Goal: Task Accomplishment & Management: Complete application form

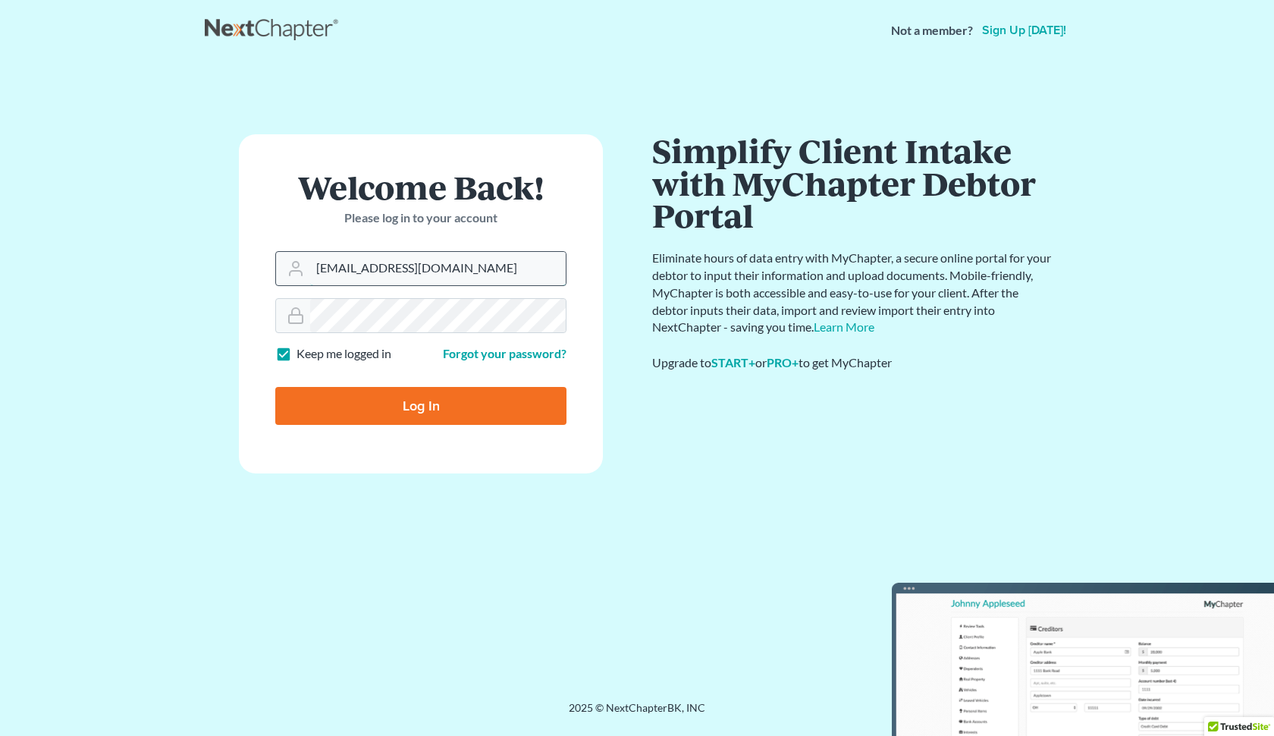
type input "[EMAIL_ADDRESS][DOMAIN_NAME]"
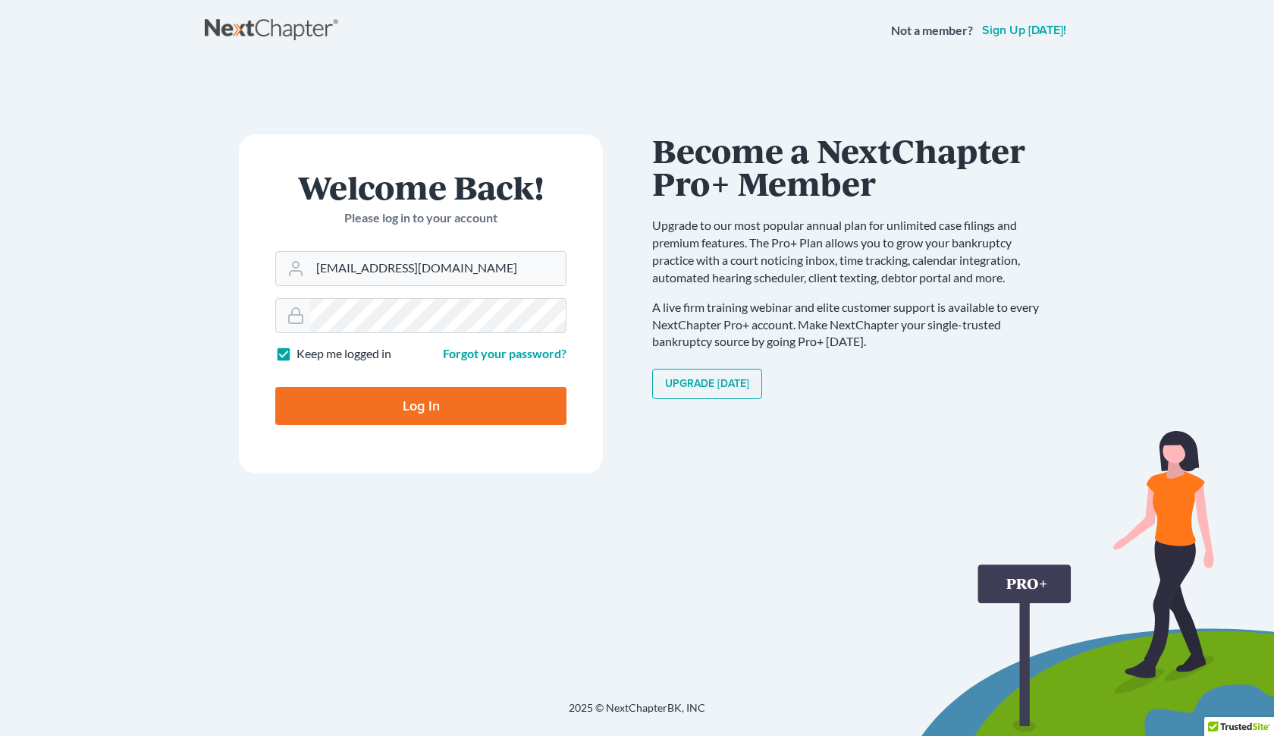
click at [398, 409] on input "Log In" at bounding box center [420, 406] width 291 height 38
type input "Thinking..."
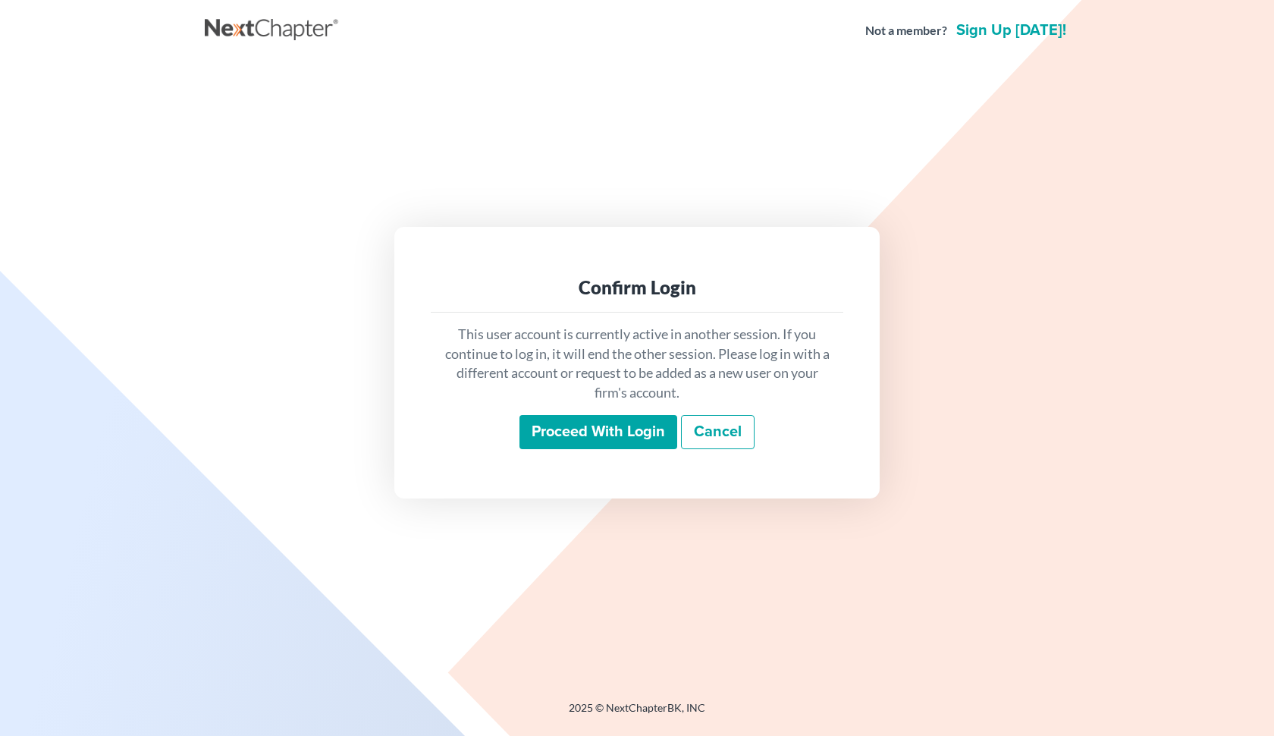
click at [561, 435] on input "Proceed with login" at bounding box center [599, 432] width 158 height 35
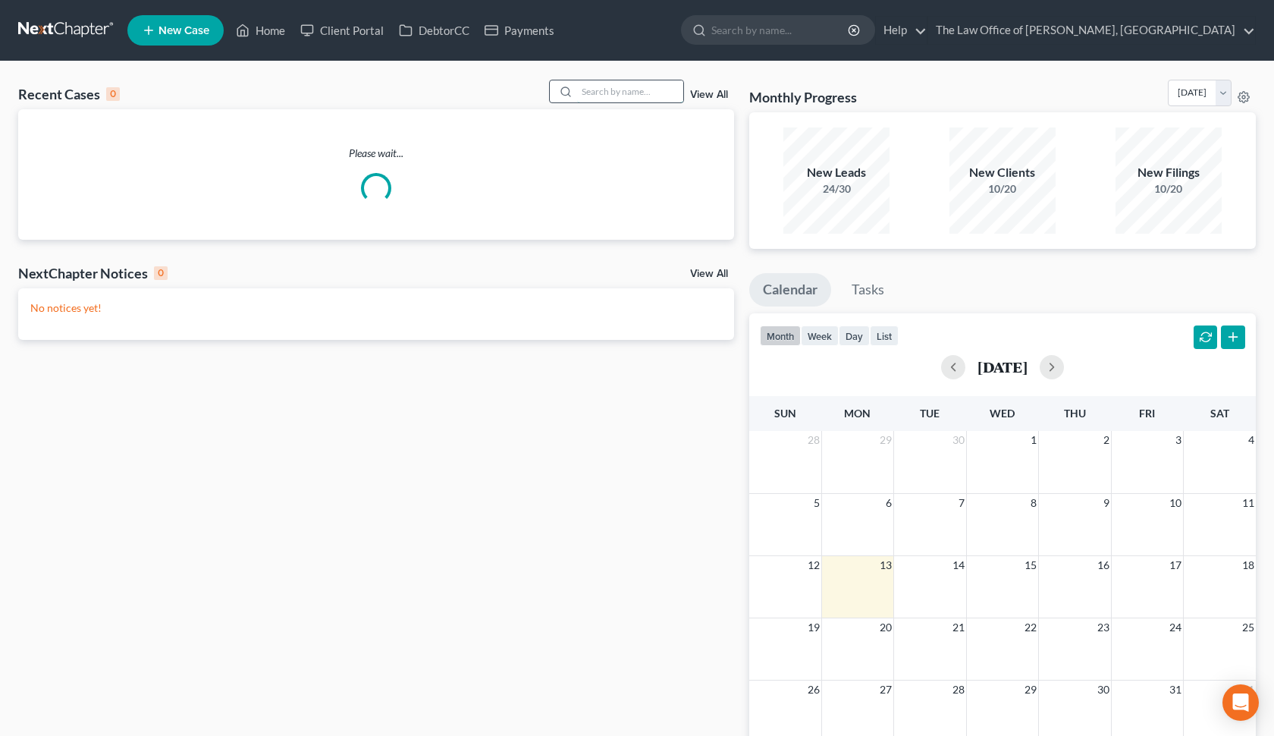
click at [621, 92] on input "search" at bounding box center [630, 91] width 106 height 22
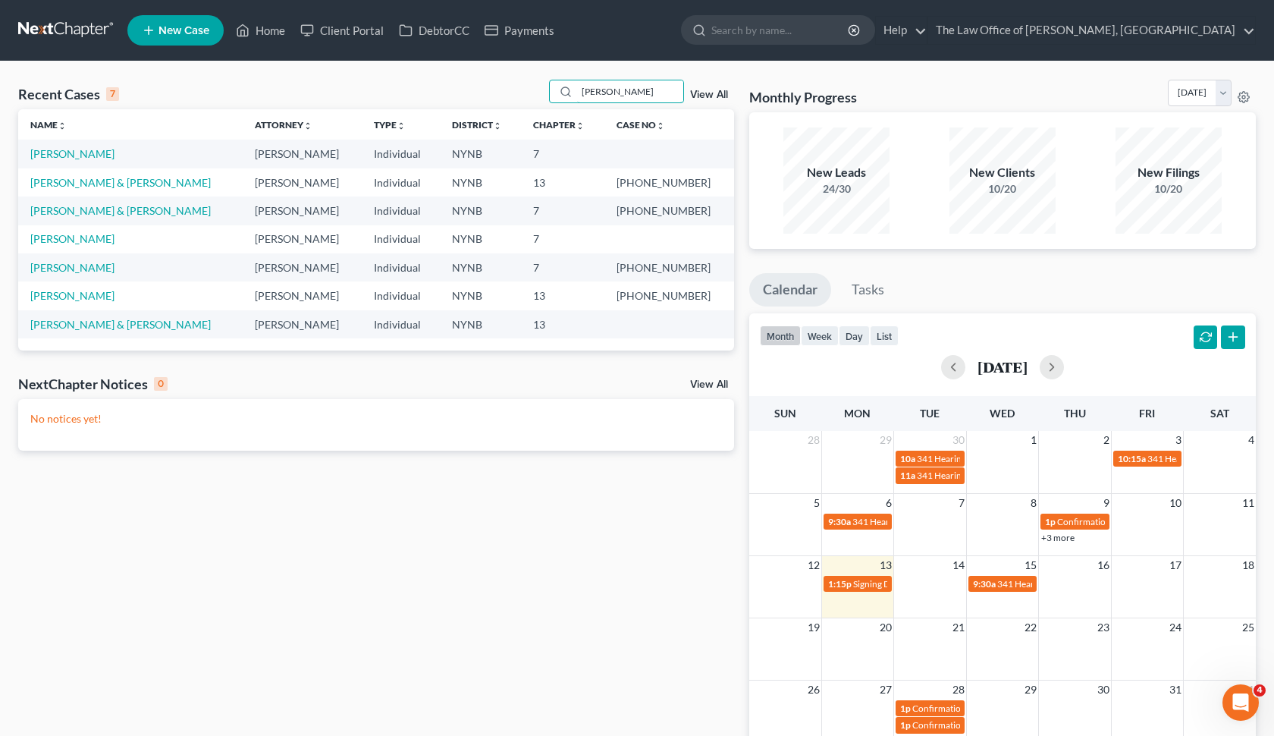
type input "Rachel"
drag, startPoint x: 570, startPoint y: 112, endPoint x: 98, endPoint y: 156, distance: 474.7
click at [98, 156] on td "[PERSON_NAME]" at bounding box center [130, 154] width 225 height 28
click at [96, 156] on link "[PERSON_NAME]" at bounding box center [72, 153] width 84 height 13
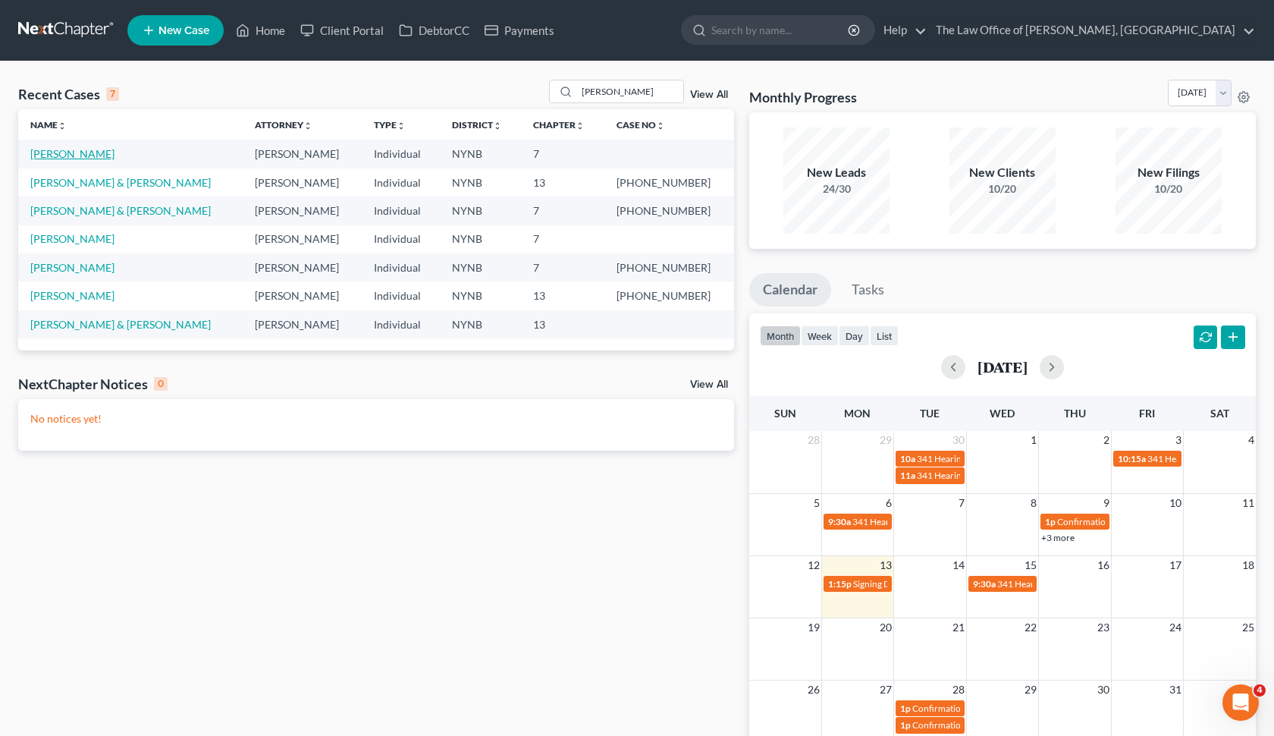
select select "0"
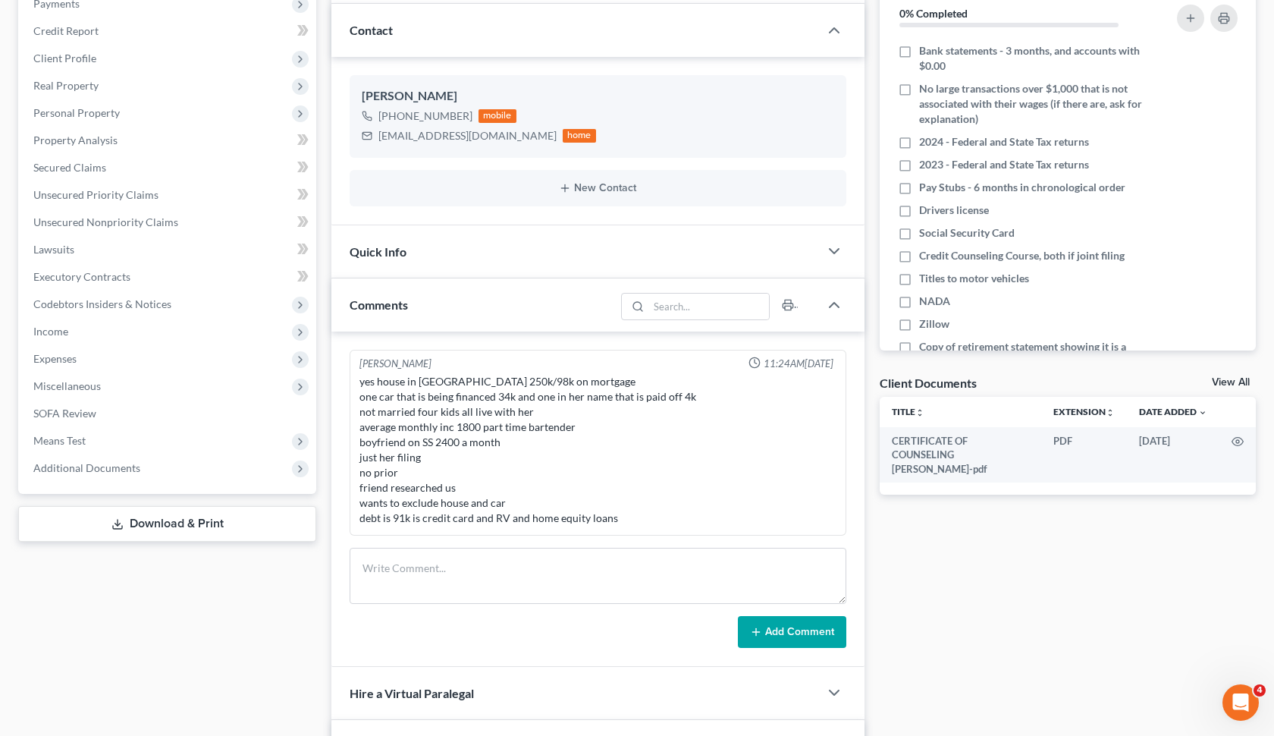
scroll to position [840, 0]
click at [301, 448] on icon at bounding box center [300, 441] width 17 height 17
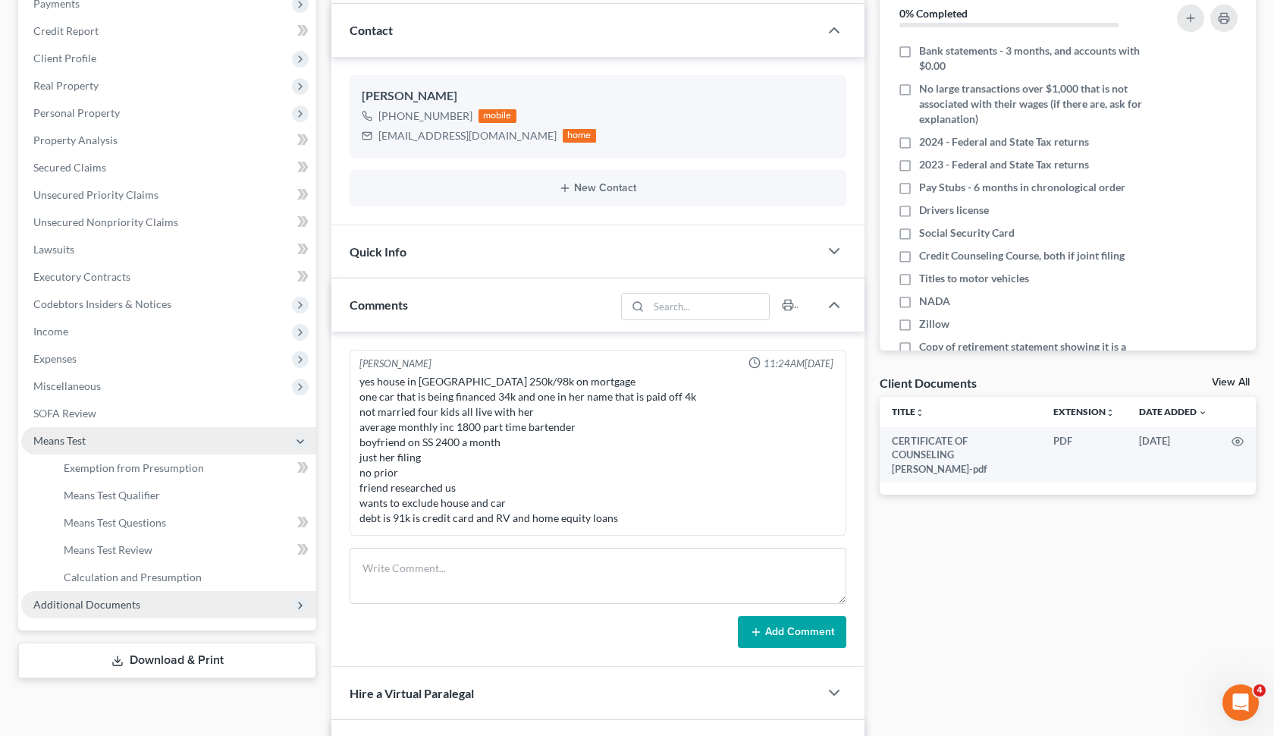
click at [254, 596] on span "Additional Documents" at bounding box center [168, 604] width 295 height 27
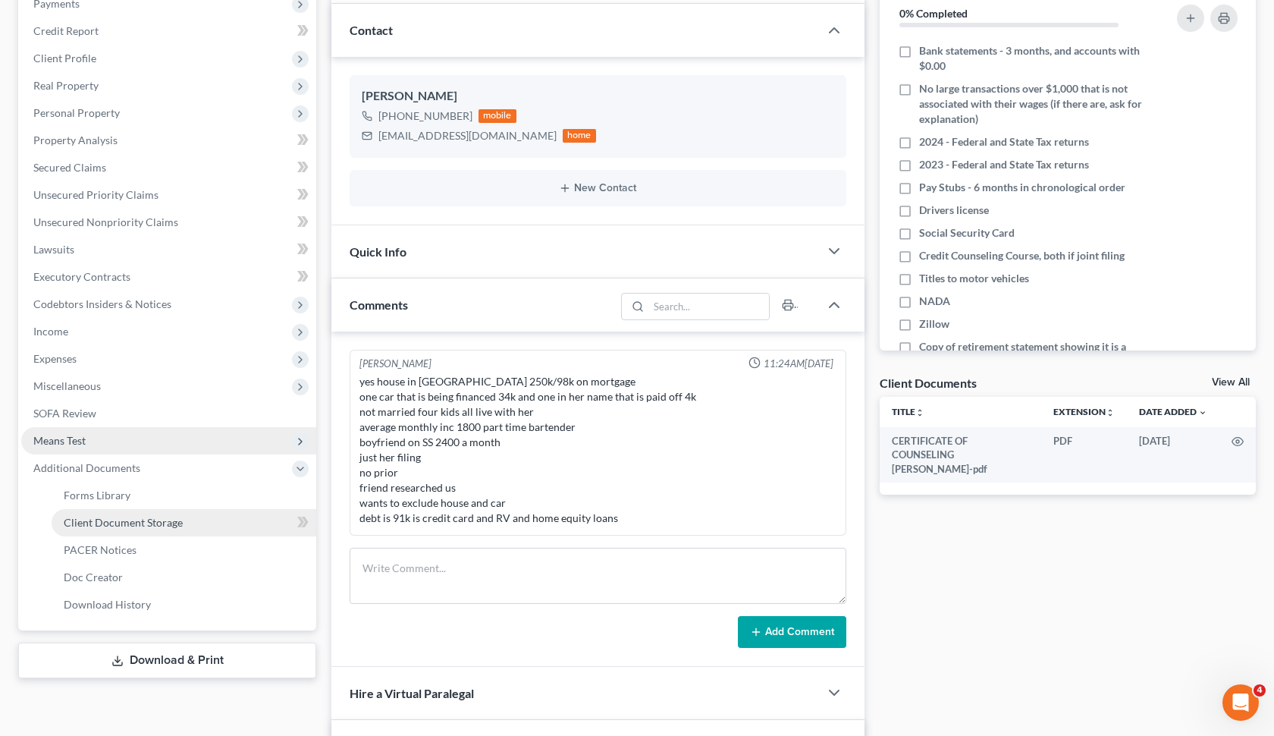
click at [266, 520] on link "Client Document Storage" at bounding box center [184, 522] width 265 height 27
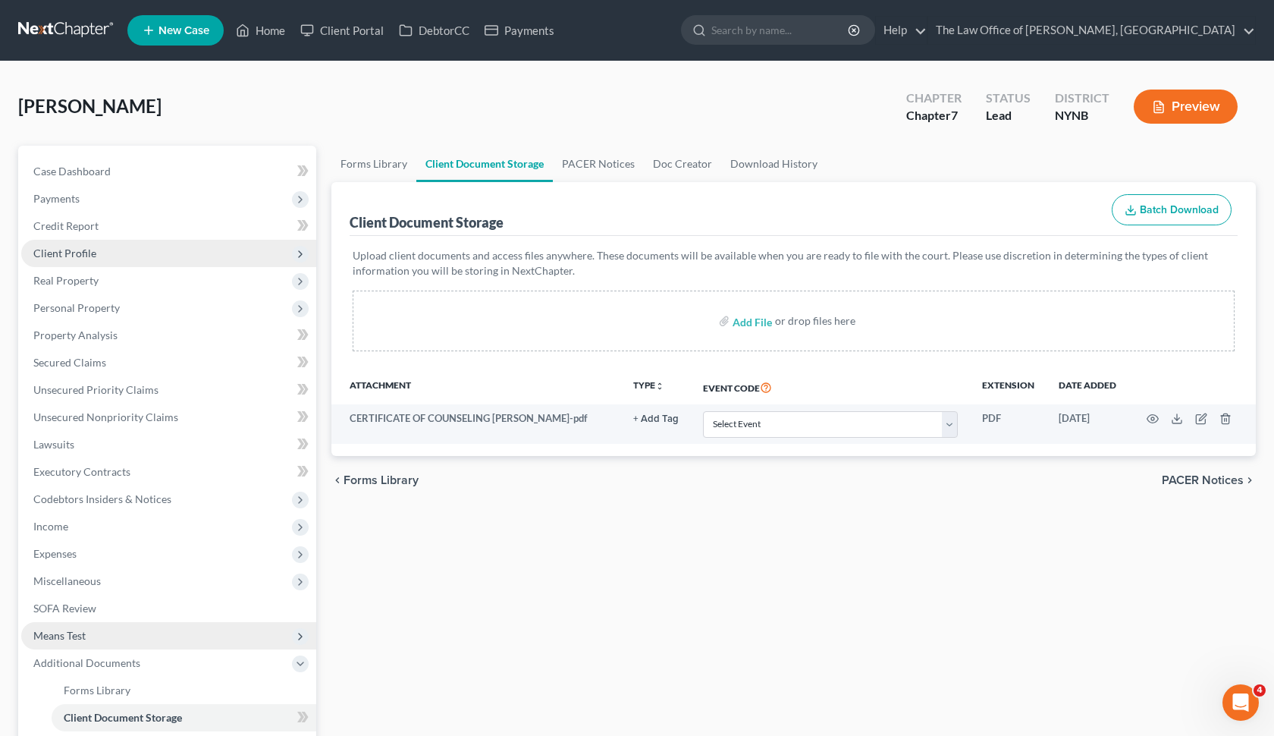
click at [214, 240] on span "Client Profile" at bounding box center [168, 253] width 295 height 27
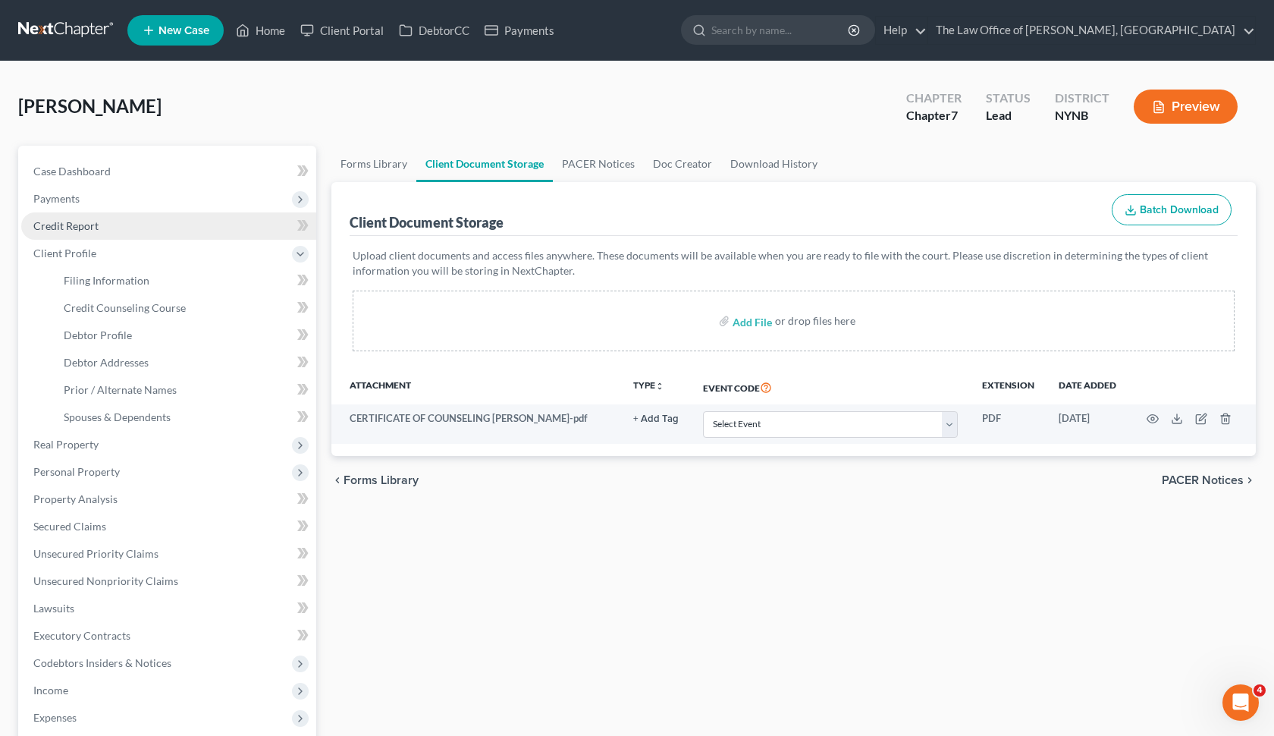
click at [234, 230] on link "Credit Report" at bounding box center [168, 225] width 295 height 27
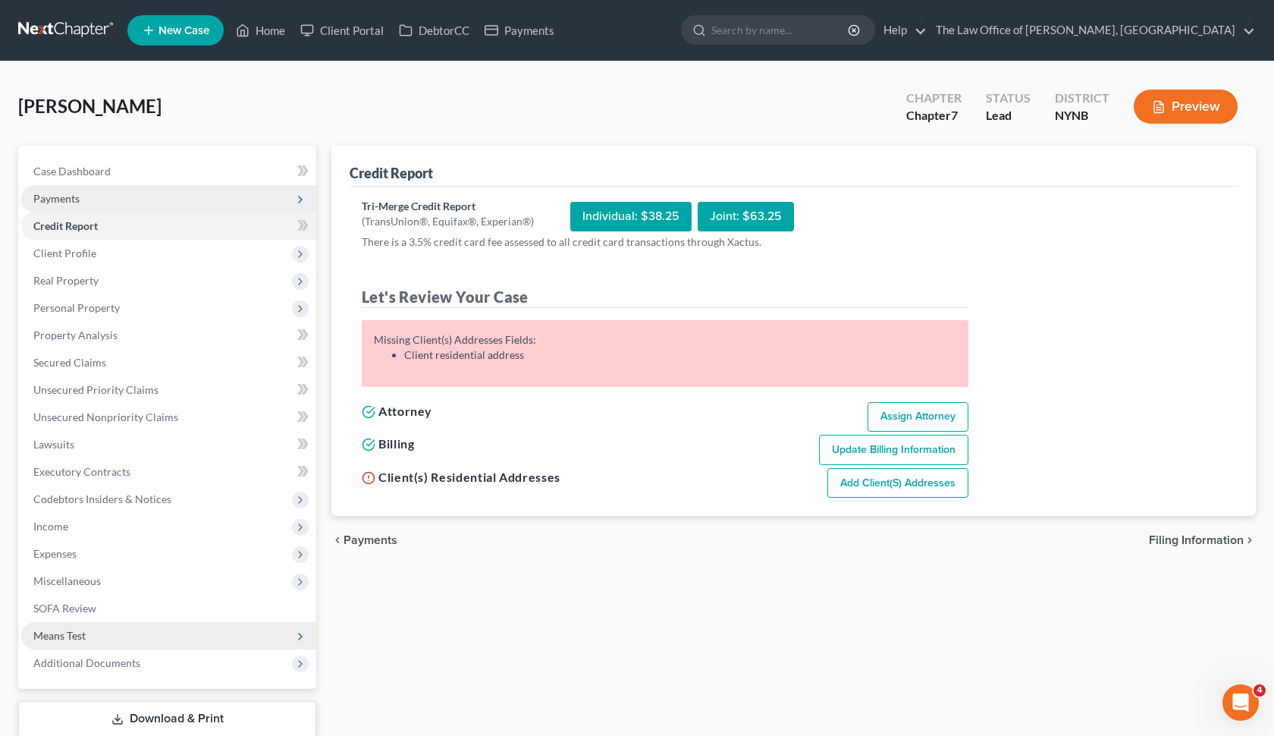
click at [206, 207] on span "Payments" at bounding box center [168, 198] width 295 height 27
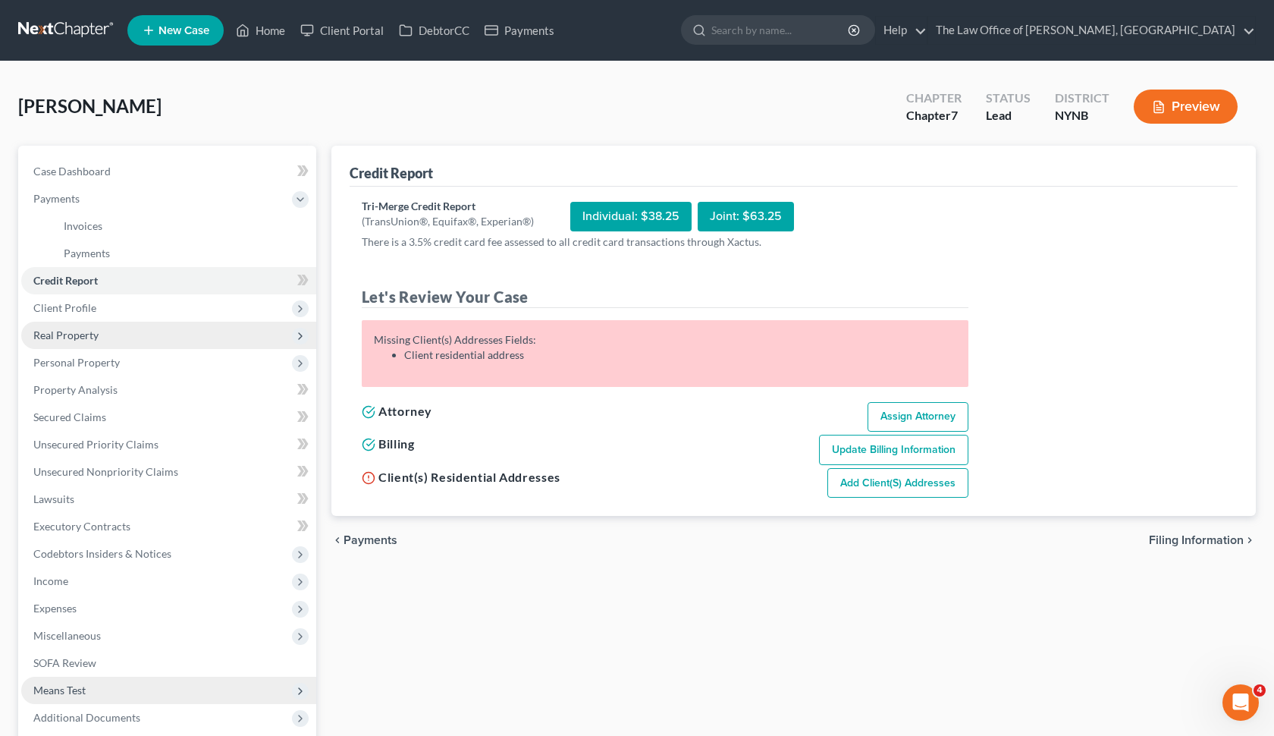
click at [165, 339] on span "Real Property" at bounding box center [168, 335] width 295 height 27
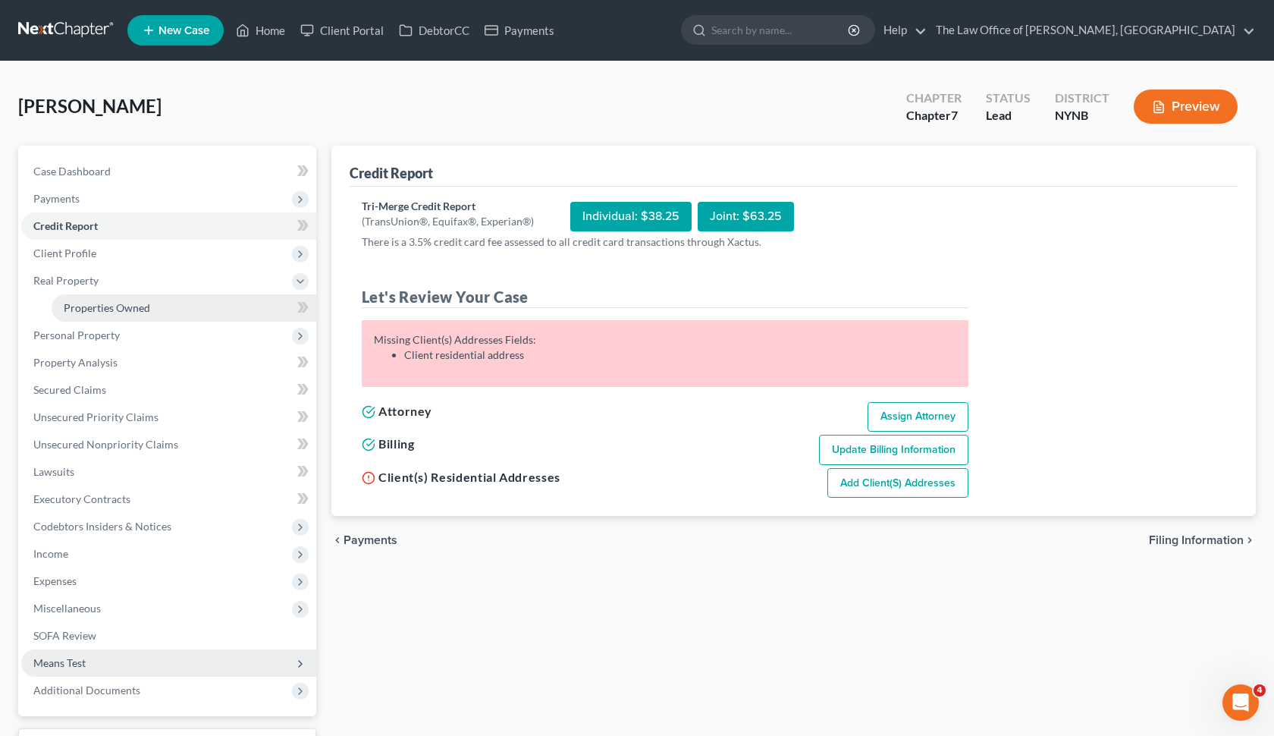
click at [179, 309] on link "Properties Owned" at bounding box center [184, 307] width 265 height 27
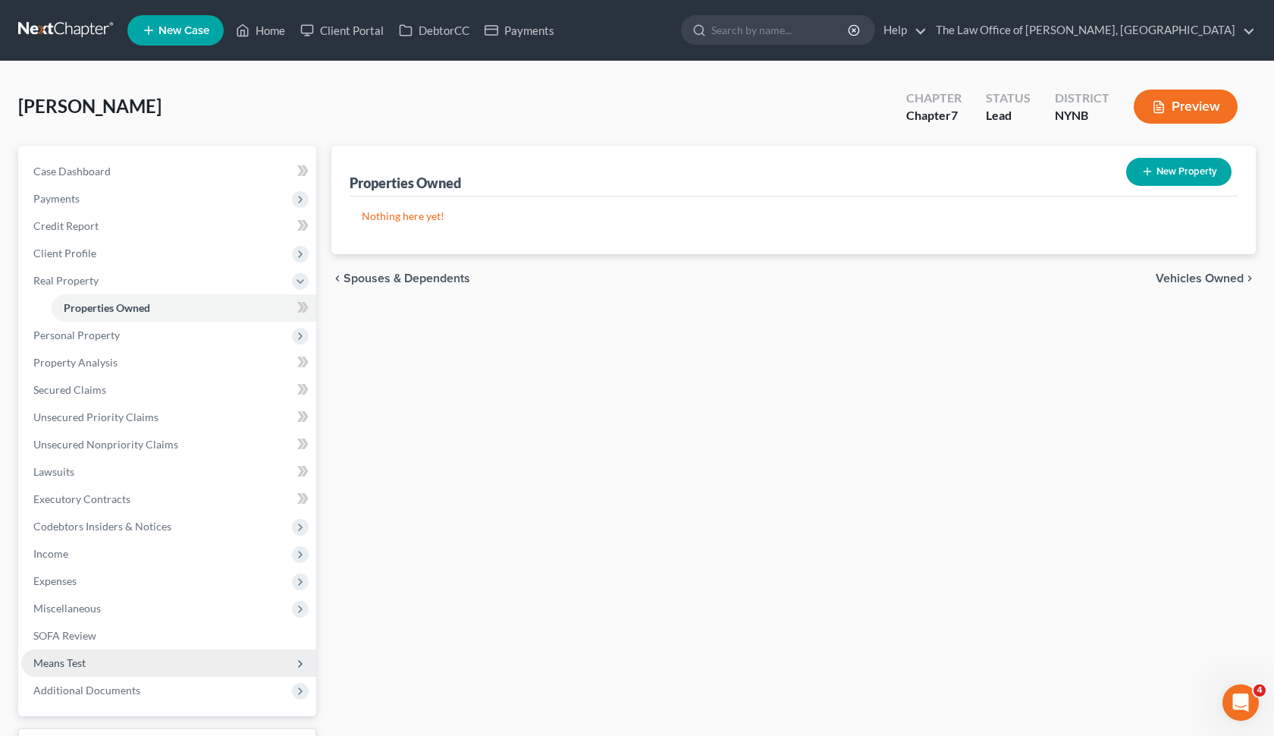
click at [1175, 180] on button "New Property" at bounding box center [1178, 172] width 105 height 28
select select "0"
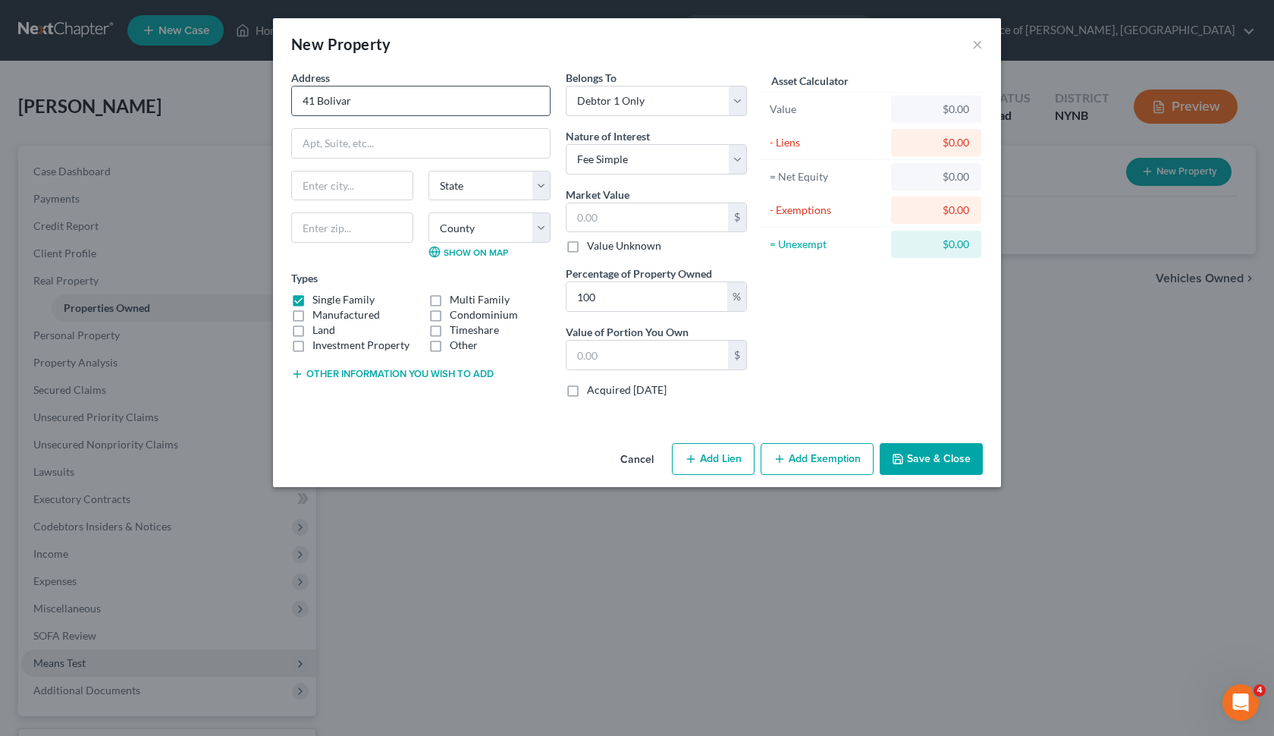
click at [427, 113] on input "41 Bolivar" at bounding box center [421, 100] width 258 height 29
type input "[STREET_ADDRESS]"
click at [366, 191] on input "text" at bounding box center [352, 185] width 121 height 29
type input "Troy"
type input "12180"
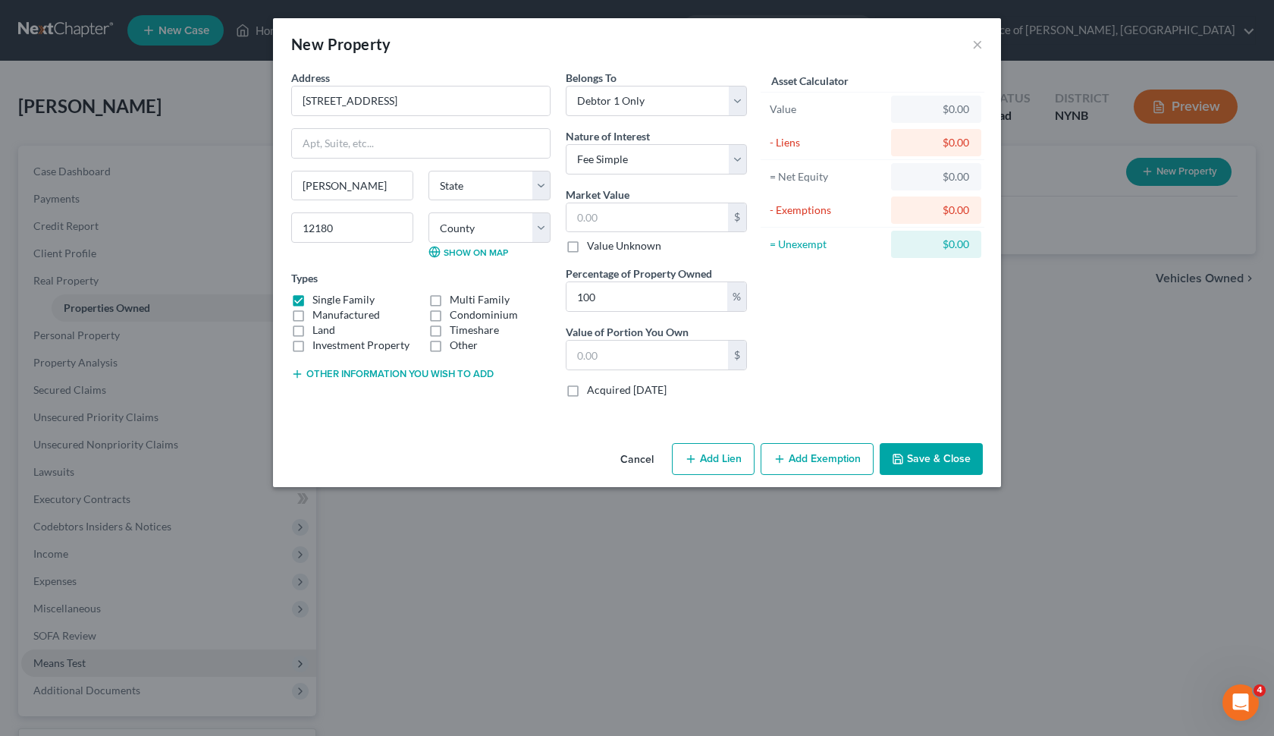
select select "35"
click at [401, 261] on div "Troy State AL AK AR AZ CA CO CT DE DC FL GA GU HI ID IL IN IA KS KY LA ME MD MA…" at bounding box center [421, 221] width 275 height 100
click at [929, 457] on button "Save & Close" at bounding box center [931, 459] width 103 height 32
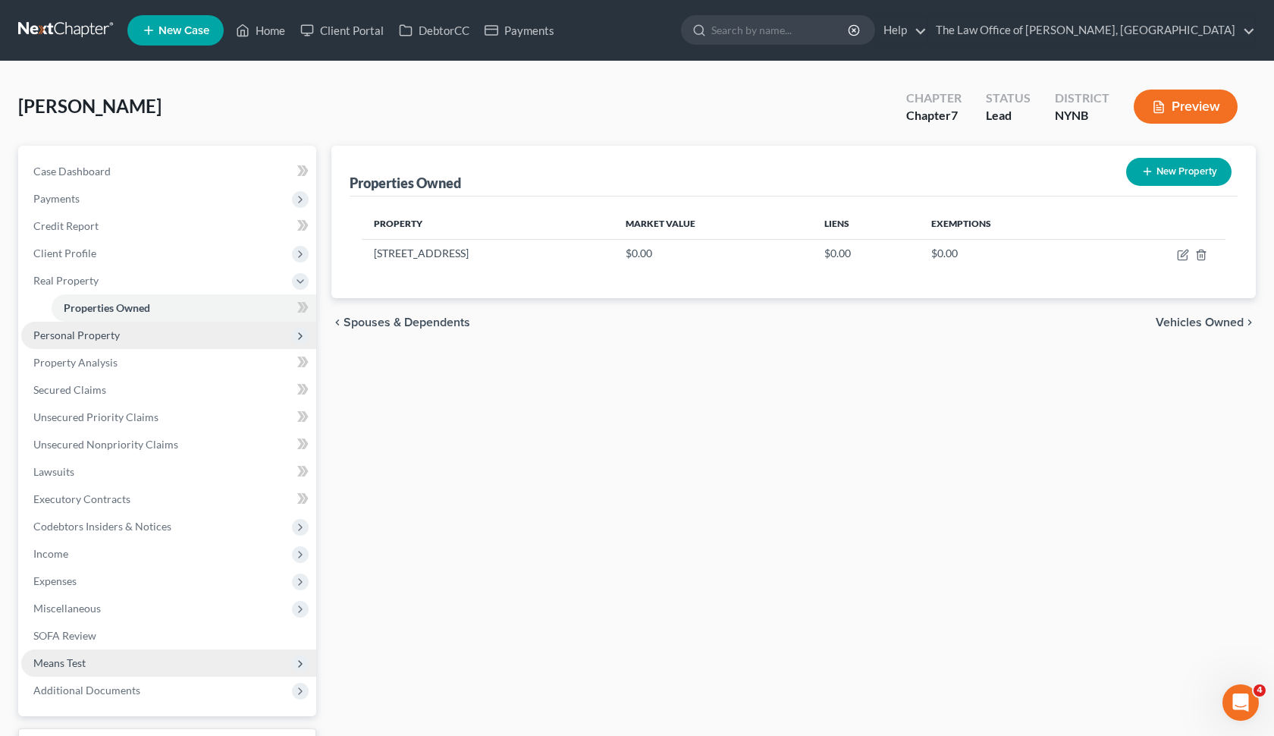
click at [178, 347] on span "Personal Property" at bounding box center [168, 335] width 295 height 27
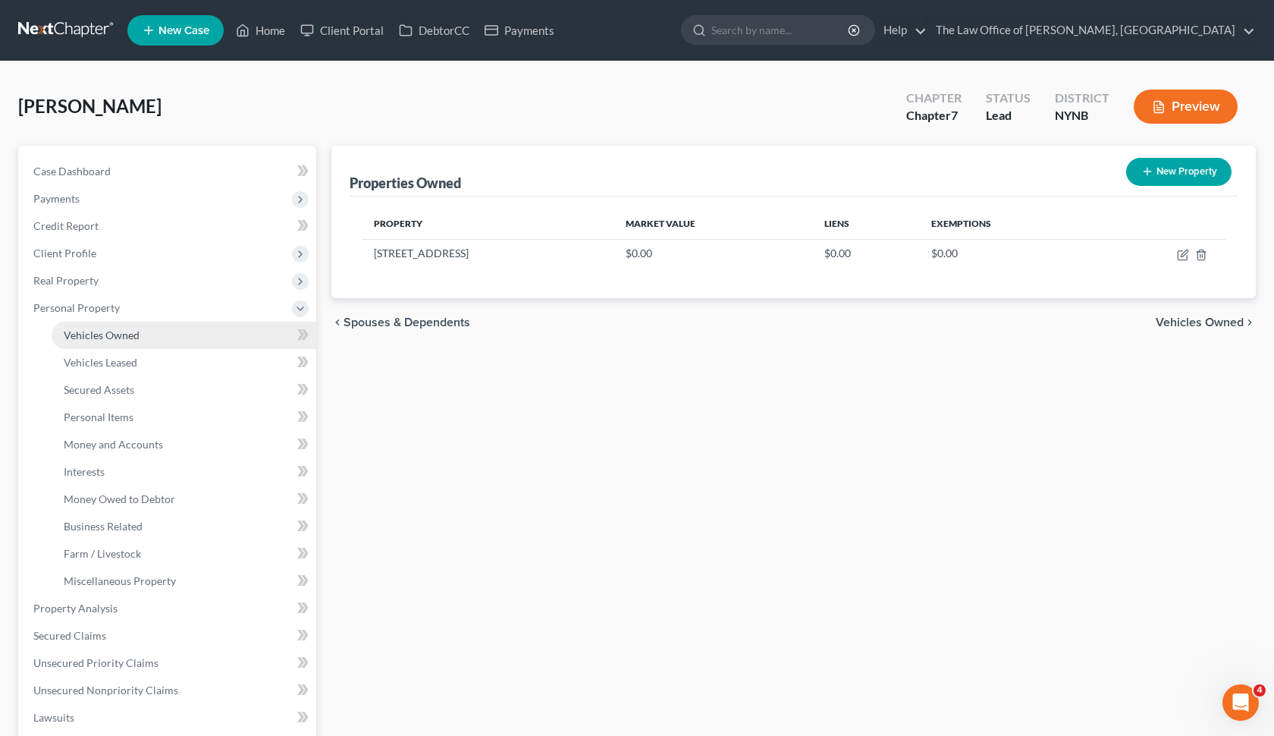
click at [182, 337] on link "Vehicles Owned" at bounding box center [184, 335] width 265 height 27
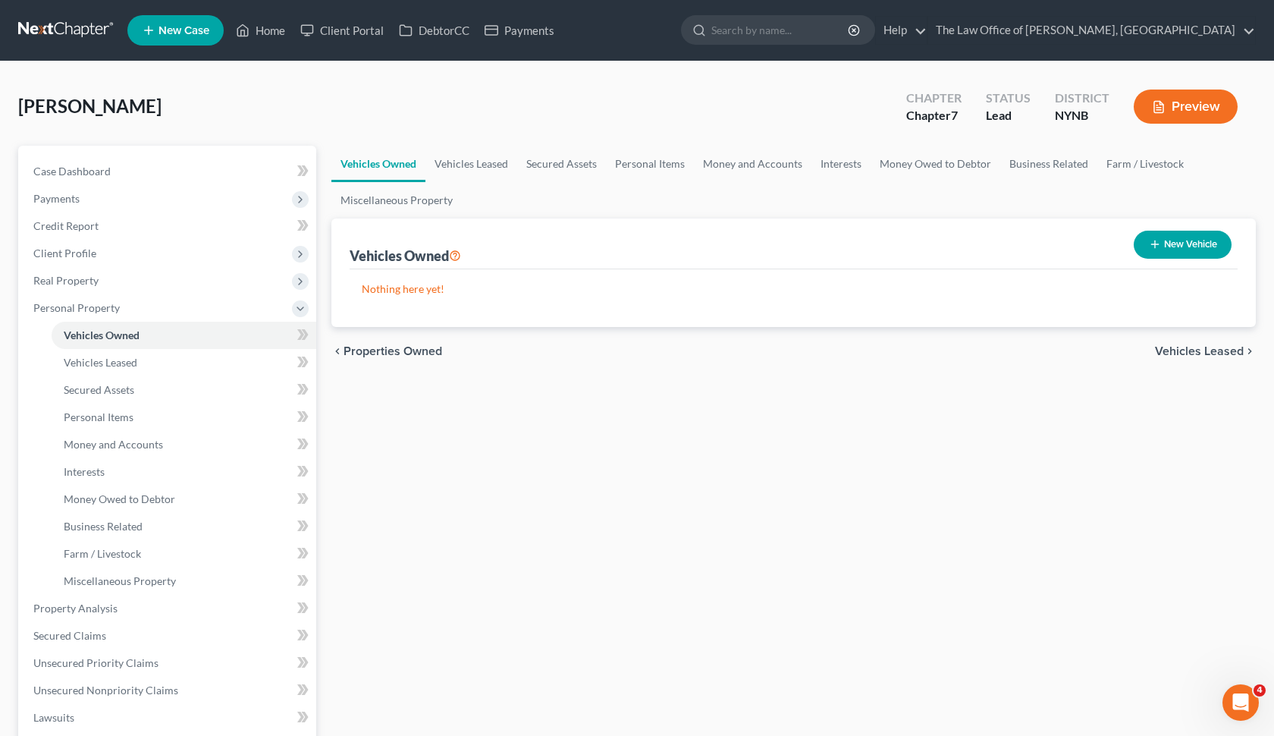
click at [1164, 244] on button "New Vehicle" at bounding box center [1183, 245] width 98 height 28
select select "0"
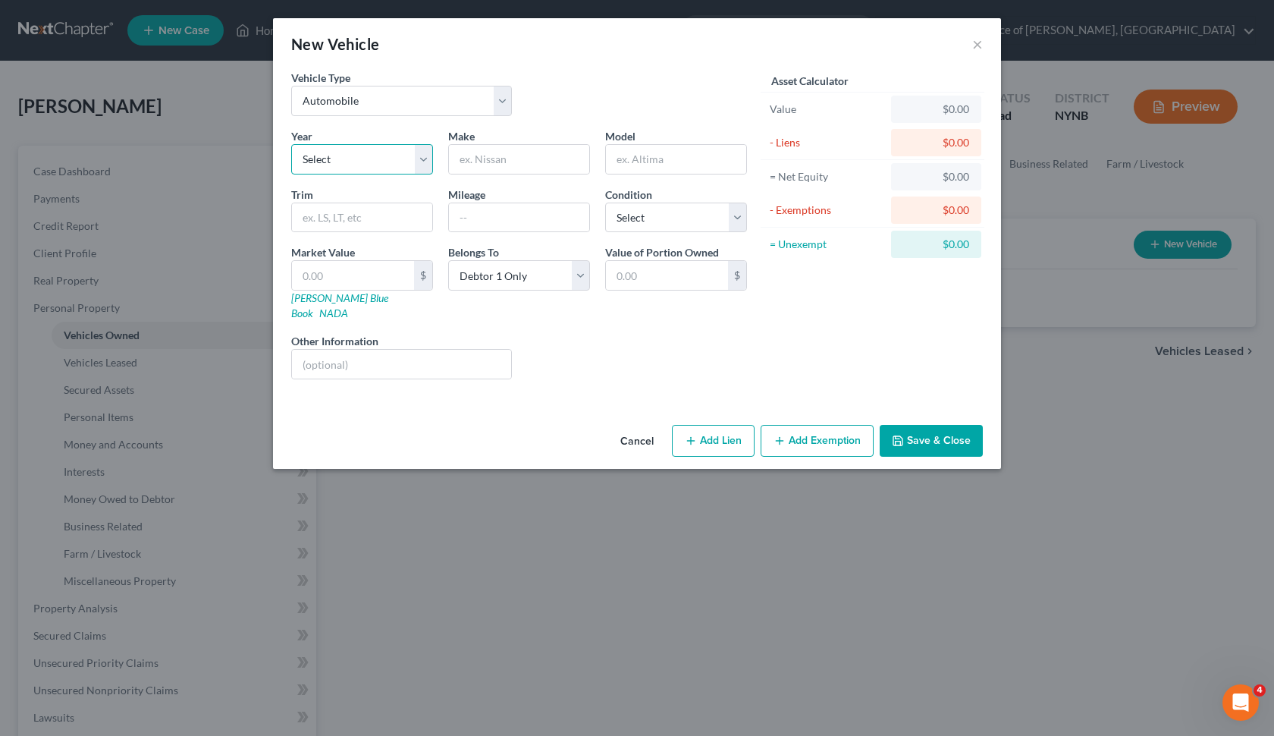
select select "5"
click at [526, 148] on input "text" at bounding box center [519, 159] width 140 height 29
paste input "Ford"
type input "Ford"
click at [644, 155] on input "text" at bounding box center [676, 159] width 140 height 29
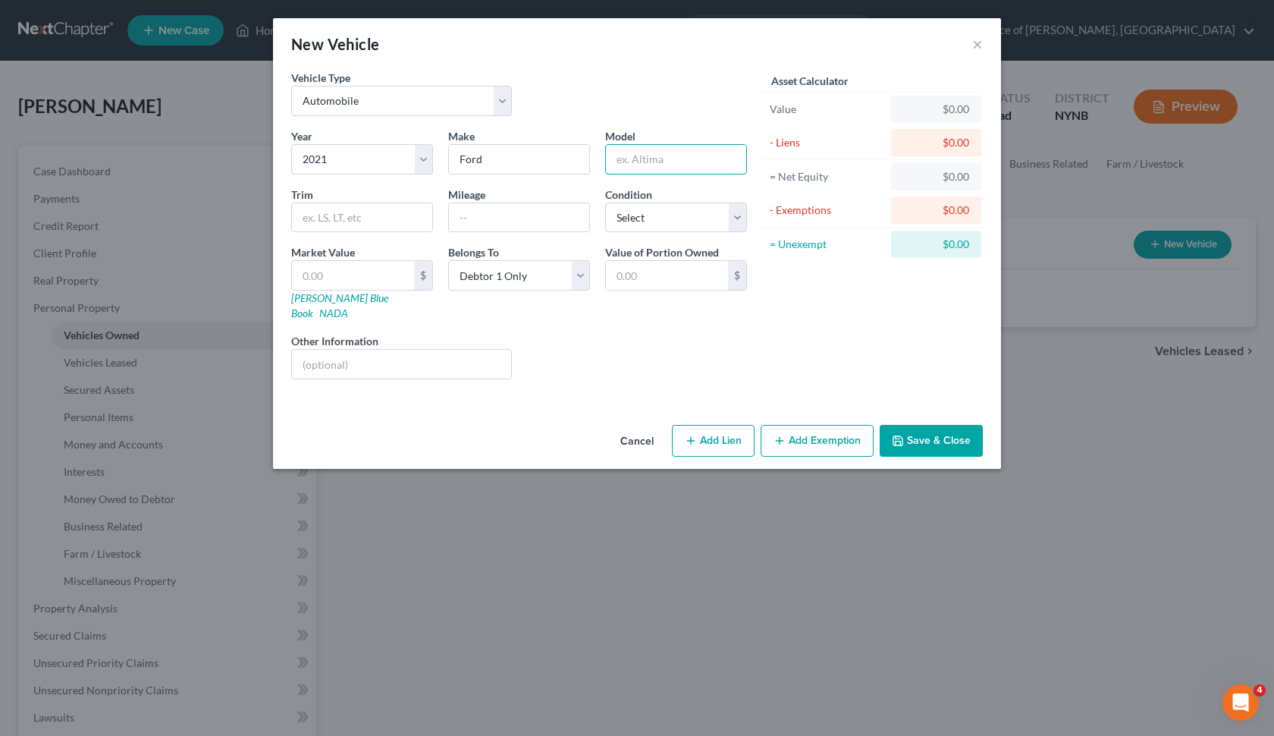
paste input "Expedition"
type input "Expedition"
click at [380, 224] on input "text" at bounding box center [362, 217] width 140 height 29
click at [516, 216] on input "text" at bounding box center [519, 217] width 140 height 29
type input "45000"
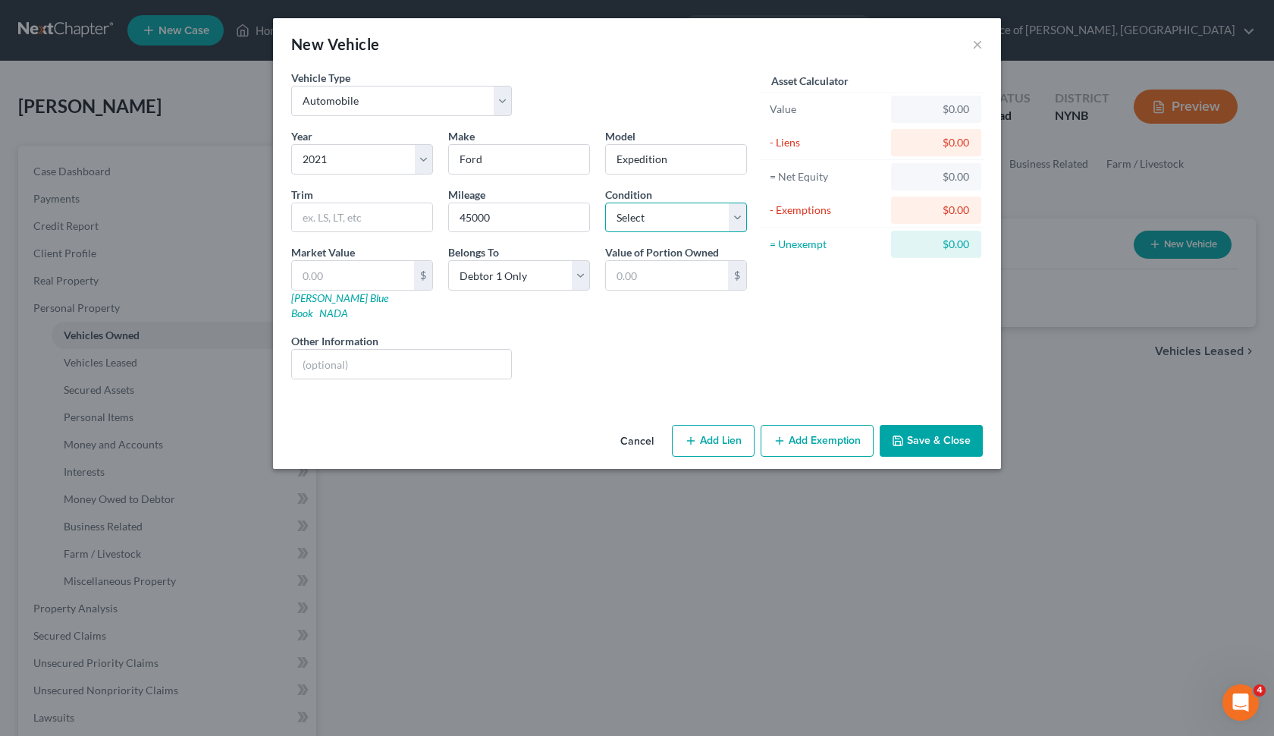
select select "3"
click at [368, 276] on input "text" at bounding box center [353, 275] width 122 height 29
paste input "43,498"
type input "43,498"
type input "43,498.00"
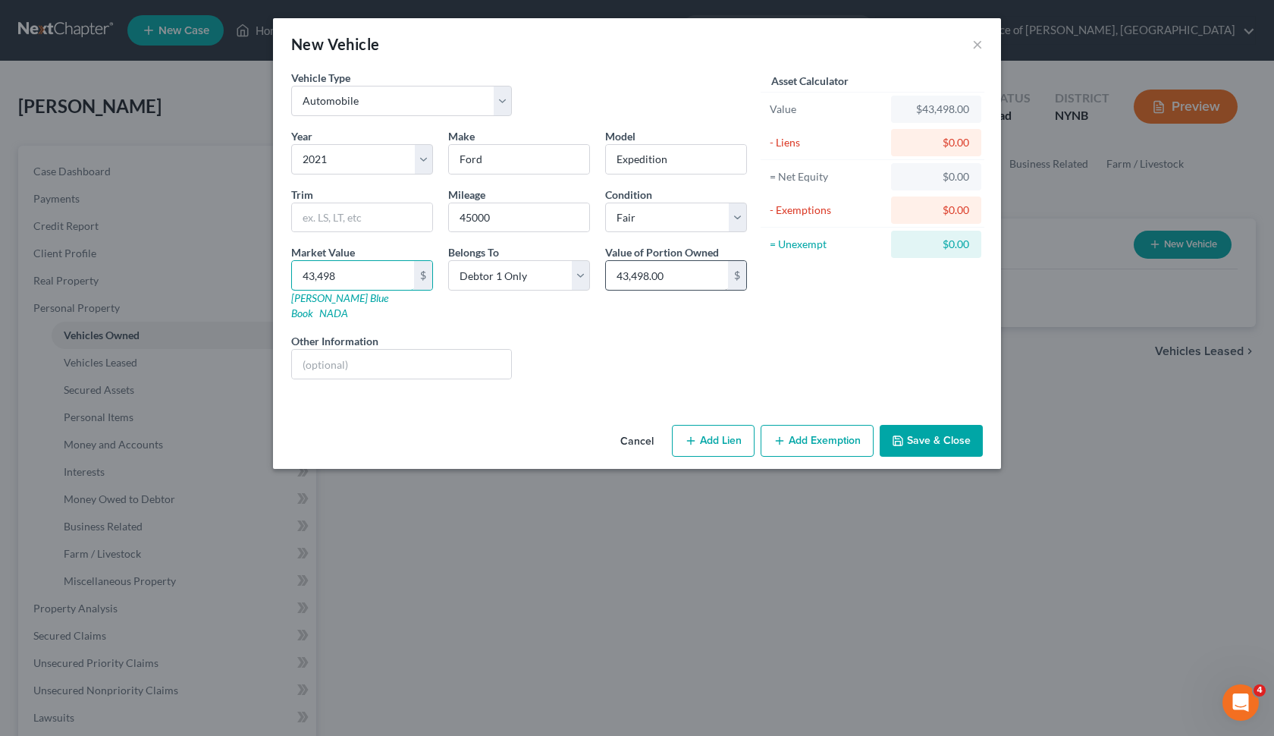
type input "43,498"
click at [690, 281] on input "43,498.00" at bounding box center [667, 275] width 122 height 29
type input "36,000"
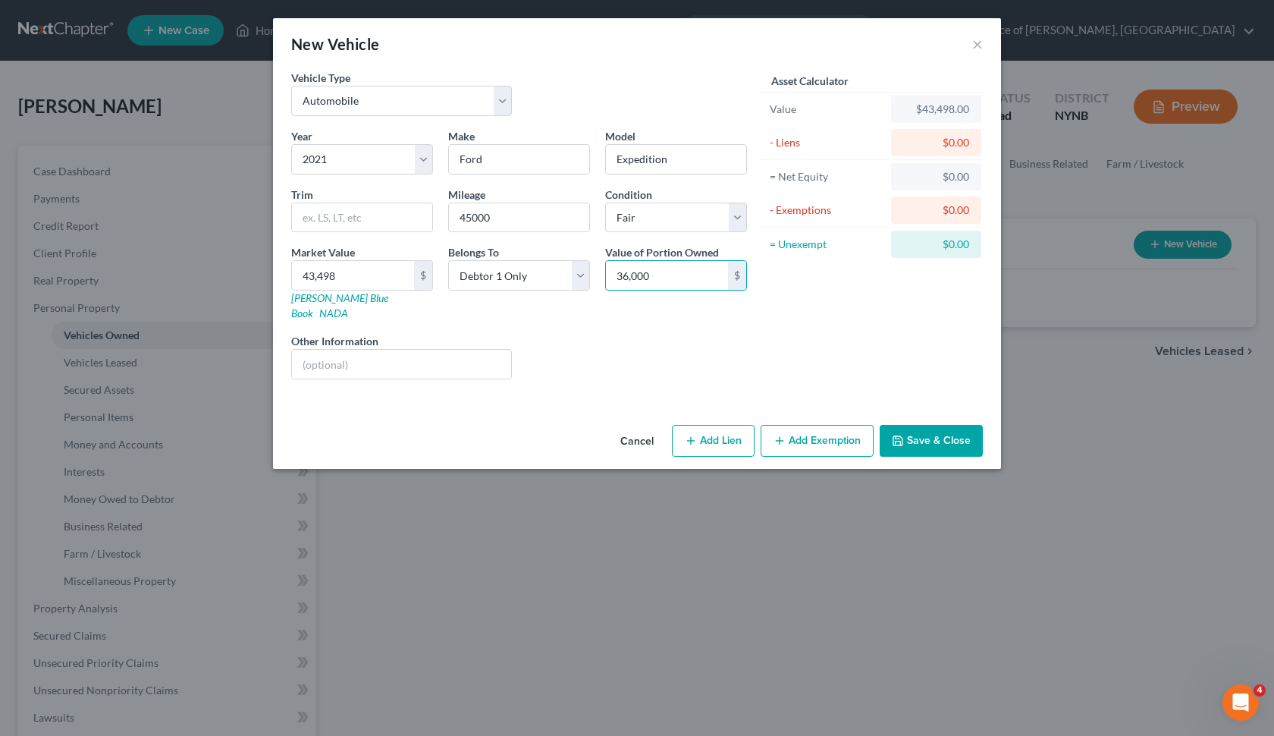
click at [753, 355] on div "Liens Select" at bounding box center [638, 356] width 236 height 46
click at [936, 428] on button "Save & Close" at bounding box center [931, 441] width 103 height 32
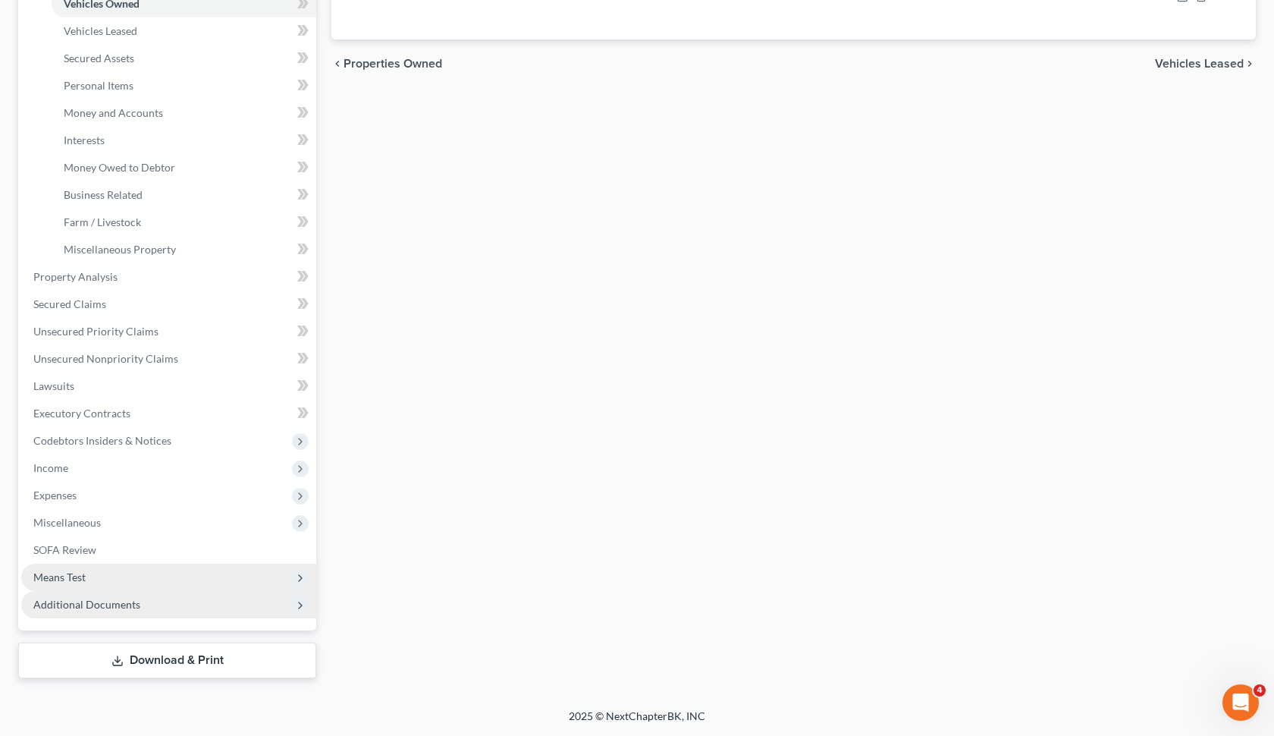
click at [151, 605] on span "Additional Documents" at bounding box center [168, 604] width 295 height 27
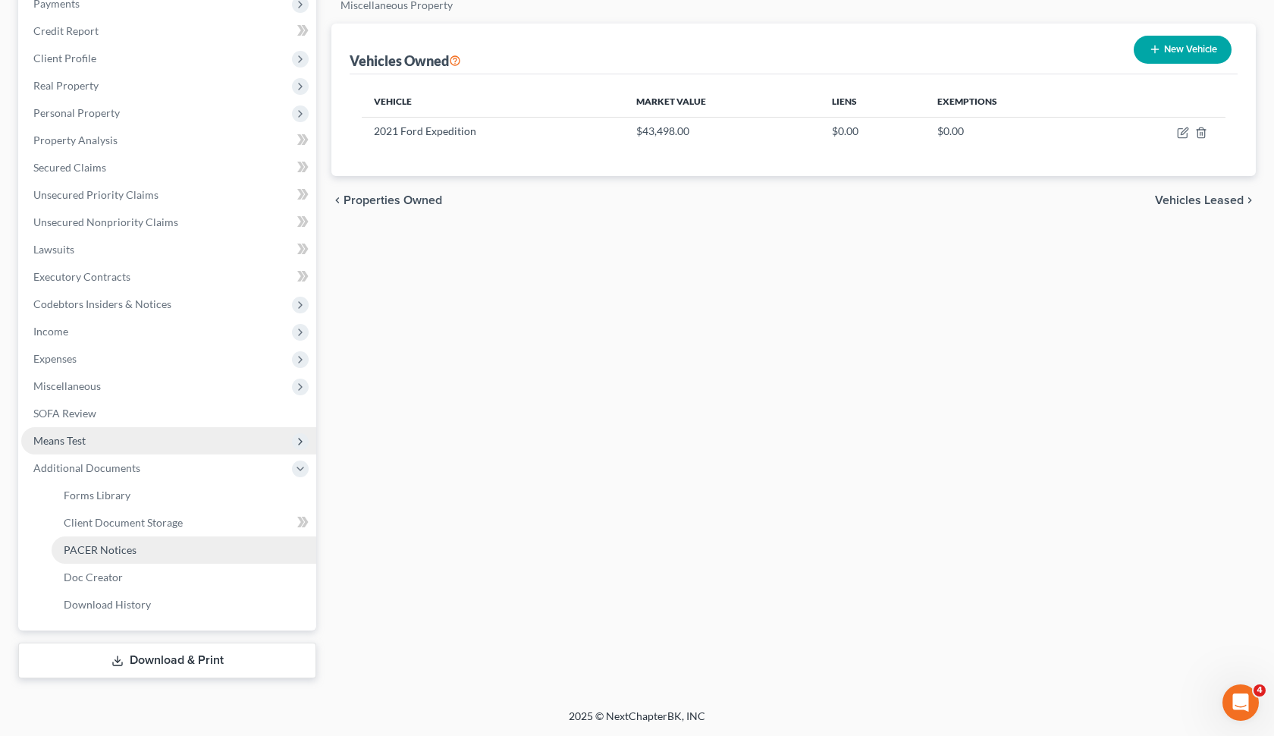
click at [223, 538] on link "PACER Notices" at bounding box center [184, 549] width 265 height 27
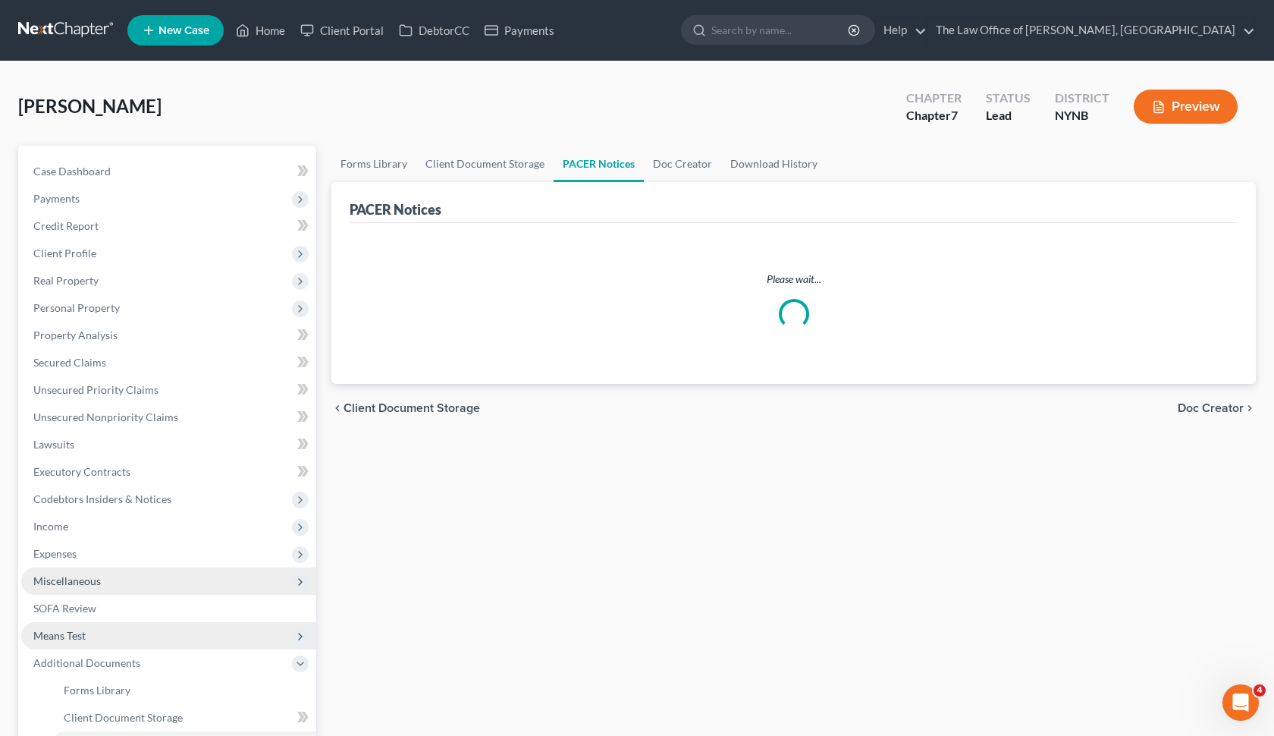
click at [223, 538] on span "Income" at bounding box center [168, 526] width 295 height 27
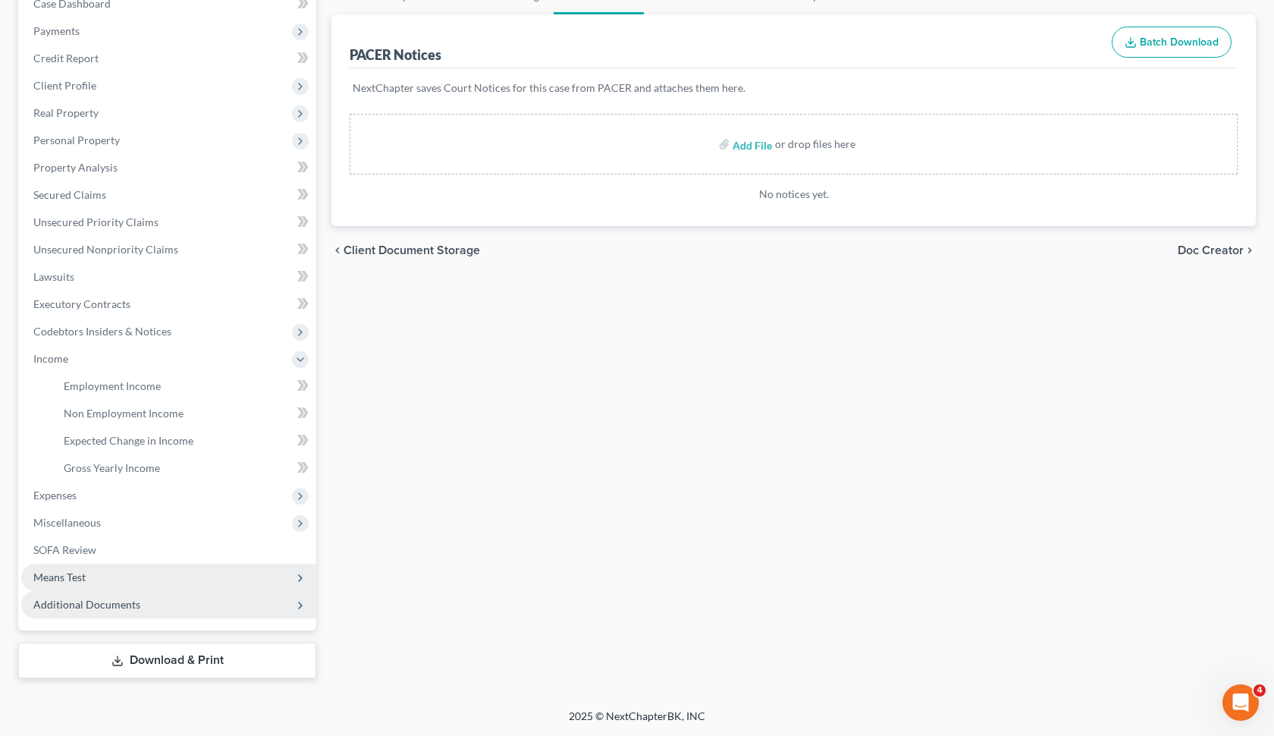
scroll to position [168, 0]
click at [193, 606] on span "Additional Documents" at bounding box center [168, 604] width 295 height 27
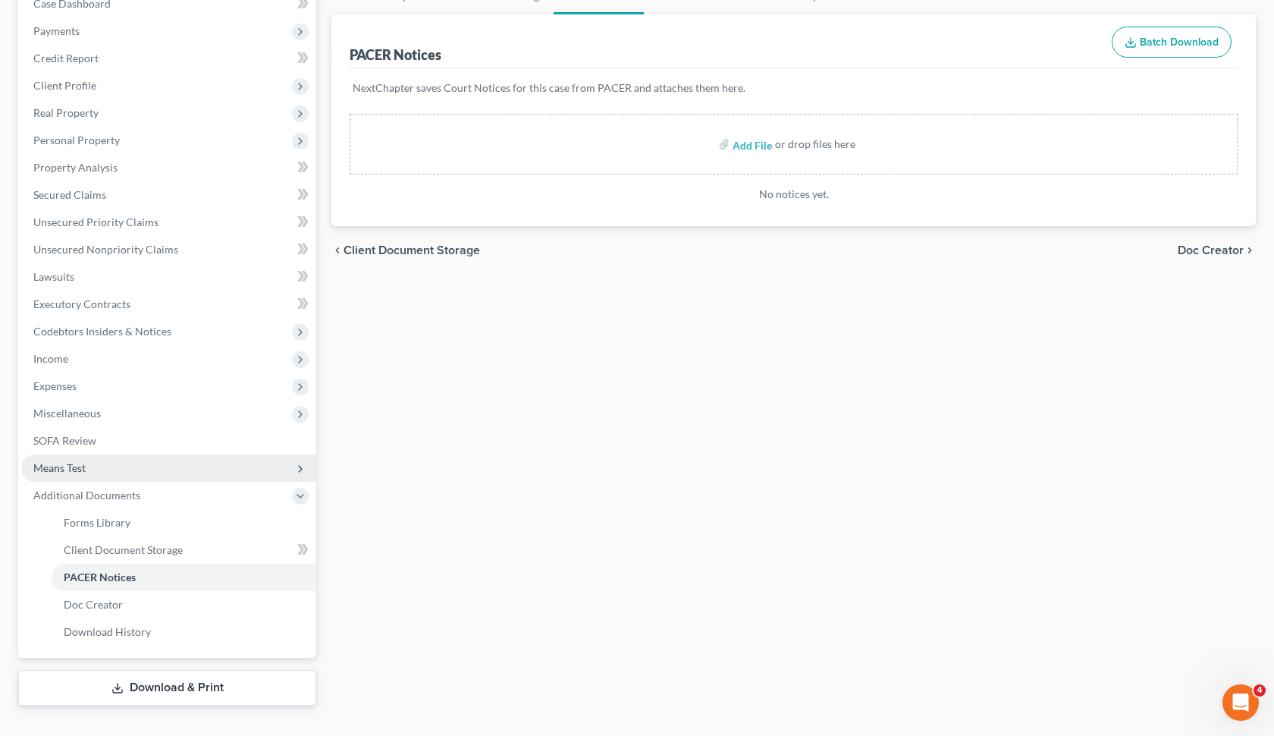
click at [222, 556] on link "Client Document Storage" at bounding box center [184, 549] width 265 height 27
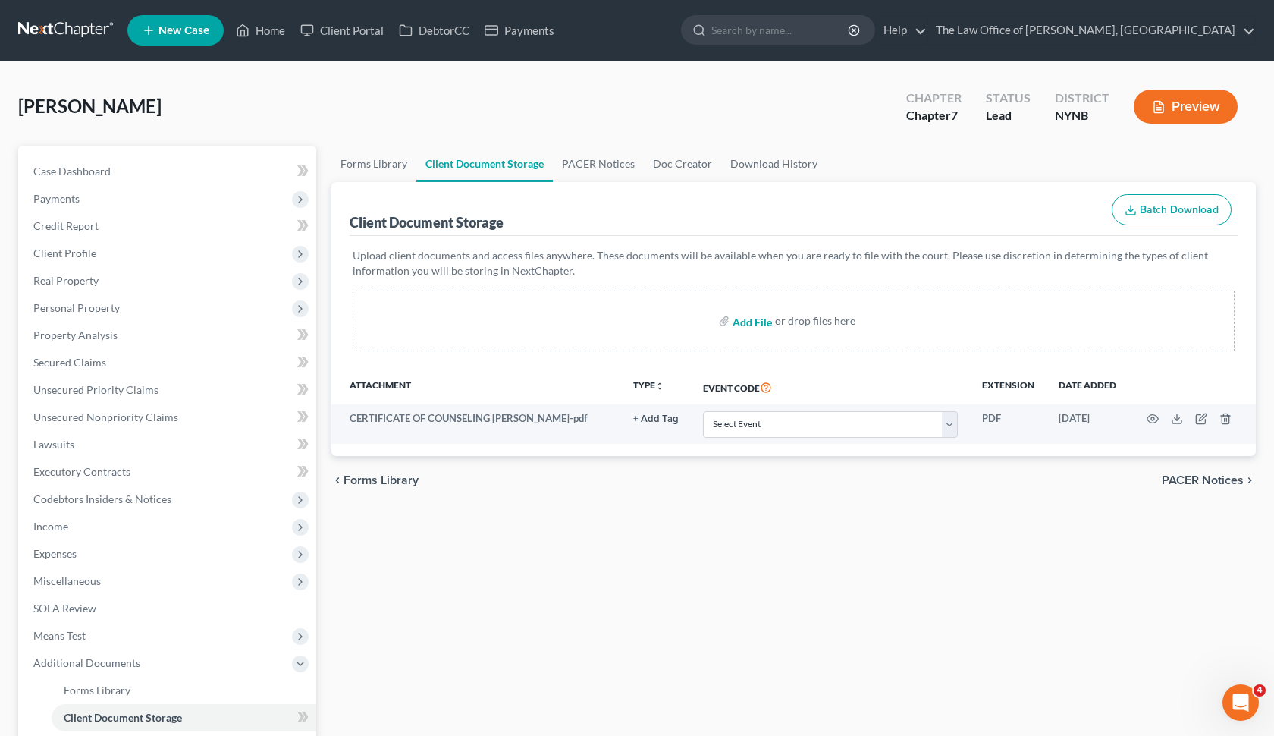
click at [757, 320] on input "file" at bounding box center [751, 320] width 36 height 27
type input "C:\fakepath\2021 Ford Expedition Utility 4D XLT 4WD Average Price & Estimated T…"
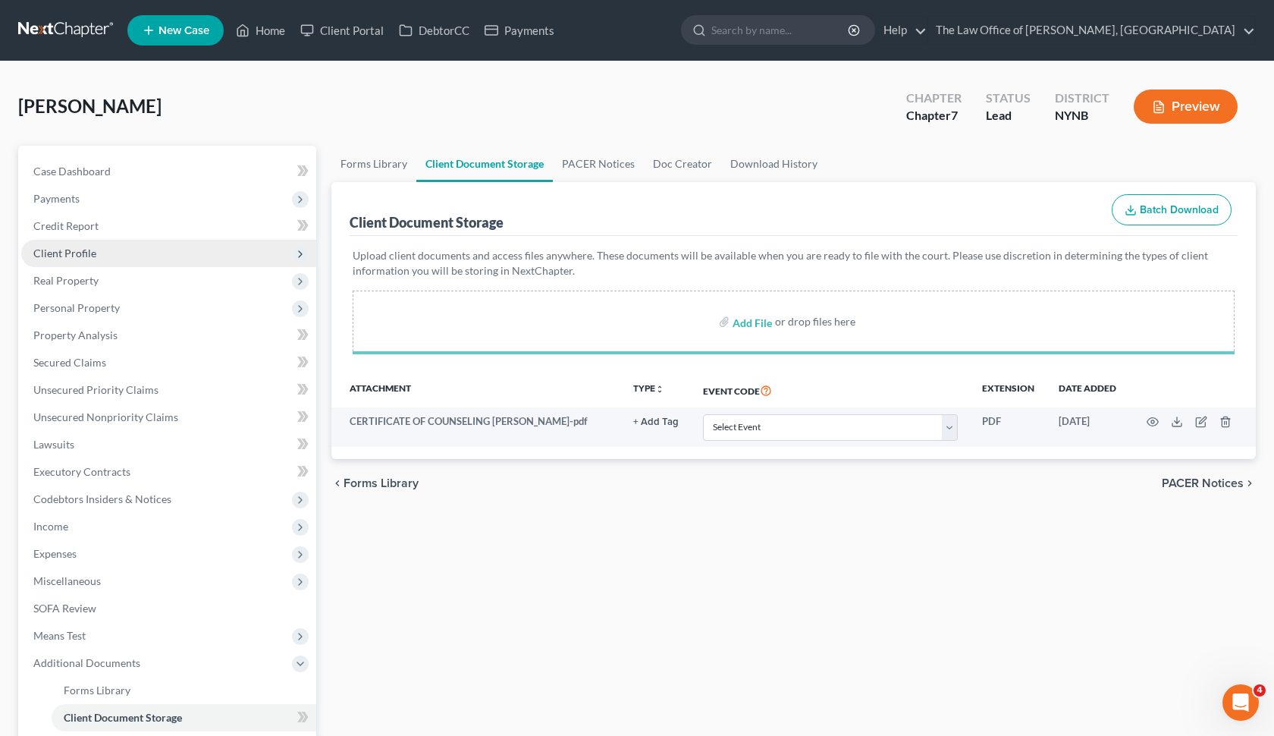
click at [162, 258] on span "Client Profile" at bounding box center [168, 253] width 295 height 27
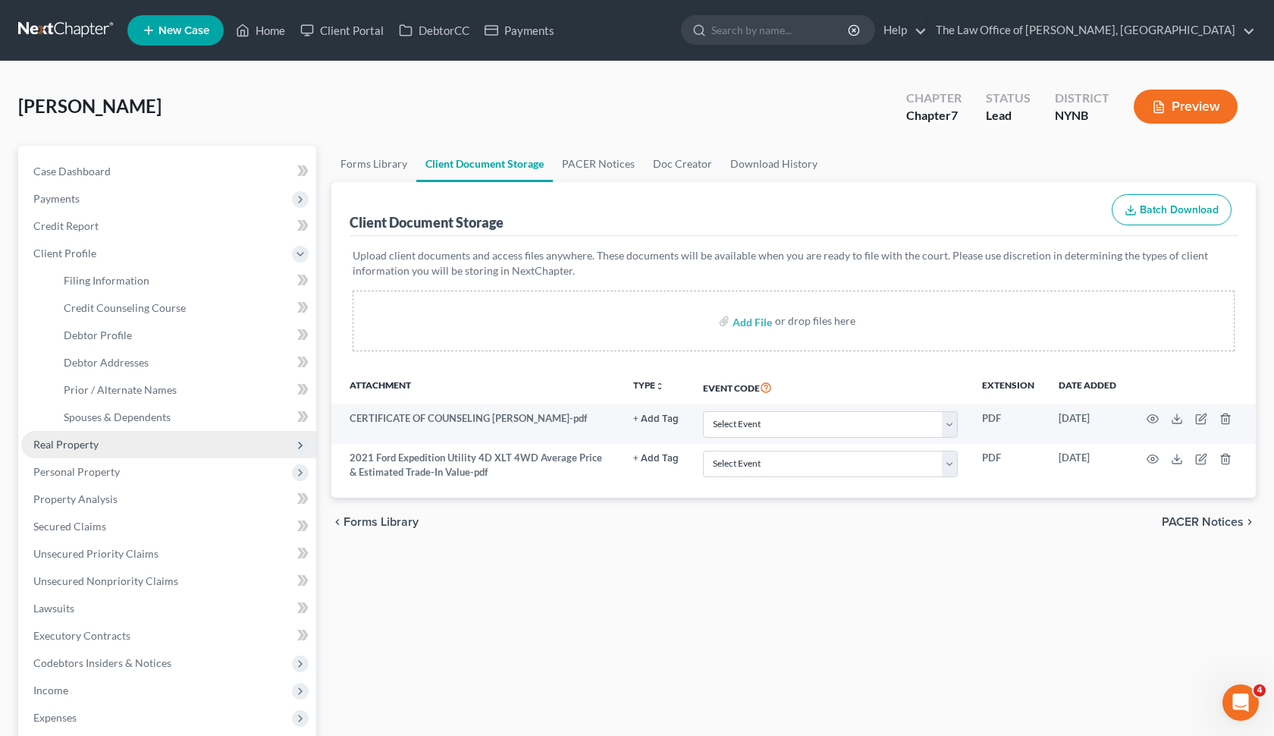
click at [130, 439] on span "Real Property" at bounding box center [168, 444] width 295 height 27
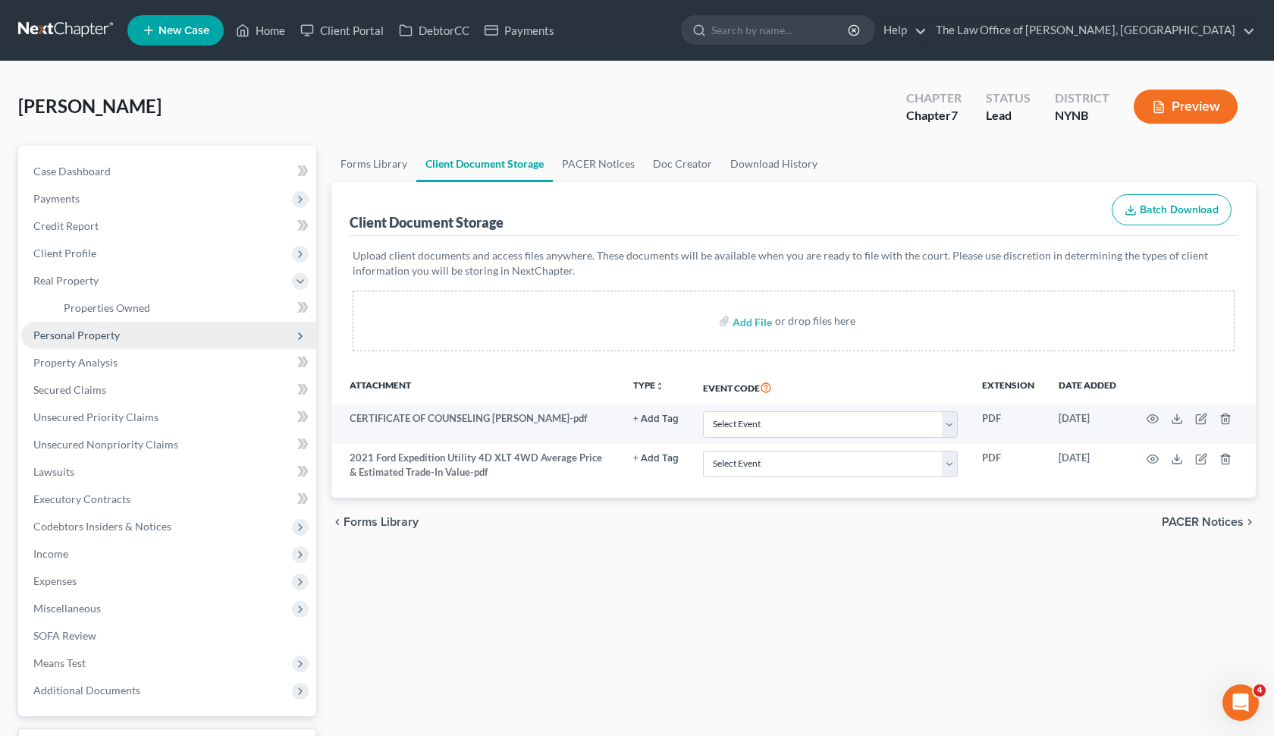
click at [168, 343] on span "Personal Property" at bounding box center [168, 335] width 295 height 27
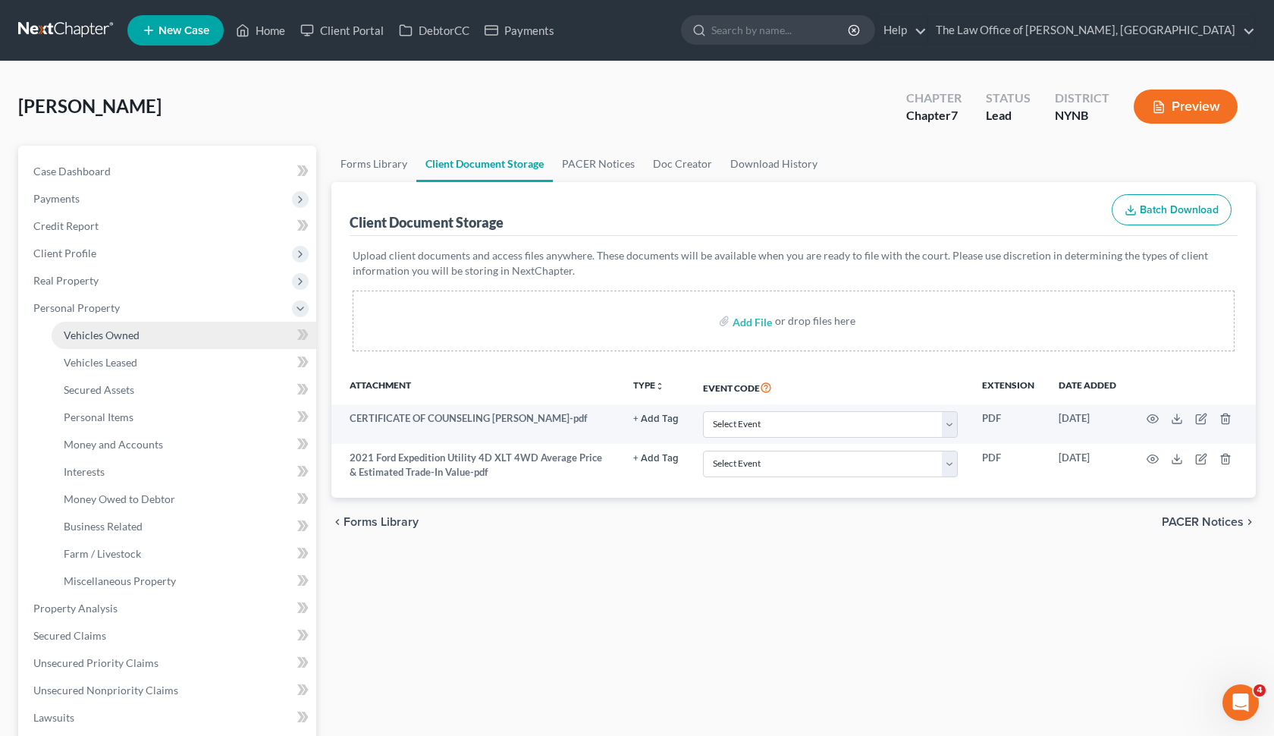
click at [183, 331] on link "Vehicles Owned" at bounding box center [184, 335] width 265 height 27
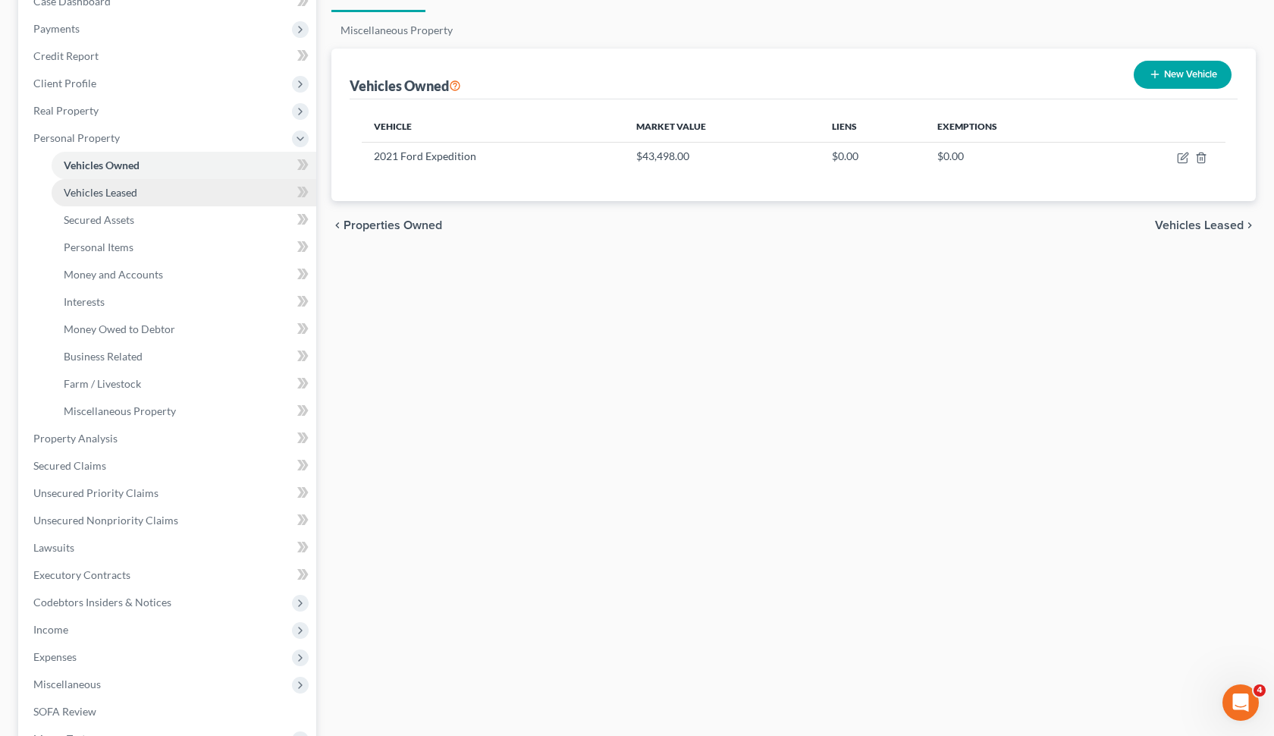
scroll to position [171, 0]
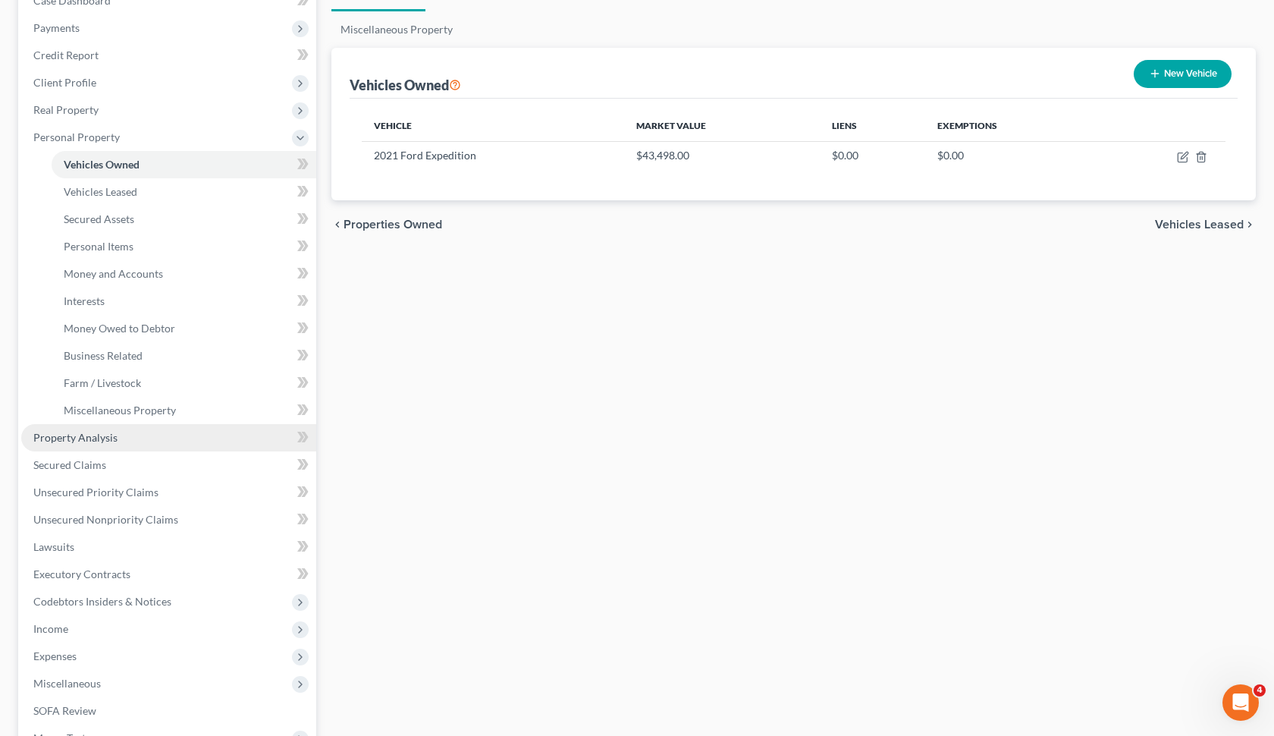
click at [146, 444] on link "Property Analysis" at bounding box center [168, 437] width 295 height 27
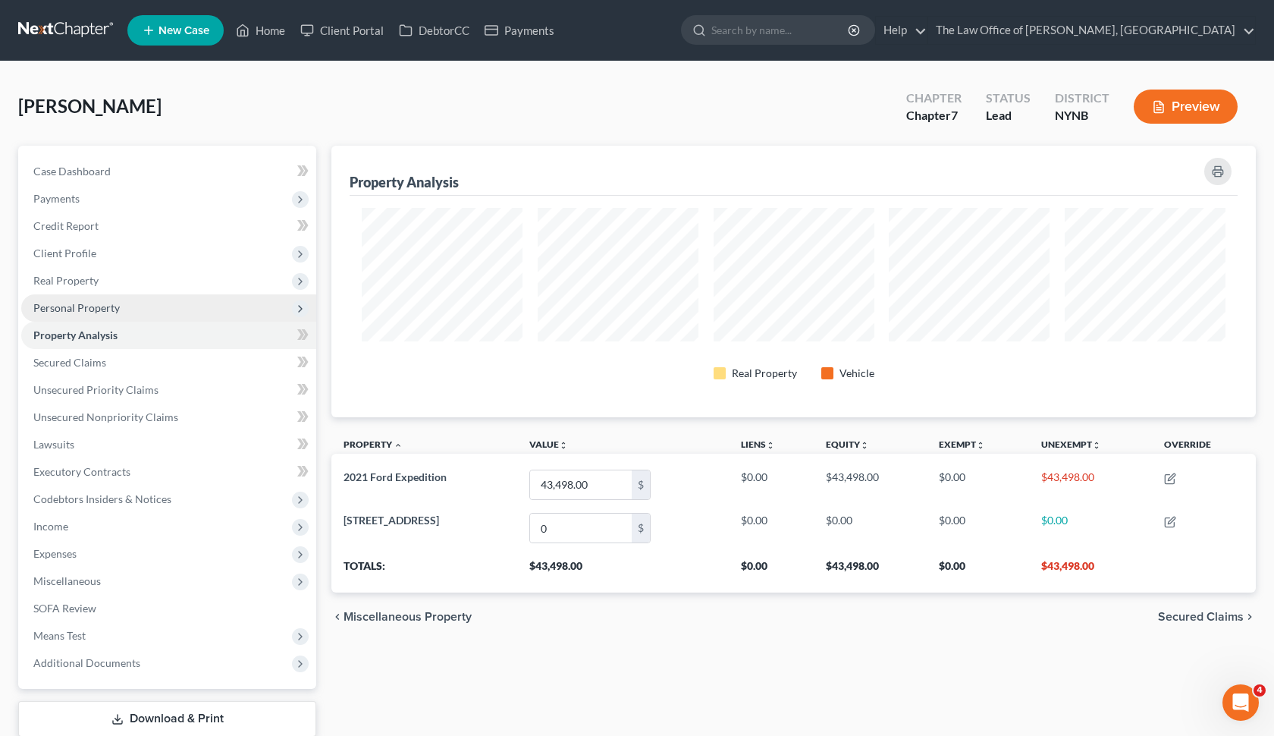
click at [224, 320] on span "Personal Property" at bounding box center [168, 307] width 295 height 27
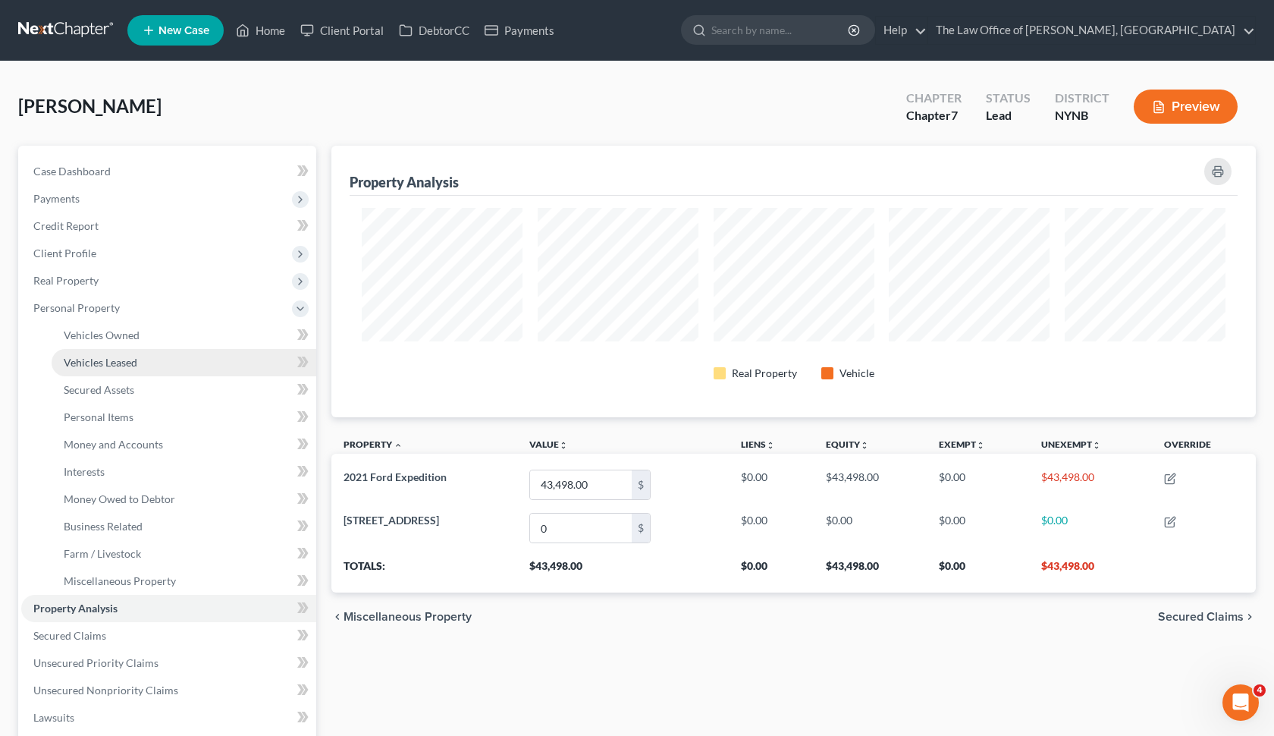
click at [193, 369] on link "Vehicles Leased" at bounding box center [184, 362] width 265 height 27
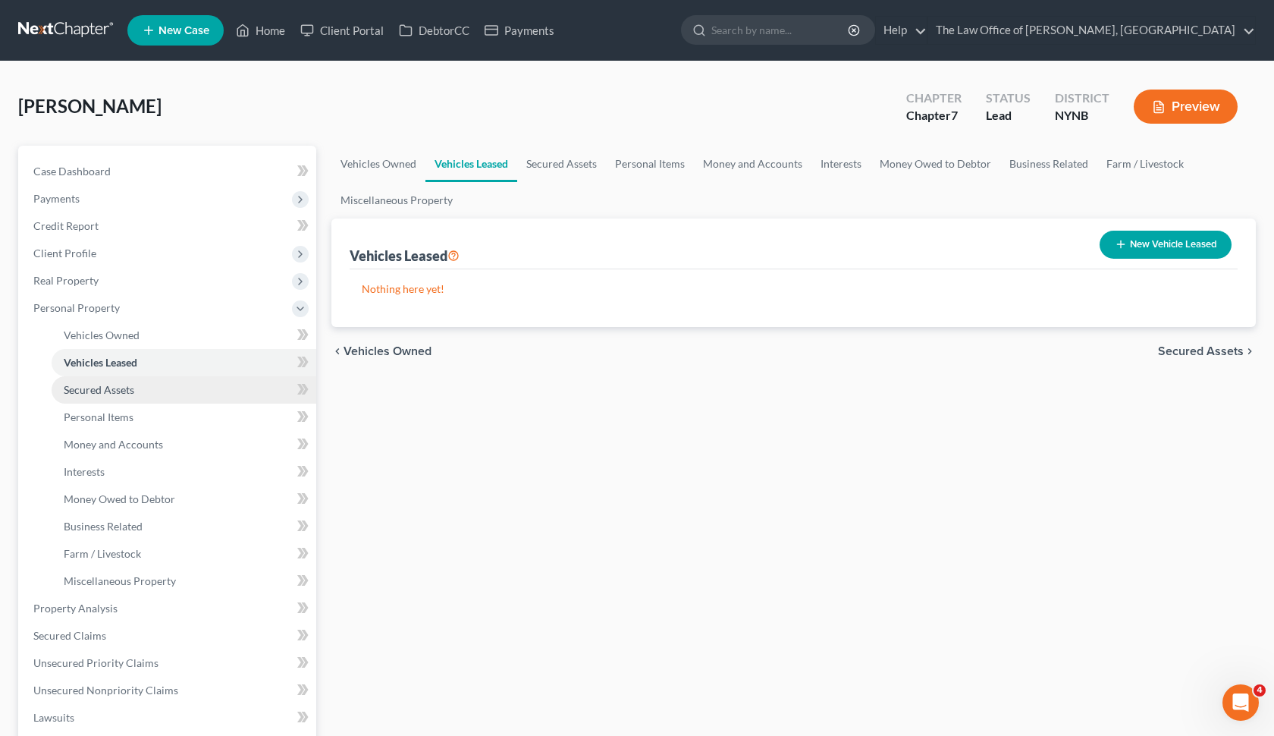
click at [196, 391] on link "Secured Assets" at bounding box center [184, 389] width 265 height 27
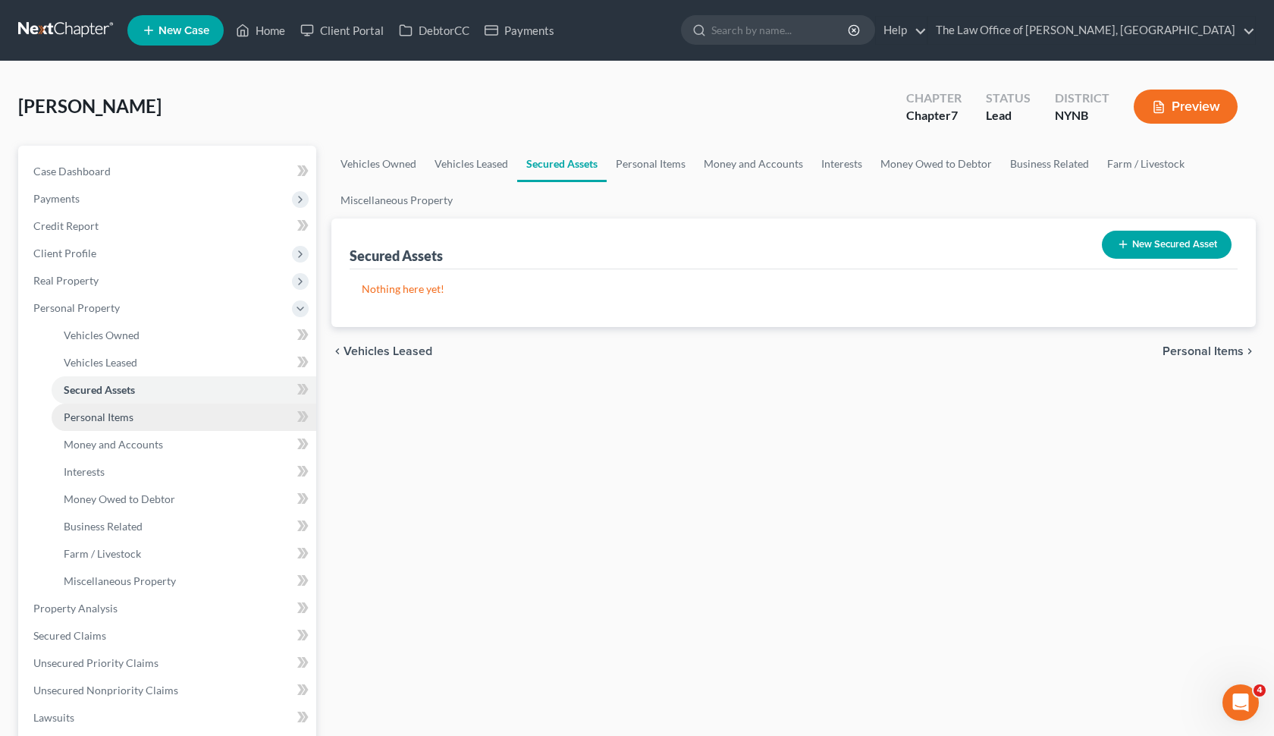
click at [190, 421] on link "Personal Items" at bounding box center [184, 417] width 265 height 27
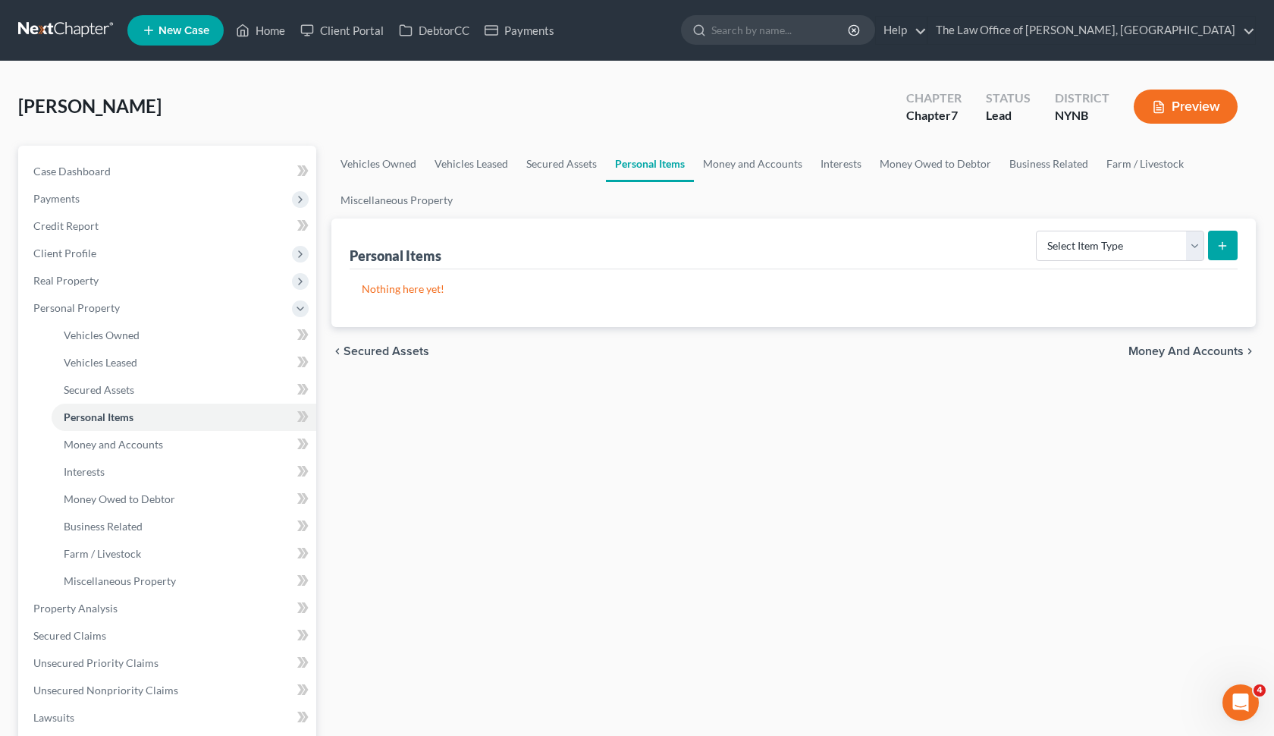
click at [1237, 252] on div "Personal Items Select Item Type Clothing Collectibles Of Value Electronics Fire…" at bounding box center [793, 272] width 925 height 108
select select "clothing"
click at [1206, 253] on form "Select Item Type Clothing Collectibles Of Value Electronics Firearms Household …" at bounding box center [1137, 246] width 202 height 31
click at [1229, 253] on button "submit" at bounding box center [1223, 246] width 30 height 30
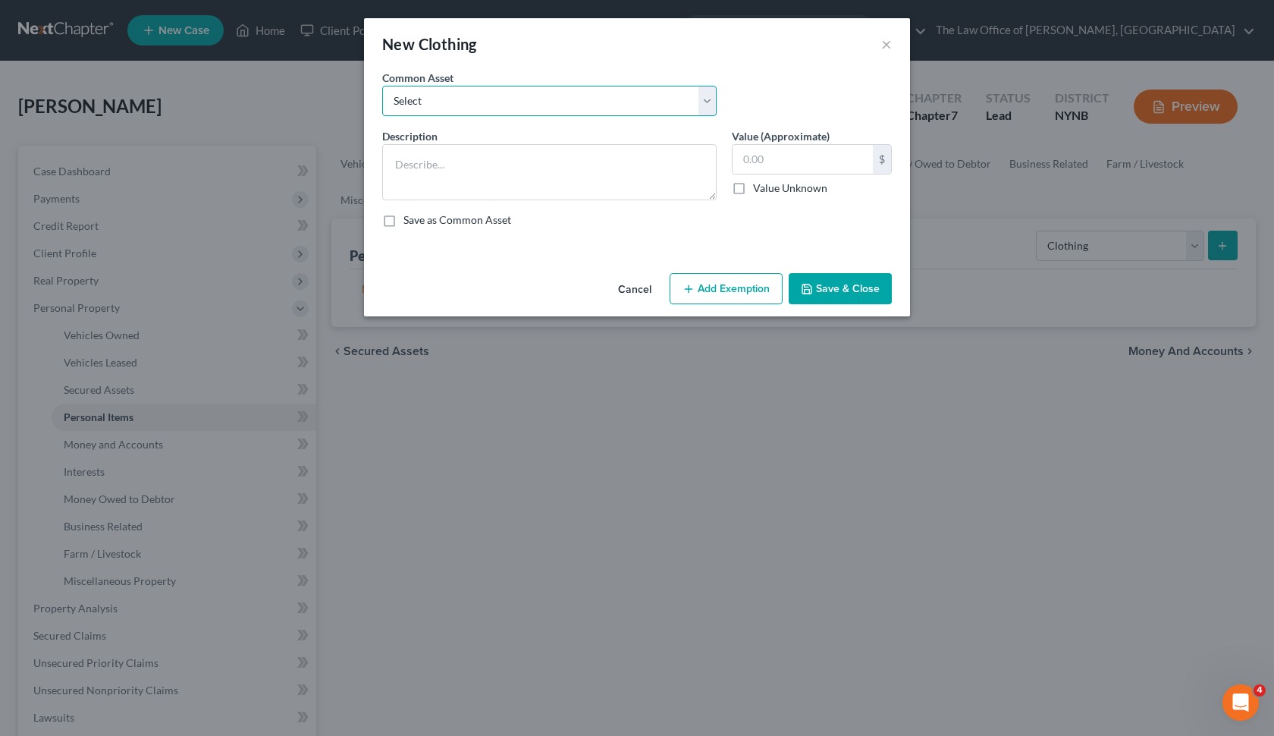
select select "0"
type textarea "Basic Clothing"
type input "500.00"
click at [837, 288] on button "Save & Close" at bounding box center [840, 289] width 103 height 32
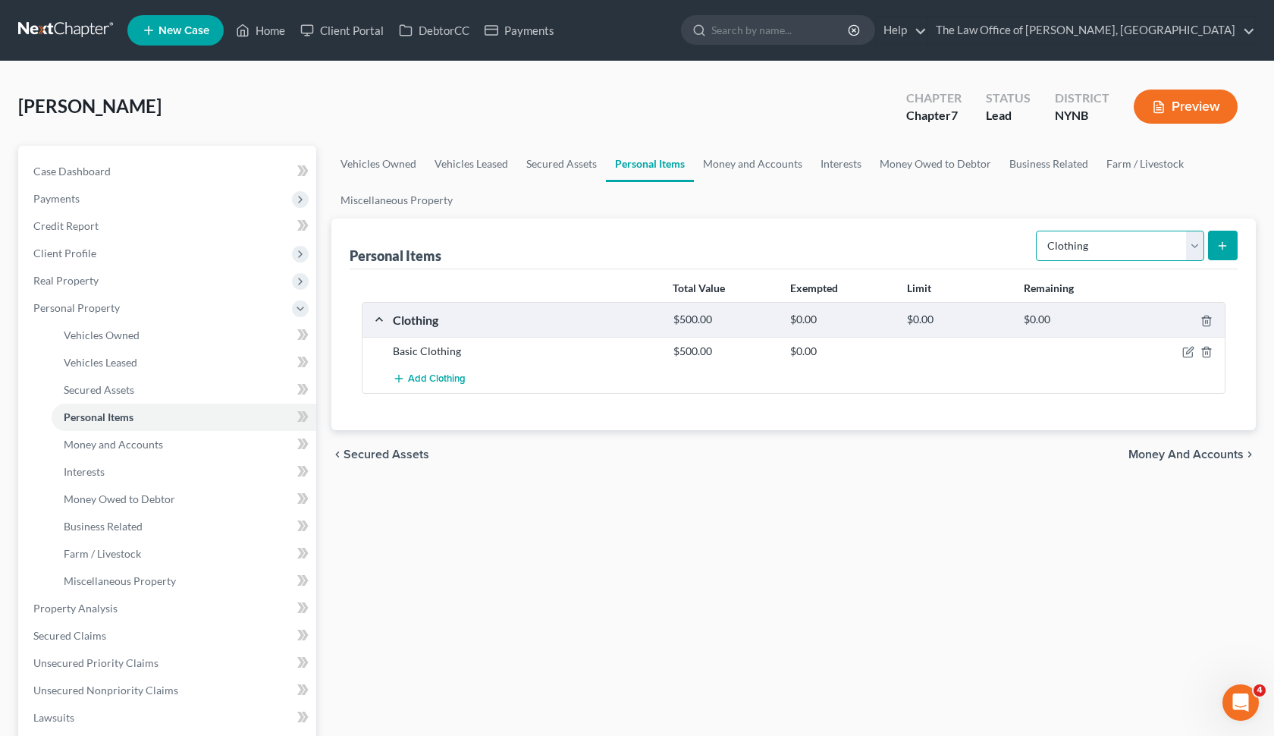
select select "electronics"
click at [1215, 250] on button "submit" at bounding box center [1223, 246] width 30 height 30
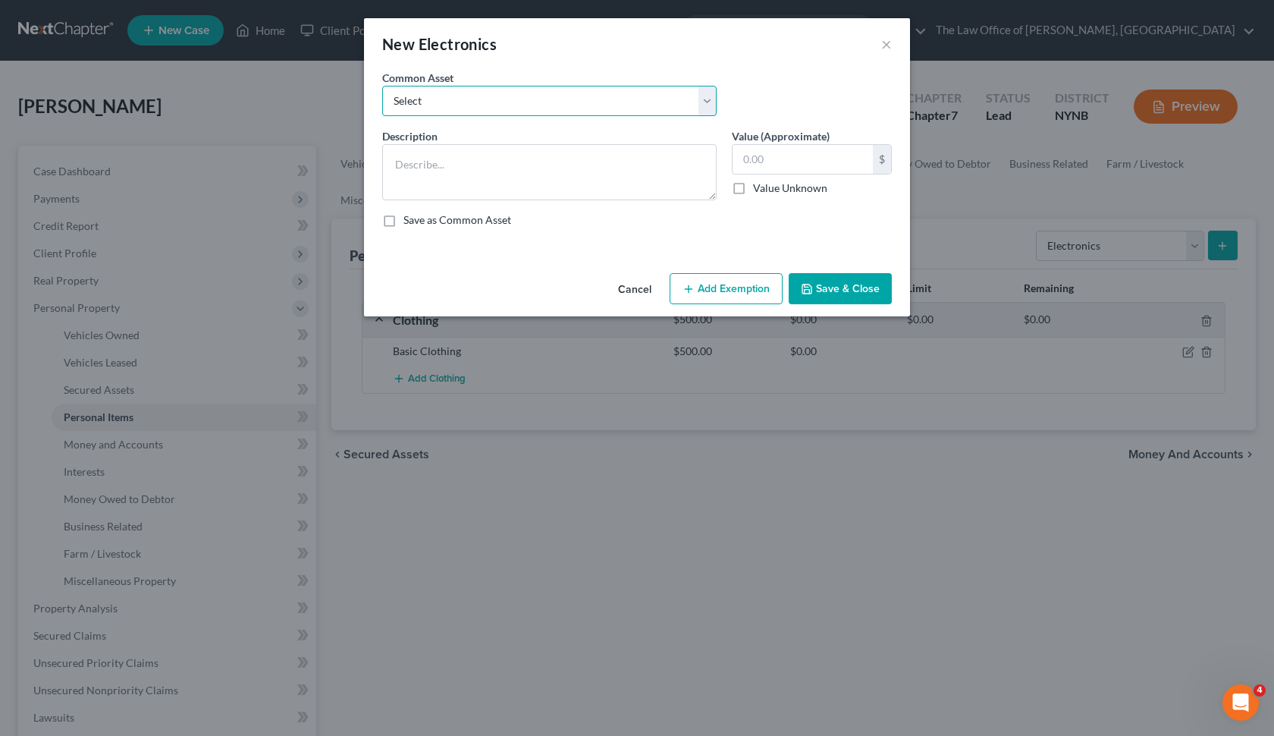
select select "0"
type textarea "Basic Electronics - laptop, computer, tv, fridge, freezer, cellphone,"
type input "1,500.00"
click at [815, 266] on div "An exemption set must first be selected from the Filing Information section. Co…" at bounding box center [637, 168] width 546 height 197
click at [818, 279] on button "Save & Close" at bounding box center [840, 289] width 103 height 32
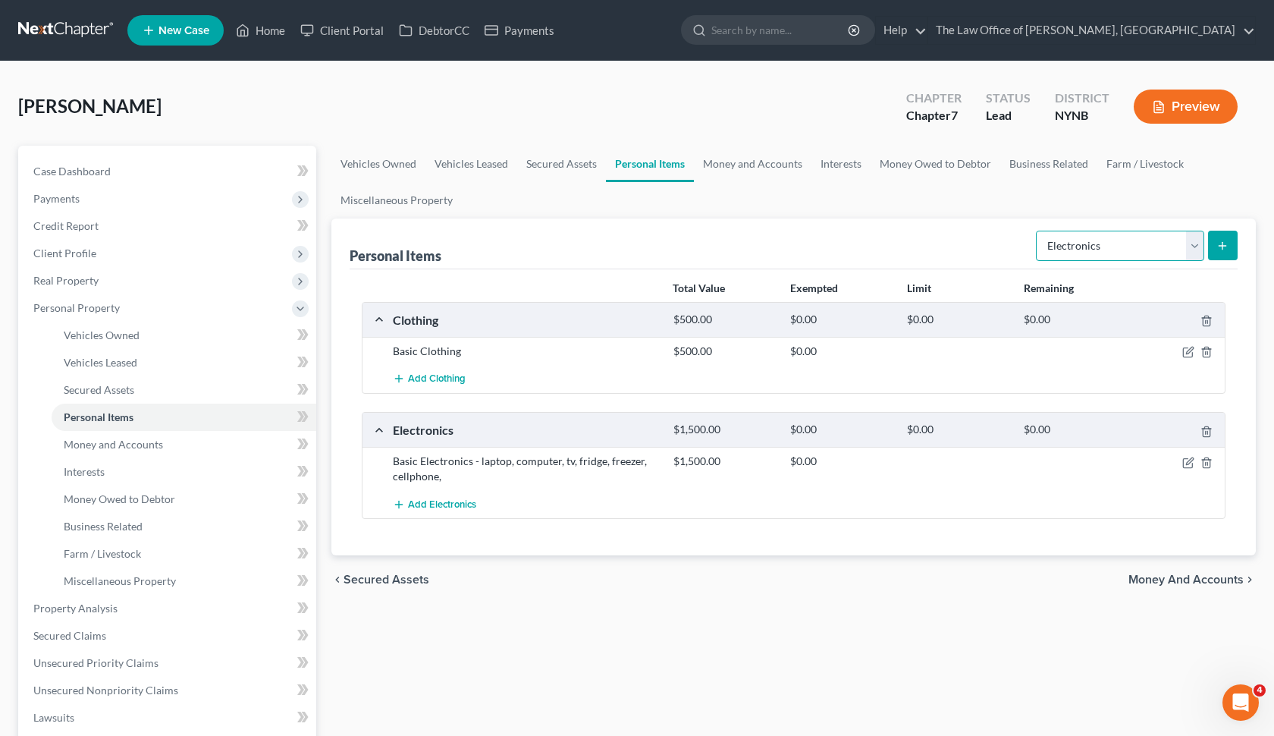
select select "jewelry"
click at [1218, 251] on icon "submit" at bounding box center [1223, 246] width 12 height 12
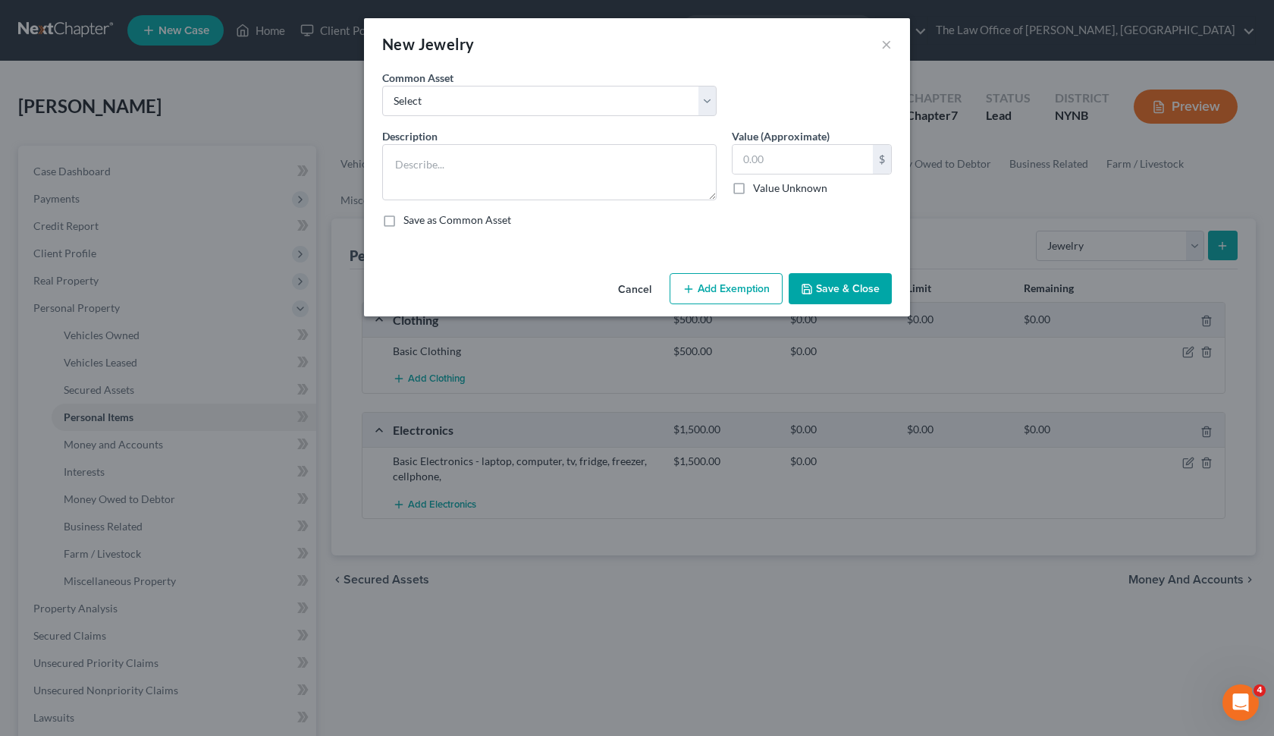
click at [99, 321] on div "New Jewelry × An exemption set must first be selected from the Filing Informati…" at bounding box center [637, 368] width 1274 height 736
click at [641, 291] on button "Cancel" at bounding box center [635, 290] width 58 height 30
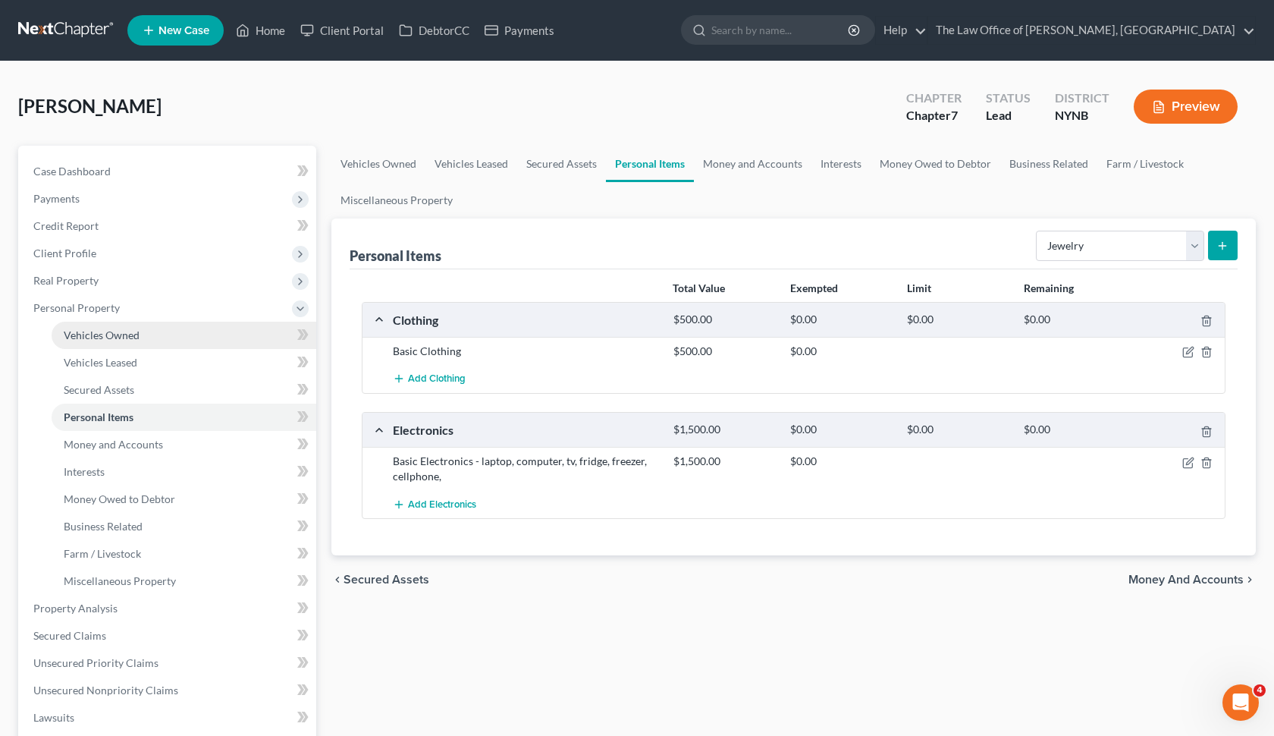
click at [150, 348] on link "Vehicles Owned" at bounding box center [184, 335] width 265 height 27
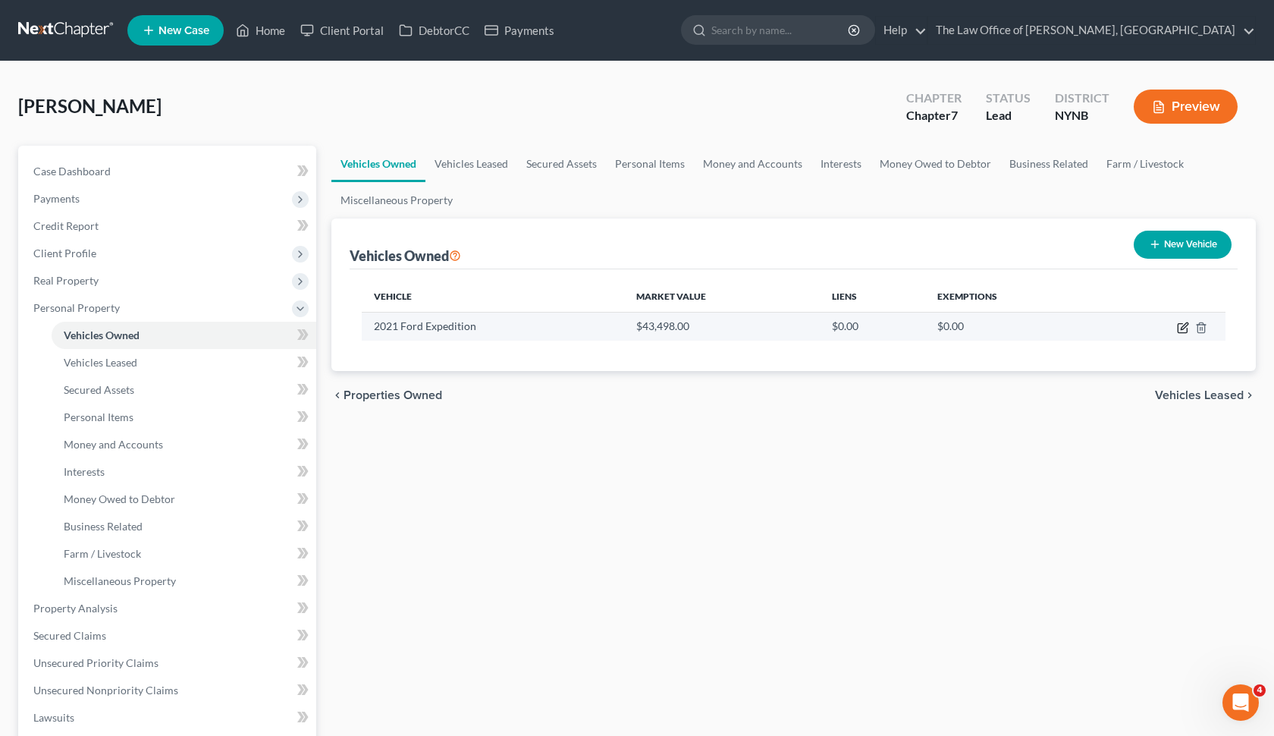
click at [1178, 330] on icon "button" at bounding box center [1182, 328] width 9 height 9
select select "0"
select select "5"
select select "3"
select select "0"
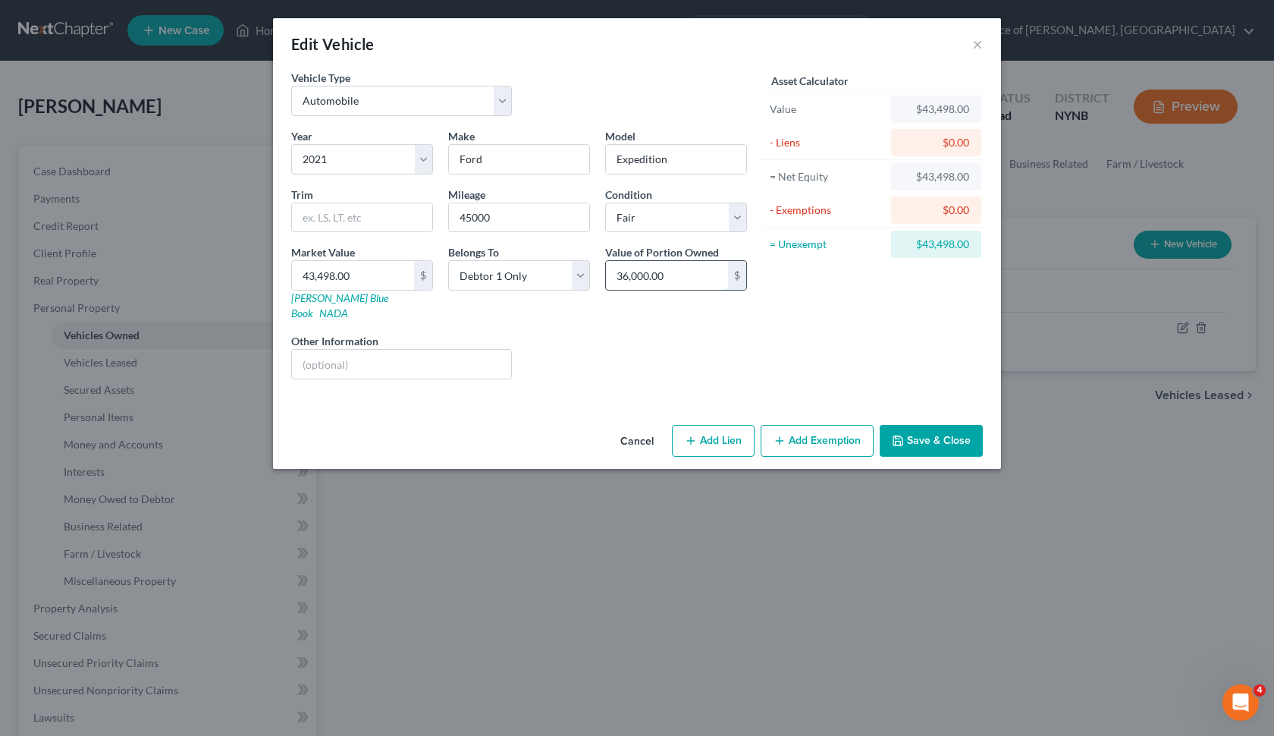
click at [665, 269] on input "36,000.00" at bounding box center [667, 275] width 122 height 29
type input "8,000"
click at [900, 314] on div "Asset Calculator Value $43,498.00 - Liens $0.00 = Net Equity $43,498.00 - Exemp…" at bounding box center [873, 231] width 236 height 322
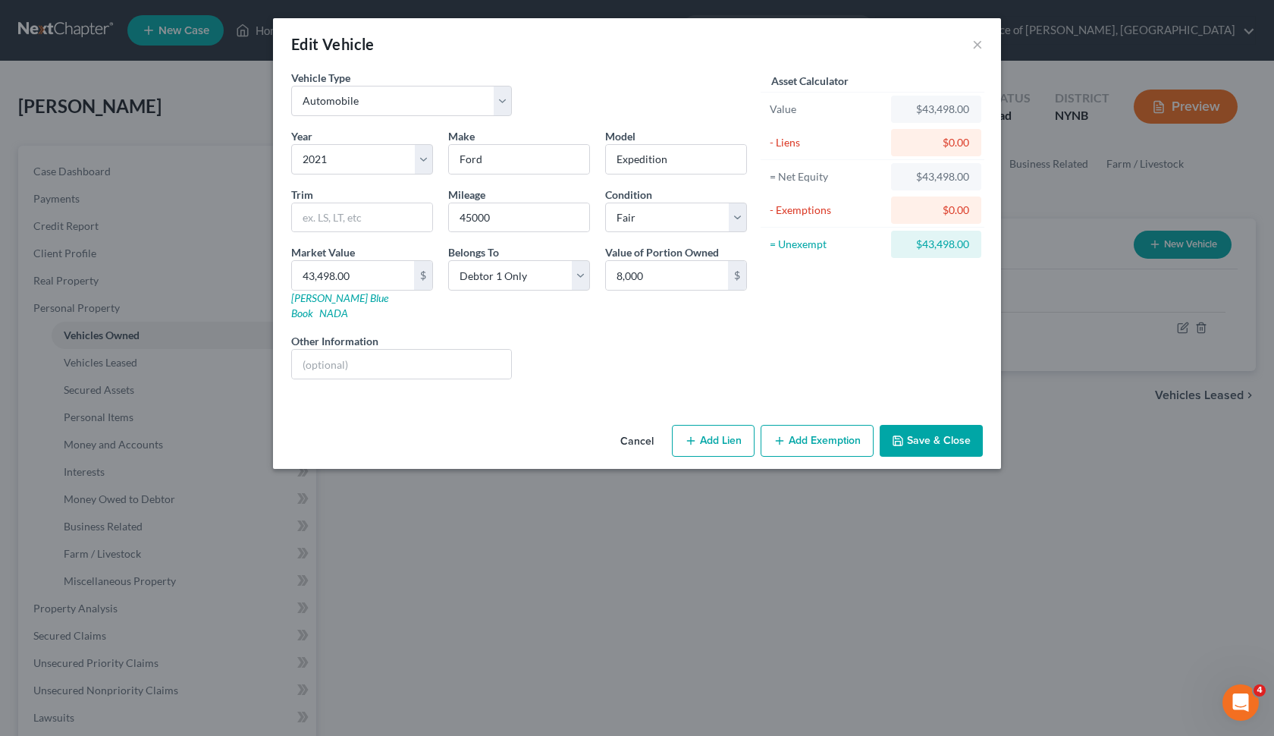
click at [926, 419] on div "Cancel Add Lien Add Lease Add Exemption Save & Close" at bounding box center [637, 444] width 728 height 50
click at [927, 425] on button "Save & Close" at bounding box center [931, 441] width 103 height 32
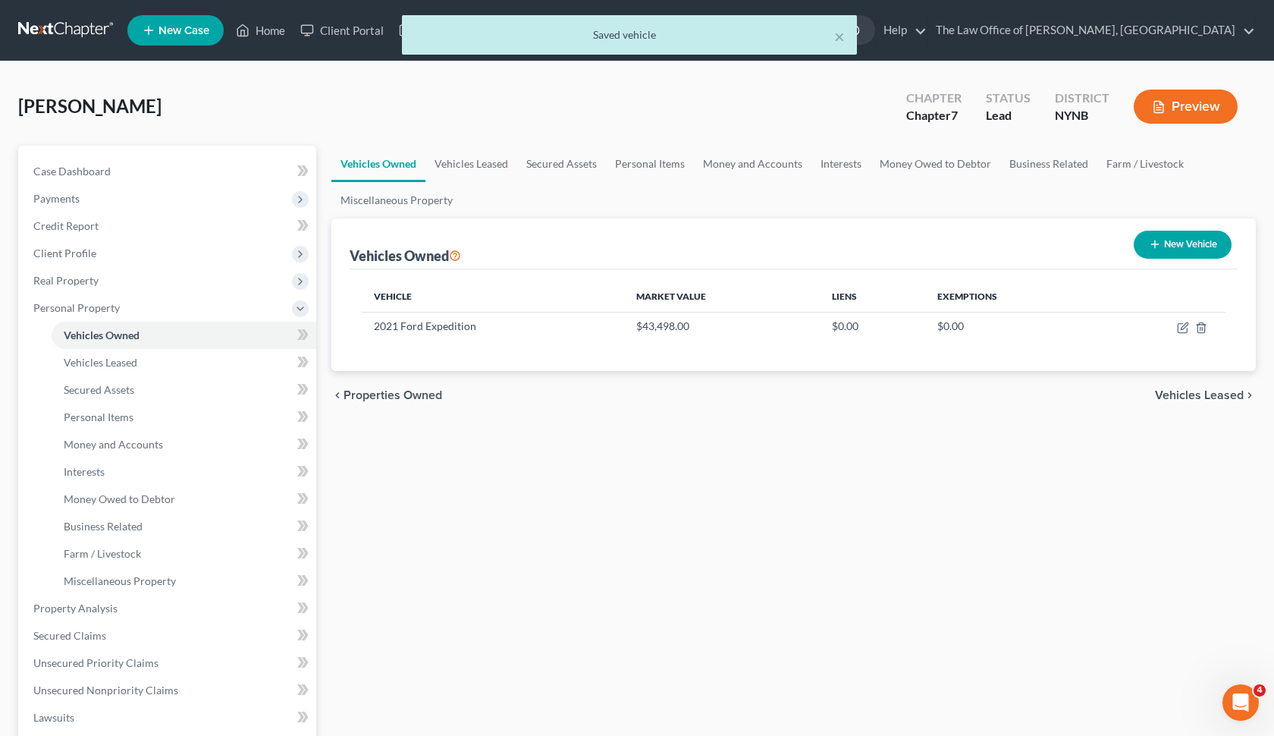
click at [43, 492] on ul "Vehicles Owned Vehicles Leased Machinery and Vehicles Office Related" at bounding box center [168, 458] width 295 height 273
click at [190, 419] on link "Personal Items" at bounding box center [184, 417] width 265 height 27
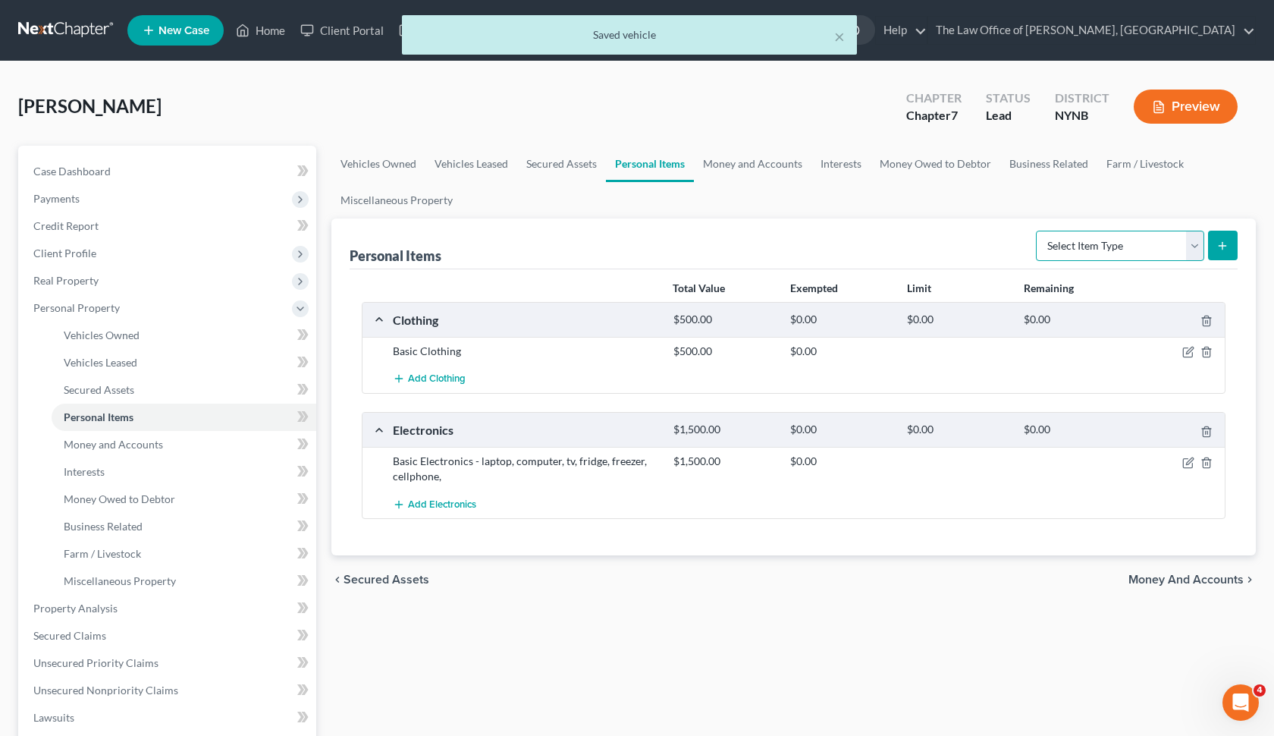
select select "jewelry"
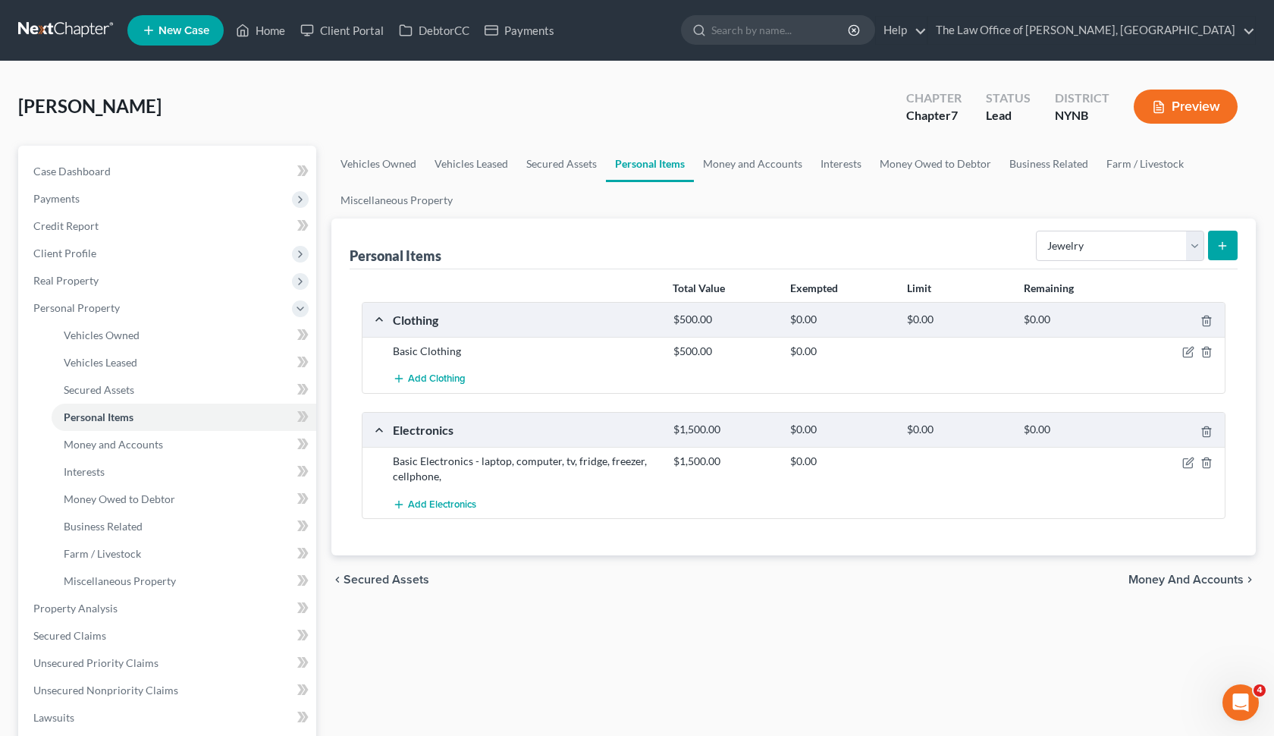
click at [1225, 245] on icon "submit" at bounding box center [1223, 246] width 12 height 12
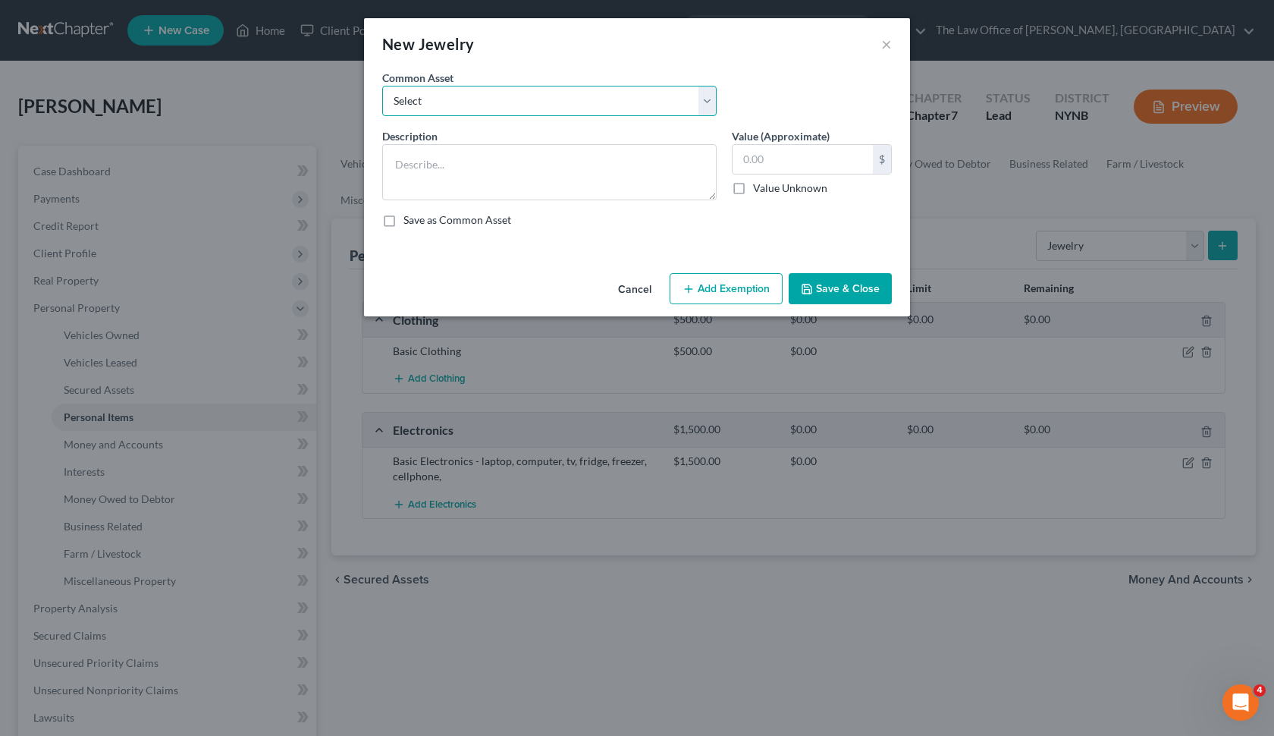
select select "0"
type textarea "Basic Jewelry"
type input "300.00"
click at [653, 294] on button "Cancel" at bounding box center [635, 290] width 58 height 30
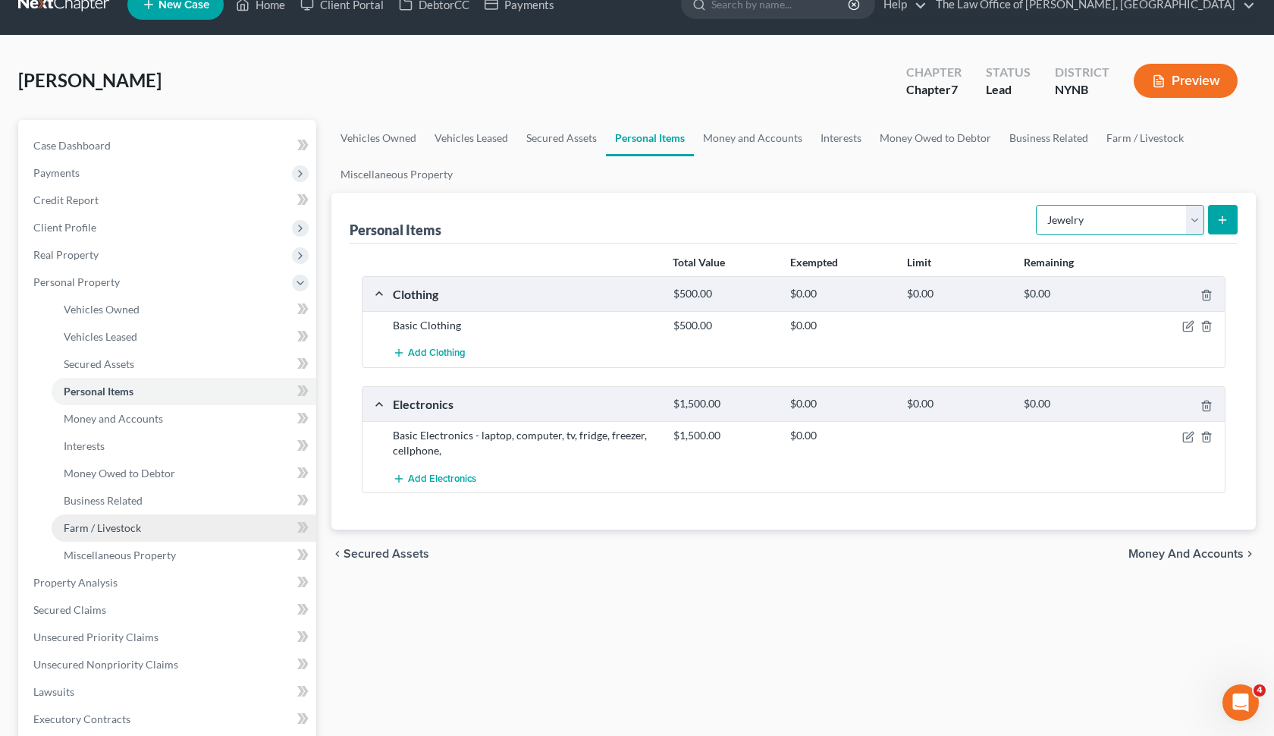
scroll to position [27, 0]
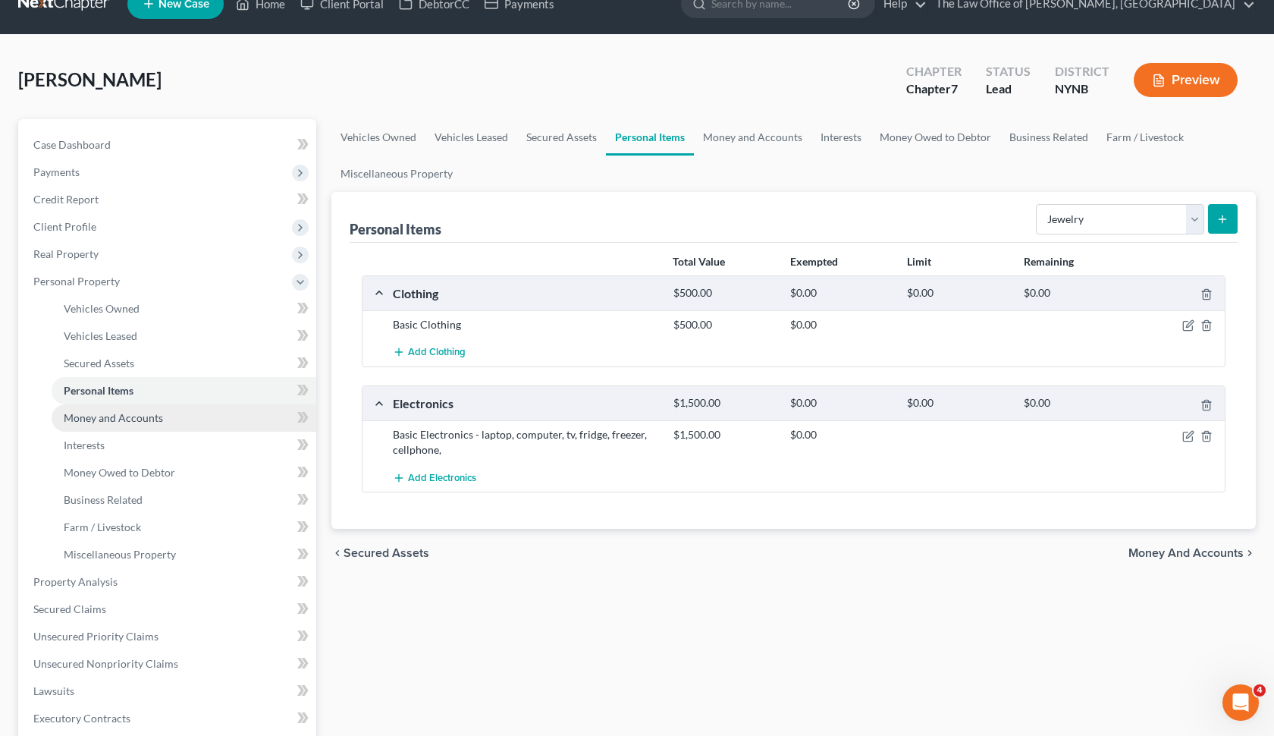
click at [216, 428] on link "Money and Accounts" at bounding box center [184, 417] width 265 height 27
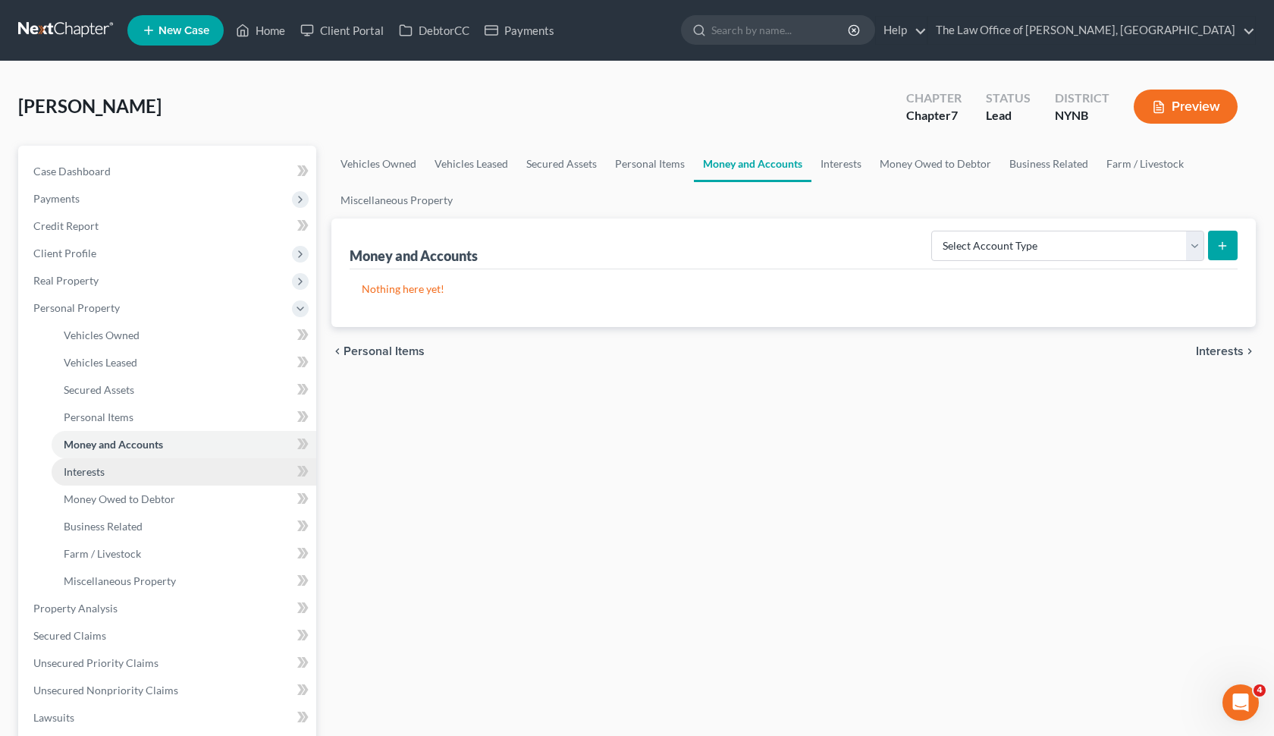
click at [192, 472] on link "Interests" at bounding box center [184, 471] width 265 height 27
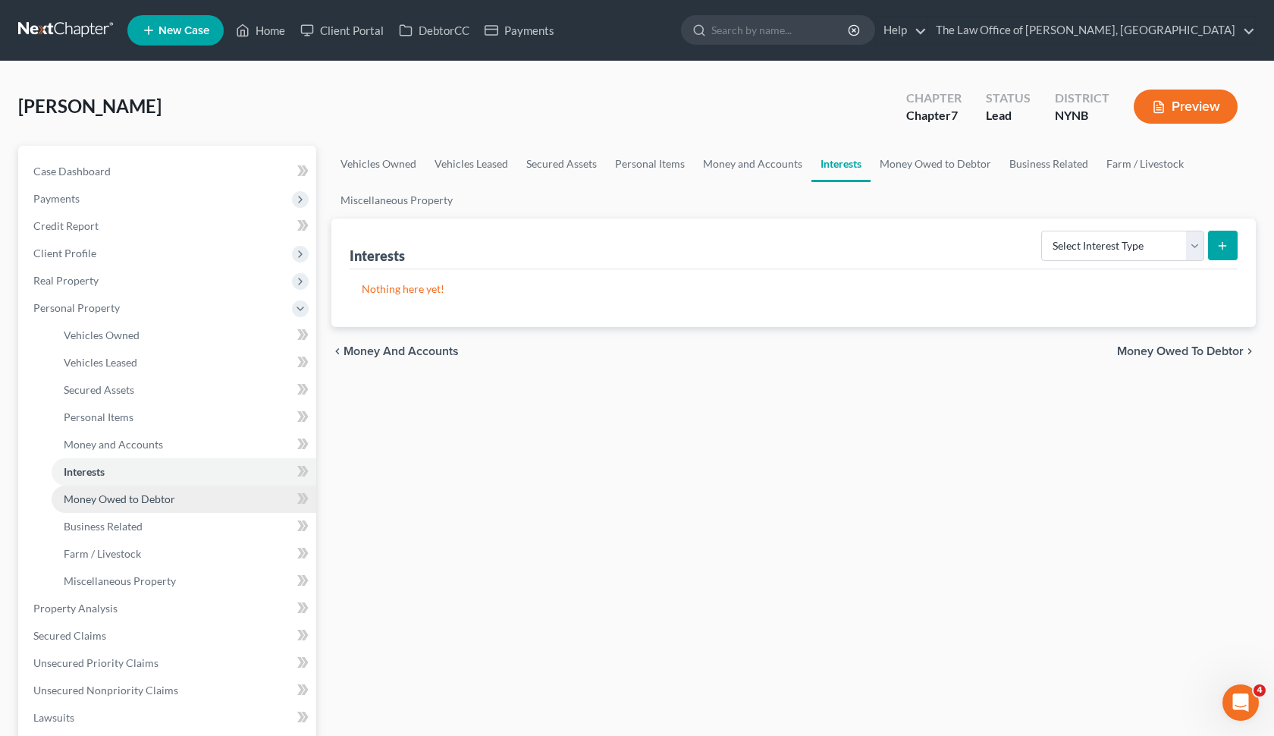
click at [197, 495] on link "Money Owed to Debtor" at bounding box center [184, 498] width 265 height 27
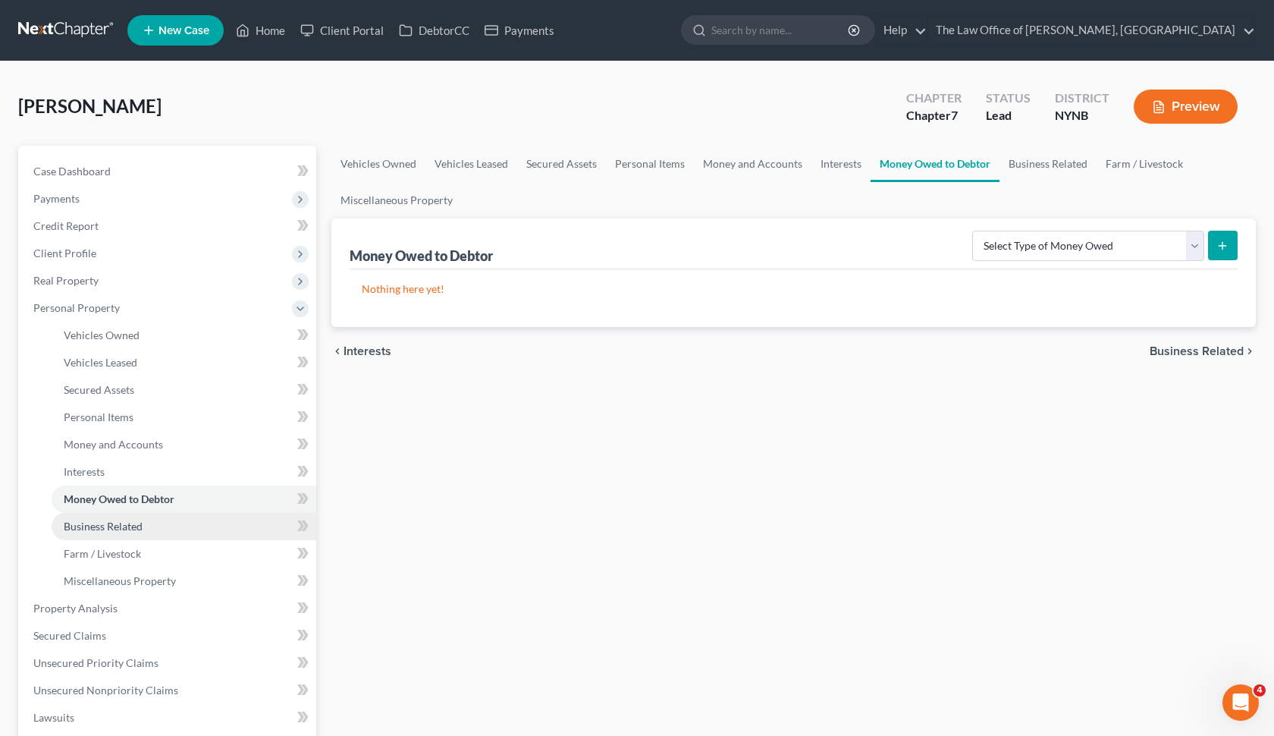
click at [193, 524] on link "Business Related" at bounding box center [184, 526] width 265 height 27
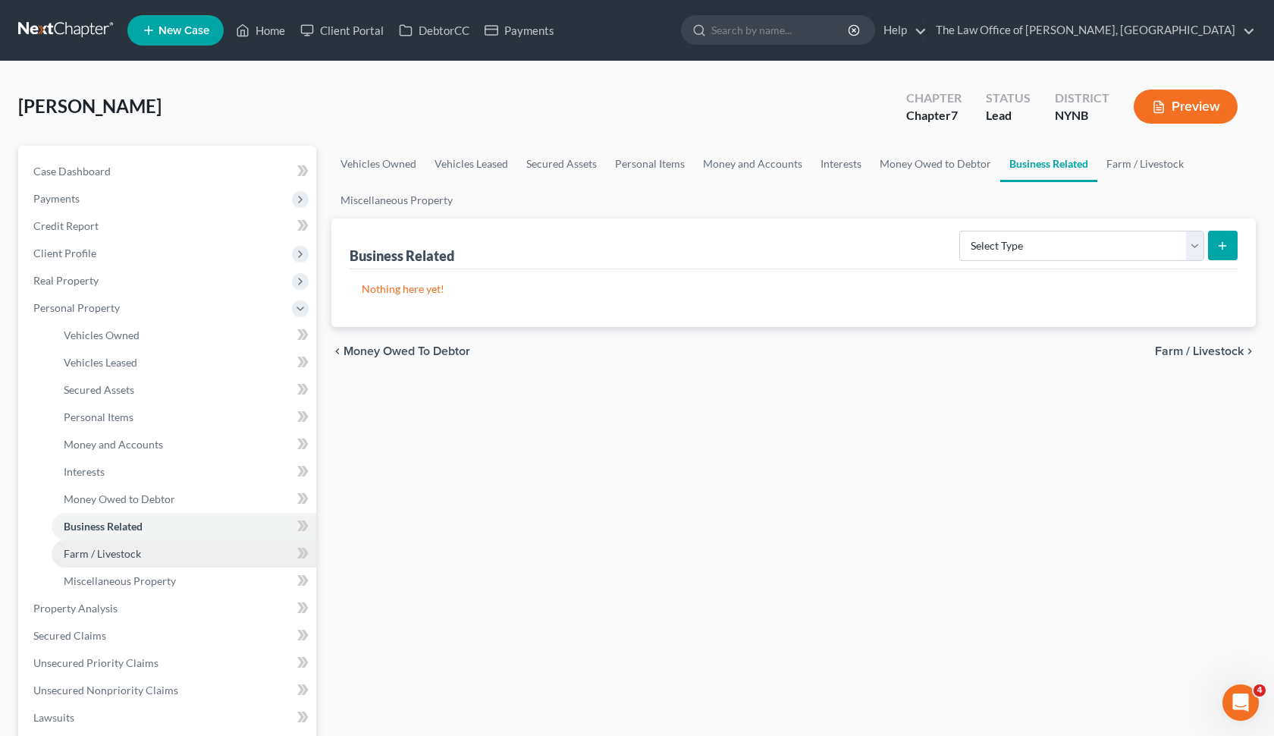
click at [184, 555] on link "Farm / Livestock" at bounding box center [184, 553] width 265 height 27
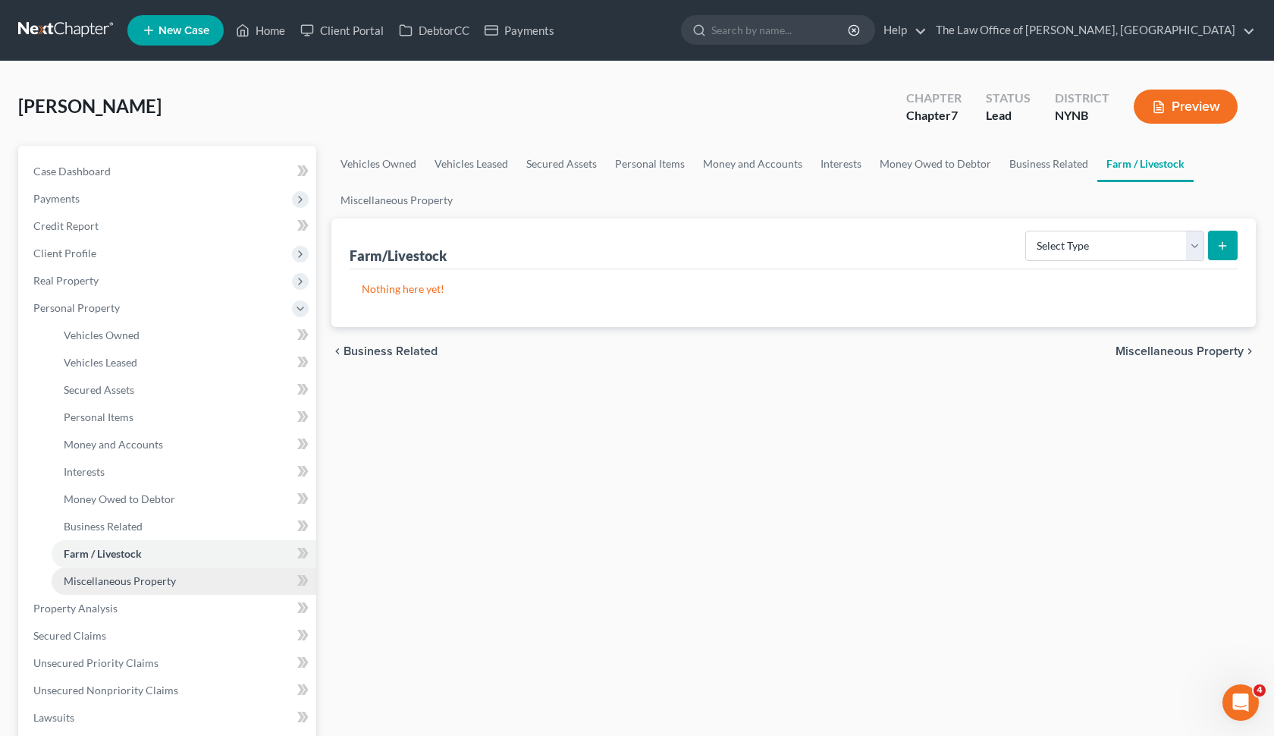
click at [199, 585] on link "Miscellaneous Property" at bounding box center [184, 580] width 265 height 27
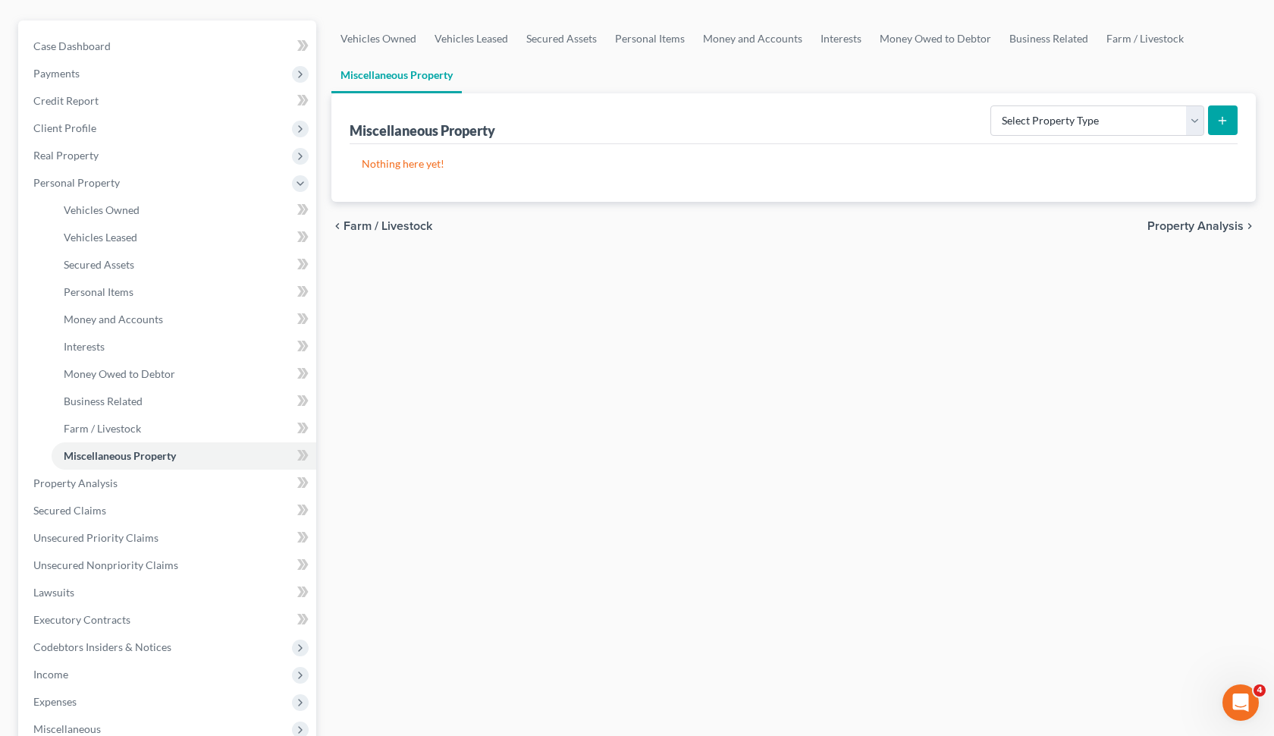
scroll to position [87, 0]
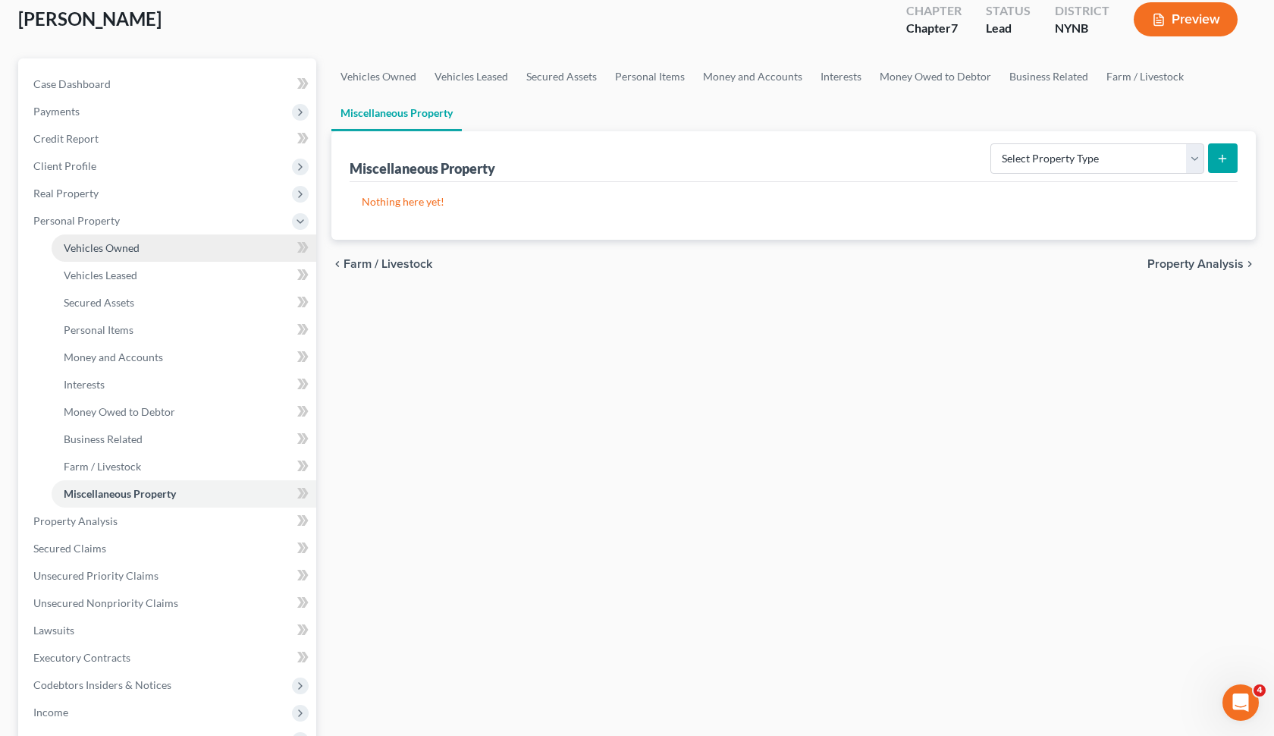
click at [184, 257] on link "Vehicles Owned" at bounding box center [184, 247] width 265 height 27
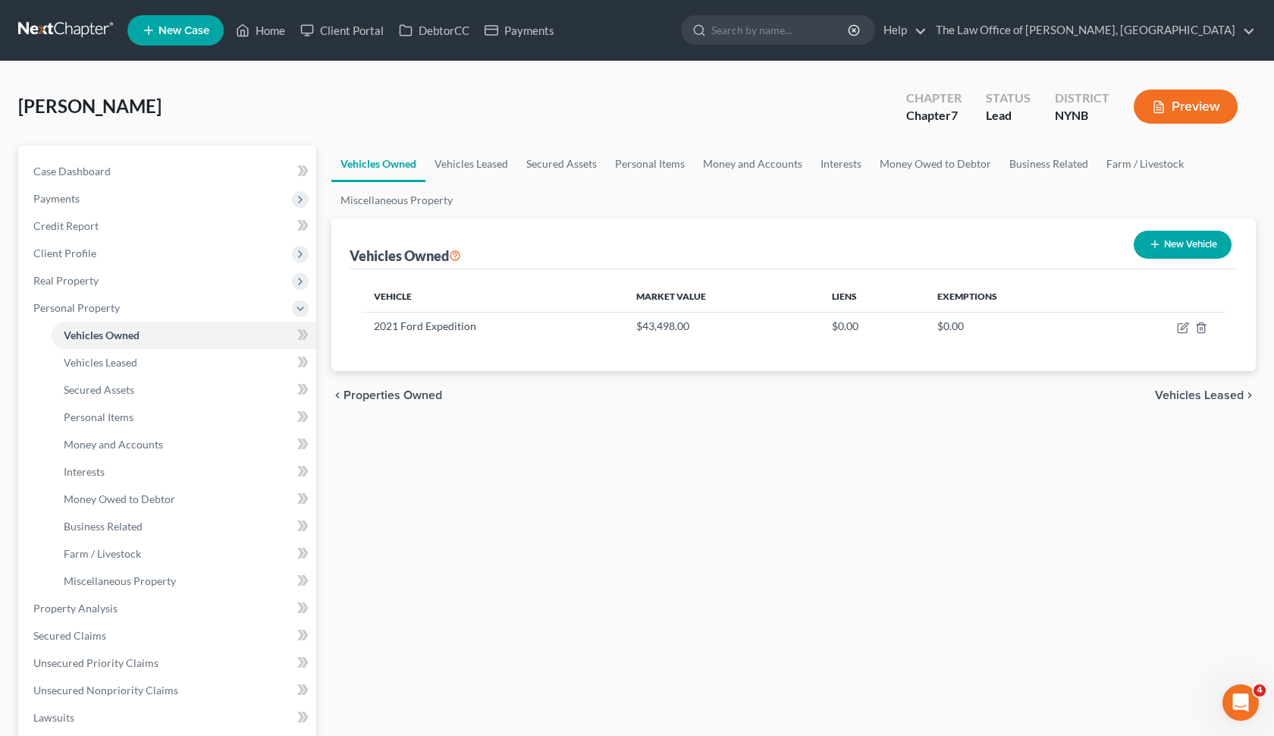
click at [1167, 240] on button "New Vehicle" at bounding box center [1183, 245] width 98 height 28
select select "0"
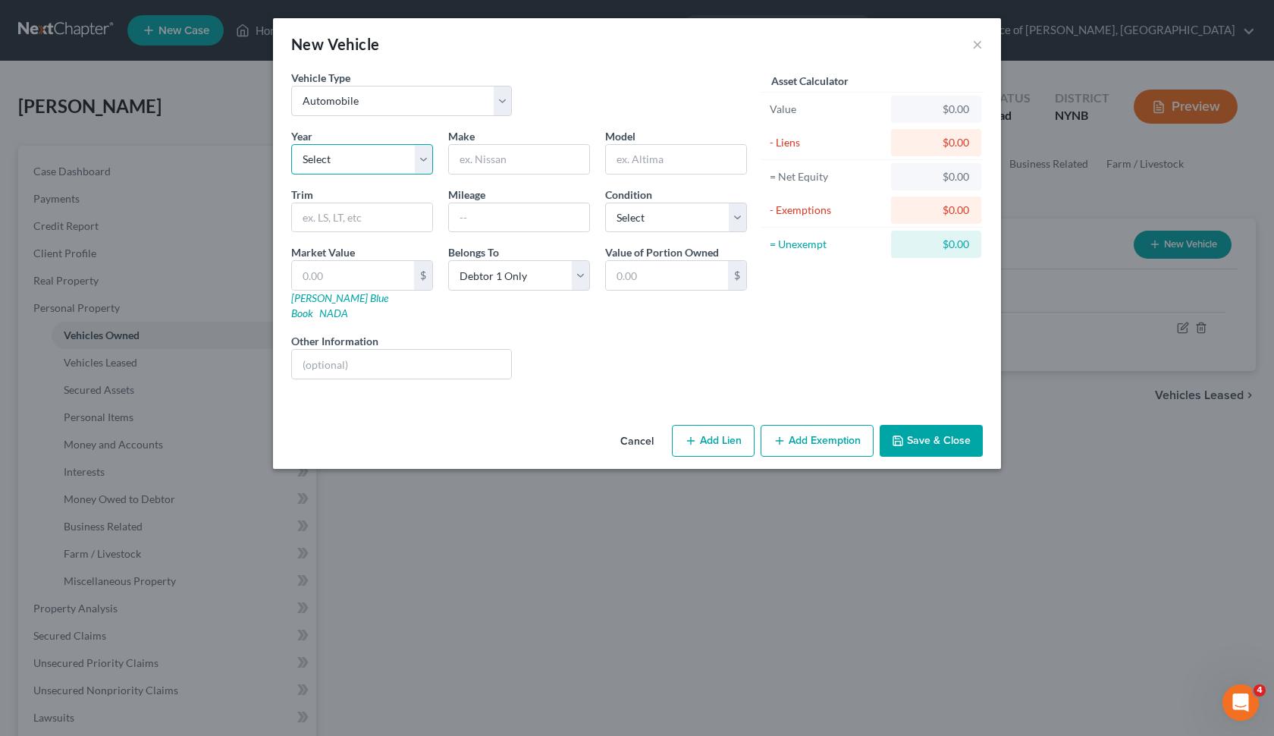
select select "16"
click at [517, 165] on input "text" at bounding box center [519, 159] width 140 height 29
paste input "2010"
click at [517, 165] on input "2010" at bounding box center [519, 159] width 140 height 29
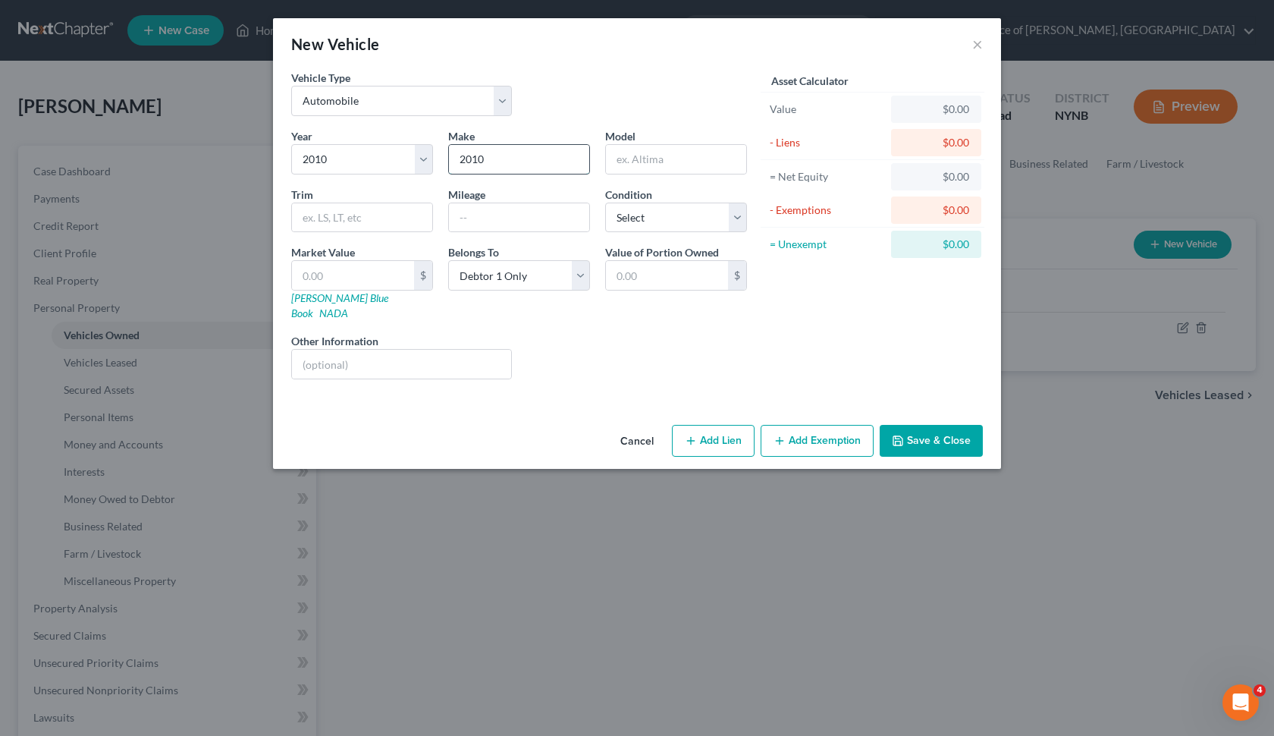
click at [539, 159] on input "2010" at bounding box center [519, 159] width 140 height 29
paste input "Ford F250 Super Duty-V8"
drag, startPoint x: 482, startPoint y: 162, endPoint x: 630, endPoint y: 164, distance: 148.7
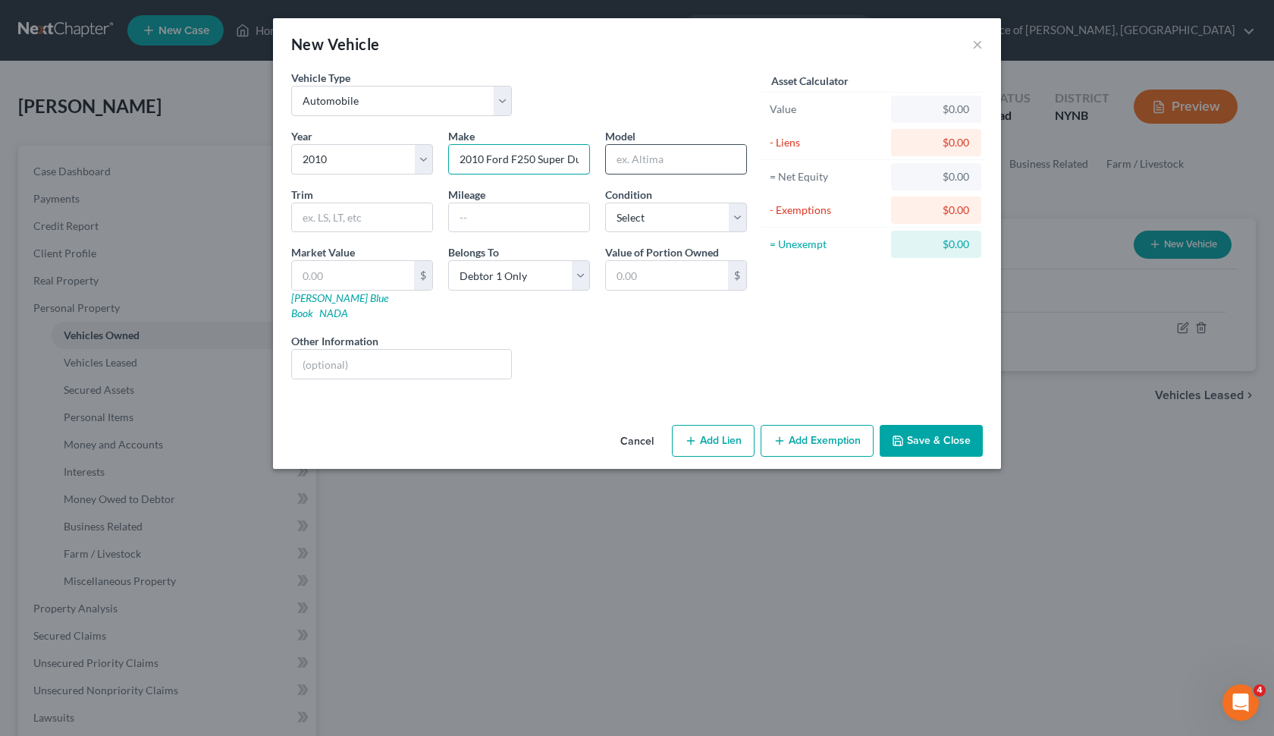
click at [630, 164] on div "Year Select 2026 2025 2024 2023 2022 2021 2020 2019 2018 2017 2016 2015 2014 20…" at bounding box center [519, 259] width 471 height 263
drag, startPoint x: 485, startPoint y: 161, endPoint x: 501, endPoint y: 162, distance: 15.9
drag, startPoint x: 482, startPoint y: 162, endPoint x: 658, endPoint y: 171, distance: 176.3
click at [658, 171] on div "Year Select 2026 2025 2024 2023 2022 2021 2020 2019 2018 2017 2016 2015 2014 20…" at bounding box center [519, 259] width 471 height 263
type input "2010 Ford"
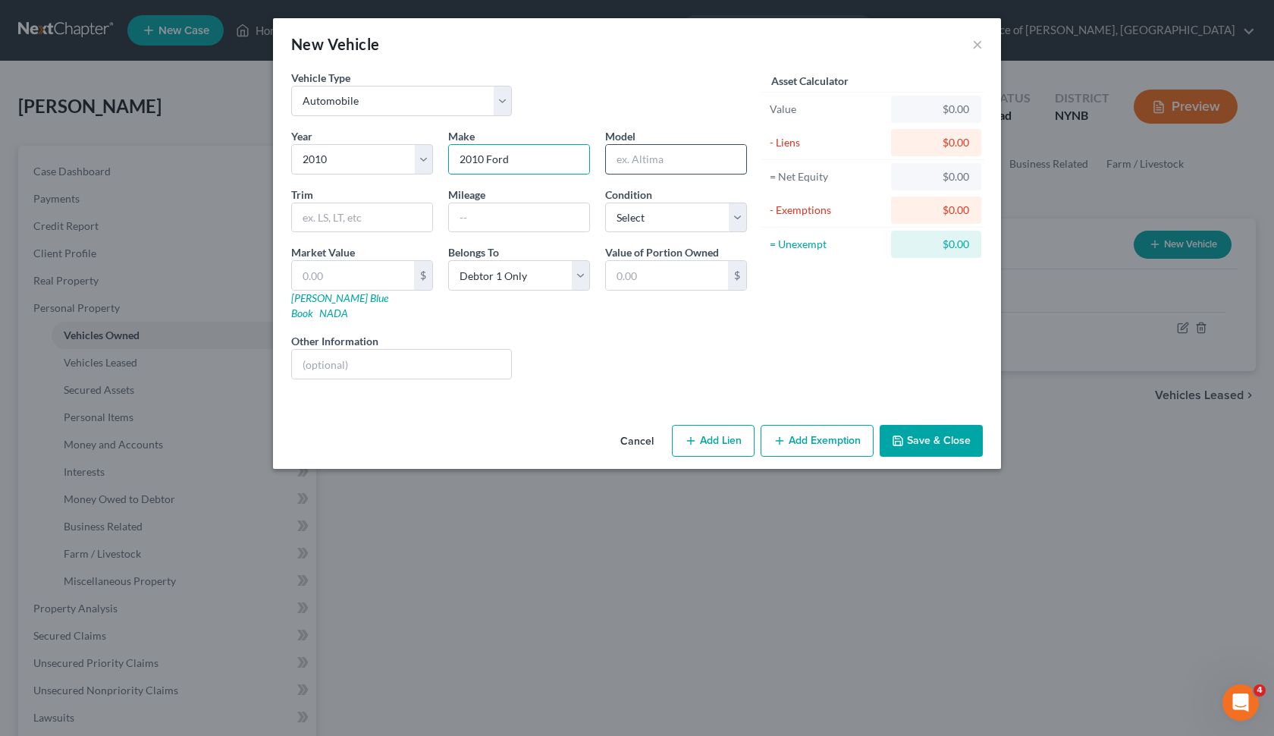
click at [695, 156] on input "text" at bounding box center [676, 159] width 140 height 29
paste input "F250 Super Duty-V8"
type input "F250 Super Duty-V8"
click at [374, 227] on input "text" at bounding box center [362, 217] width 140 height 29
click at [711, 163] on input "F250 Super Duty-V8" at bounding box center [676, 159] width 140 height 29
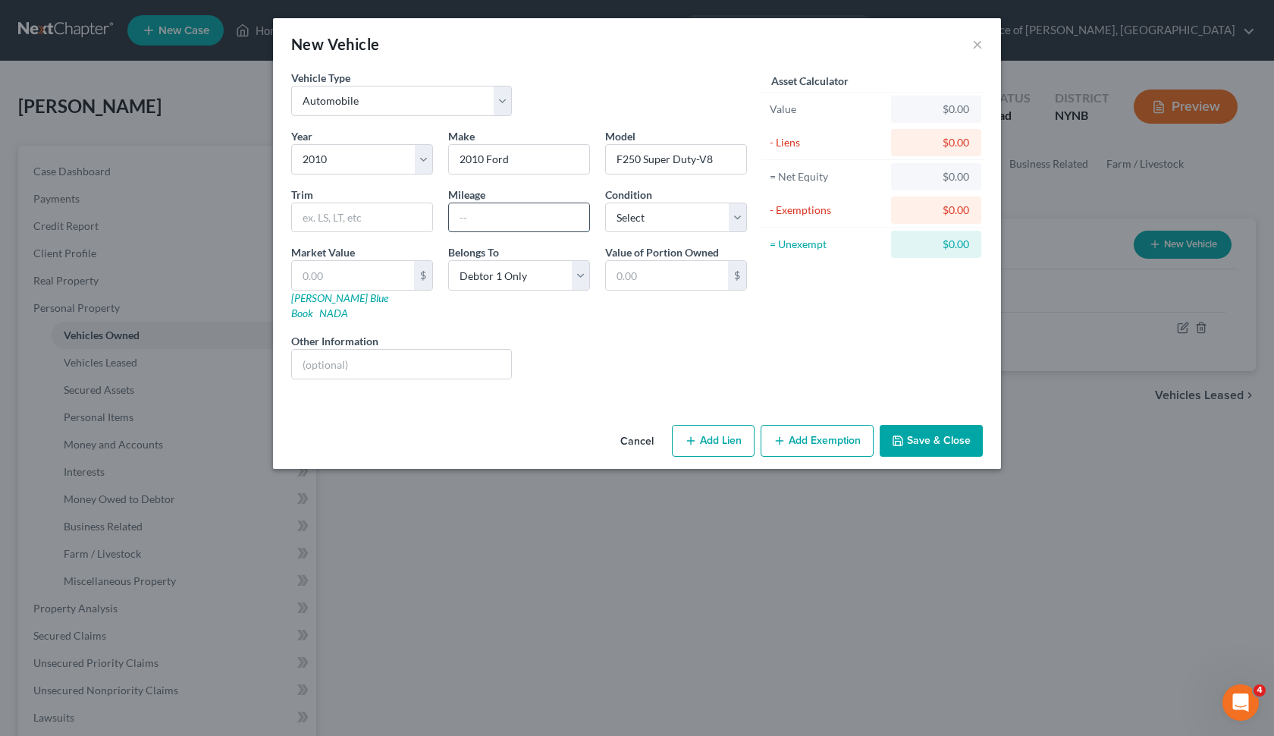
click at [555, 220] on input "text" at bounding box center [519, 217] width 140 height 29
type input "130000"
select select "3"
click at [383, 289] on input "text" at bounding box center [353, 275] width 122 height 29
paste input "18,133"
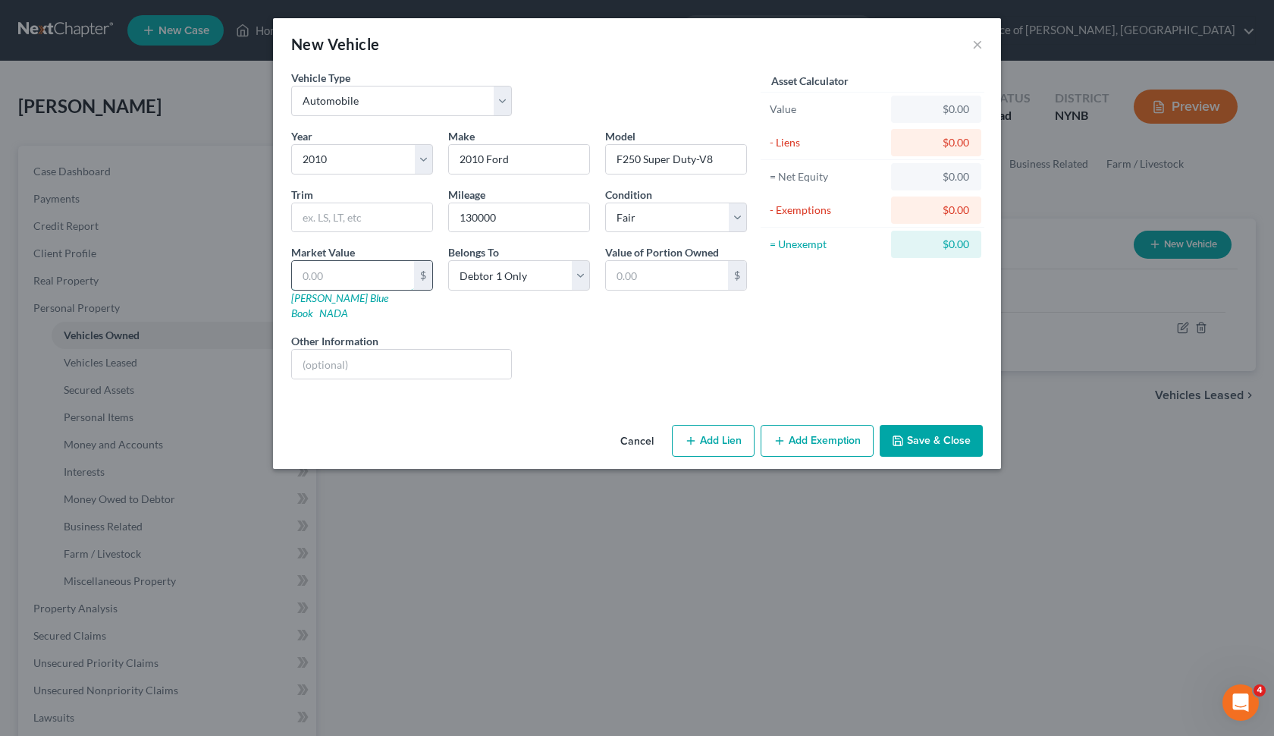
type input "18,133"
type input "18,133.00"
type input "18,133"
click at [644, 313] on div "Year Select 2026 2025 2024 2023 2022 2021 2020 2019 2018 2017 2016 2015 2014 20…" at bounding box center [519, 259] width 471 height 263
click at [722, 264] on input "18,133.00" at bounding box center [667, 275] width 122 height 29
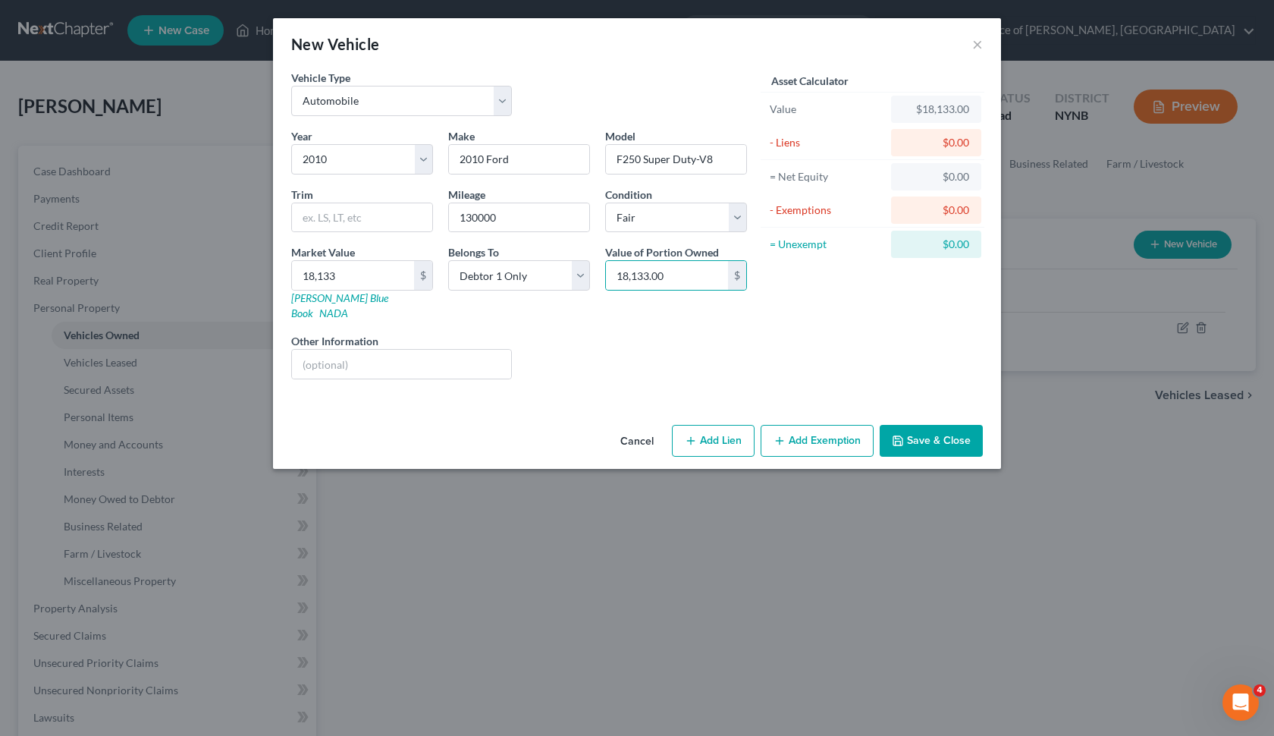
click at [749, 298] on div "Value of Portion Owned 18,133.00 $" at bounding box center [676, 282] width 157 height 77
click at [671, 286] on input "18,133.00" at bounding box center [667, 275] width 122 height 29
click at [672, 287] on input "18,133.00" at bounding box center [667, 275] width 122 height 29
click at [662, 333] on div "Liens Select" at bounding box center [638, 356] width 236 height 46
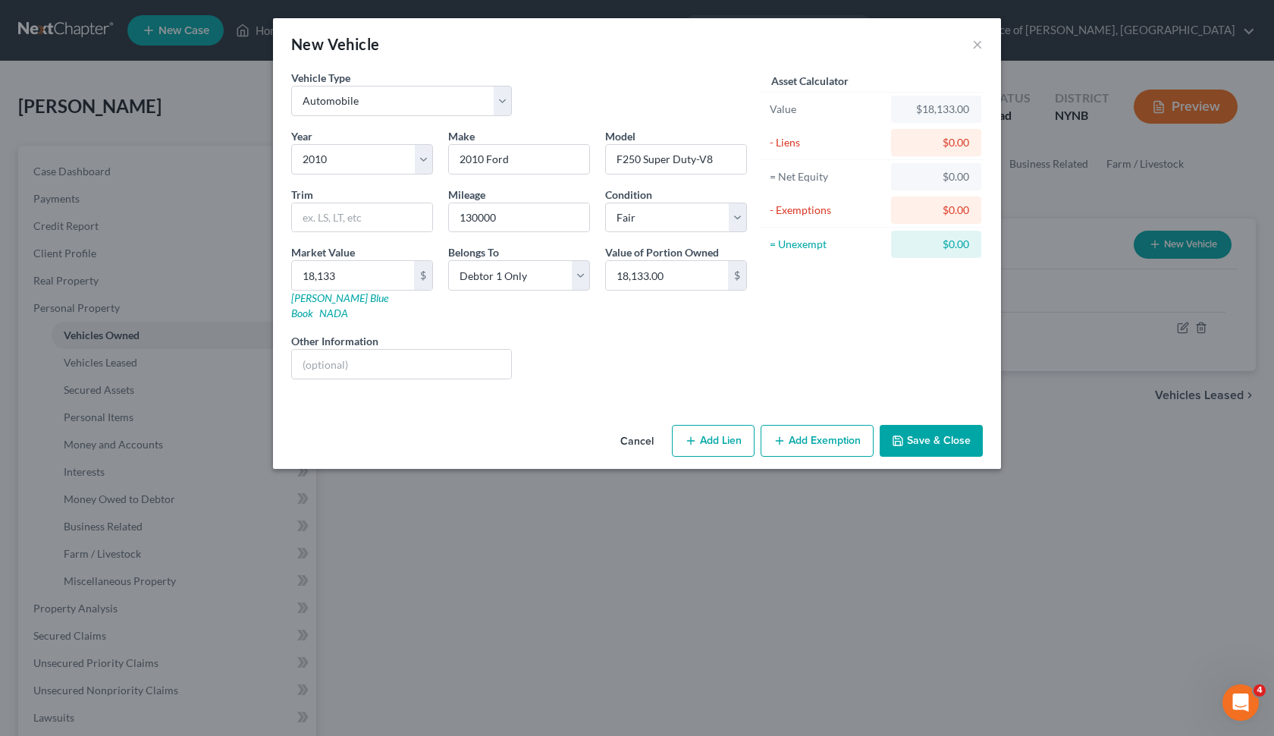
click at [662, 333] on div "Liens Select" at bounding box center [638, 356] width 236 height 46
click at [817, 328] on div "Asset Calculator Value $18,133.00 - Liens $0.00 = Net Equity $0.00 - Exemptions…" at bounding box center [873, 231] width 236 height 322
click at [925, 425] on button "Save & Close" at bounding box center [931, 441] width 103 height 32
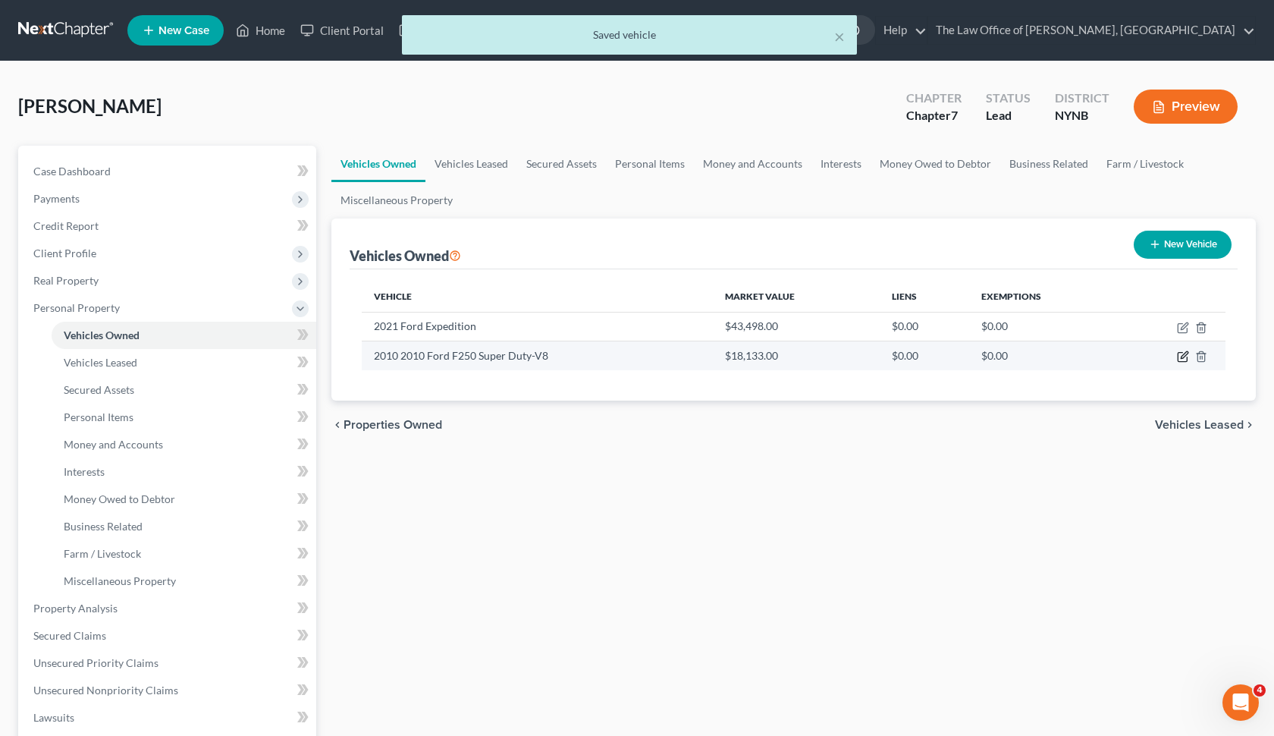
click at [1186, 352] on icon "button" at bounding box center [1184, 355] width 7 height 7
select select "0"
select select "16"
select select "3"
select select "0"
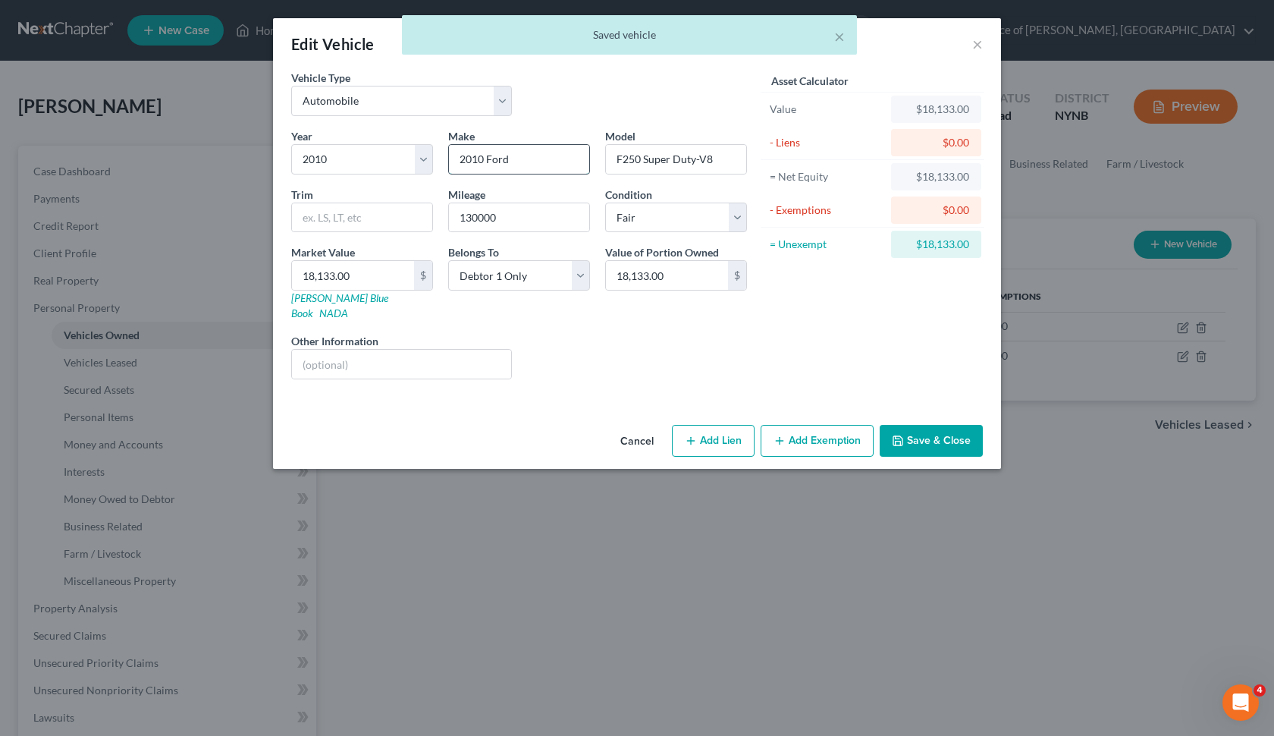
click at [483, 160] on input "2010 Ford" at bounding box center [519, 159] width 140 height 29
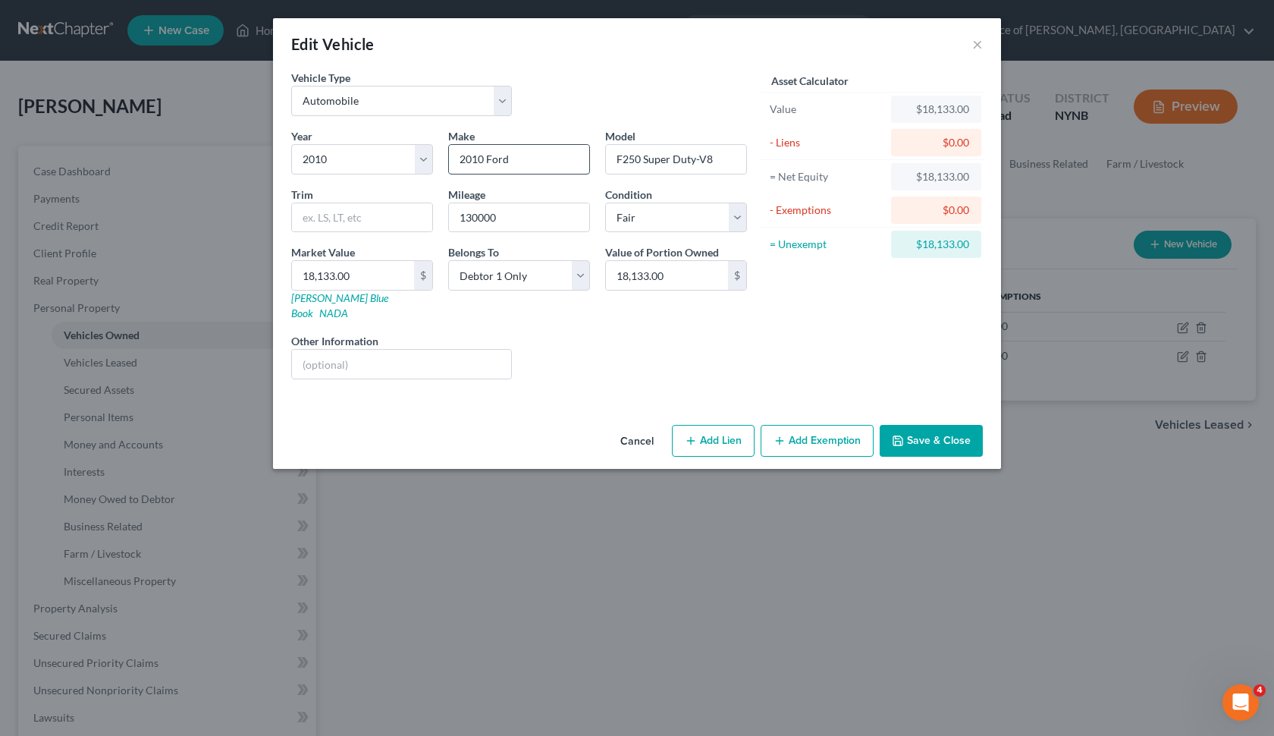
click at [472, 160] on input "2010 Ford" at bounding box center [519, 159] width 140 height 29
type input "Ford"
click at [943, 425] on button "Save & Close" at bounding box center [931, 441] width 103 height 32
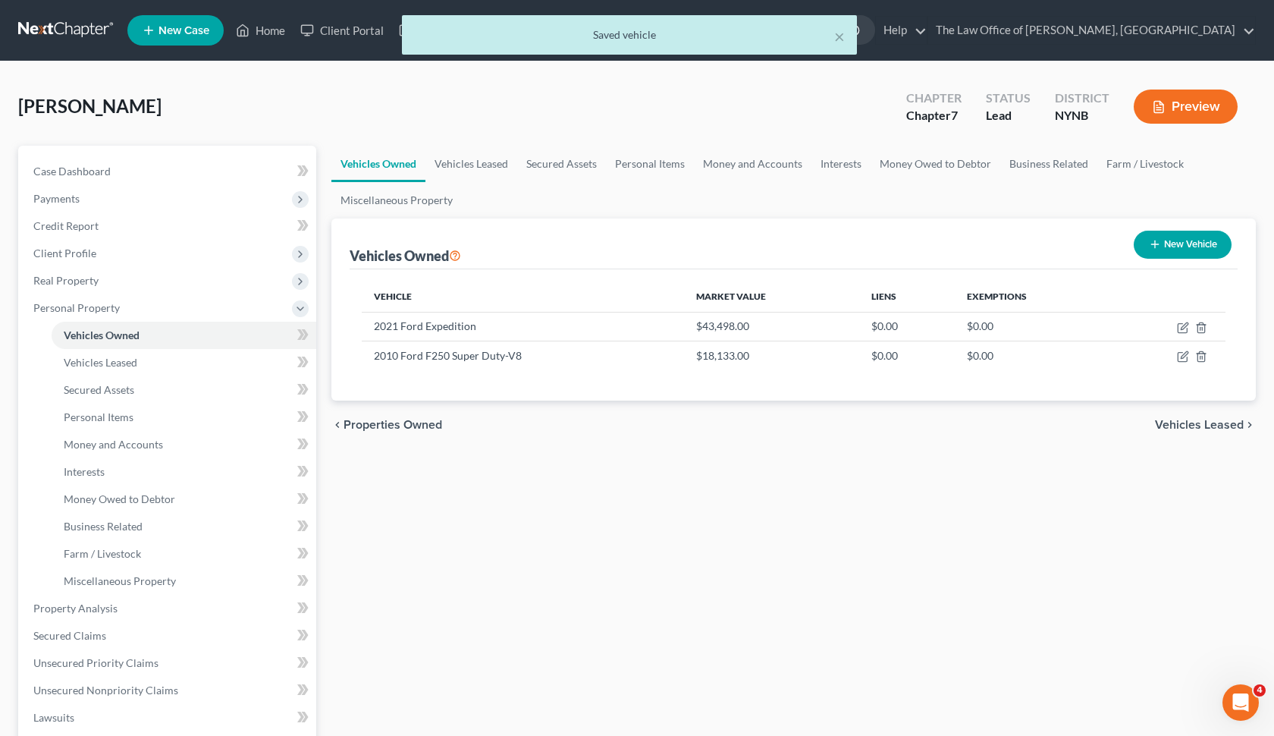
click at [1199, 244] on button "New Vehicle" at bounding box center [1183, 245] width 98 height 28
select select "0"
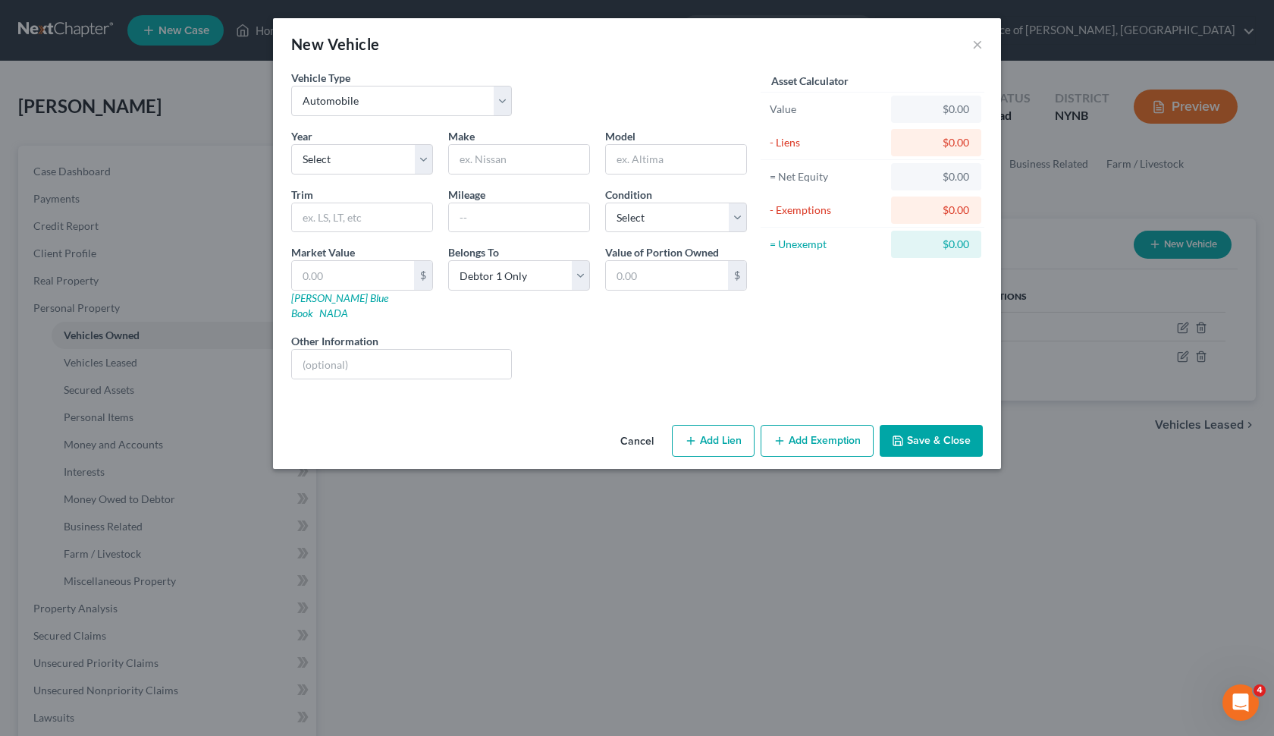
click at [636, 430] on button "Cancel" at bounding box center [637, 441] width 58 height 30
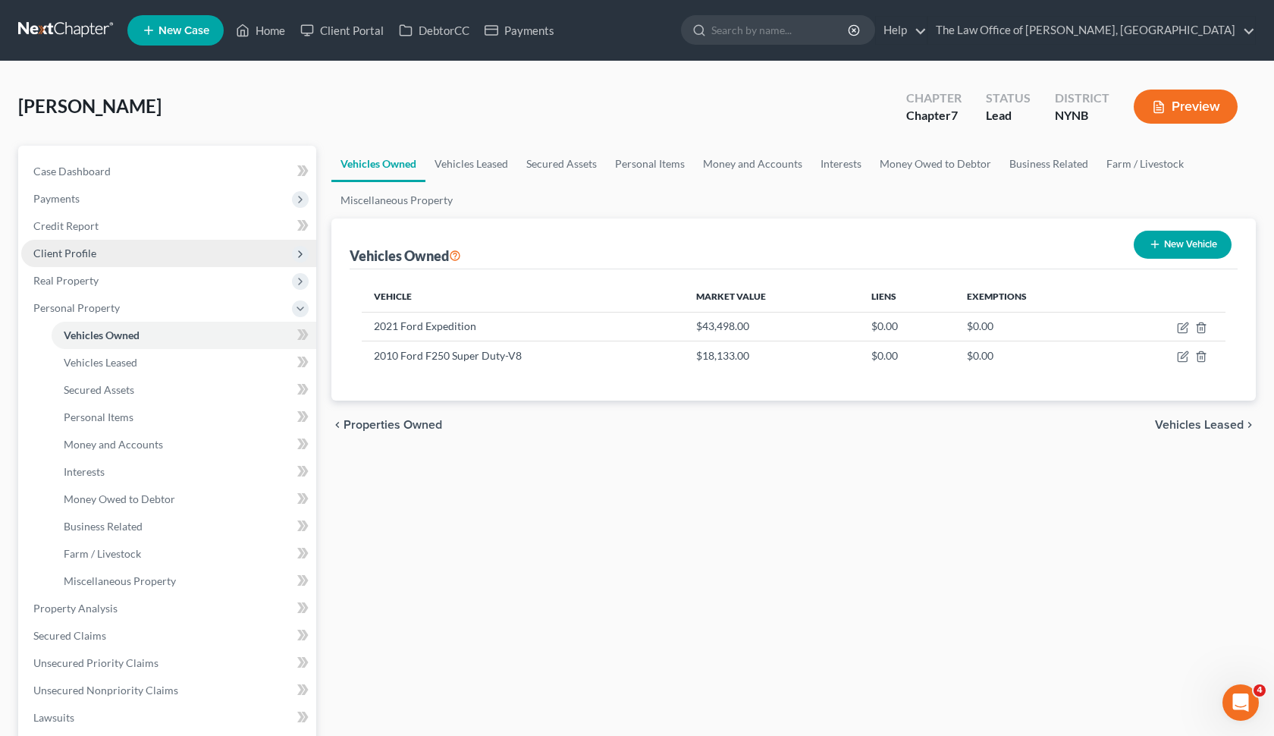
click at [147, 255] on span "Client Profile" at bounding box center [168, 253] width 295 height 27
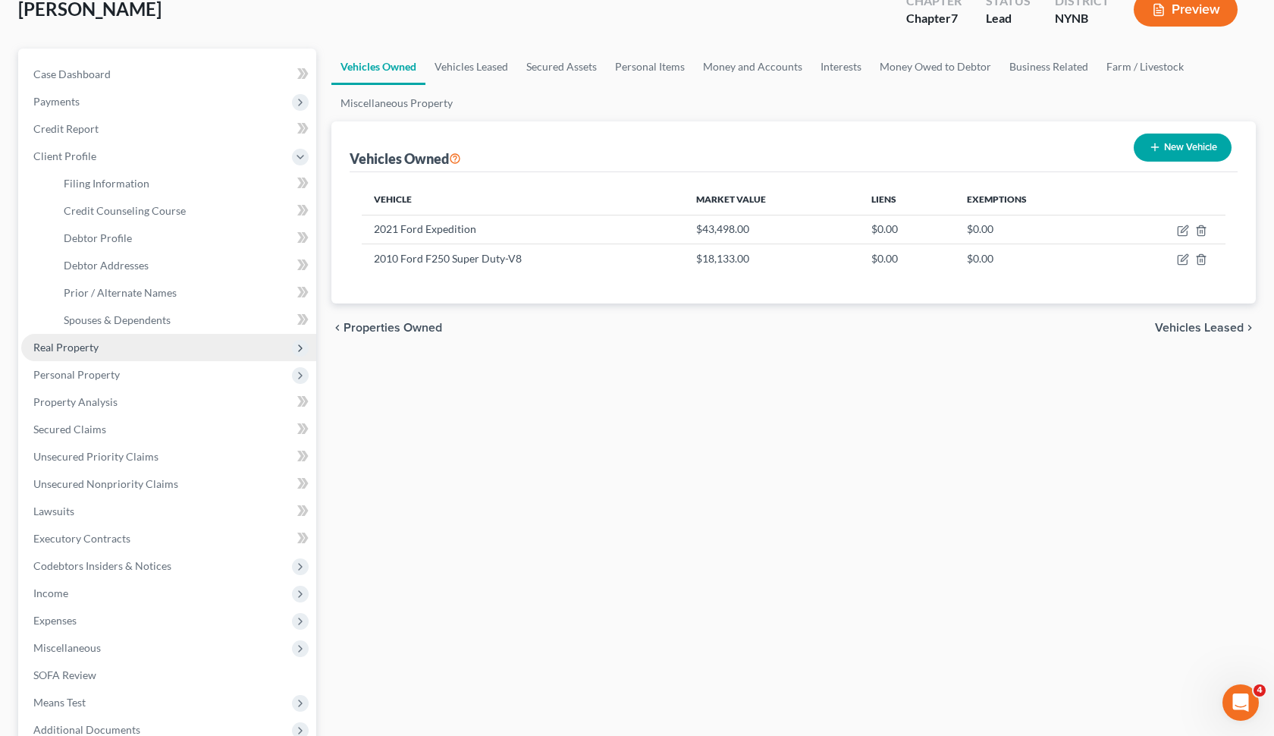
scroll to position [125, 0]
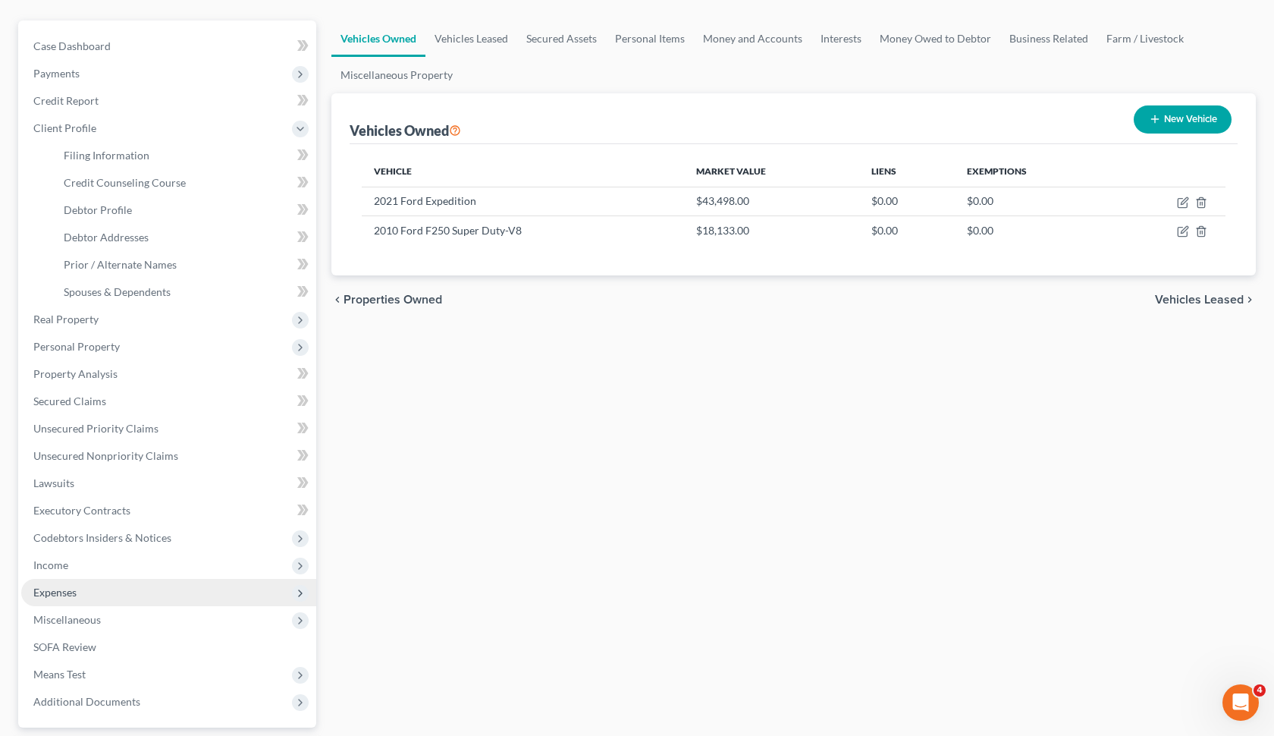
click at [107, 603] on span "Expenses" at bounding box center [168, 592] width 295 height 27
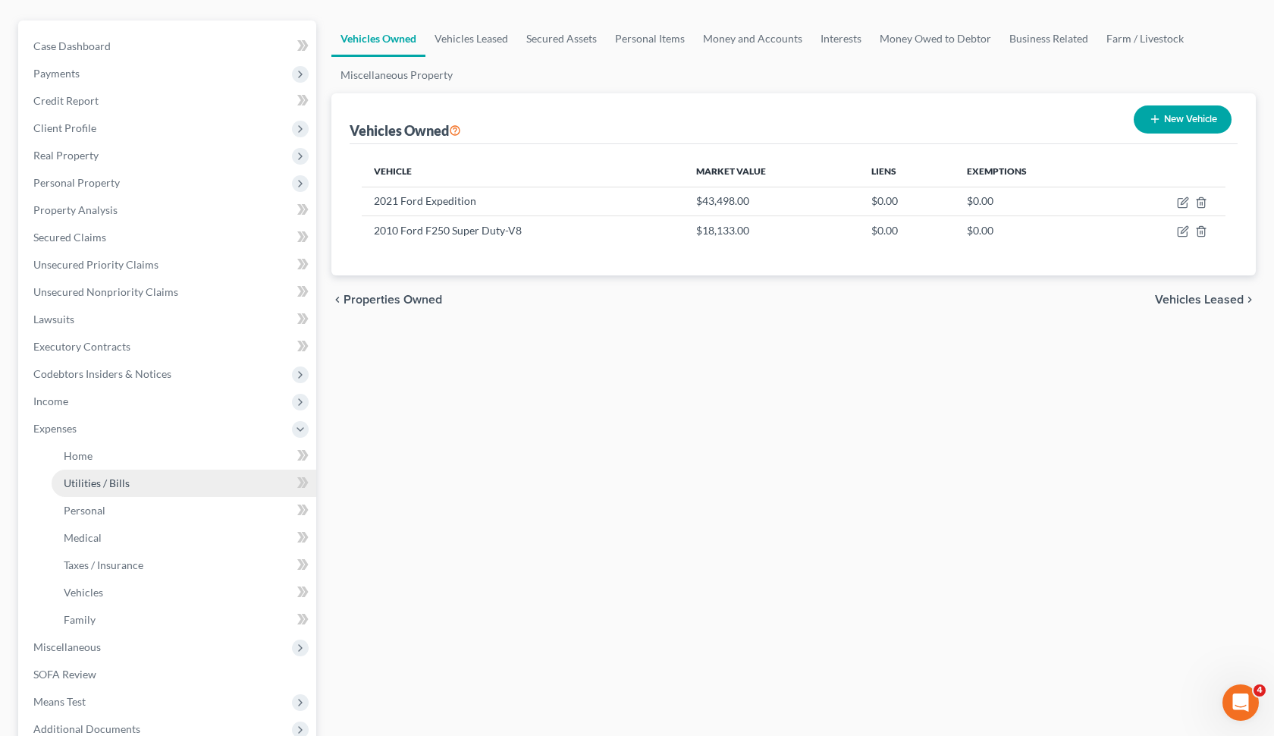
click at [198, 482] on link "Utilities / Bills" at bounding box center [184, 483] width 265 height 27
click at [209, 464] on link "Home" at bounding box center [184, 455] width 265 height 27
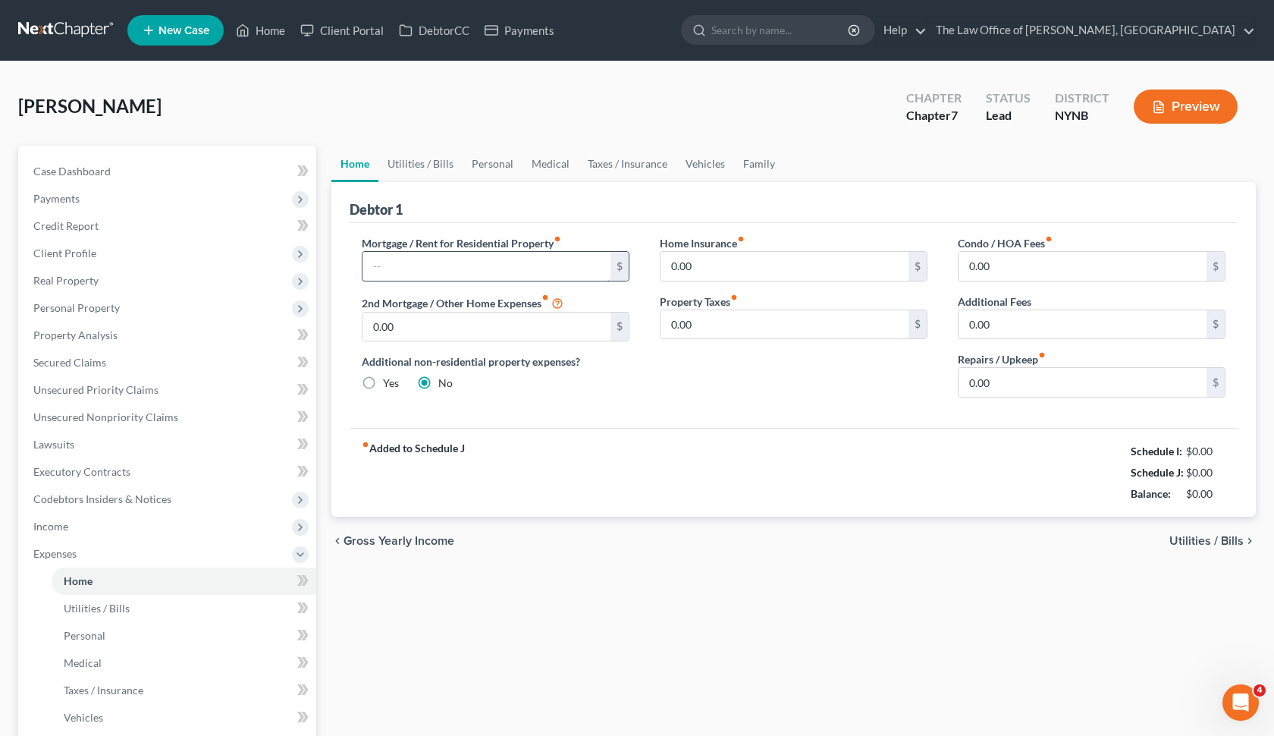
click at [485, 257] on input "text" at bounding box center [487, 266] width 248 height 29
type input "1,421.43"
click at [707, 387] on div "Home Insurance fiber_manual_record 0.00 $ Property Taxes fiber_manual_record 0.…" at bounding box center [794, 322] width 298 height 174
click at [796, 274] on input "0.00" at bounding box center [785, 266] width 248 height 29
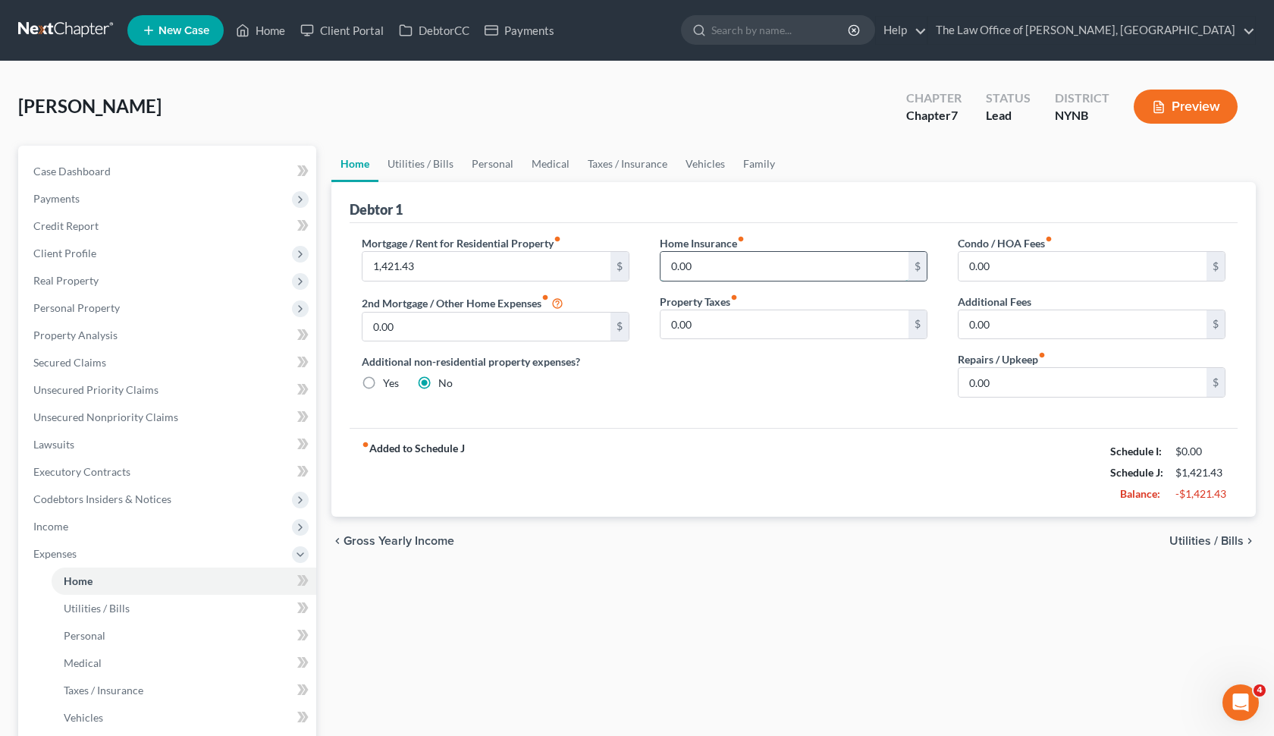
click at [797, 274] on input "0.00" at bounding box center [785, 266] width 248 height 29
click at [778, 319] on input "0.00" at bounding box center [785, 324] width 248 height 29
click at [1021, 385] on input "0.00" at bounding box center [1083, 382] width 248 height 29
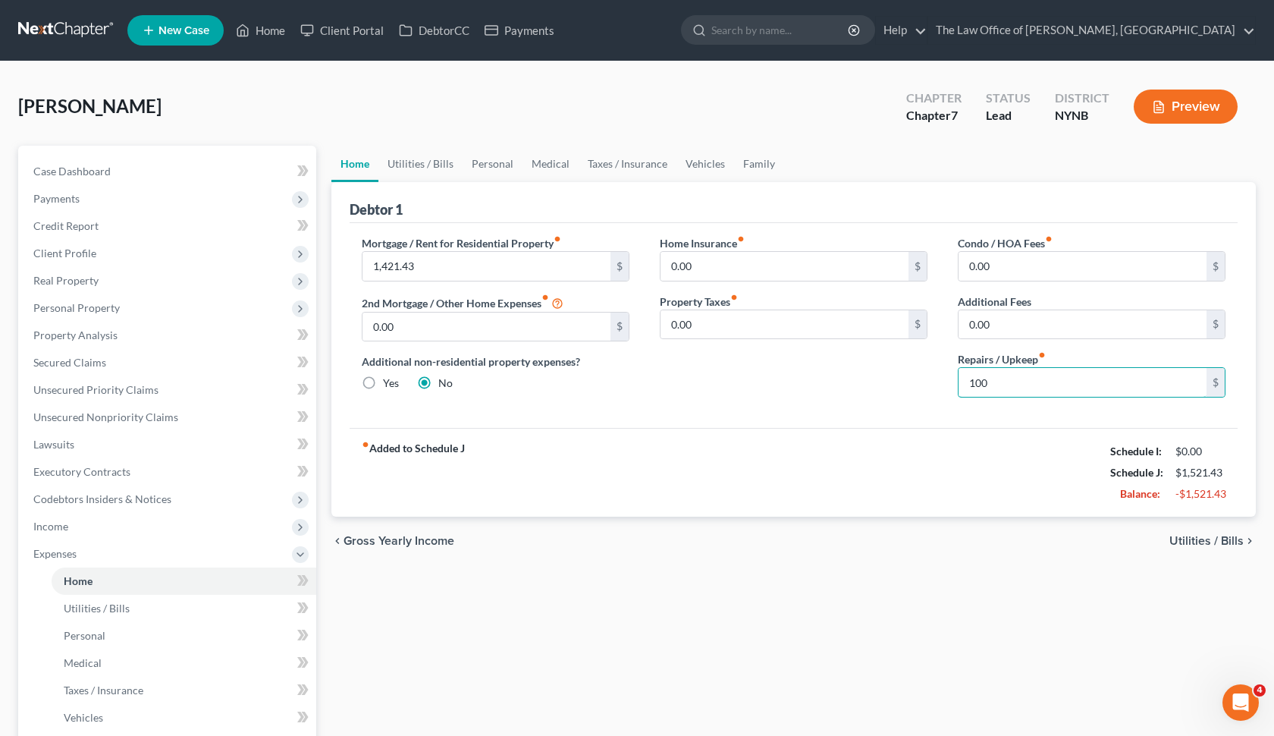
type input "100"
click at [891, 489] on div "fiber_manual_record Added to Schedule J Schedule I: $0.00 Schedule J: $1,521.43…" at bounding box center [794, 472] width 888 height 89
click at [426, 177] on link "Utilities / Bills" at bounding box center [421, 164] width 84 height 36
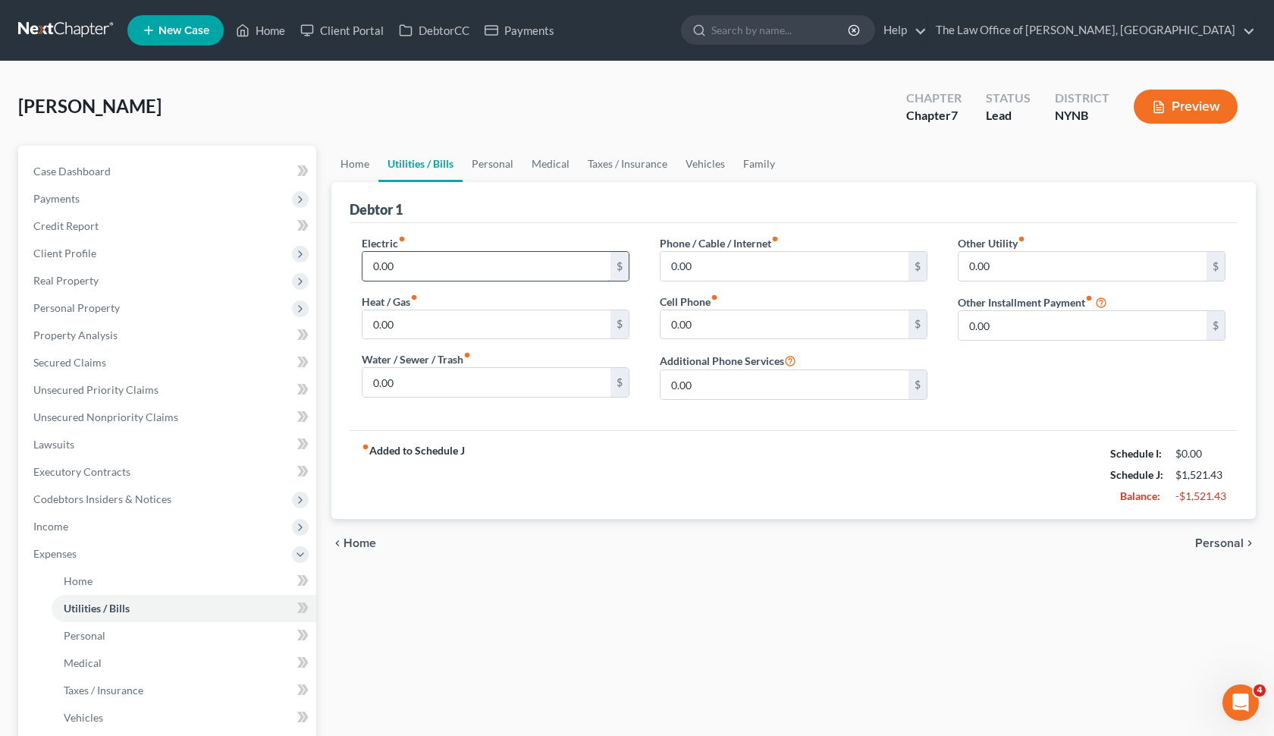
click at [491, 275] on input "0.00" at bounding box center [487, 266] width 248 height 29
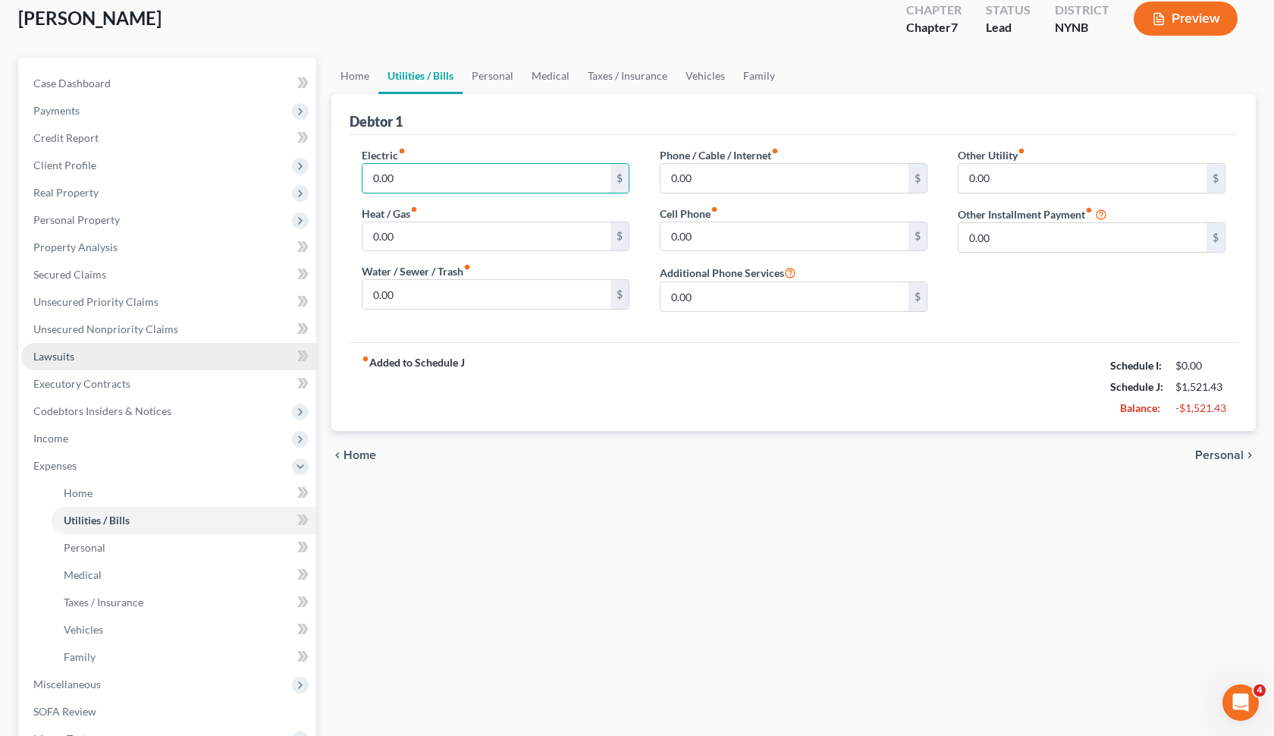
scroll to position [84, 0]
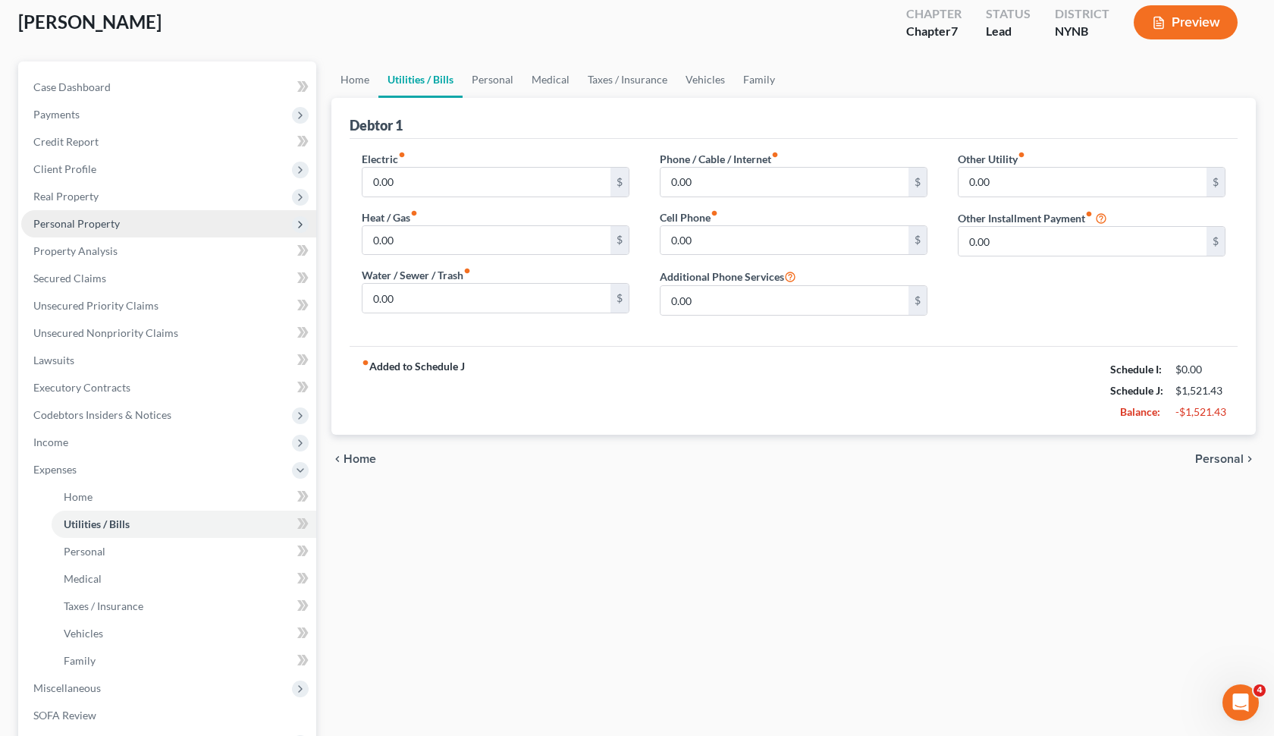
click at [120, 223] on span "Personal Property" at bounding box center [168, 223] width 295 height 27
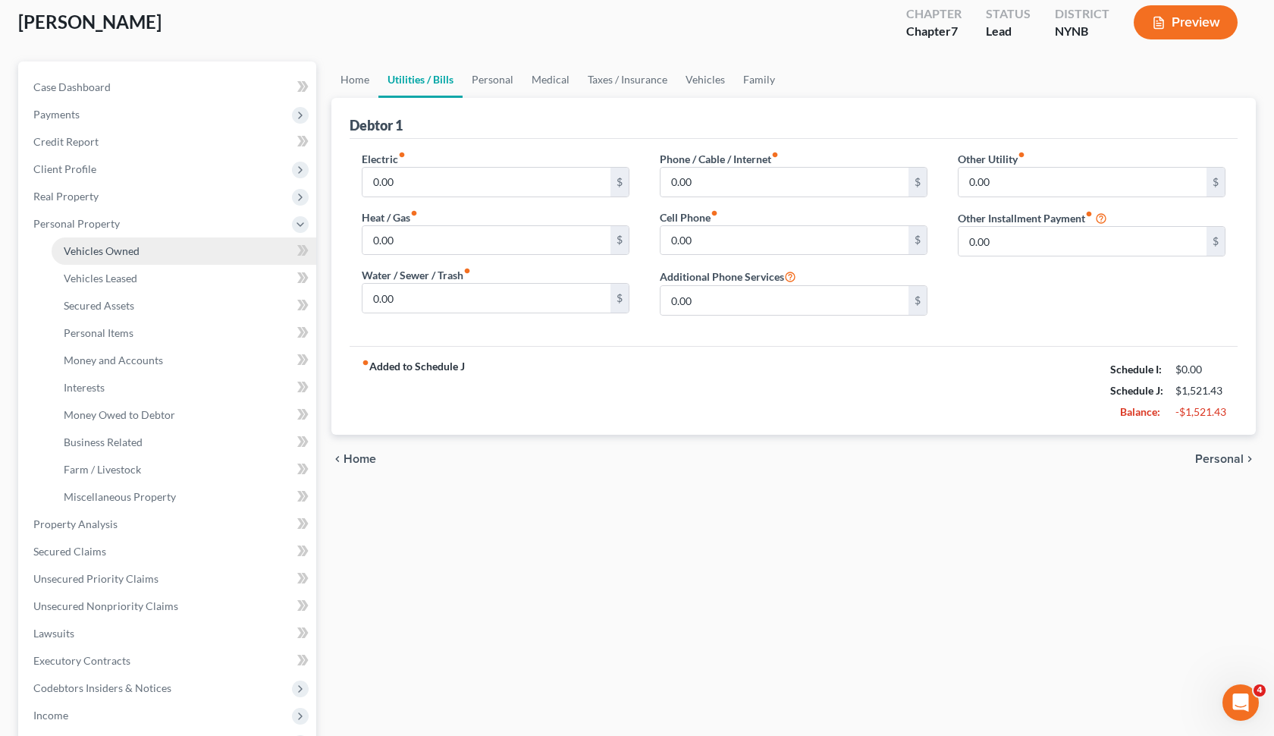
click at [119, 253] on span "Vehicles Owned" at bounding box center [102, 250] width 76 height 13
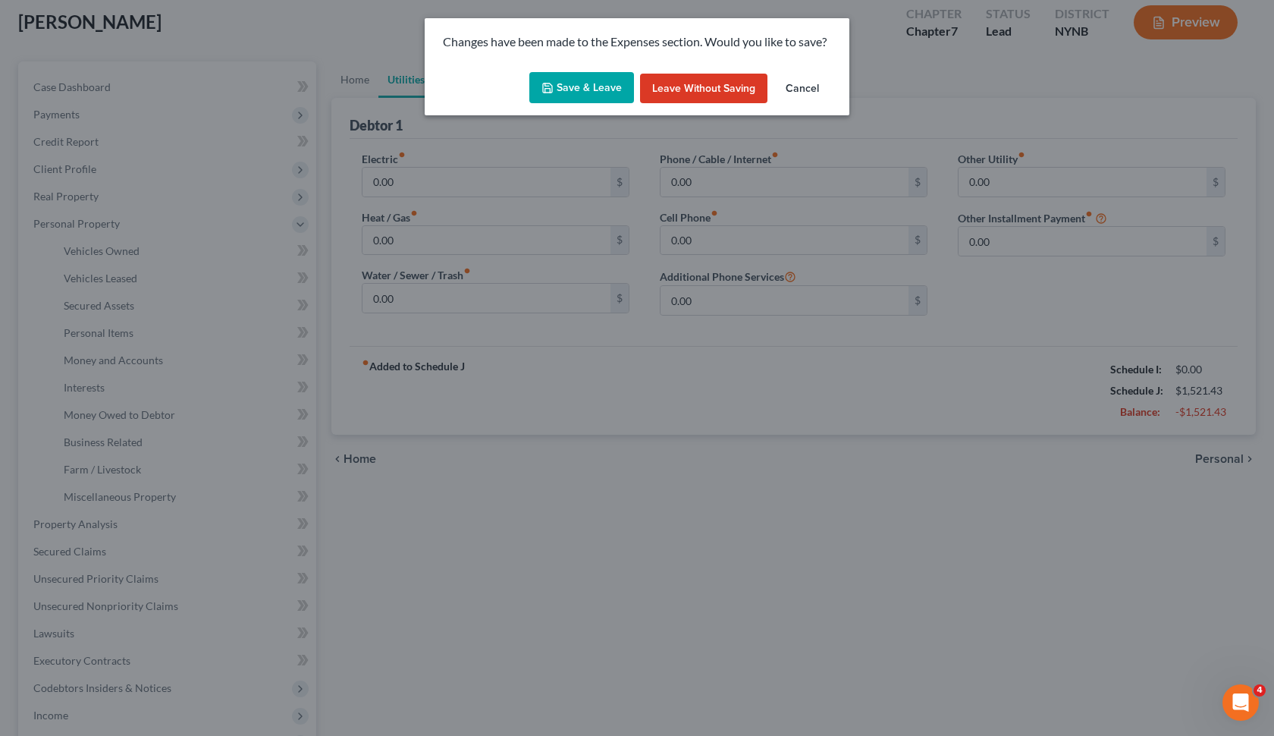
click at [796, 84] on button "Cancel" at bounding box center [803, 89] width 58 height 30
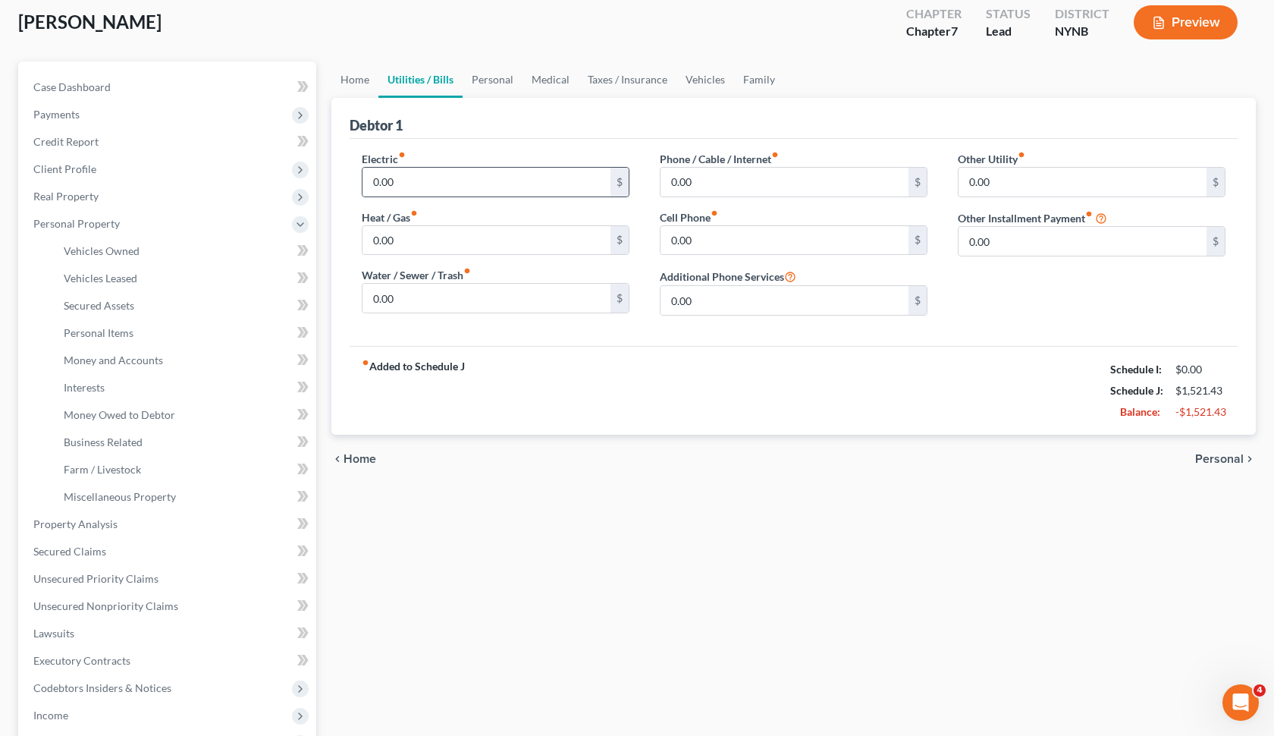
click at [522, 196] on div "0.00 $" at bounding box center [496, 182] width 268 height 30
click at [527, 186] on input "0.00" at bounding box center [487, 182] width 248 height 29
type input "10"
click at [490, 237] on input "0.00" at bounding box center [487, 240] width 248 height 29
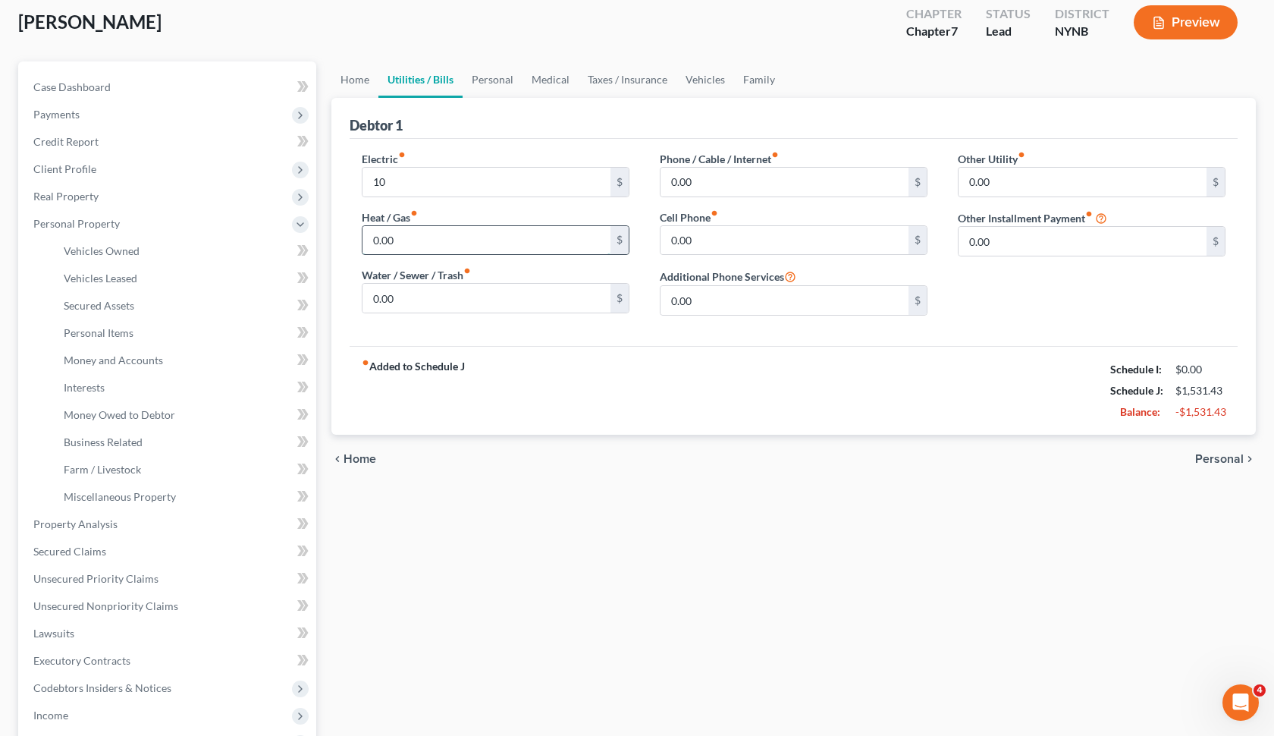
click at [451, 250] on input "0.00" at bounding box center [487, 240] width 248 height 29
click at [540, 353] on div "fiber_manual_record Added to Schedule J Schedule I: $0.00 Schedule J: $1,531.43…" at bounding box center [794, 390] width 888 height 89
click at [549, 301] on input "0.00" at bounding box center [487, 298] width 248 height 29
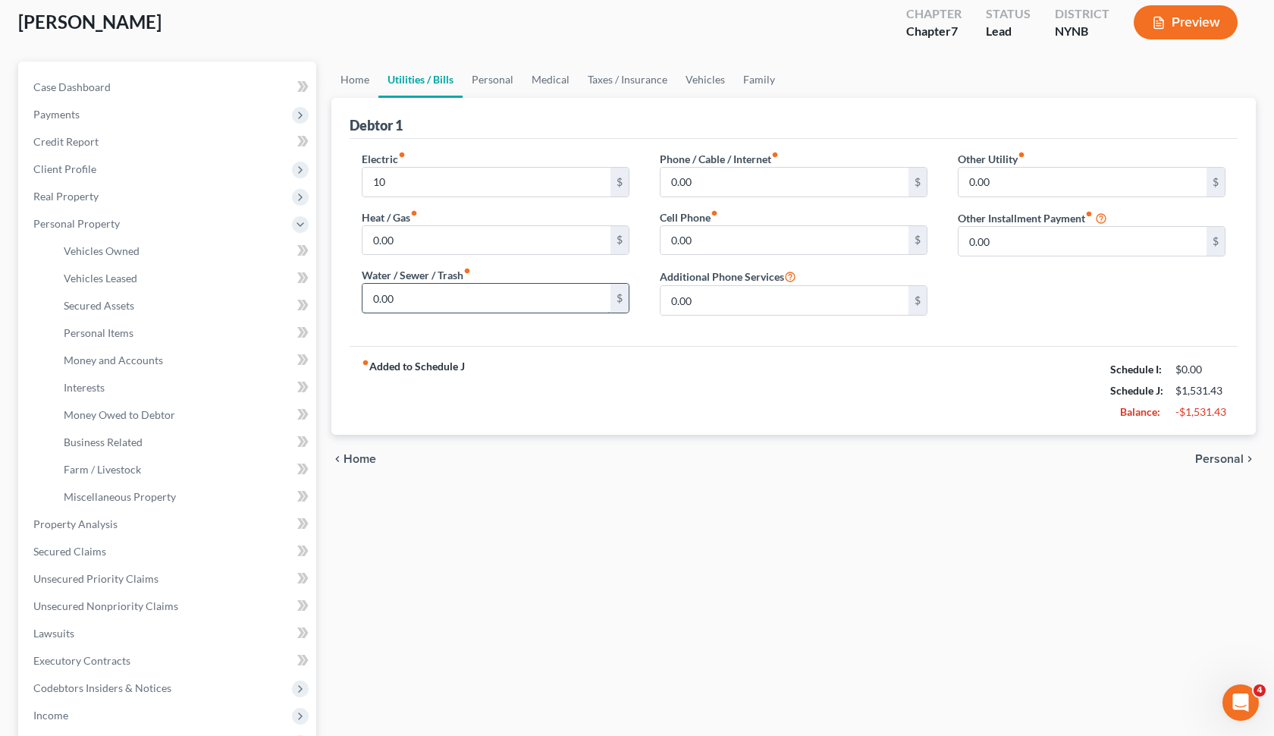
click at [528, 301] on input "0.00" at bounding box center [487, 298] width 248 height 29
type input "2"
type input "100"
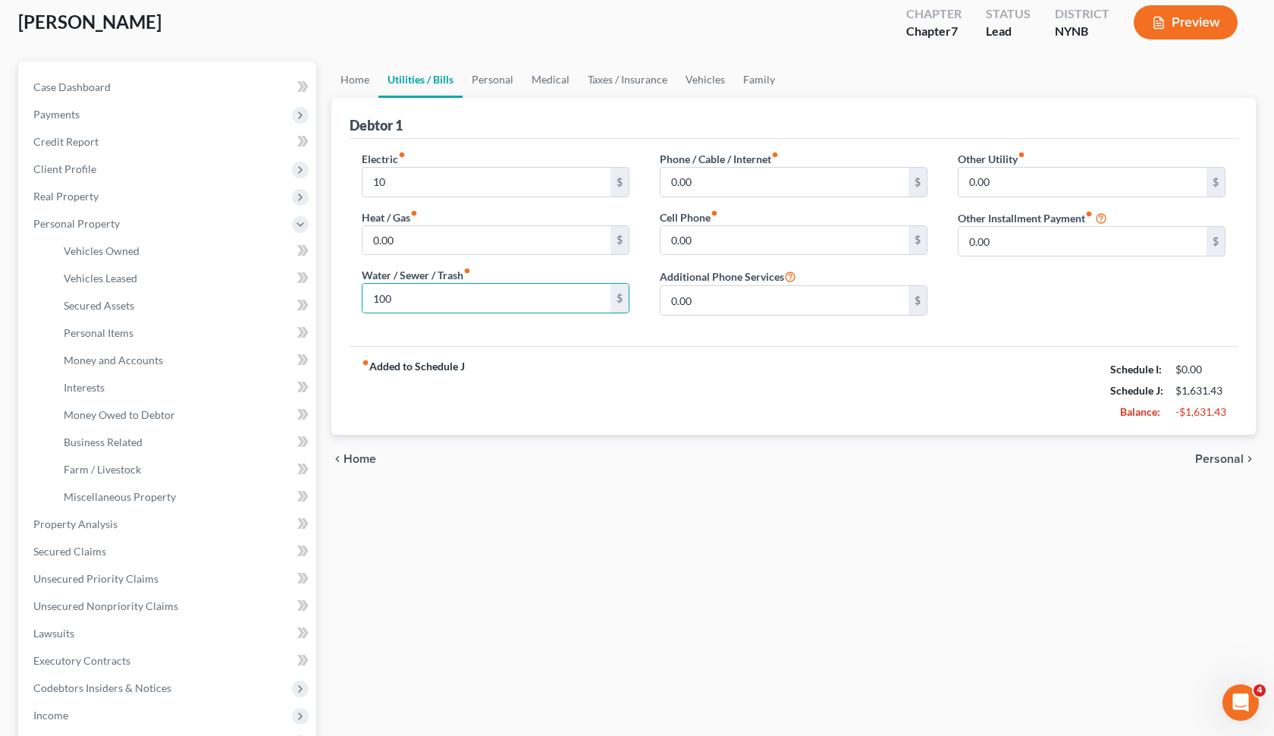
click at [658, 332] on div "Electric fiber_manual_record 10 $ Heat / Gas fiber_manual_record 0.00 $ Water /…" at bounding box center [794, 242] width 888 height 207
click at [736, 253] on input "0.00" at bounding box center [785, 240] width 248 height 29
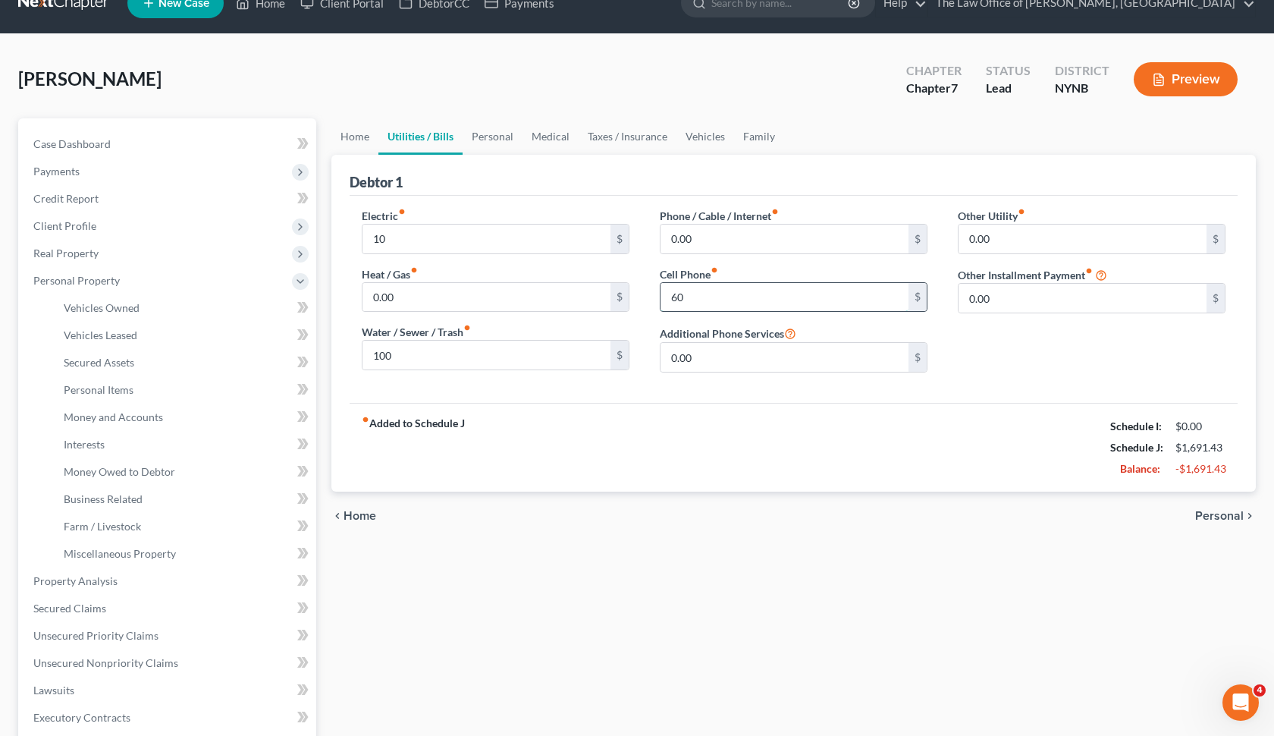
scroll to position [35, 0]
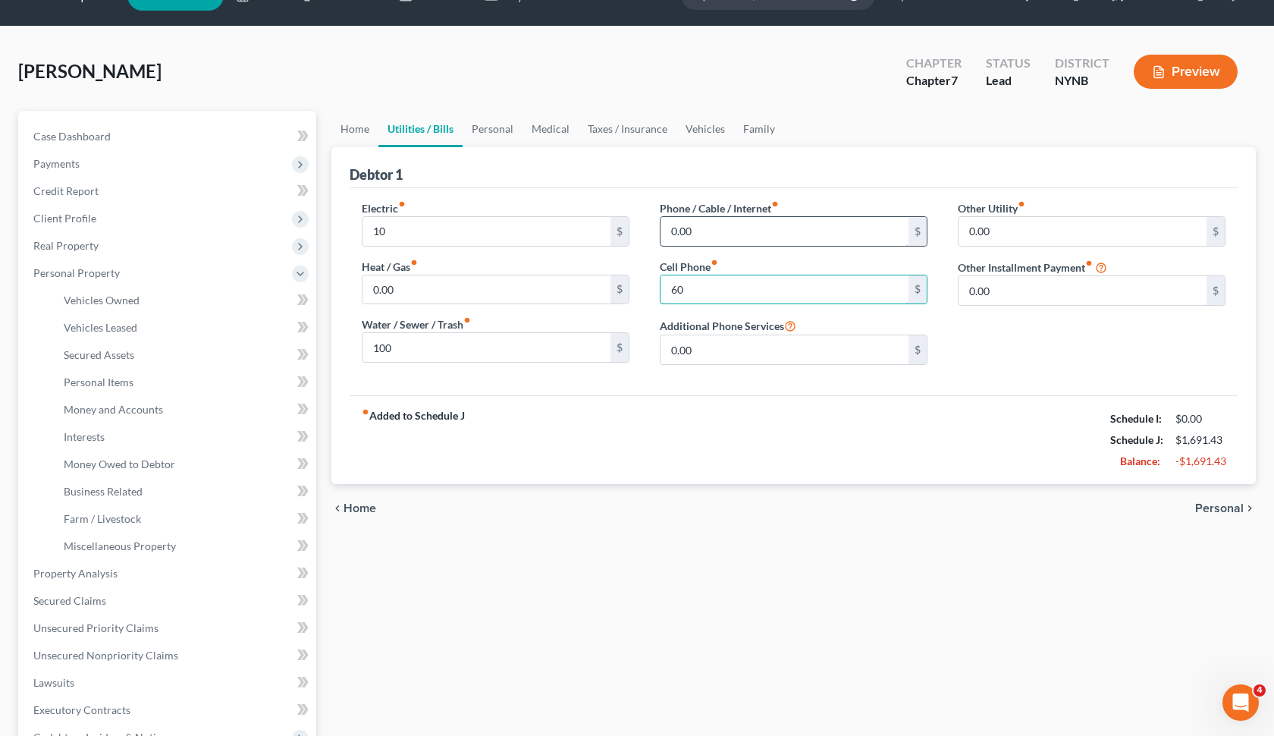
type input "60"
click at [711, 242] on input "0.00" at bounding box center [785, 231] width 248 height 29
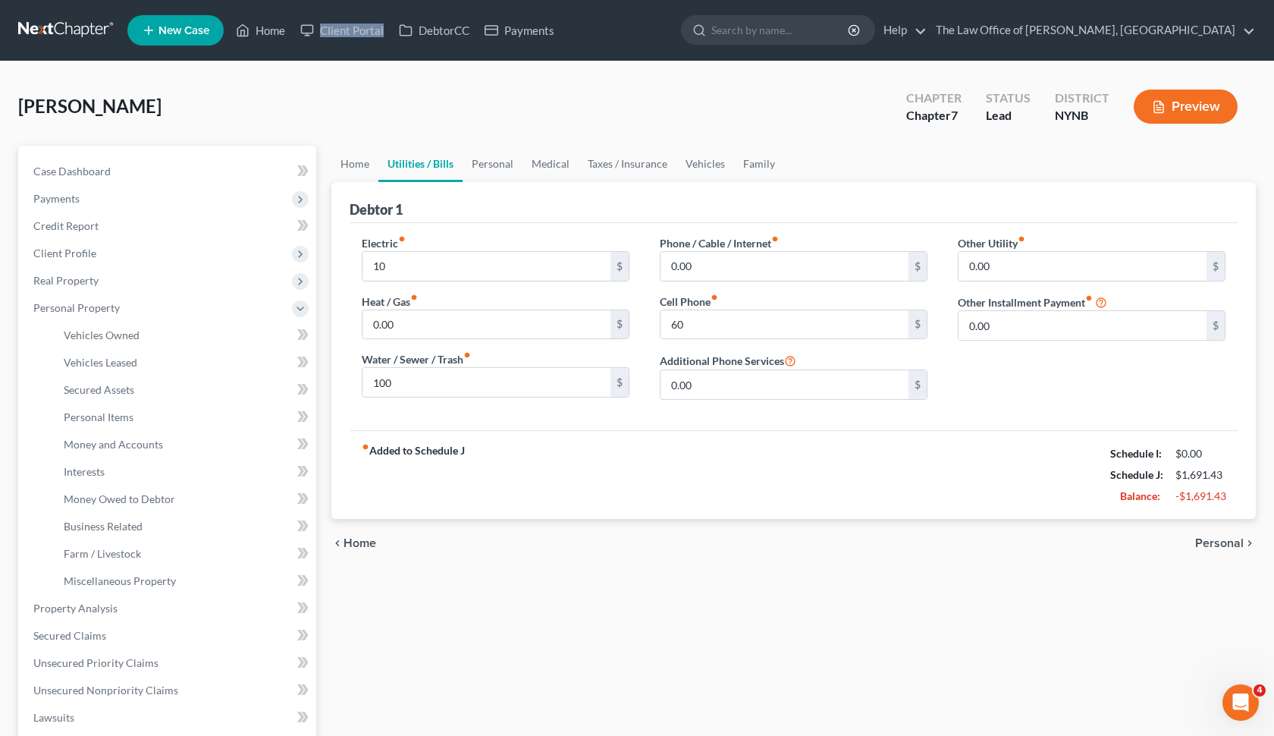
scroll to position [80, 0]
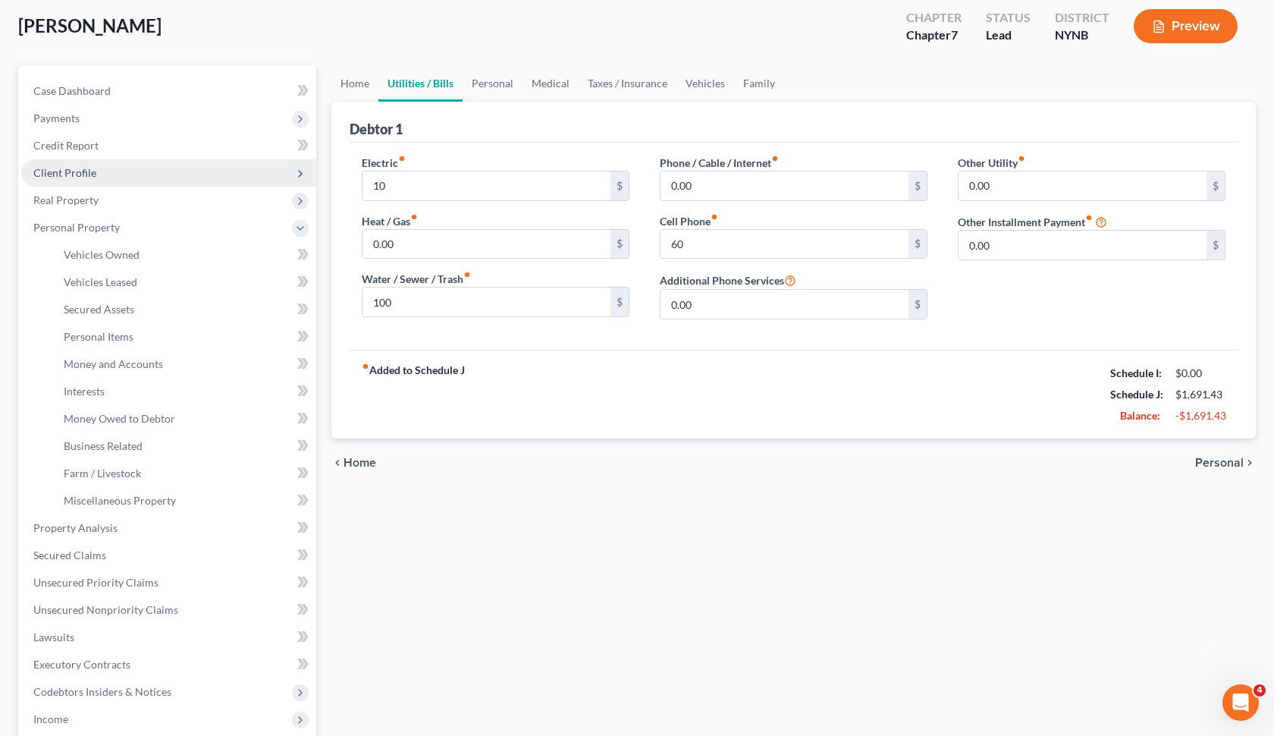
click at [161, 175] on span "Client Profile" at bounding box center [168, 172] width 295 height 27
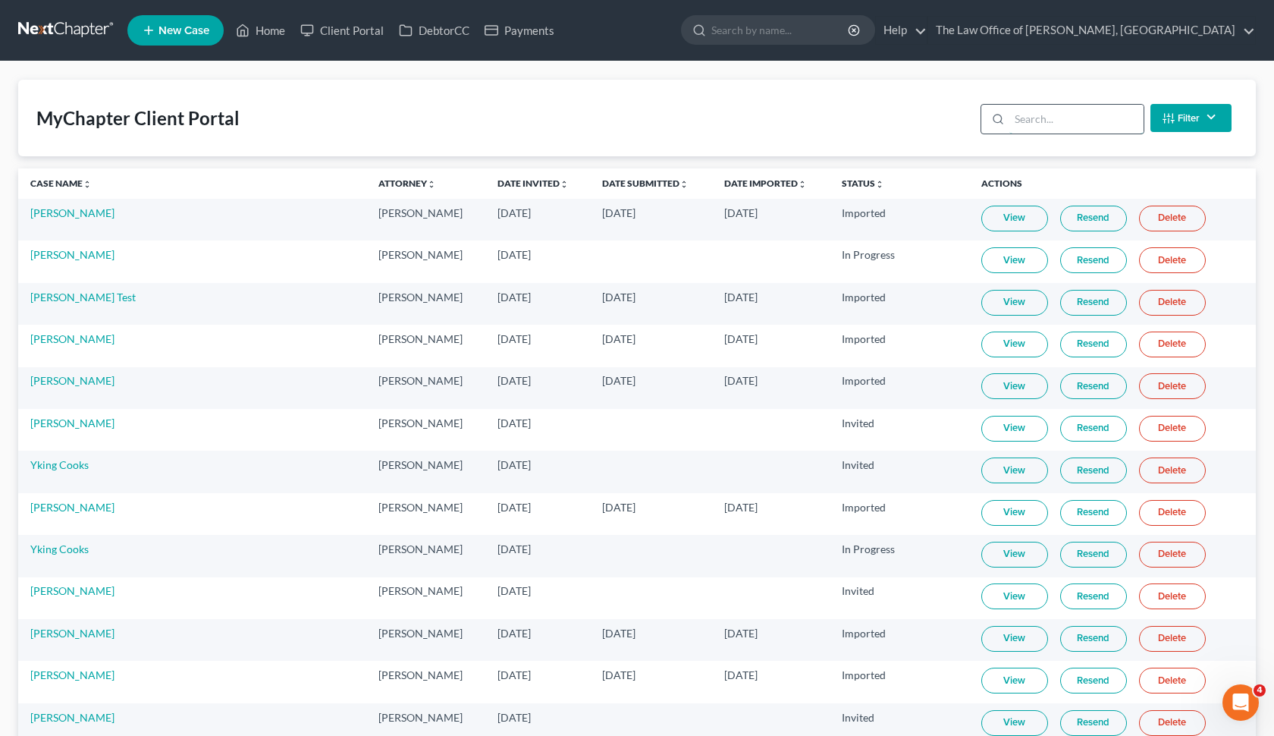
click at [1055, 124] on input "search" at bounding box center [1077, 119] width 134 height 29
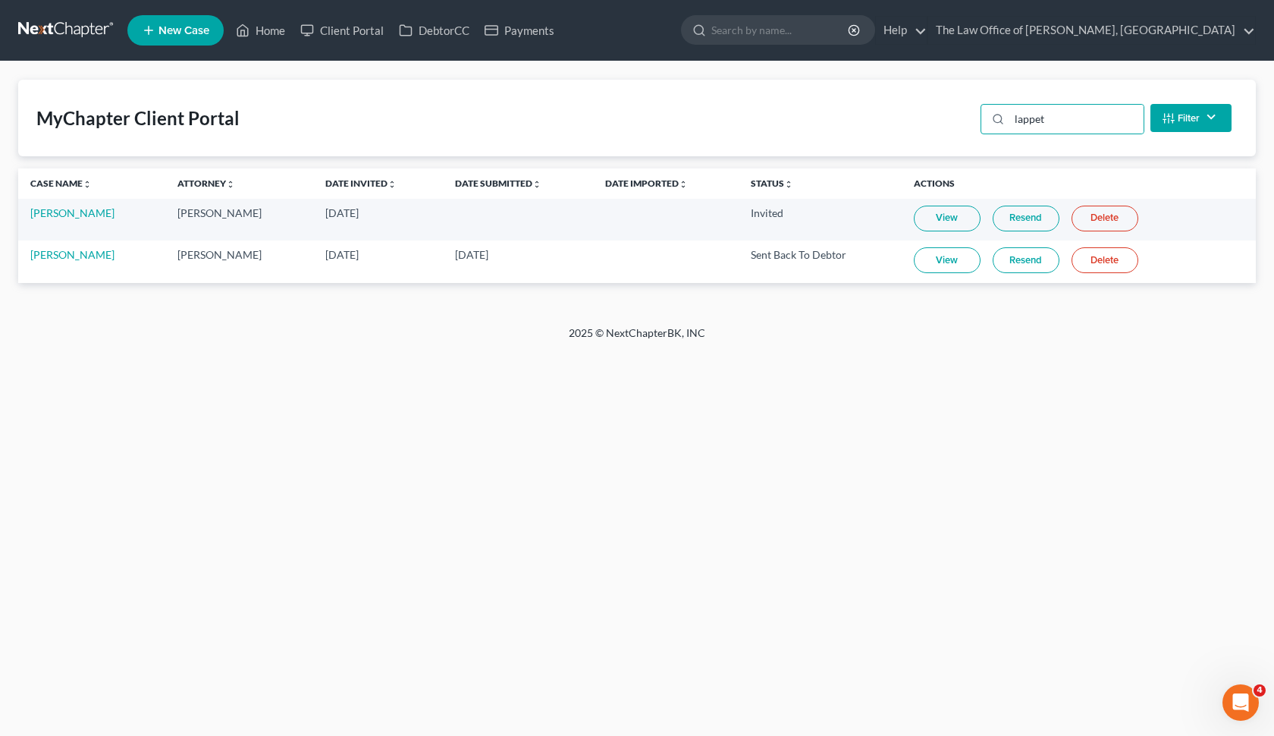
drag, startPoint x: 1012, startPoint y: 151, endPoint x: 954, endPoint y: 269, distance: 131.0
click at [954, 269] on div "Home New Case Client Portal DebtorCC Payments The Law Office of [PERSON_NAME], …" at bounding box center [637, 368] width 1274 height 736
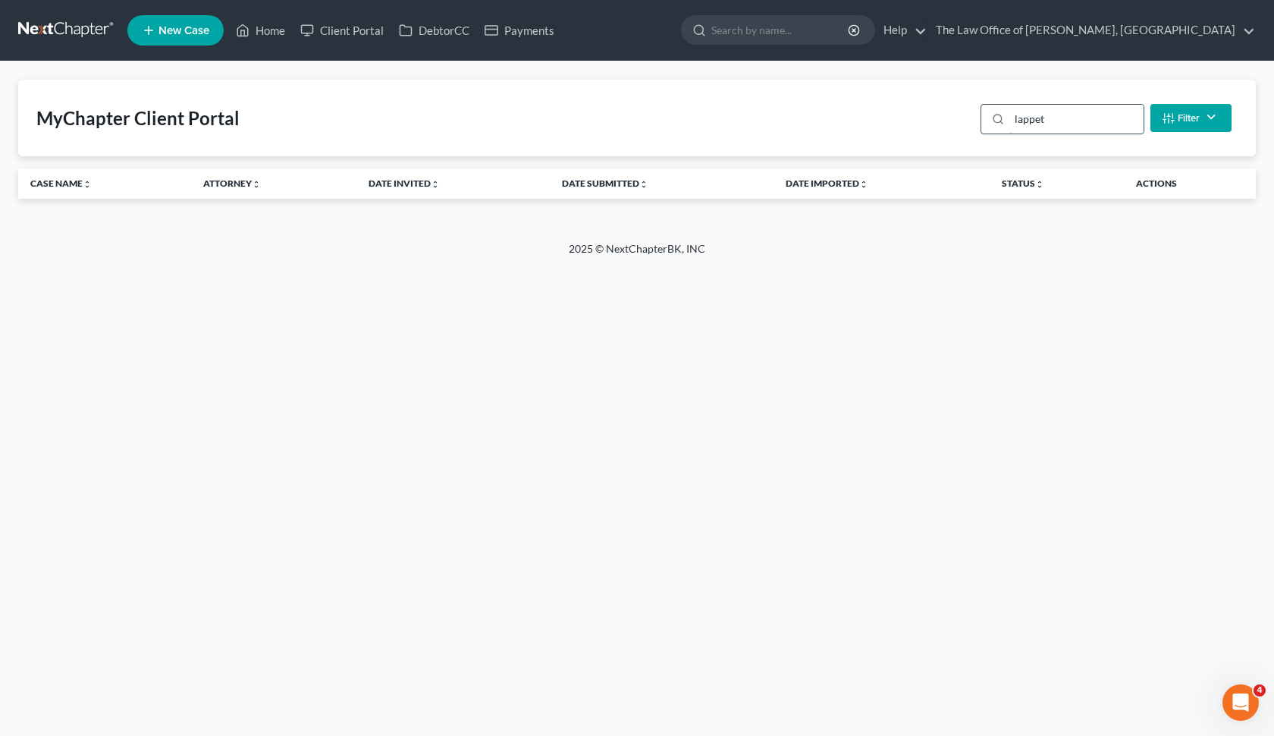
click at [1081, 117] on input "lappet" at bounding box center [1077, 119] width 134 height 29
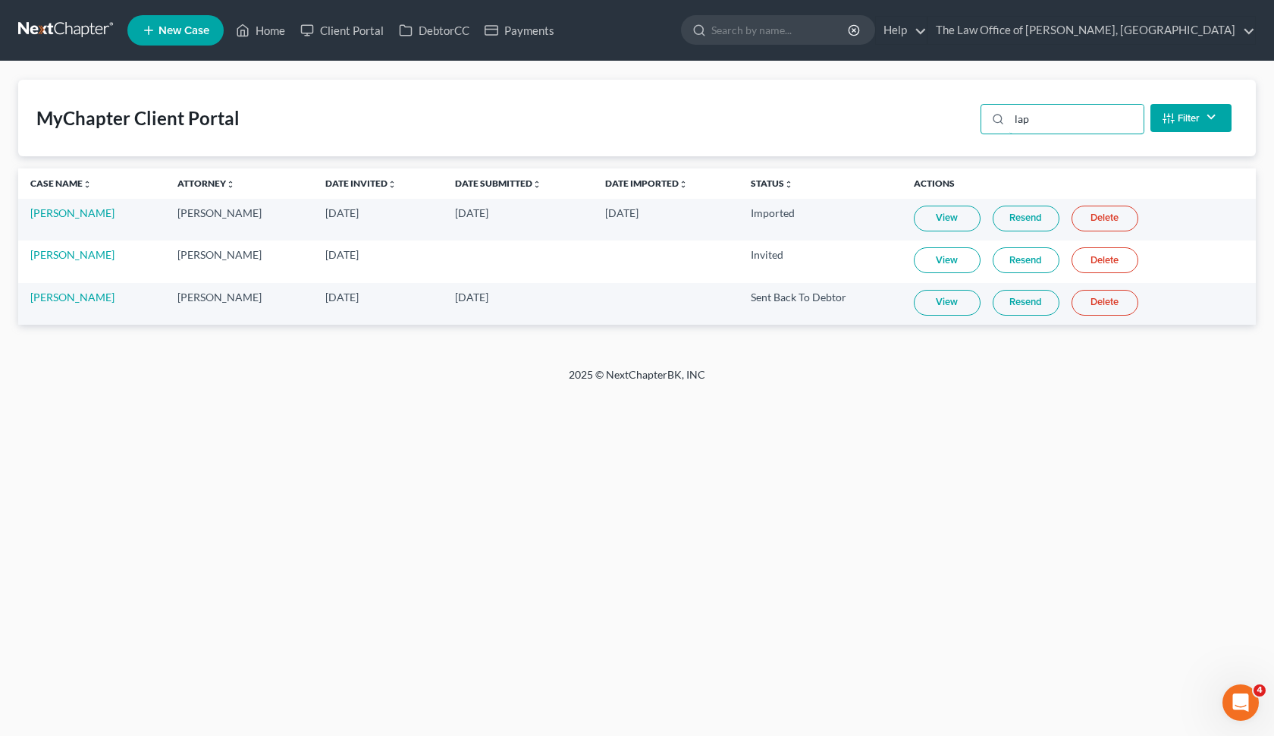
type input "lap"
click at [969, 305] on link "View" at bounding box center [947, 303] width 67 height 26
click at [65, 303] on td "[PERSON_NAME]" at bounding box center [91, 304] width 147 height 42
click at [73, 302] on link "[PERSON_NAME]" at bounding box center [72, 297] width 84 height 13
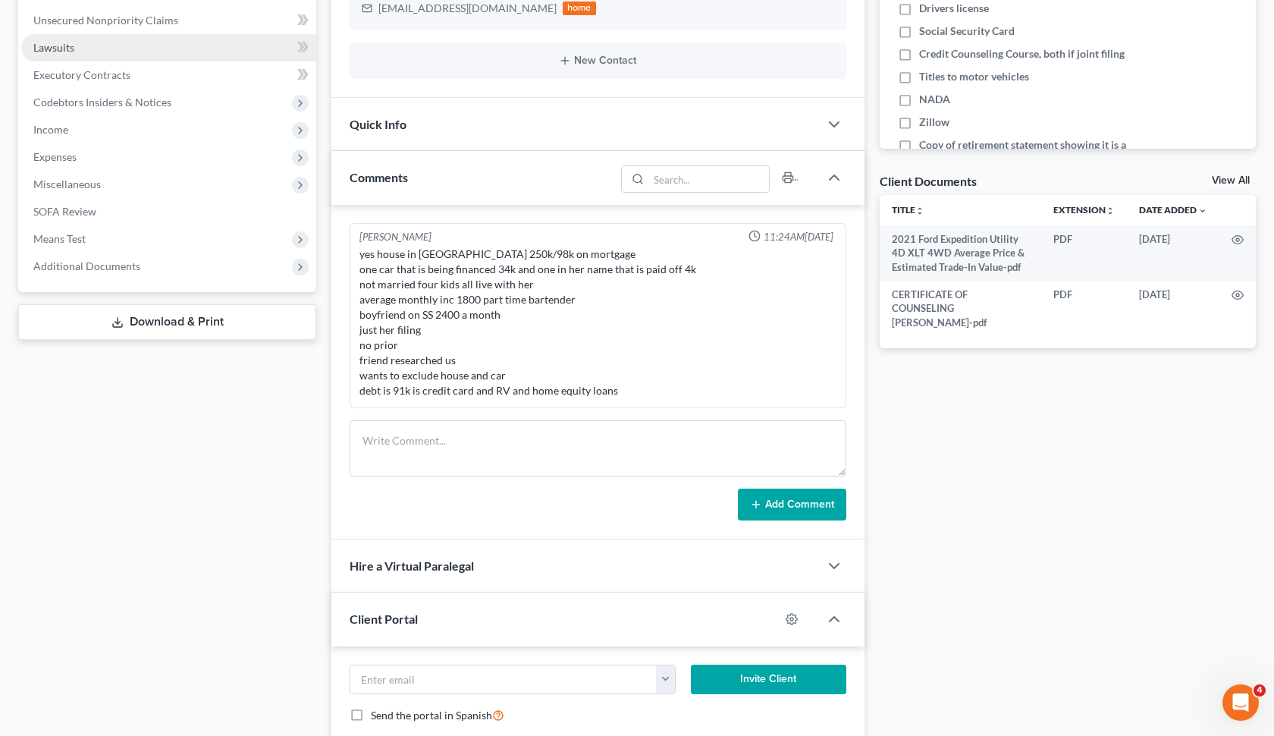
scroll to position [403, 0]
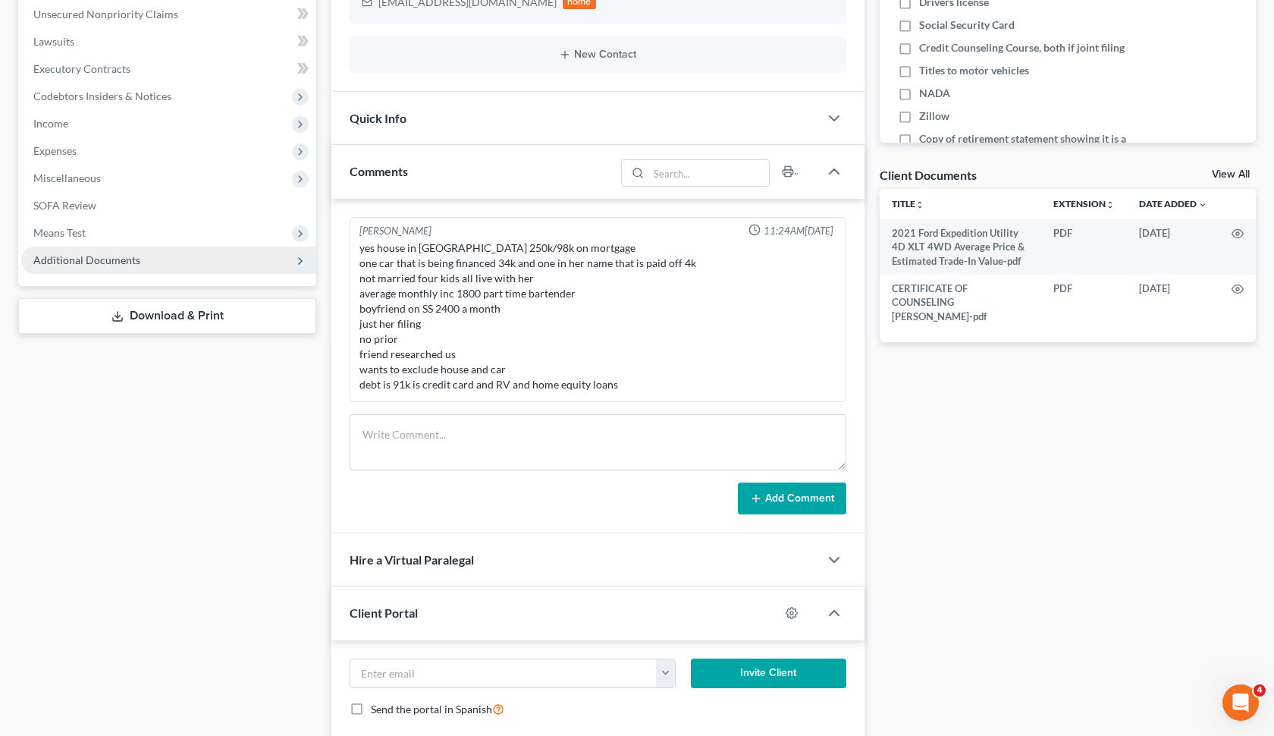
click at [227, 270] on span "Additional Documents" at bounding box center [168, 260] width 295 height 27
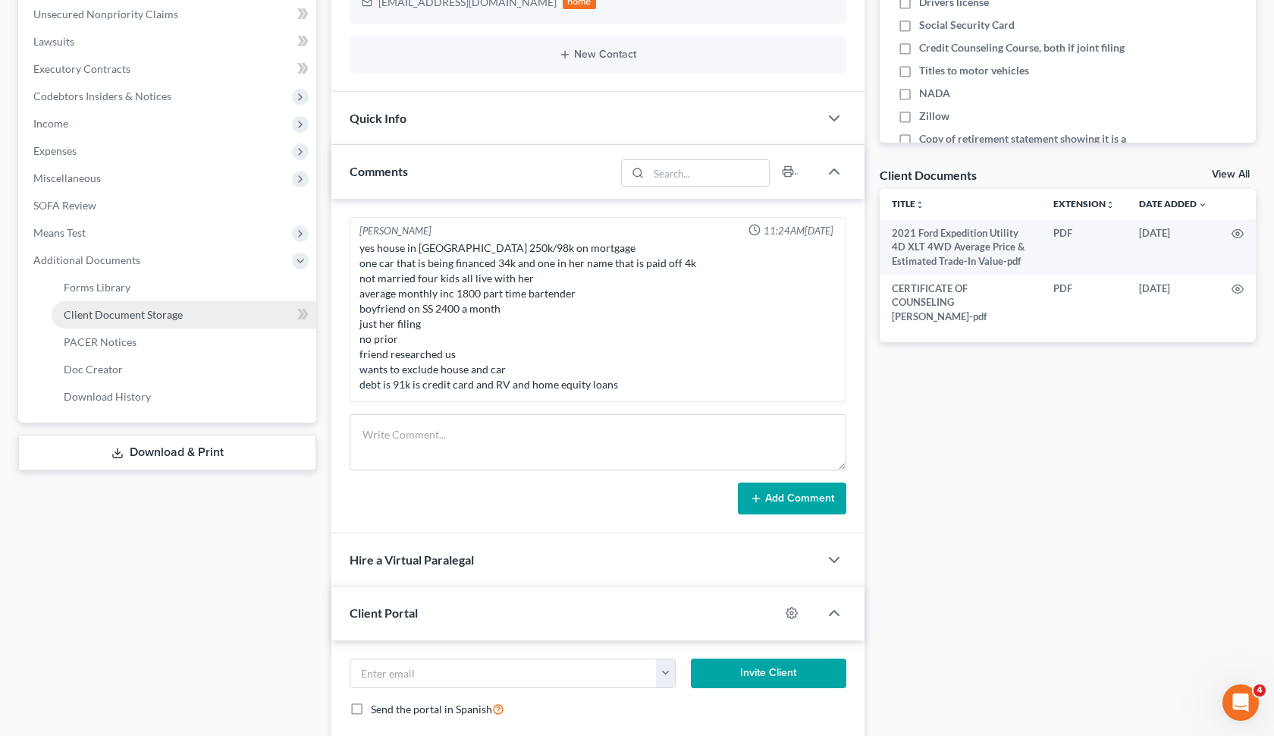
click at [215, 328] on link "Client Document Storage" at bounding box center [184, 314] width 265 height 27
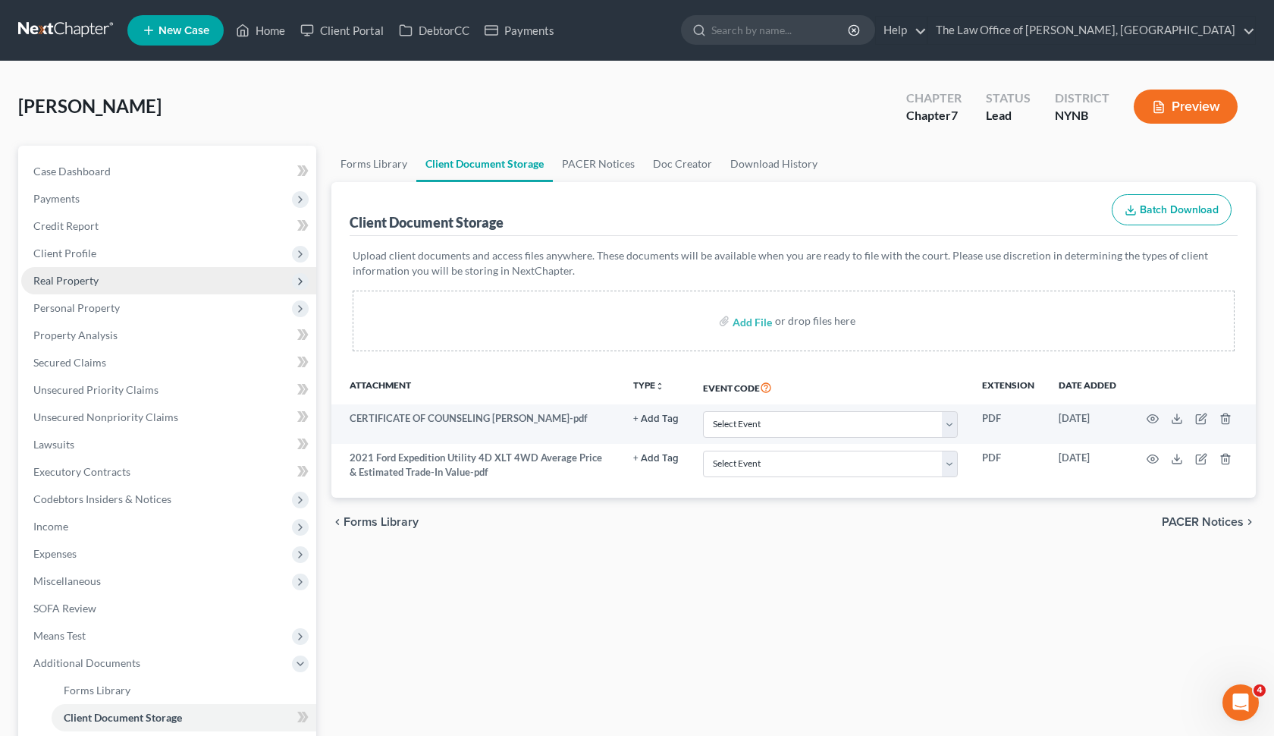
click at [150, 272] on span "Real Property" at bounding box center [168, 280] width 295 height 27
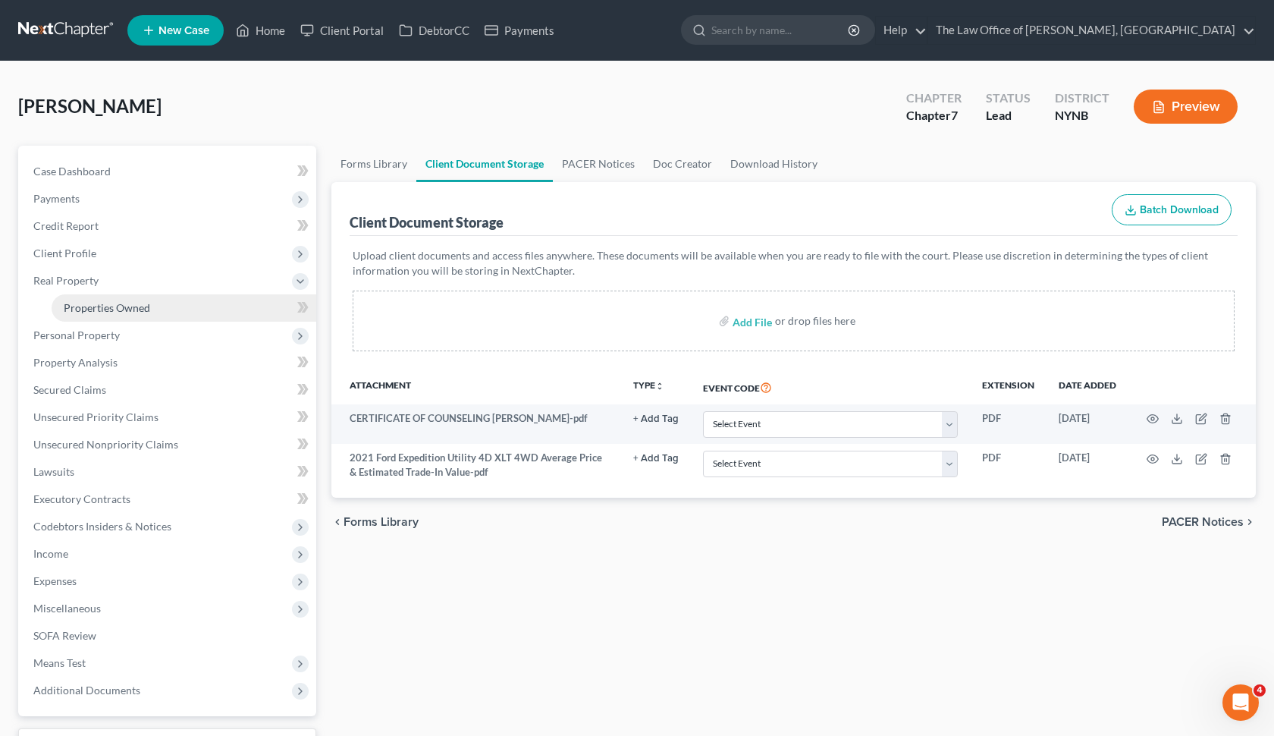
click at [146, 311] on span "Properties Owned" at bounding box center [107, 307] width 86 height 13
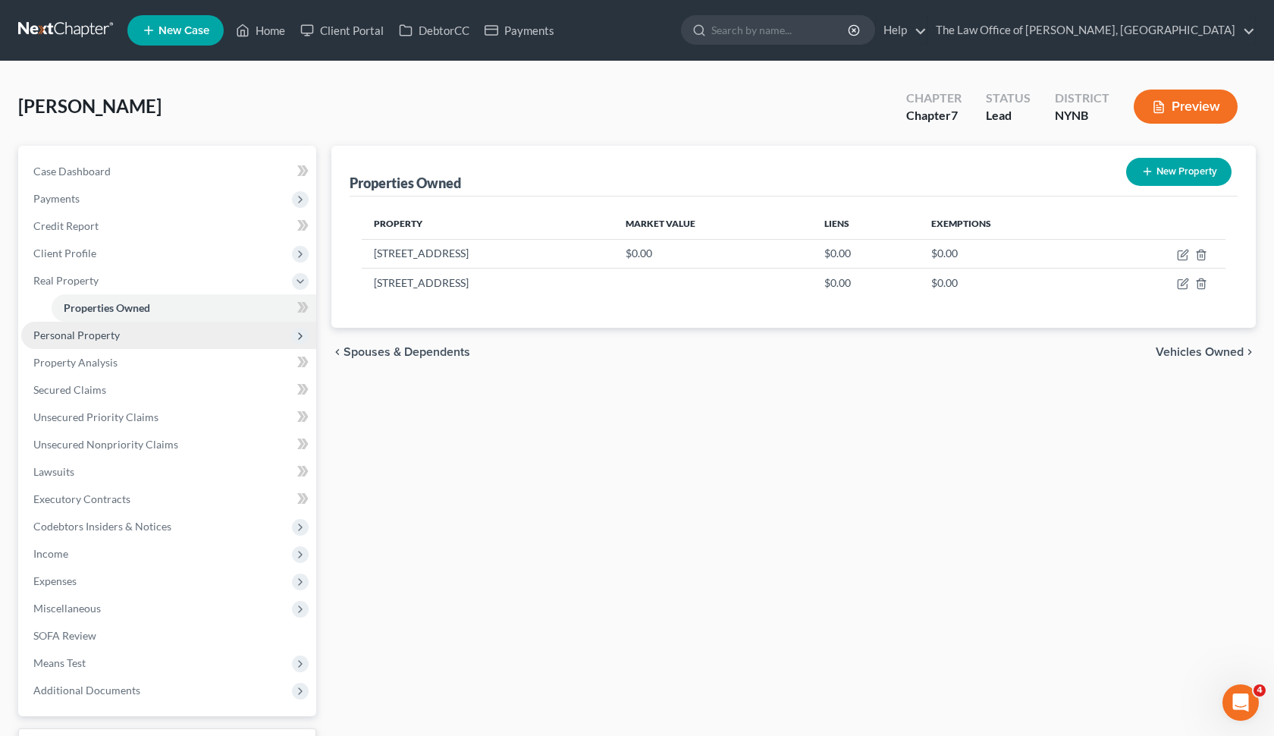
click at [151, 339] on span "Personal Property" at bounding box center [168, 335] width 295 height 27
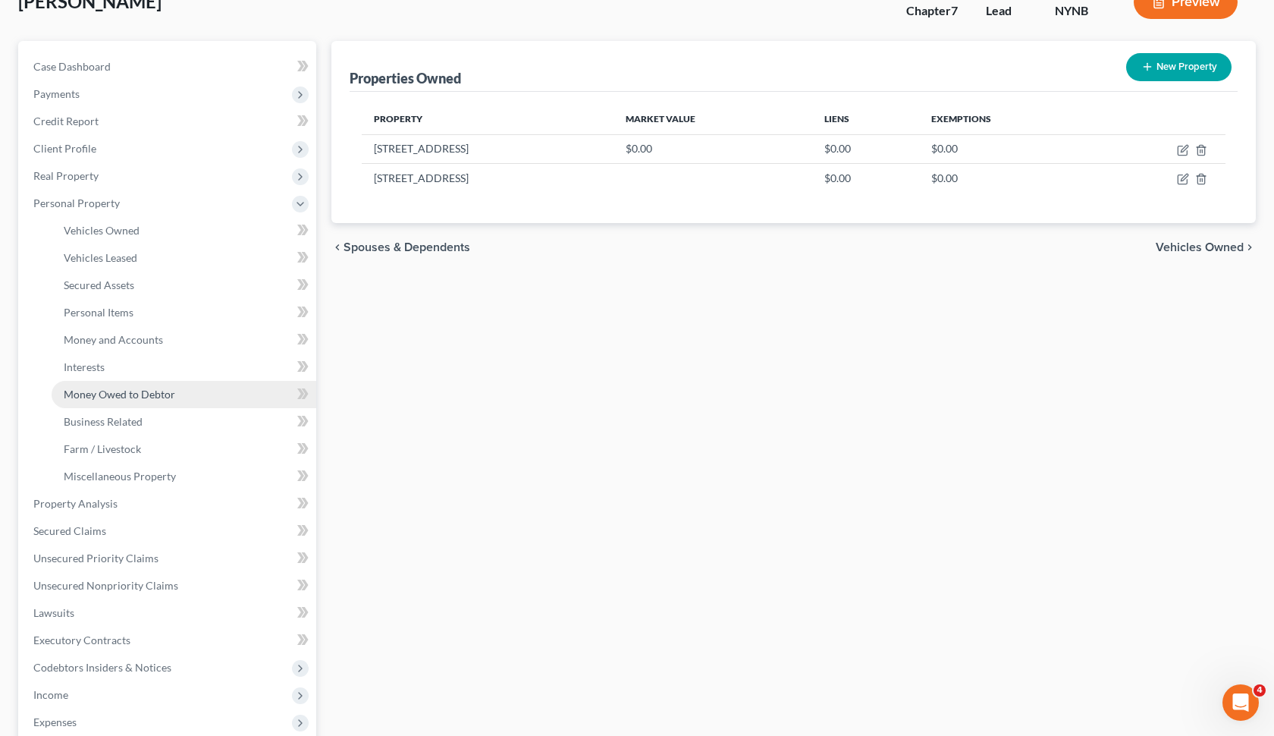
scroll to position [134, 0]
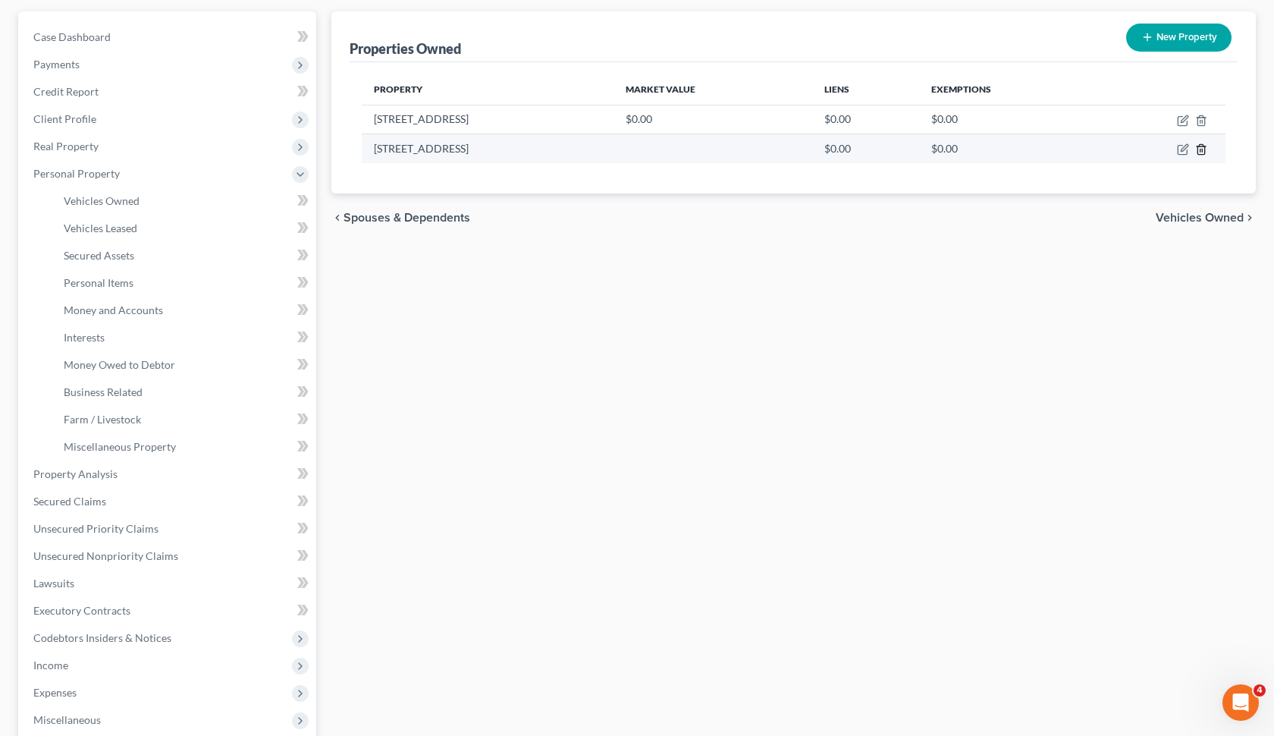
click at [1196, 146] on icon "button" at bounding box center [1202, 149] width 12 height 12
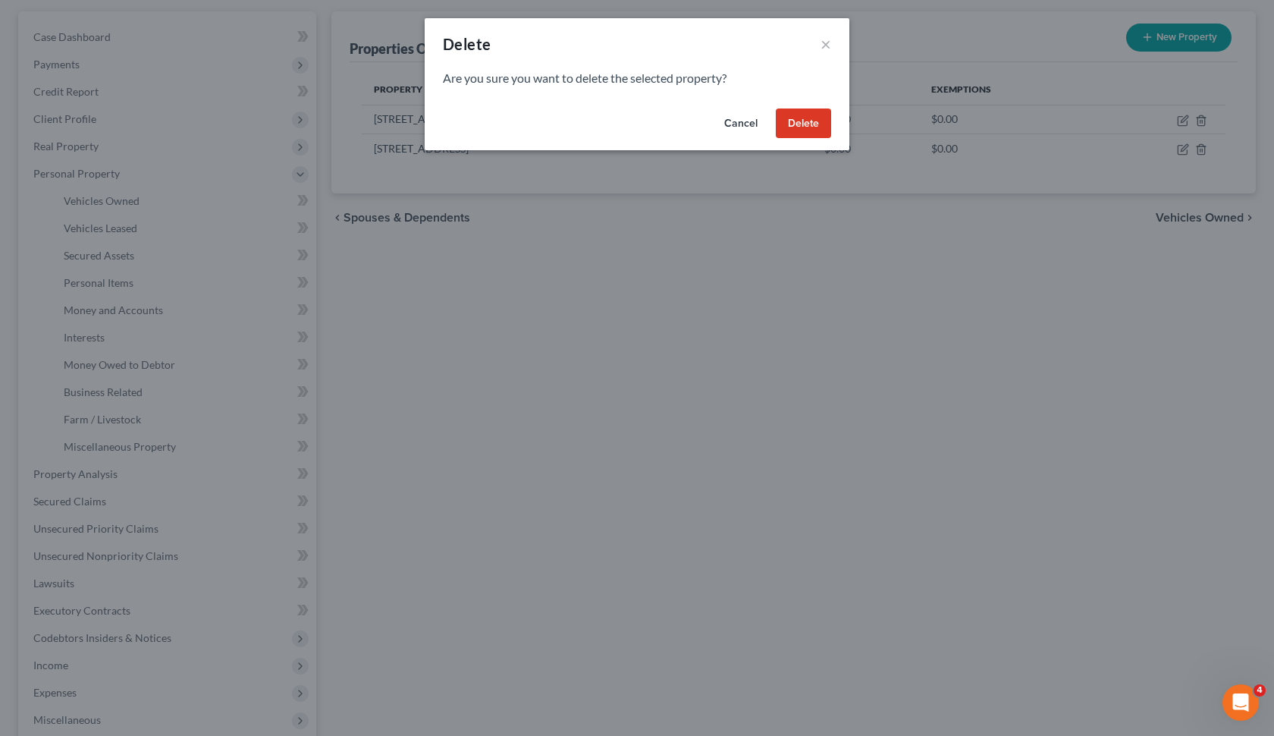
click at [813, 118] on button "Delete" at bounding box center [803, 123] width 55 height 30
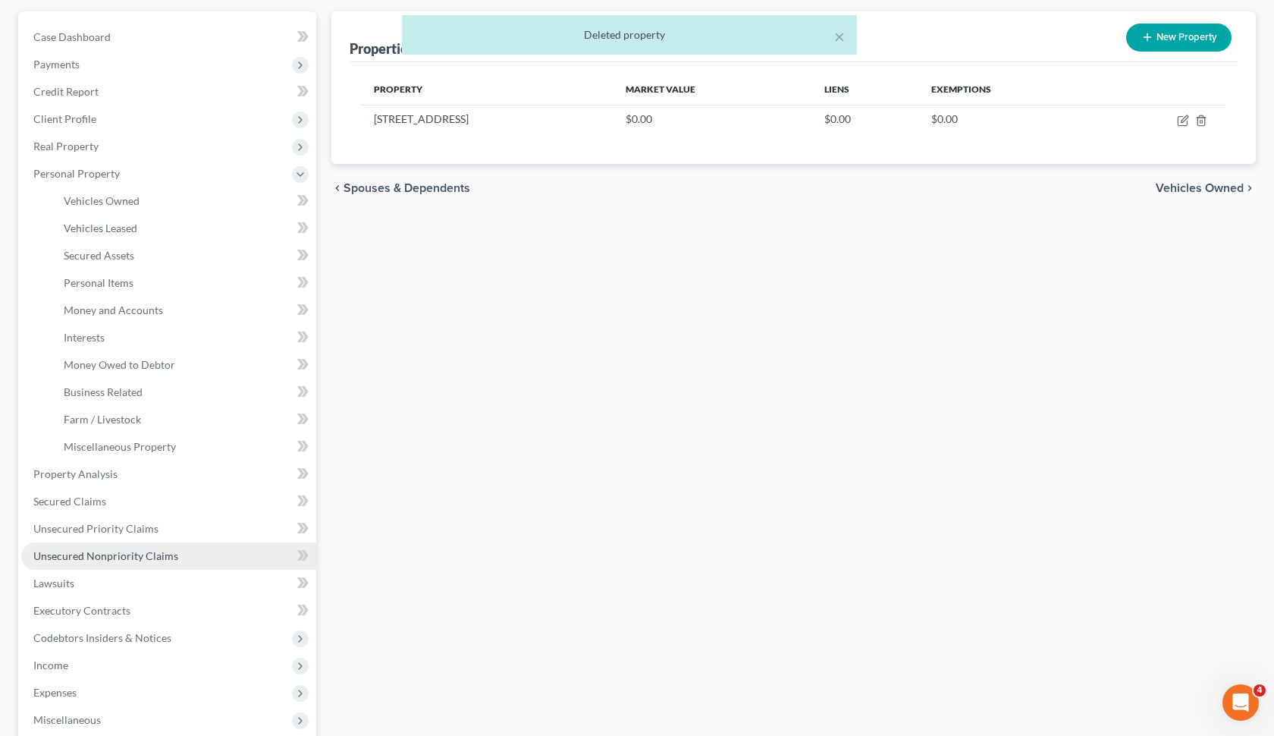
click at [182, 560] on link "Unsecured Nonpriority Claims" at bounding box center [168, 555] width 295 height 27
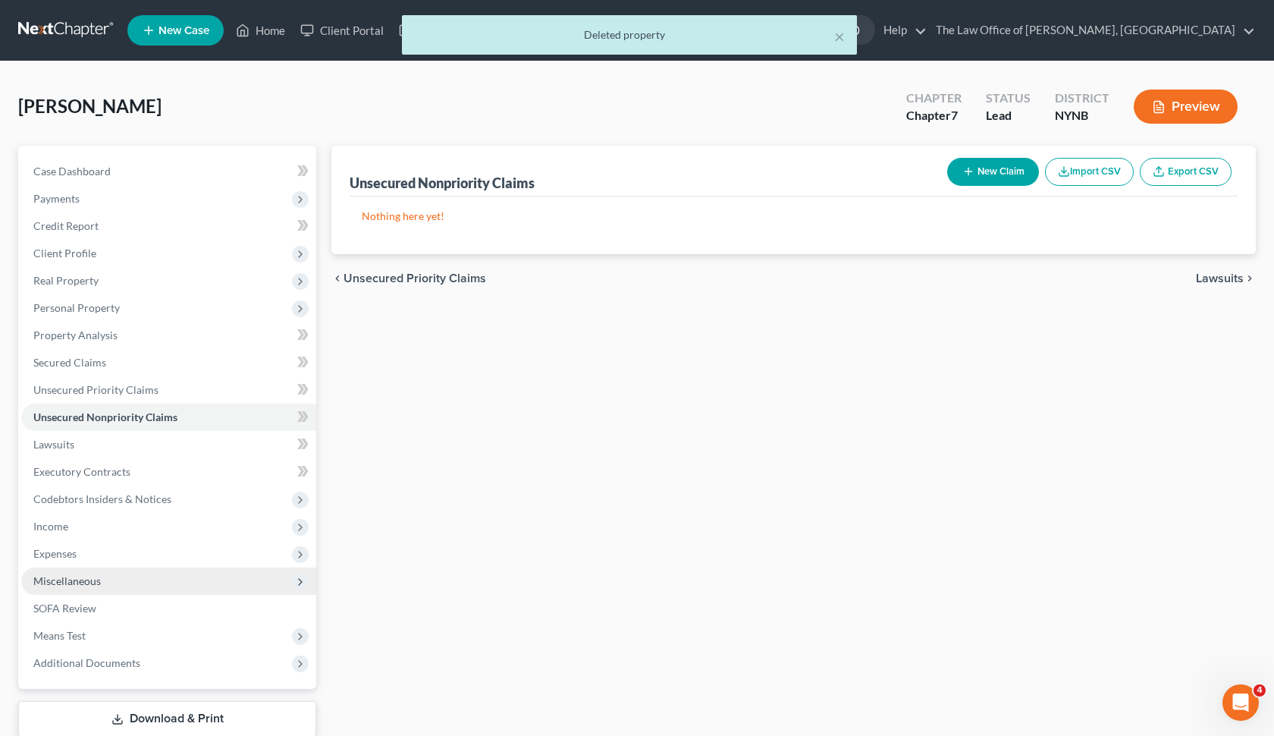
scroll to position [33, 0]
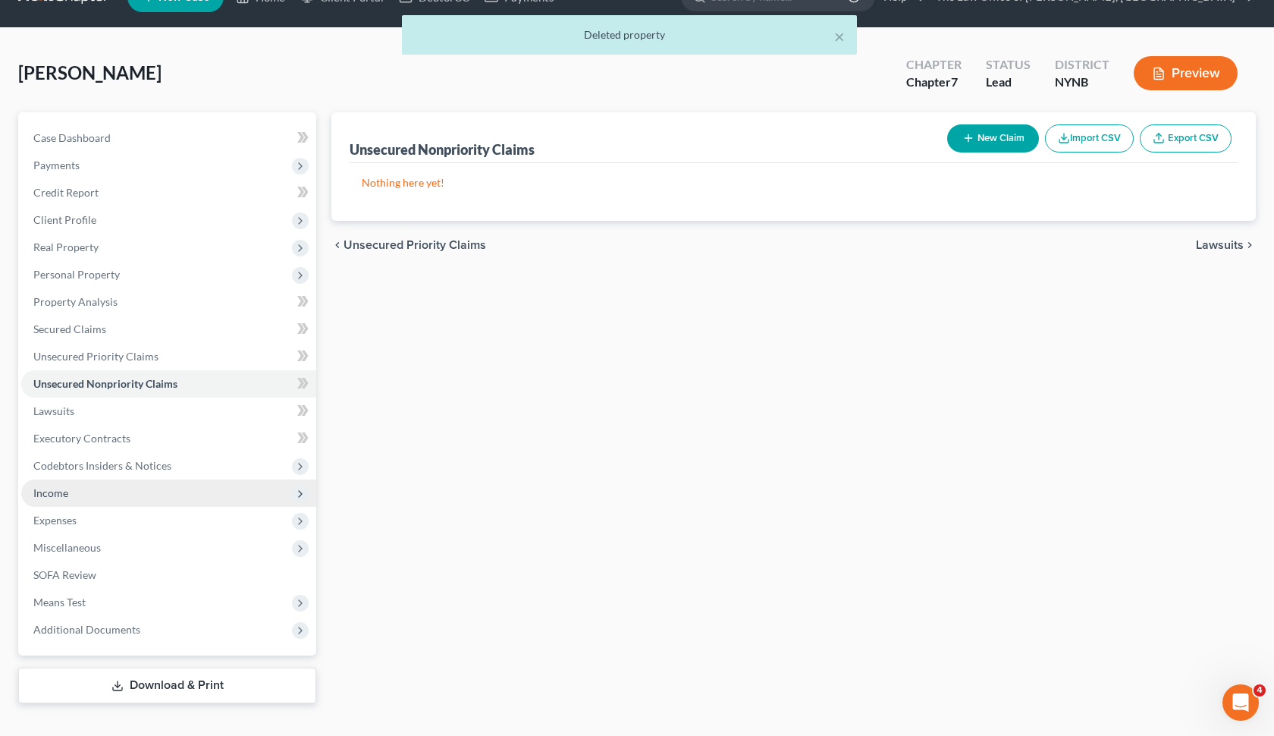
click at [145, 485] on span "Income" at bounding box center [168, 492] width 295 height 27
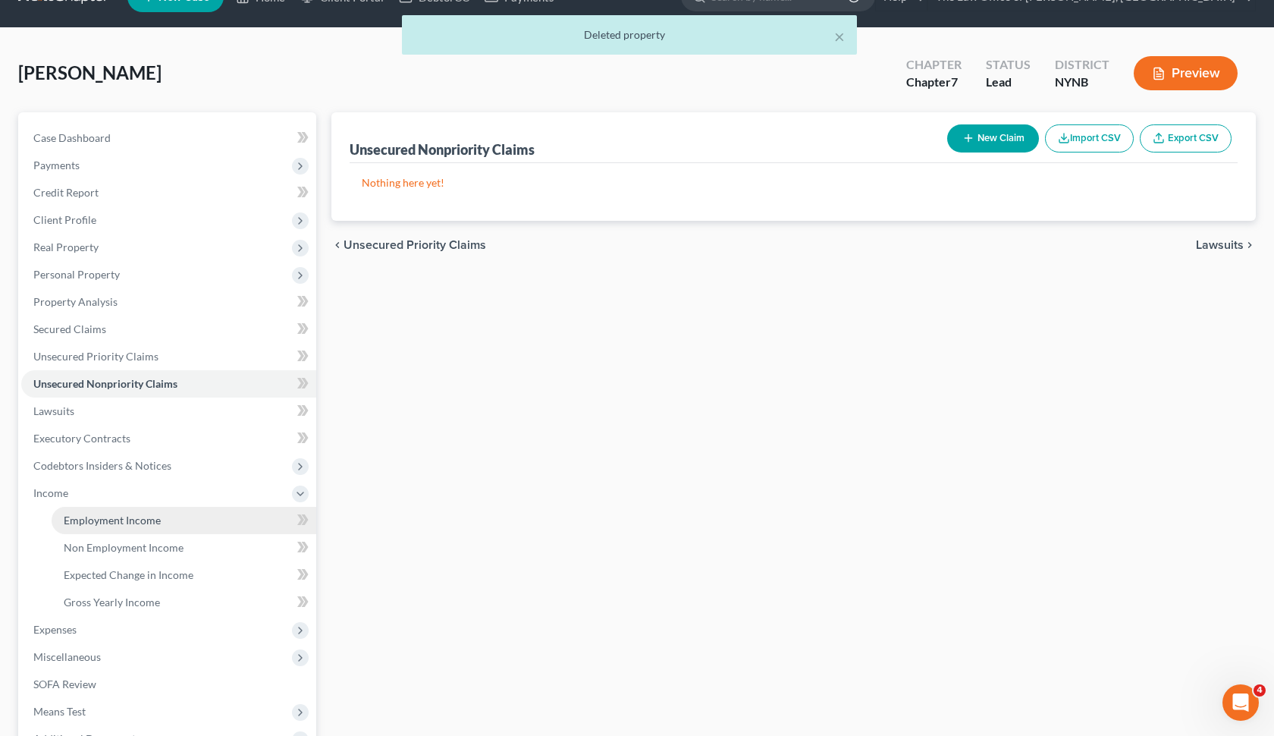
click at [144, 516] on span "Employment Income" at bounding box center [112, 520] width 97 height 13
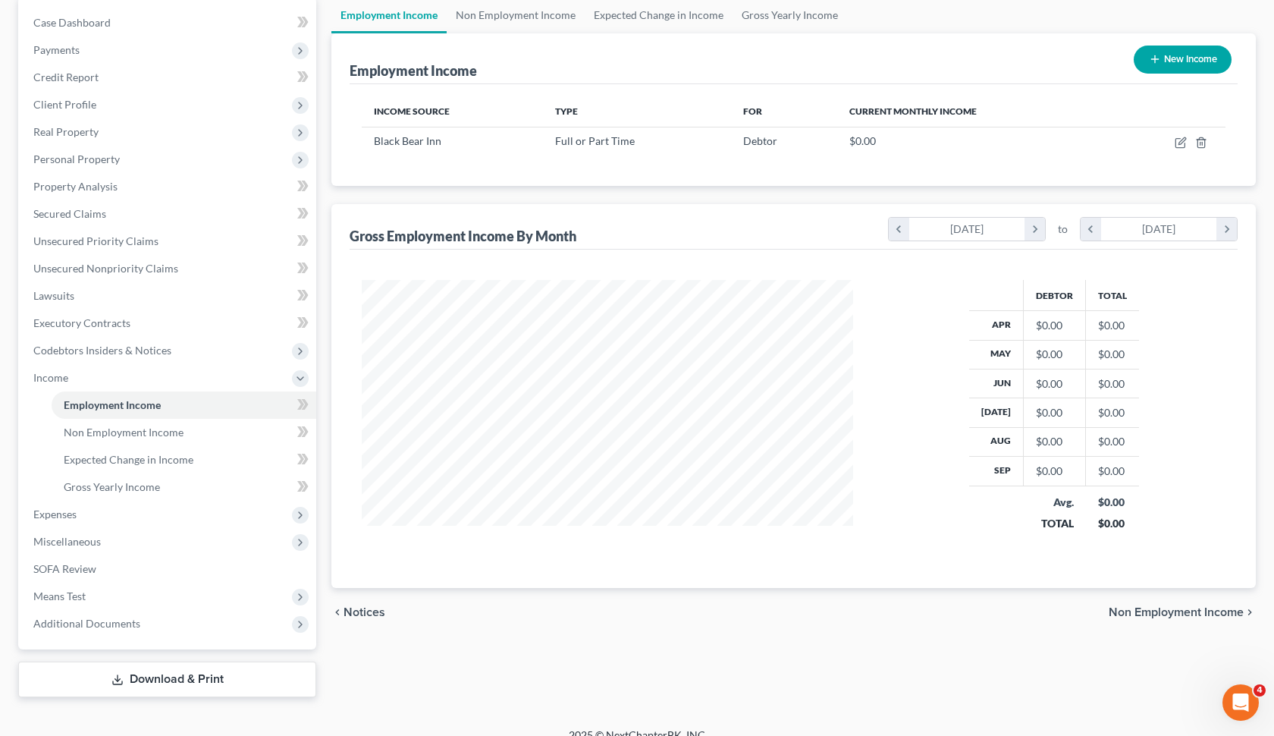
scroll to position [159, 0]
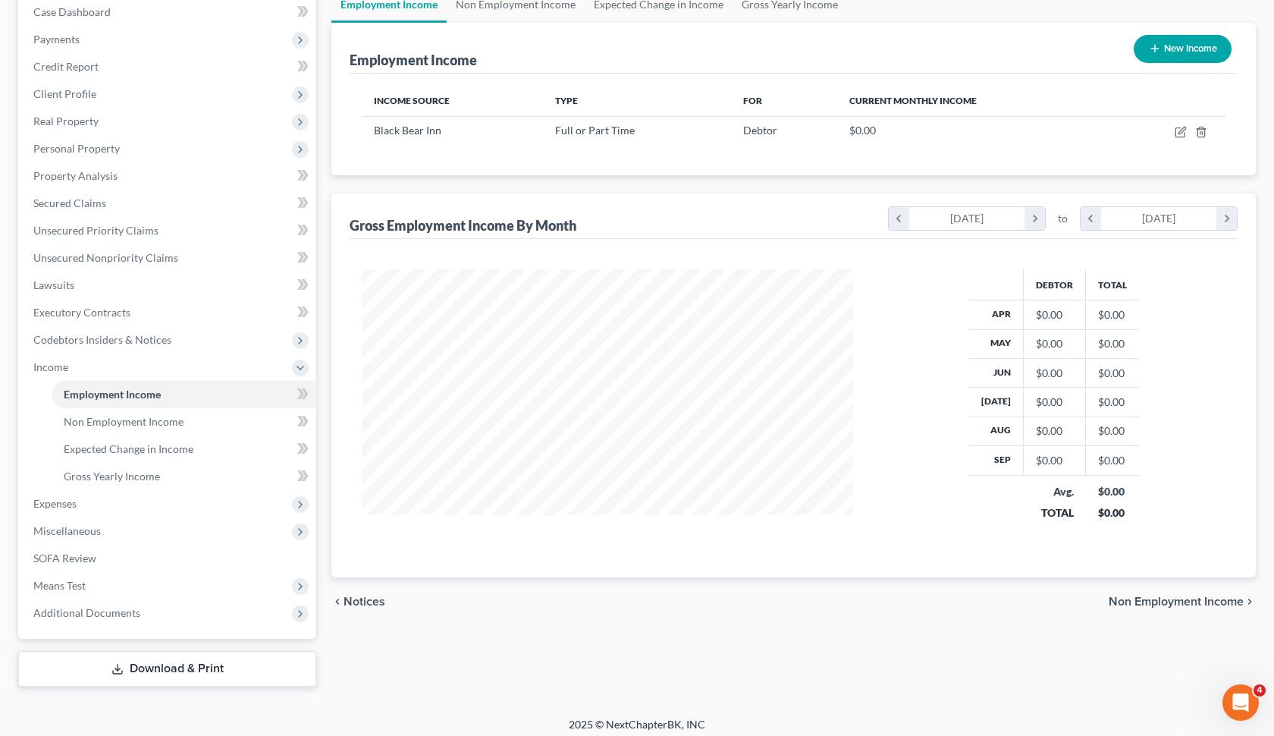
click at [1199, 55] on button "New Income" at bounding box center [1183, 49] width 98 height 28
select select "0"
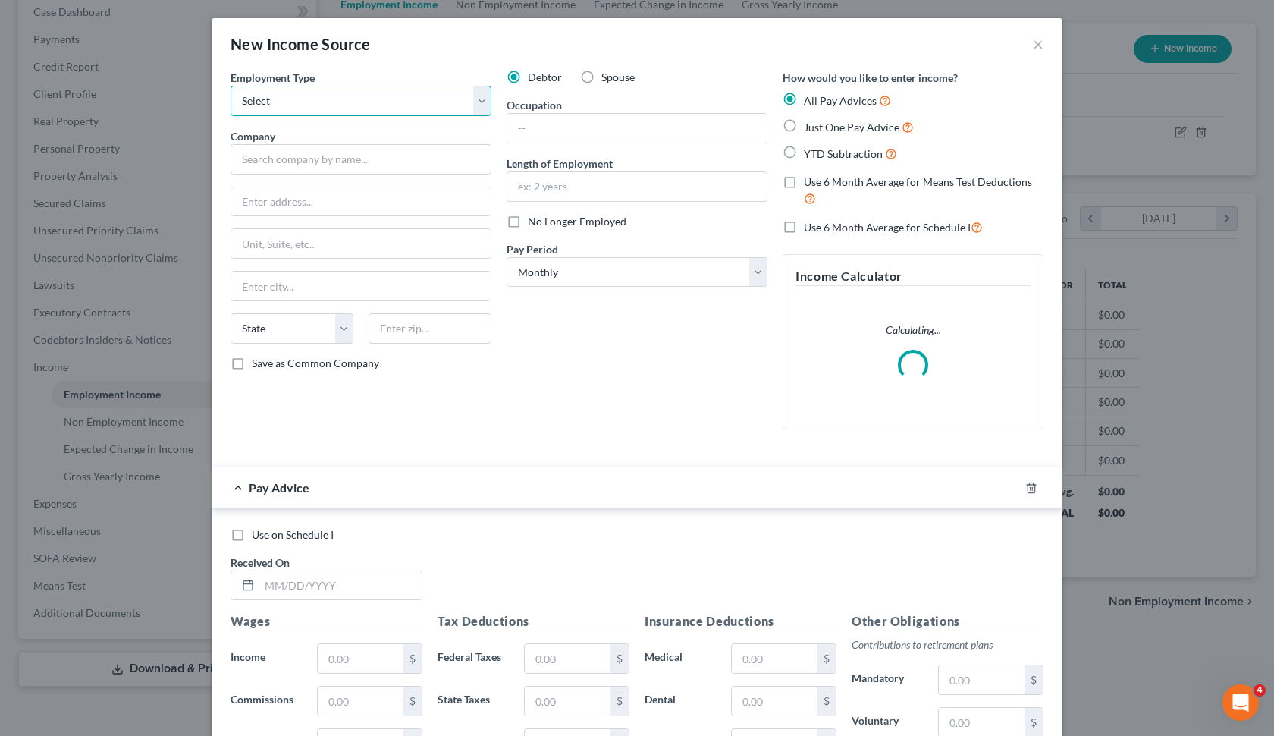
select select "0"
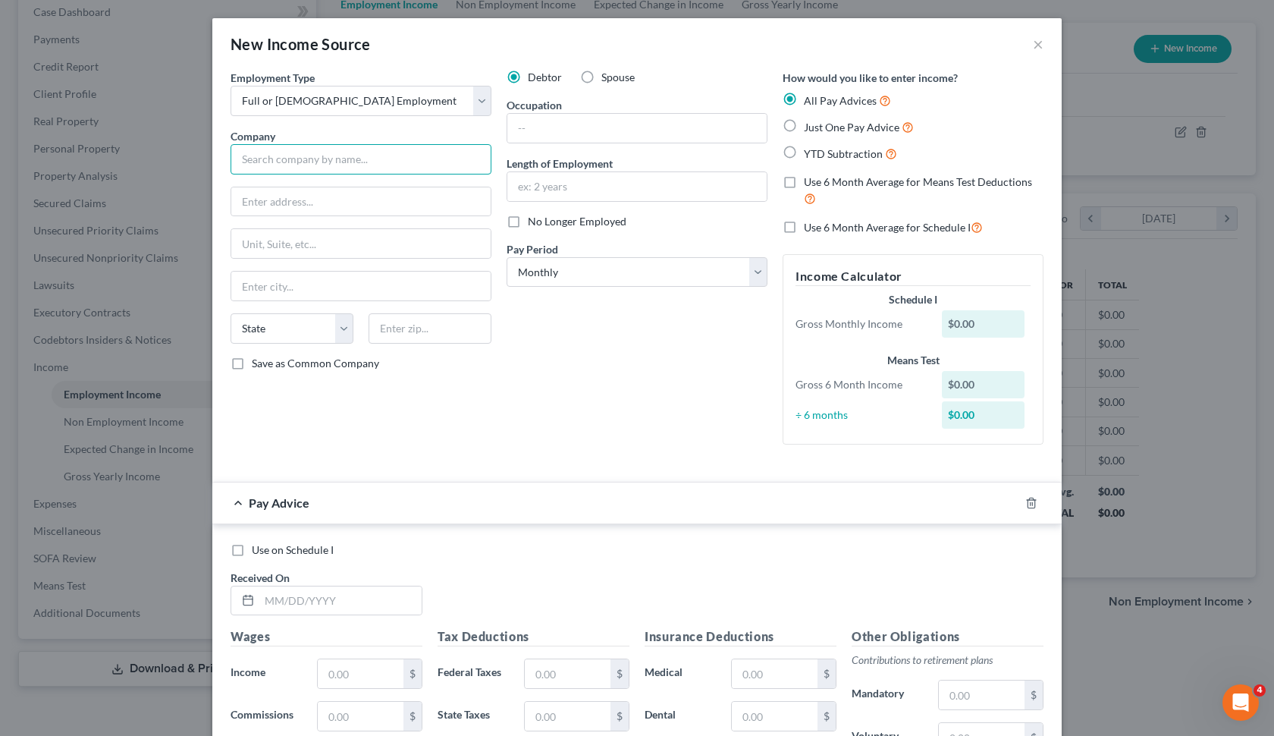
click at [419, 152] on input "text" at bounding box center [361, 159] width 261 height 30
click at [1038, 49] on button "×" at bounding box center [1038, 44] width 11 height 18
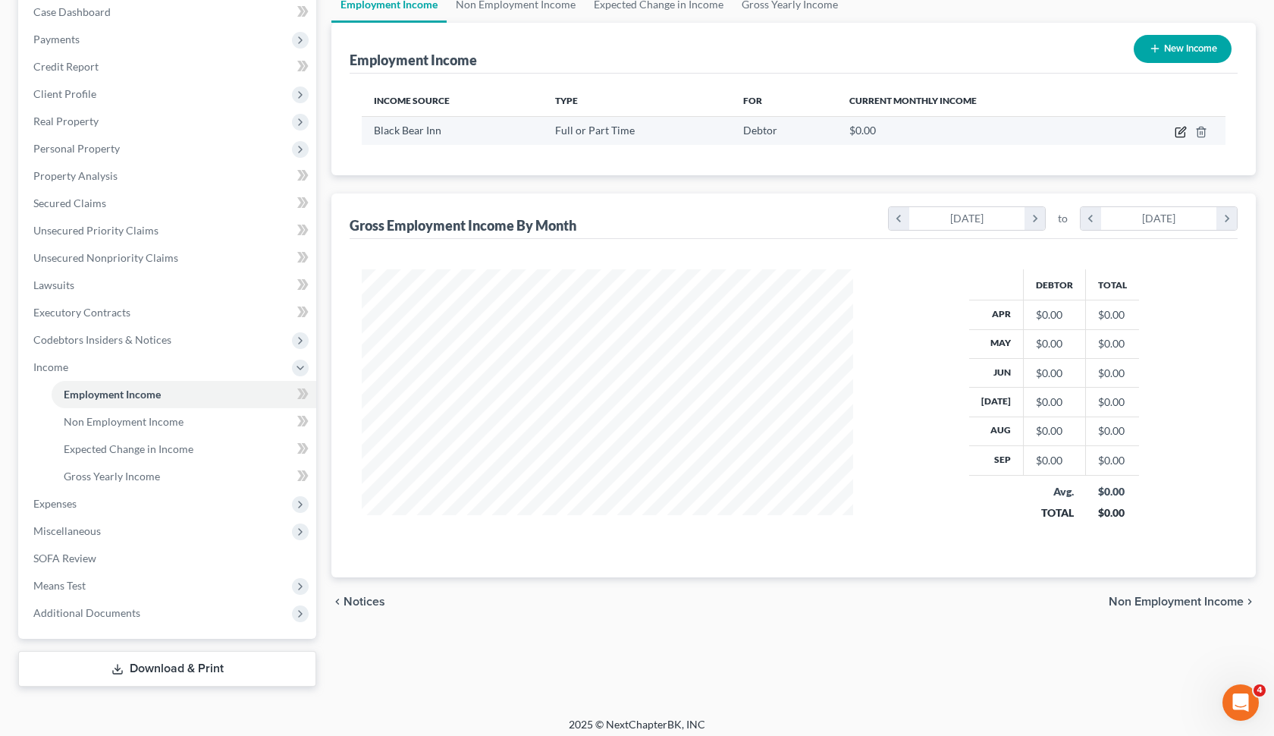
click at [1177, 131] on icon "button" at bounding box center [1180, 132] width 9 height 9
select select "0"
select select "35"
select select "3"
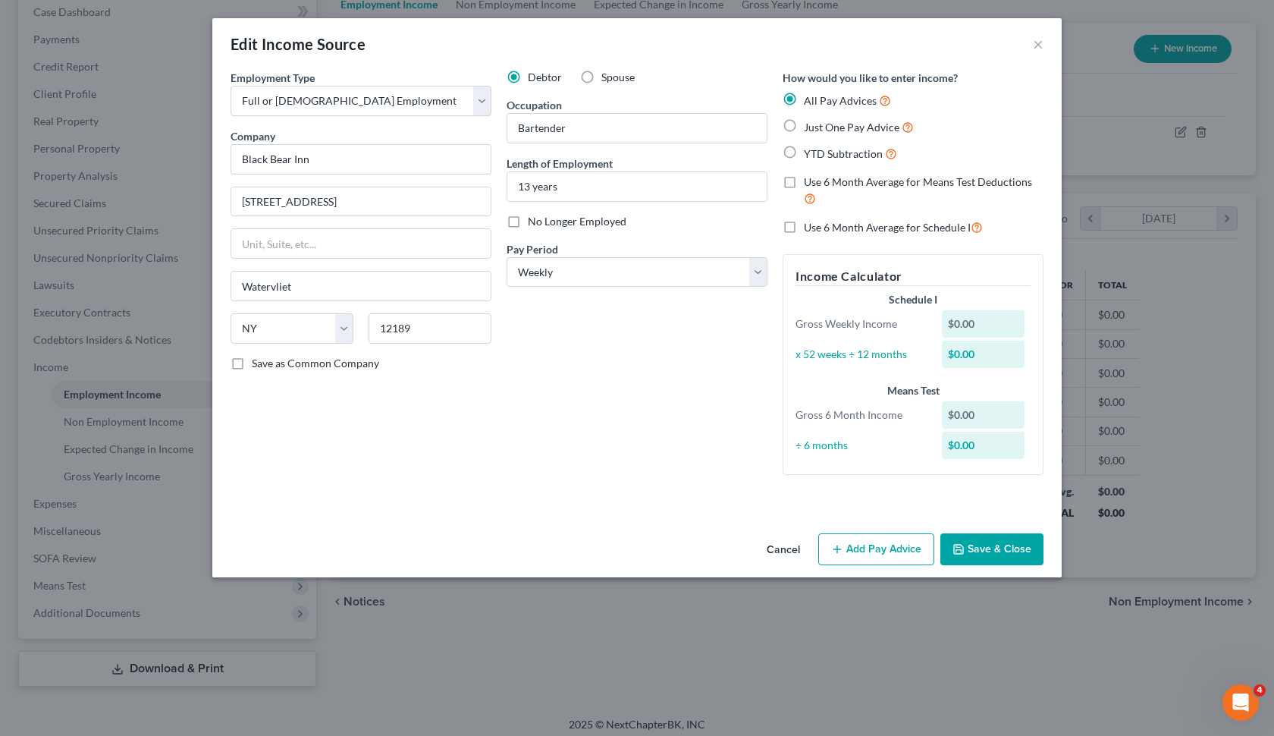
click at [885, 537] on button "Add Pay Advice" at bounding box center [876, 549] width 116 height 32
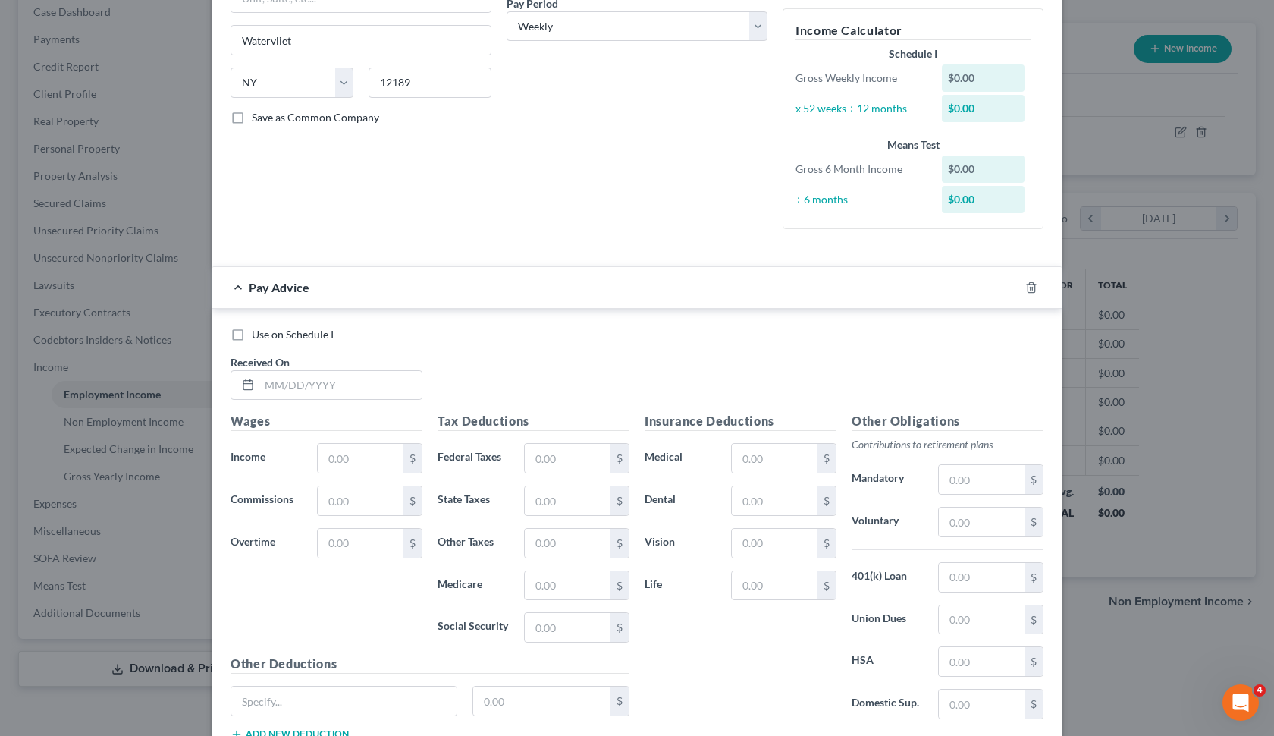
scroll to position [267, 0]
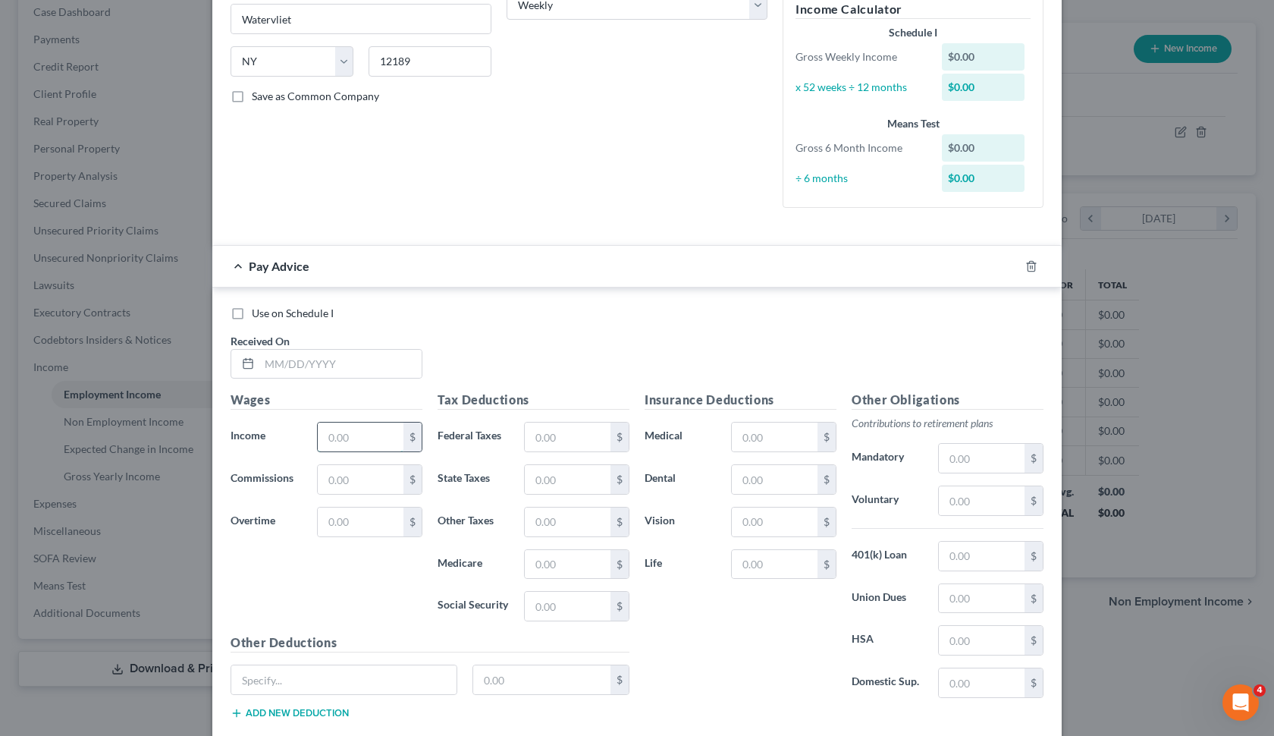
click at [360, 435] on input "text" at bounding box center [361, 437] width 86 height 29
type input "450"
click at [558, 335] on div "Use on Schedule I Received On *" at bounding box center [637, 349] width 828 height 86
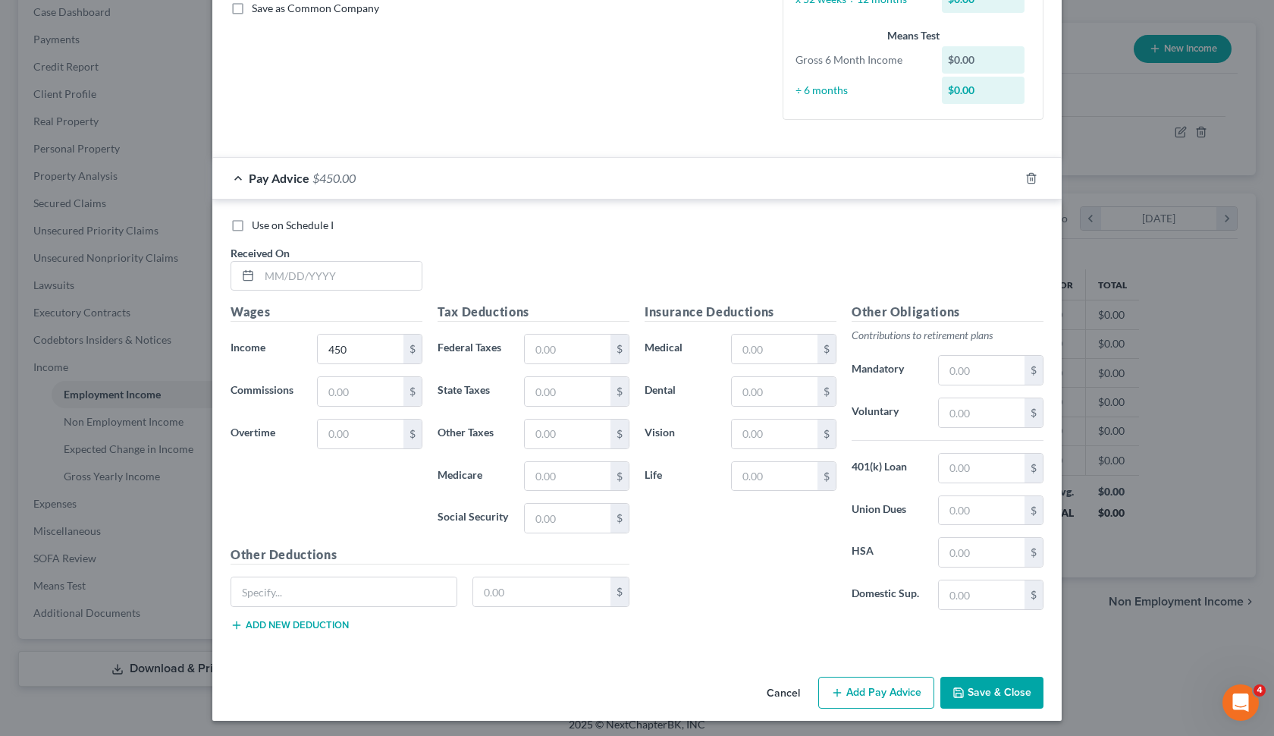
scroll to position [354, 0]
click at [347, 279] on input "text" at bounding box center [340, 276] width 162 height 29
click at [318, 223] on span "Use on Schedule I" at bounding box center [293, 225] width 82 height 13
click at [268, 223] on input "Use on Schedule I" at bounding box center [263, 223] width 10 height 10
click at [318, 225] on span "Use on Schedule I" at bounding box center [293, 225] width 82 height 13
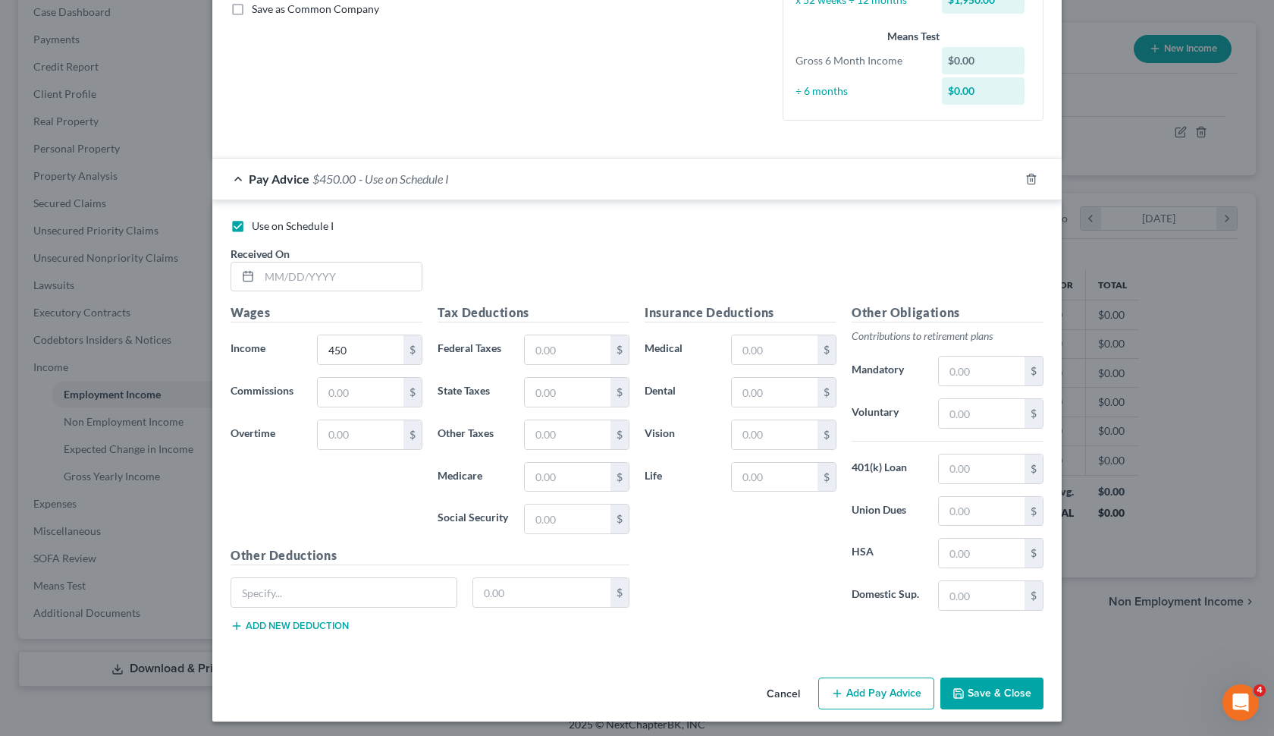
click at [268, 225] on input "Use on Schedule I" at bounding box center [263, 223] width 10 height 10
checkbox input "false"
click at [570, 343] on input "text" at bounding box center [568, 349] width 86 height 29
click at [998, 694] on button "Save & Close" at bounding box center [992, 693] width 103 height 32
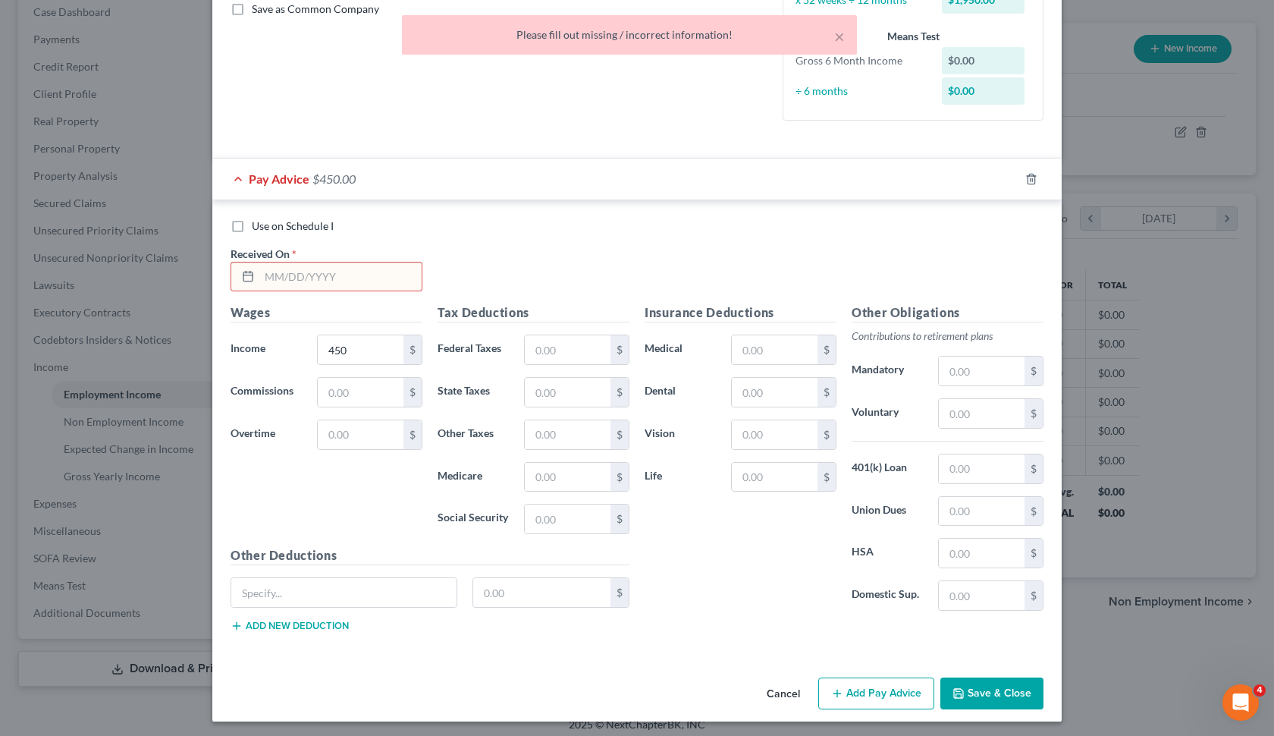
click at [316, 254] on div "Received On *" at bounding box center [326, 269] width 207 height 46
click at [314, 264] on input "text" at bounding box center [340, 276] width 162 height 29
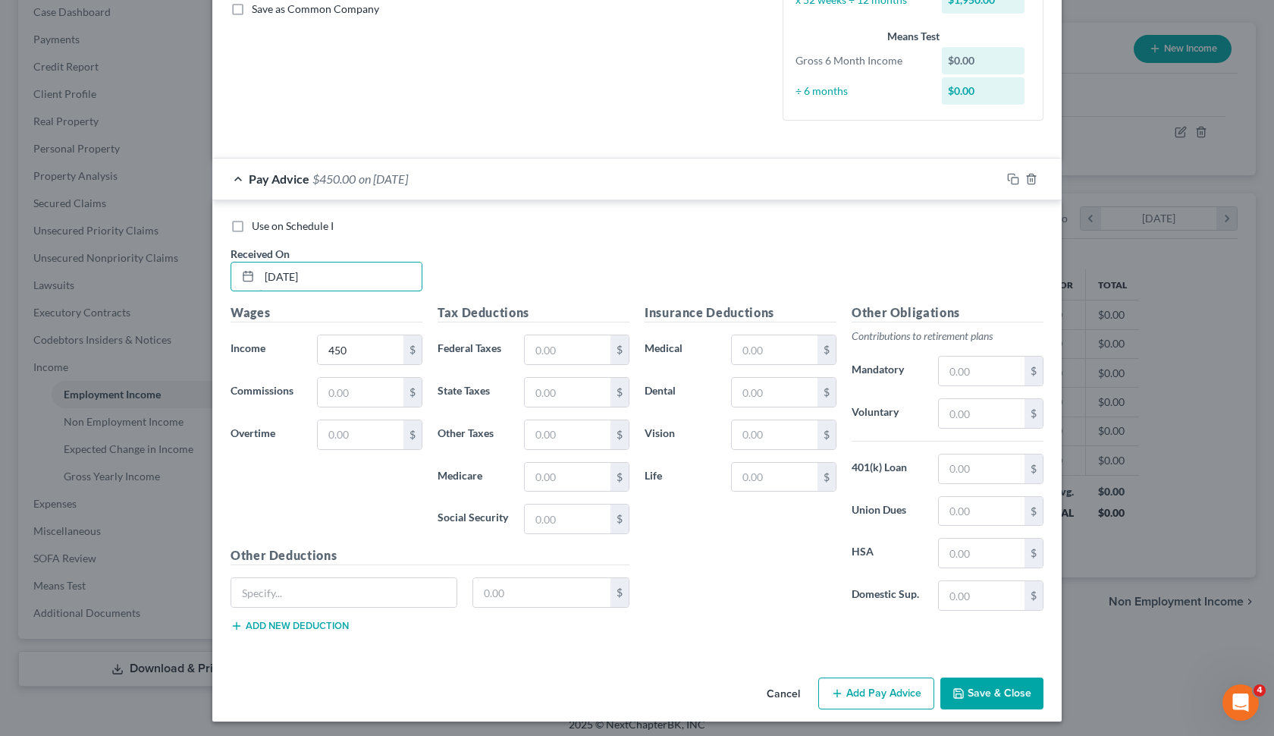
type input "[DATE]"
click at [982, 688] on button "Save & Close" at bounding box center [992, 693] width 103 height 32
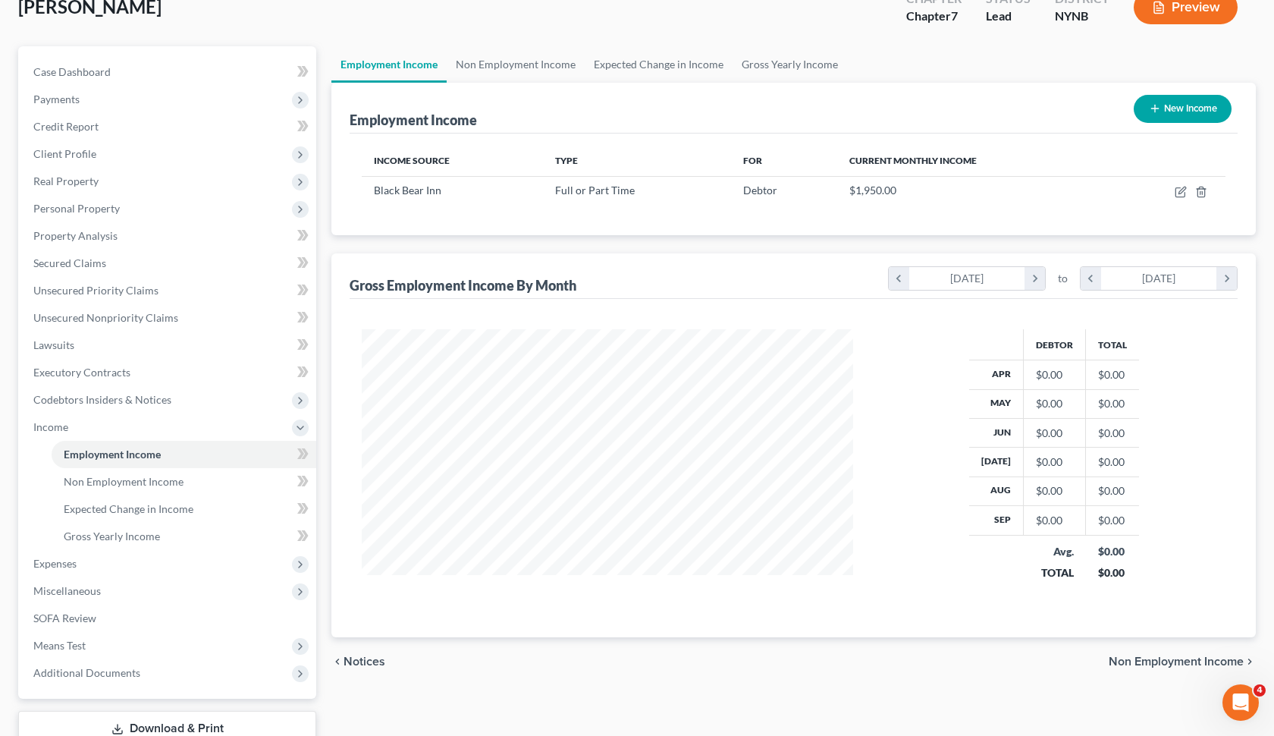
scroll to position [99, 0]
click at [1187, 191] on icon "button" at bounding box center [1181, 193] width 12 height 12
select select "0"
select select "35"
select select "3"
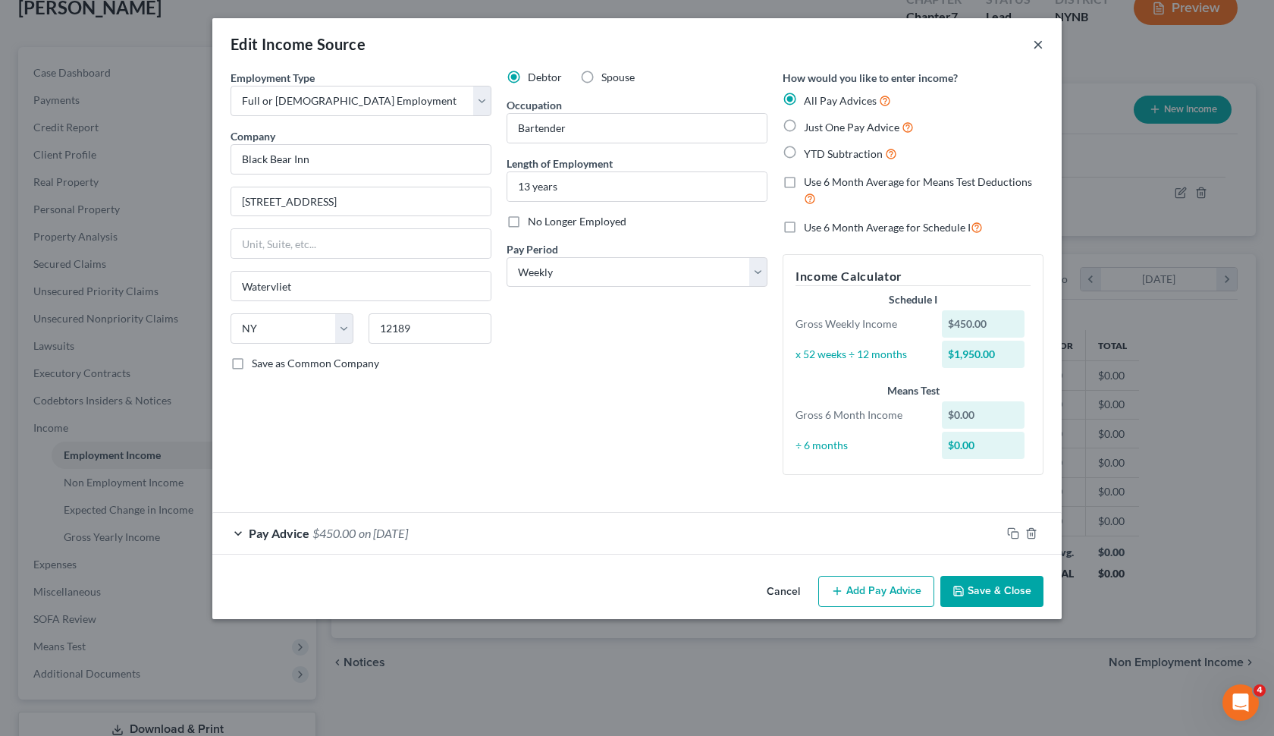
click at [1037, 53] on button "×" at bounding box center [1038, 44] width 11 height 18
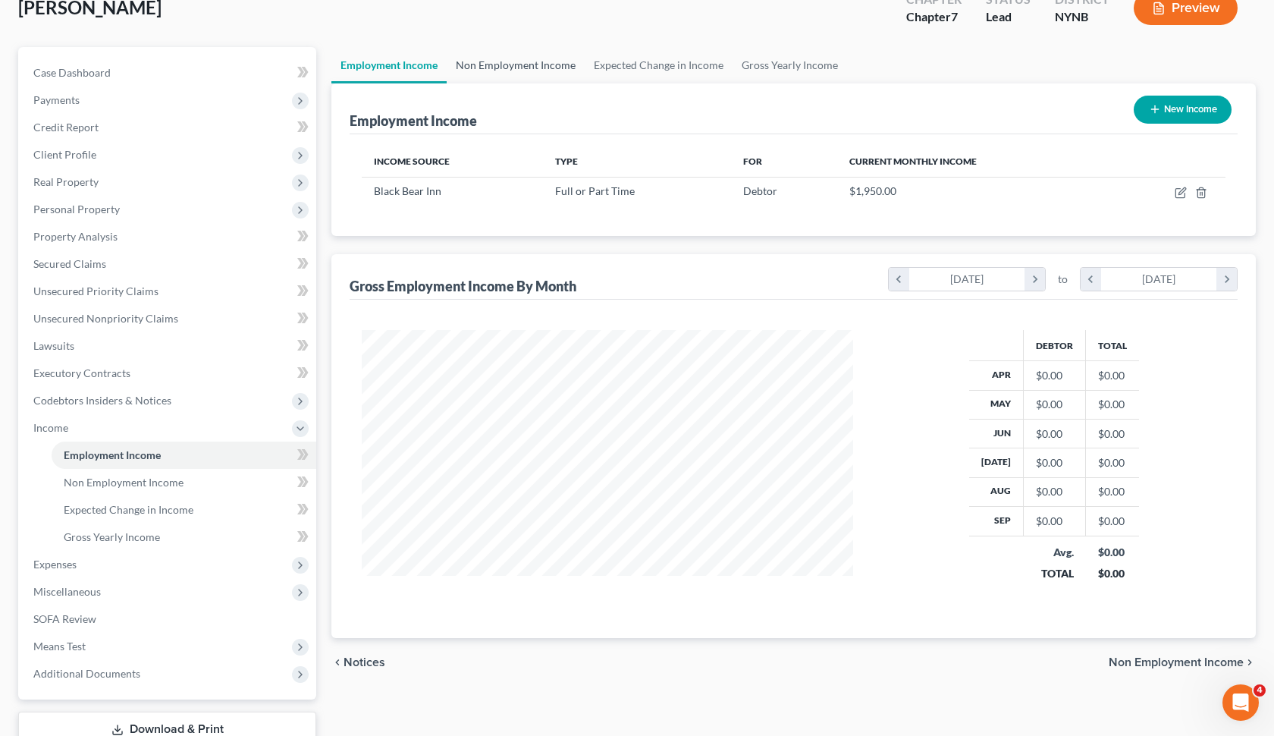
click at [524, 72] on link "Non Employment Income" at bounding box center [516, 65] width 138 height 36
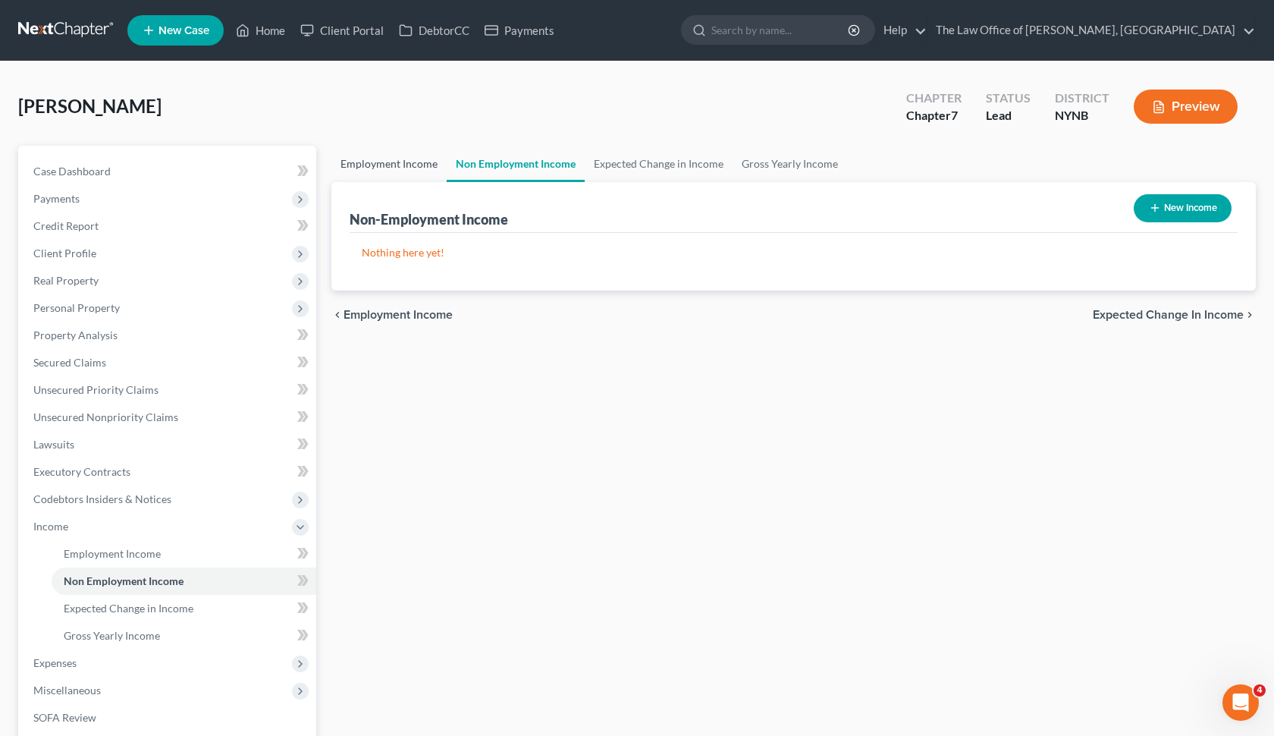
click at [405, 162] on link "Employment Income" at bounding box center [388, 164] width 115 height 36
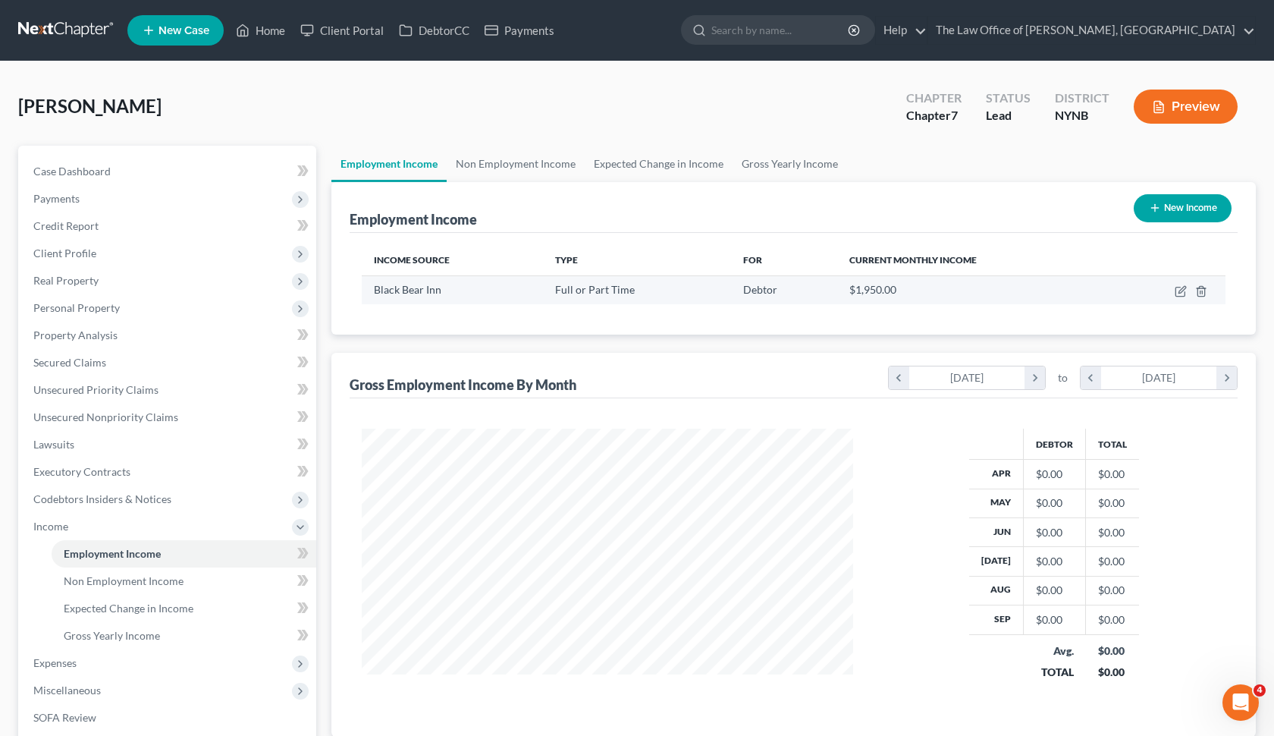
scroll to position [272, 522]
click at [1186, 297] on icon "button" at bounding box center [1181, 291] width 12 height 12
select select "0"
select select "35"
select select "3"
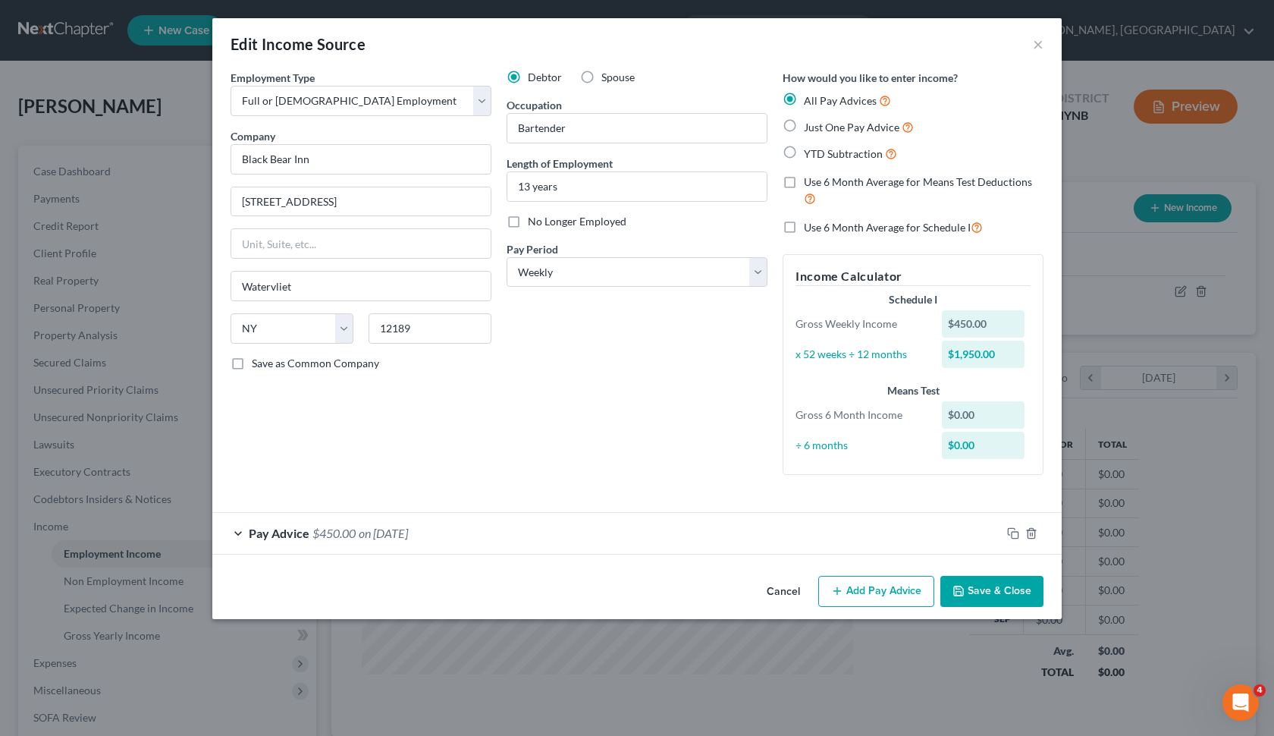
click at [781, 600] on button "Cancel" at bounding box center [784, 592] width 58 height 30
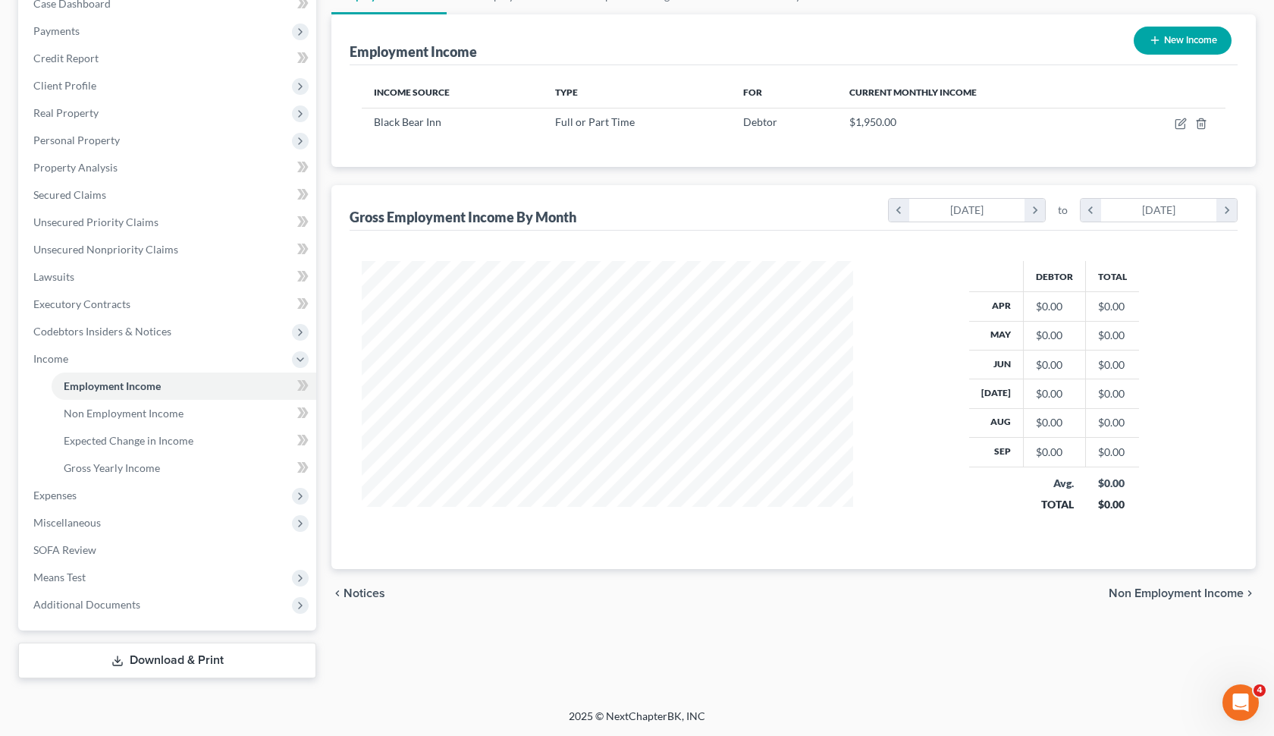
scroll to position [108, 0]
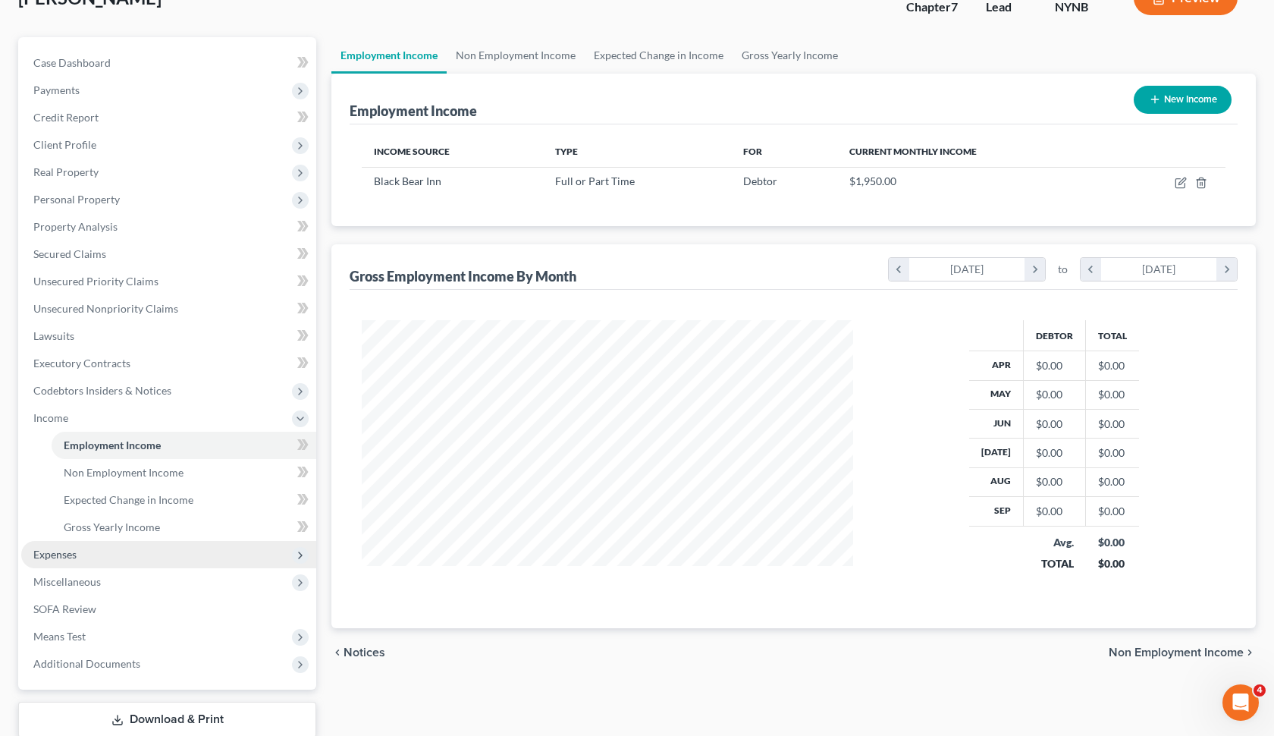
click at [143, 551] on span "Expenses" at bounding box center [168, 554] width 295 height 27
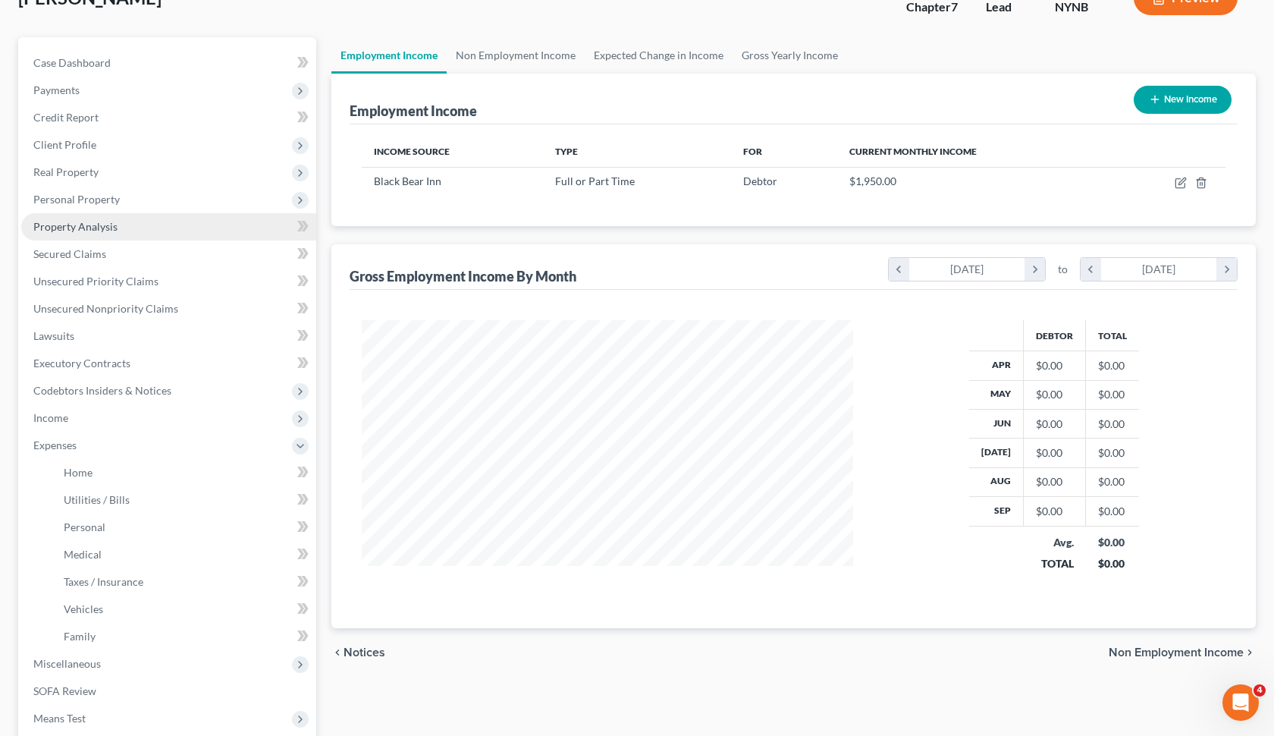
click at [157, 226] on link "Property Analysis" at bounding box center [168, 226] width 295 height 27
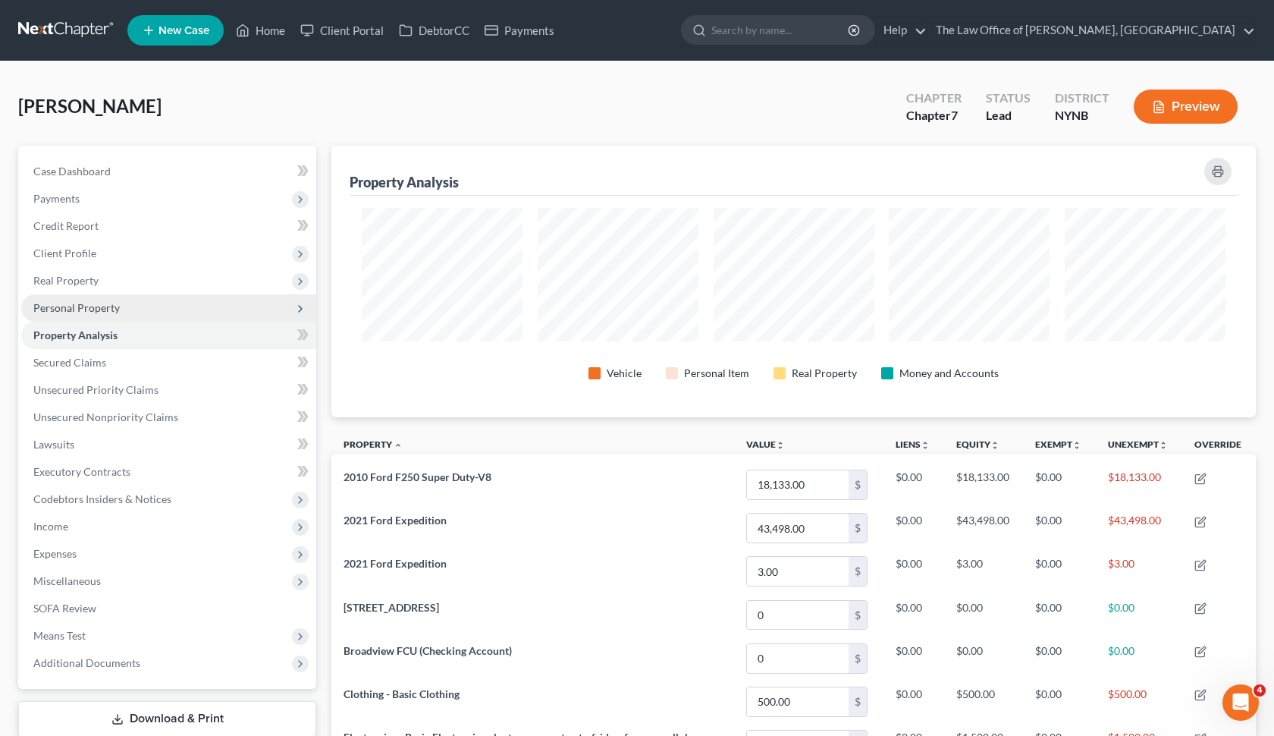
click at [158, 319] on span "Personal Property" at bounding box center [168, 307] width 295 height 27
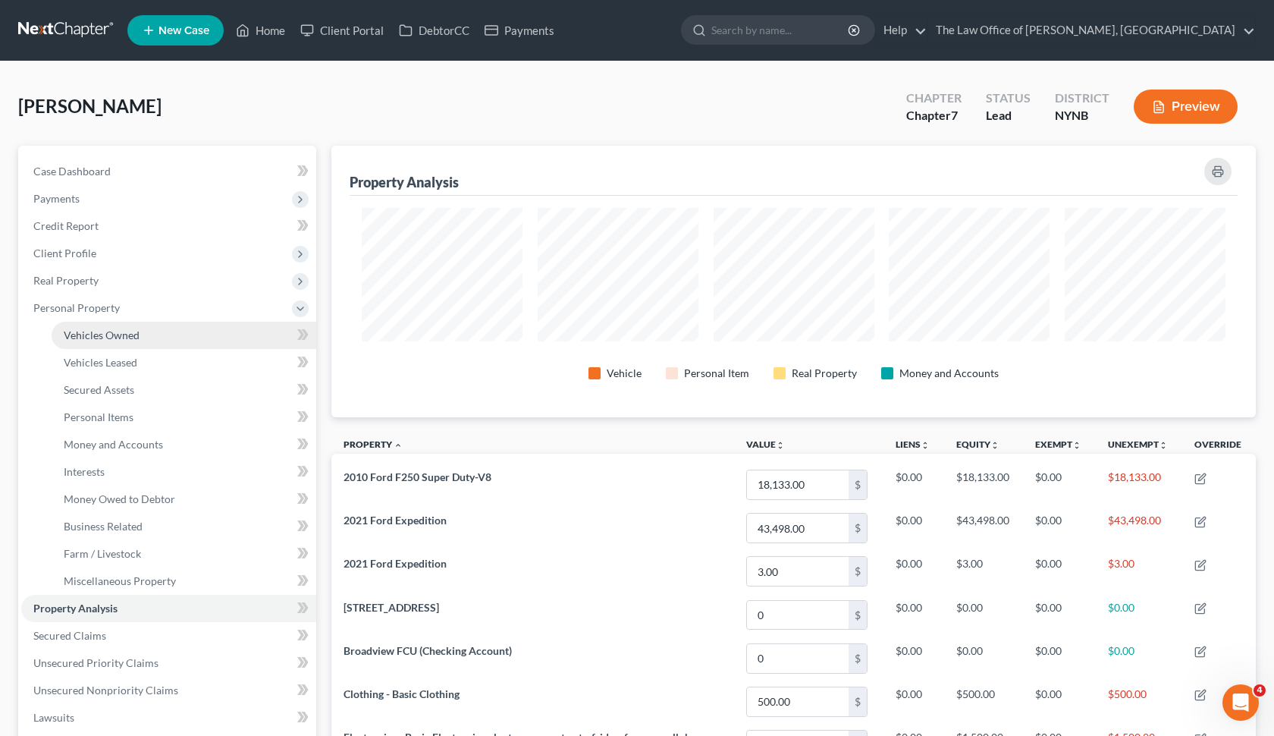
click at [158, 329] on link "Vehicles Owned" at bounding box center [184, 335] width 265 height 27
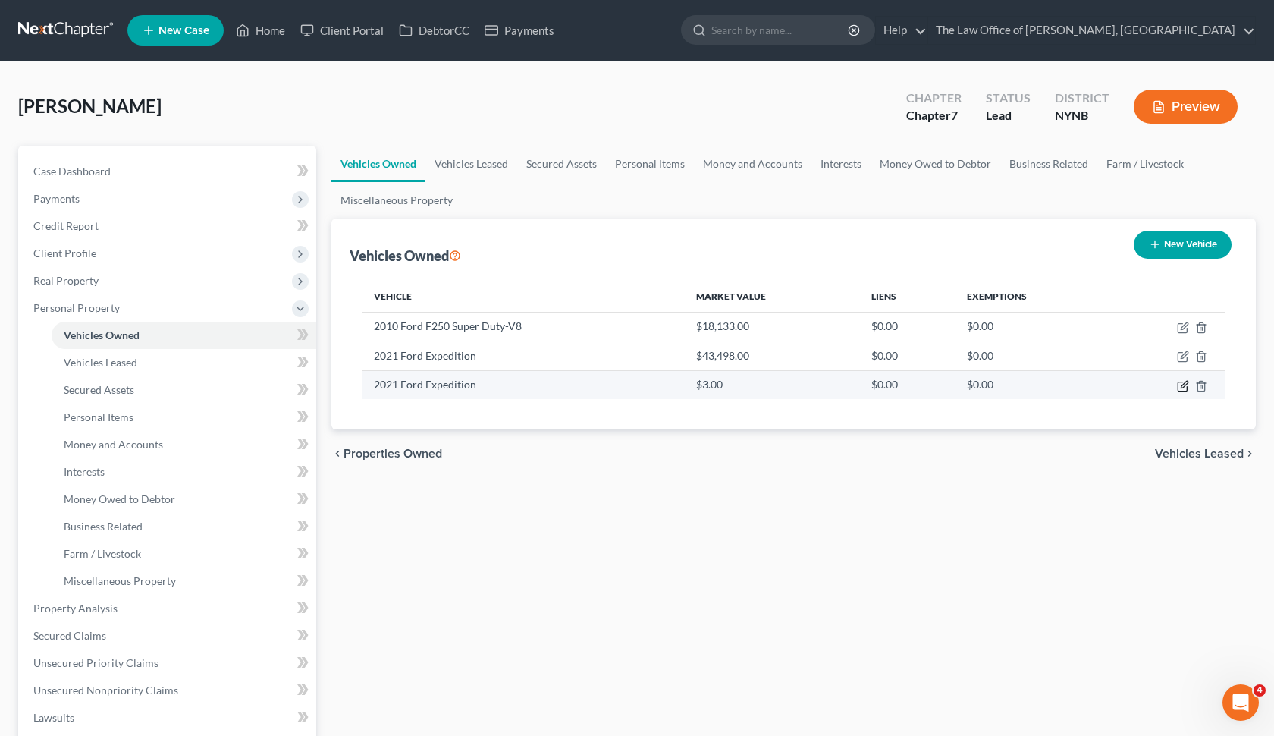
click at [1186, 385] on icon "button" at bounding box center [1184, 384] width 7 height 7
select select "0"
select select "5"
select select "2"
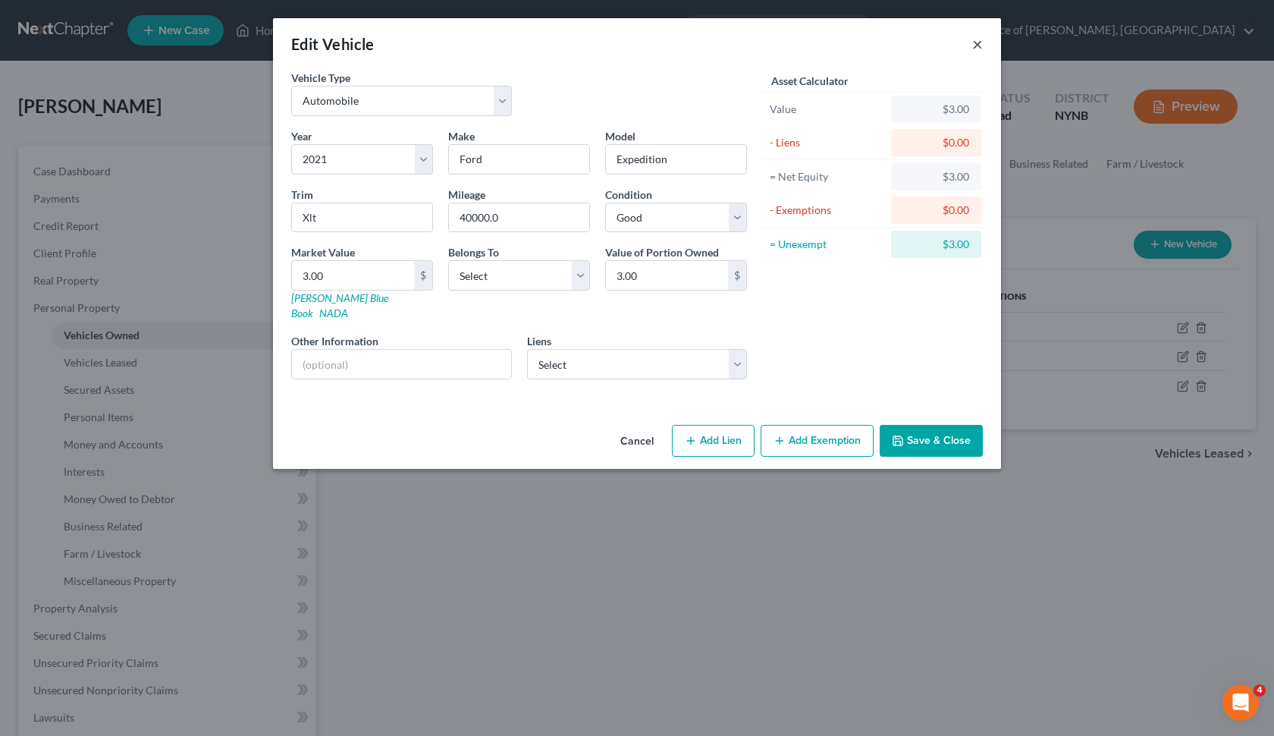
click at [976, 52] on button "×" at bounding box center [977, 44] width 11 height 18
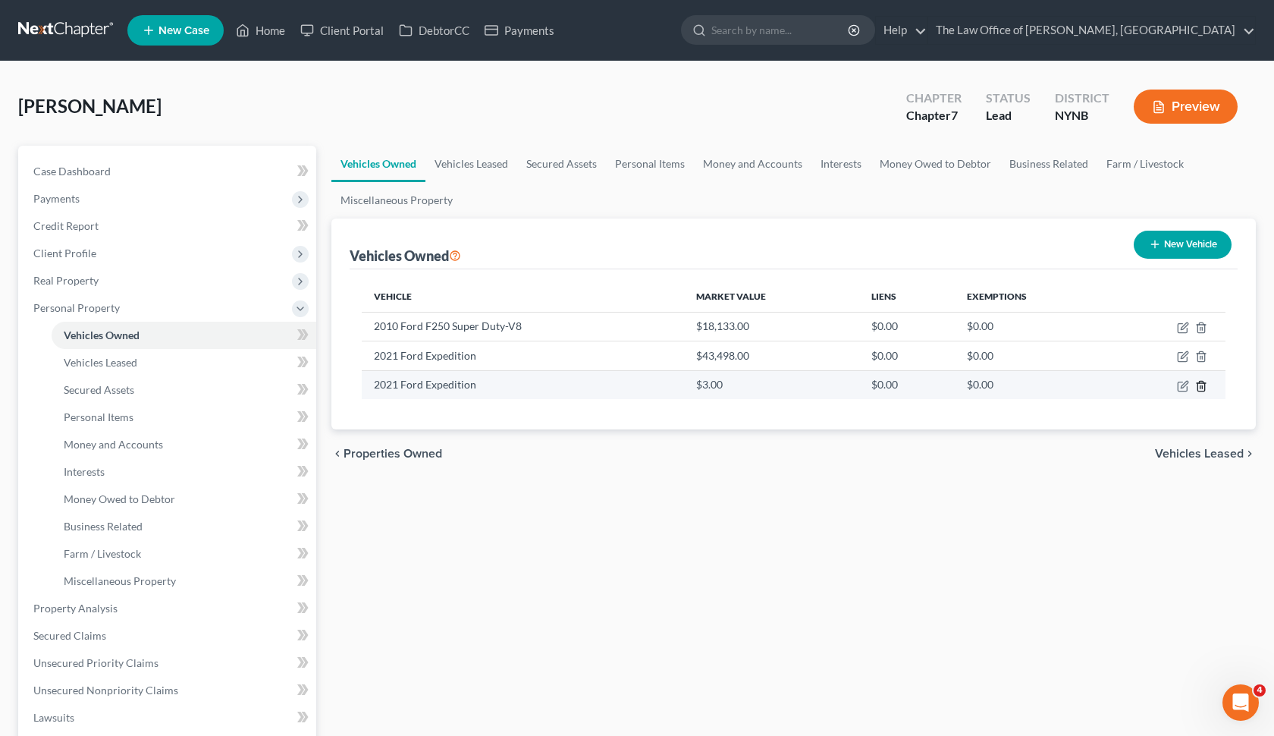
click at [1205, 380] on icon "button" at bounding box center [1202, 386] width 12 height 12
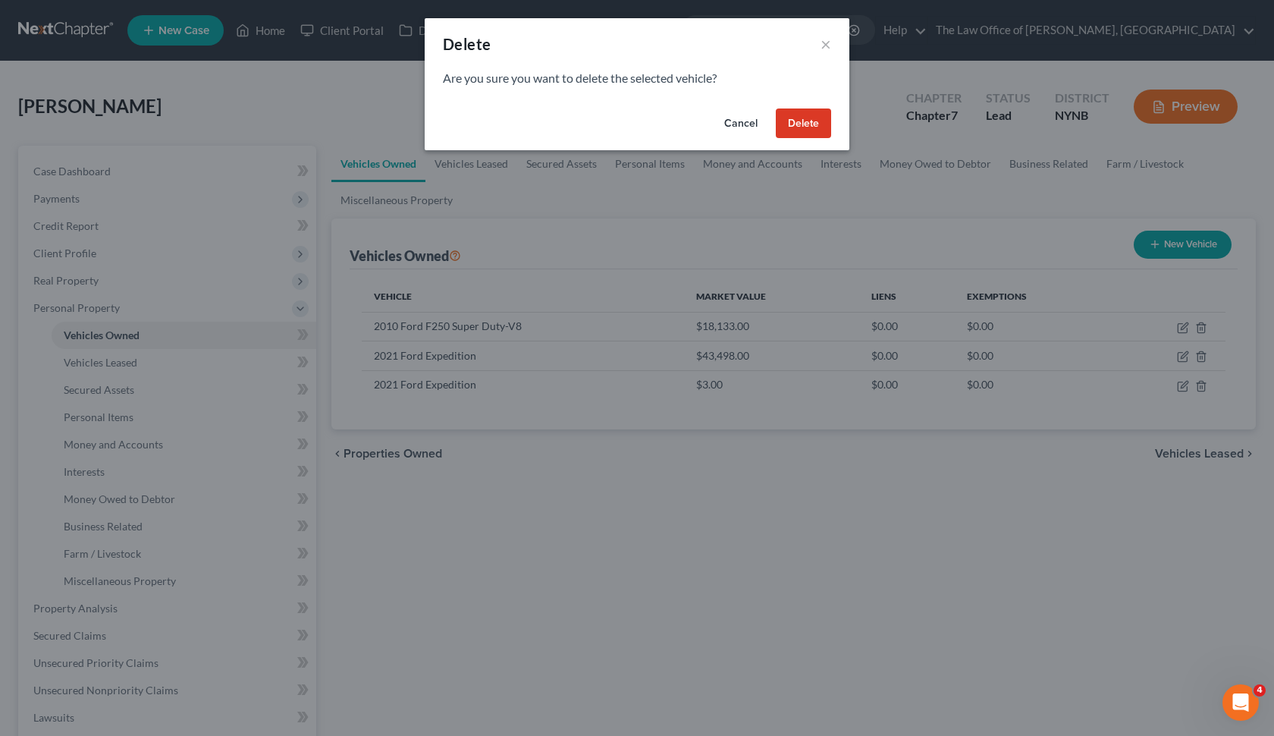
click at [821, 130] on button "Delete" at bounding box center [803, 123] width 55 height 30
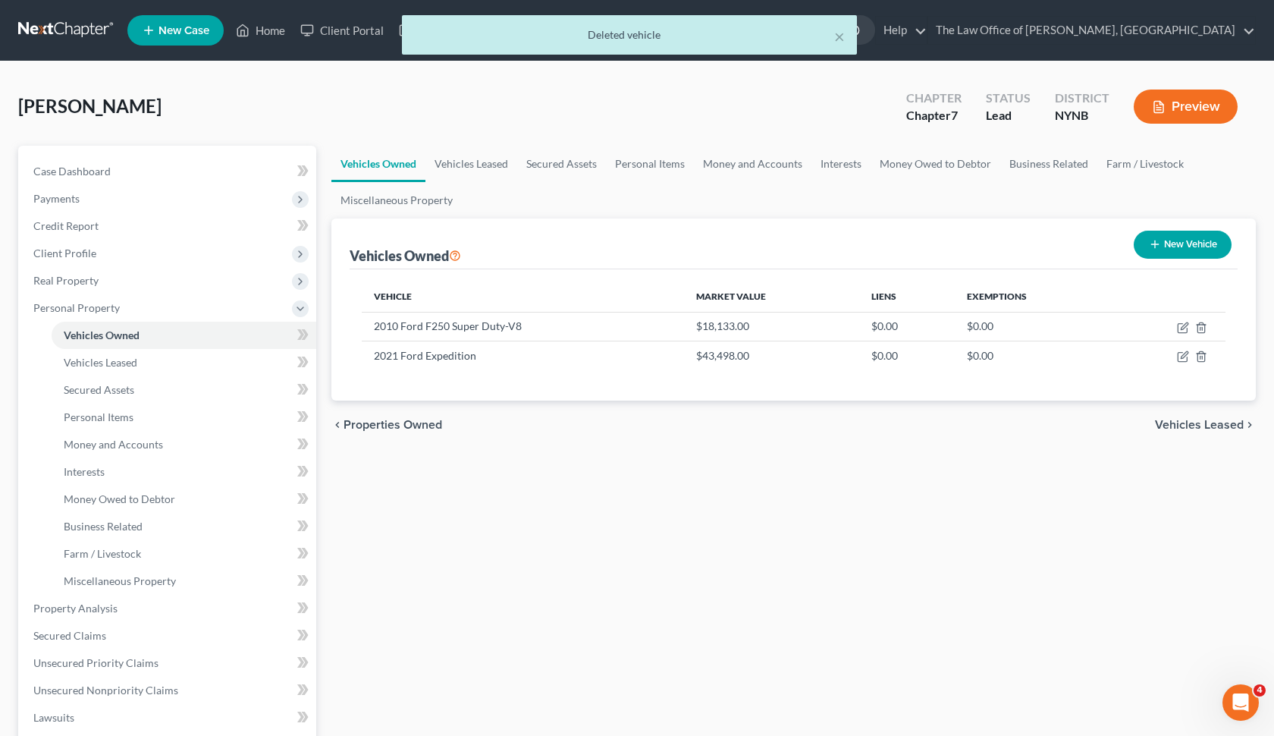
click at [1167, 239] on button "New Vehicle" at bounding box center [1183, 245] width 98 height 28
select select "0"
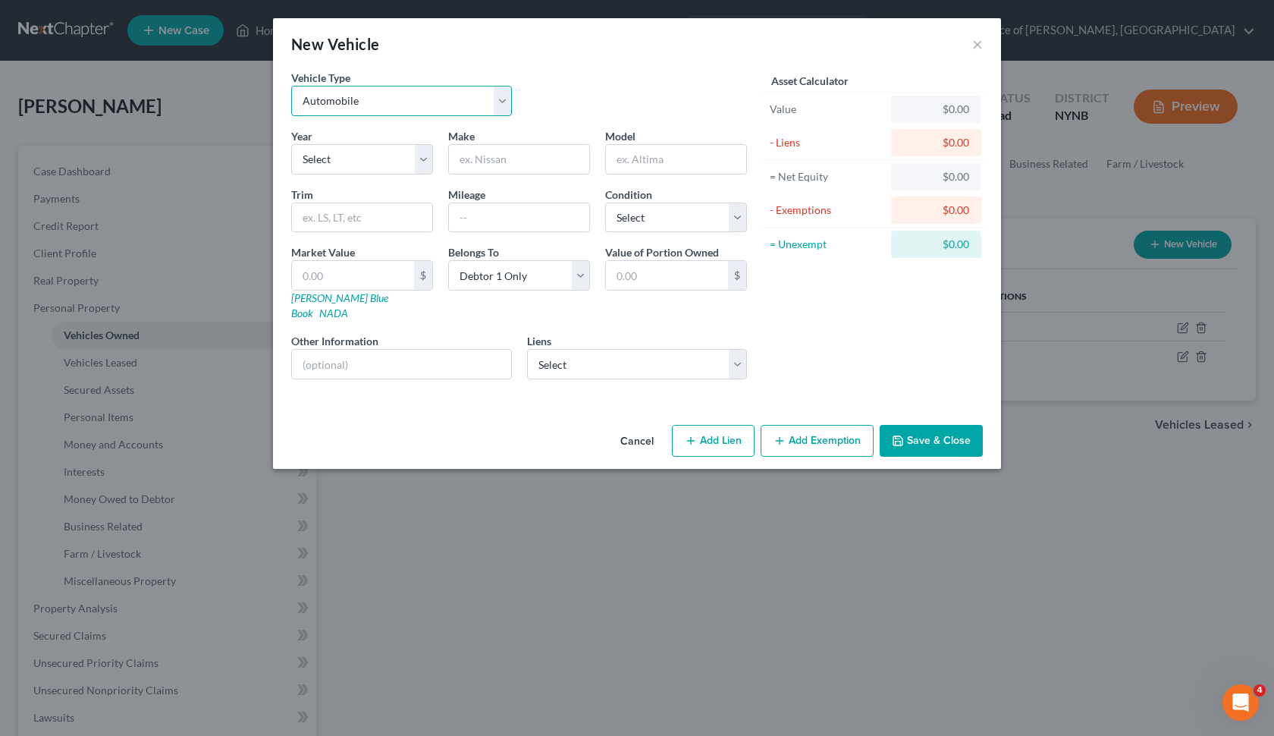
select select "7"
select select "14"
click at [508, 173] on input "text" at bounding box center [519, 159] width 140 height 29
paste input "2012"
click at [529, 170] on input "2012" at bounding box center [519, 159] width 140 height 29
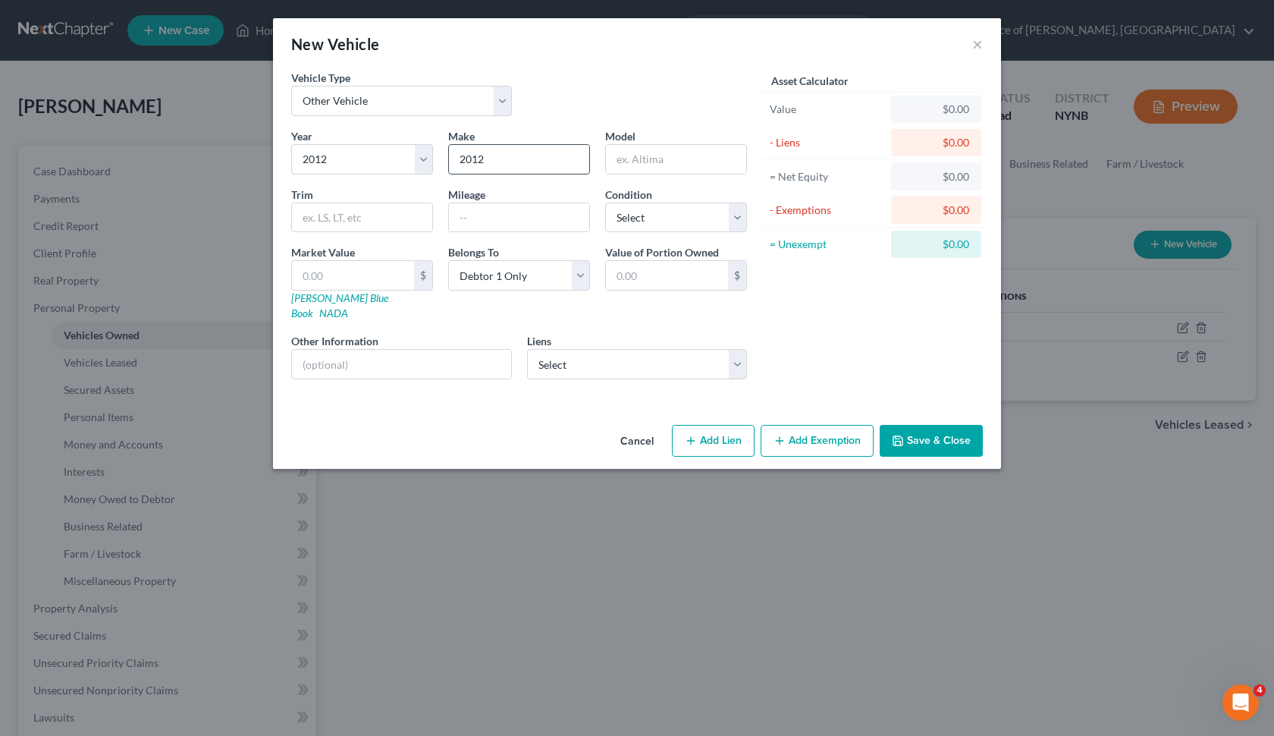
click at [529, 170] on input "2012" at bounding box center [519, 159] width 140 height 29
paste input "Harley-Davidson"
type input "Harley-Davidson"
click at [692, 160] on input "text" at bounding box center [676, 159] width 140 height 29
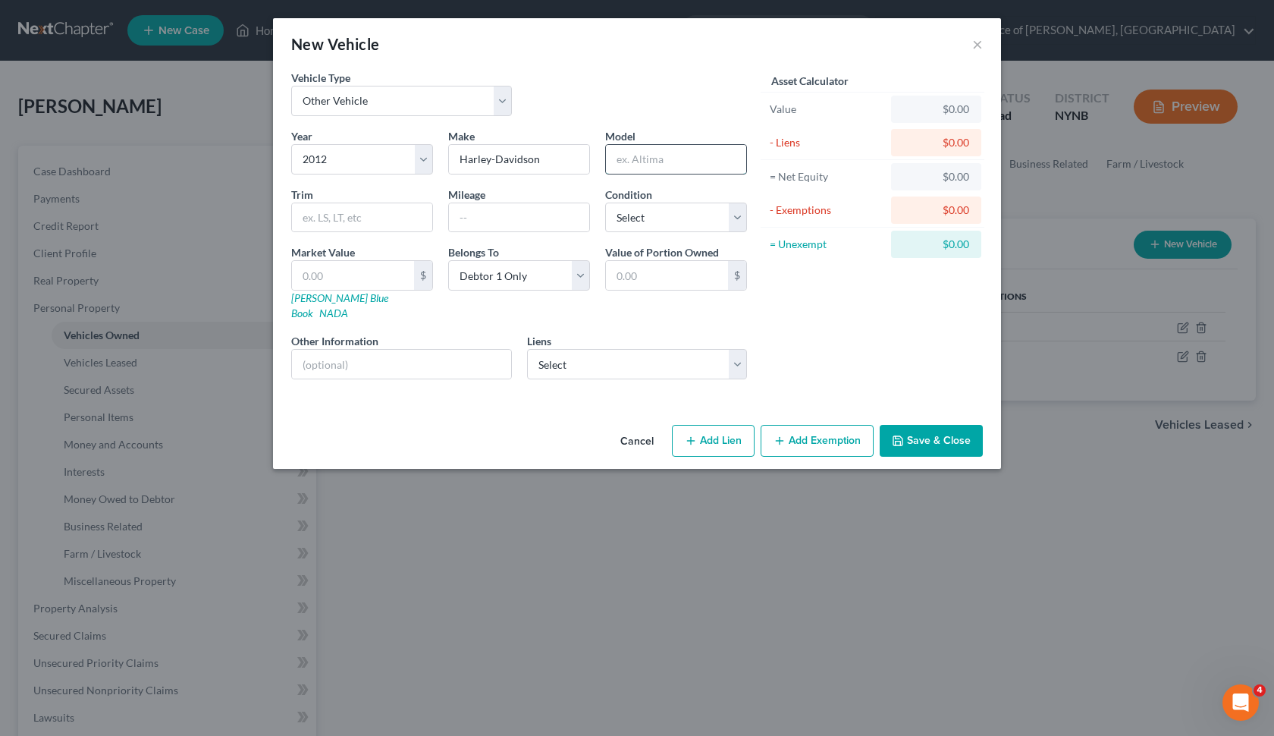
paste input "FXDB Street [PERSON_NAME]"
type input "FXDB Street [PERSON_NAME]"
click at [513, 228] on input "text" at bounding box center [519, 217] width 140 height 29
paste input "$7,470"
type input "$7,470"
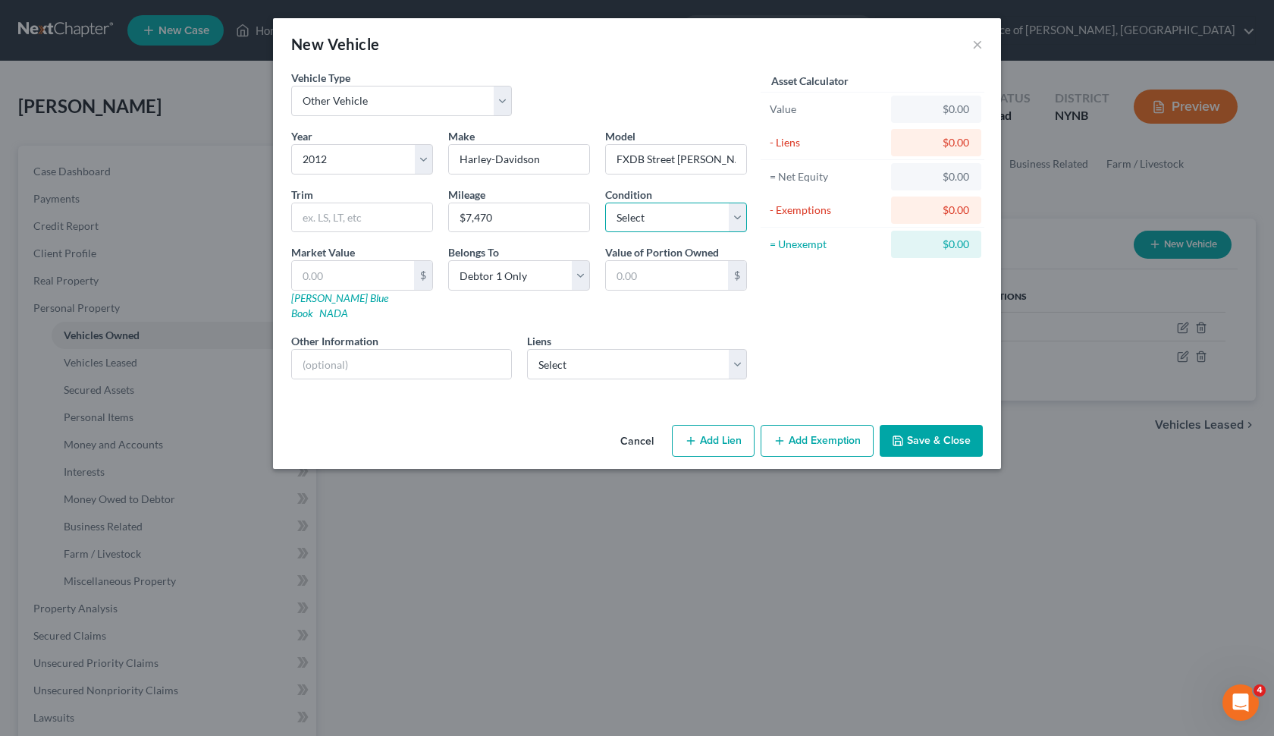
select select "3"
click at [553, 220] on input "$7,470" at bounding box center [519, 217] width 140 height 29
click at [366, 275] on input "text" at bounding box center [353, 275] width 122 height 29
paste input "7,470"
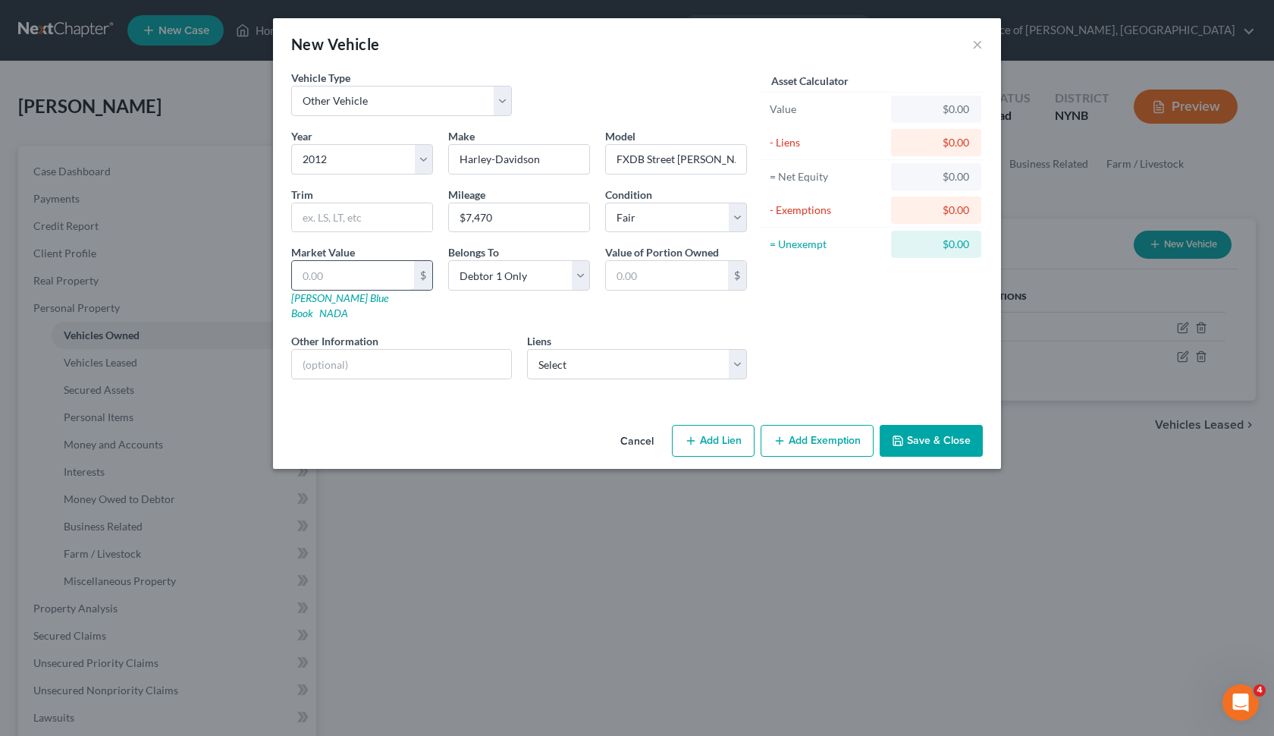
type input "7,470"
type input "7,470.00"
type input "7,470"
click at [539, 213] on input "$7,470" at bounding box center [519, 217] width 140 height 29
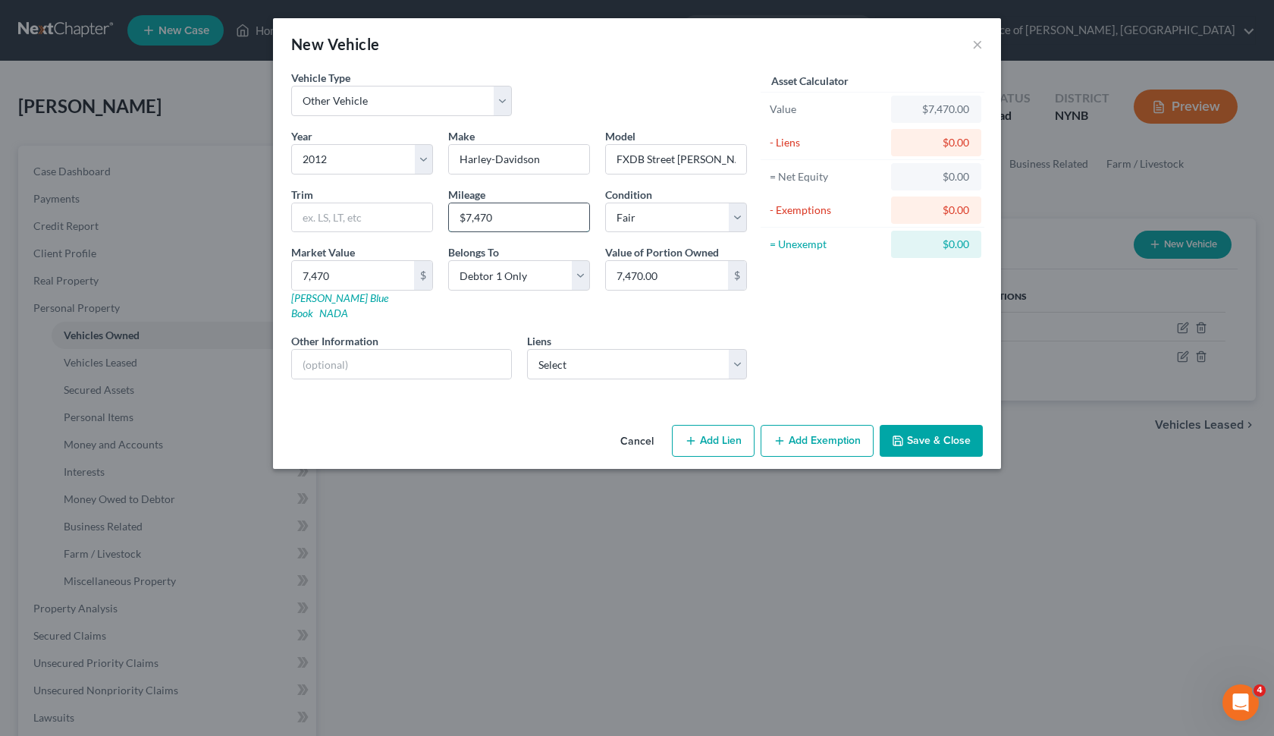
click at [539, 213] on input "$7,470" at bounding box center [519, 217] width 140 height 29
click at [924, 425] on button "Save & Close" at bounding box center [931, 441] width 103 height 32
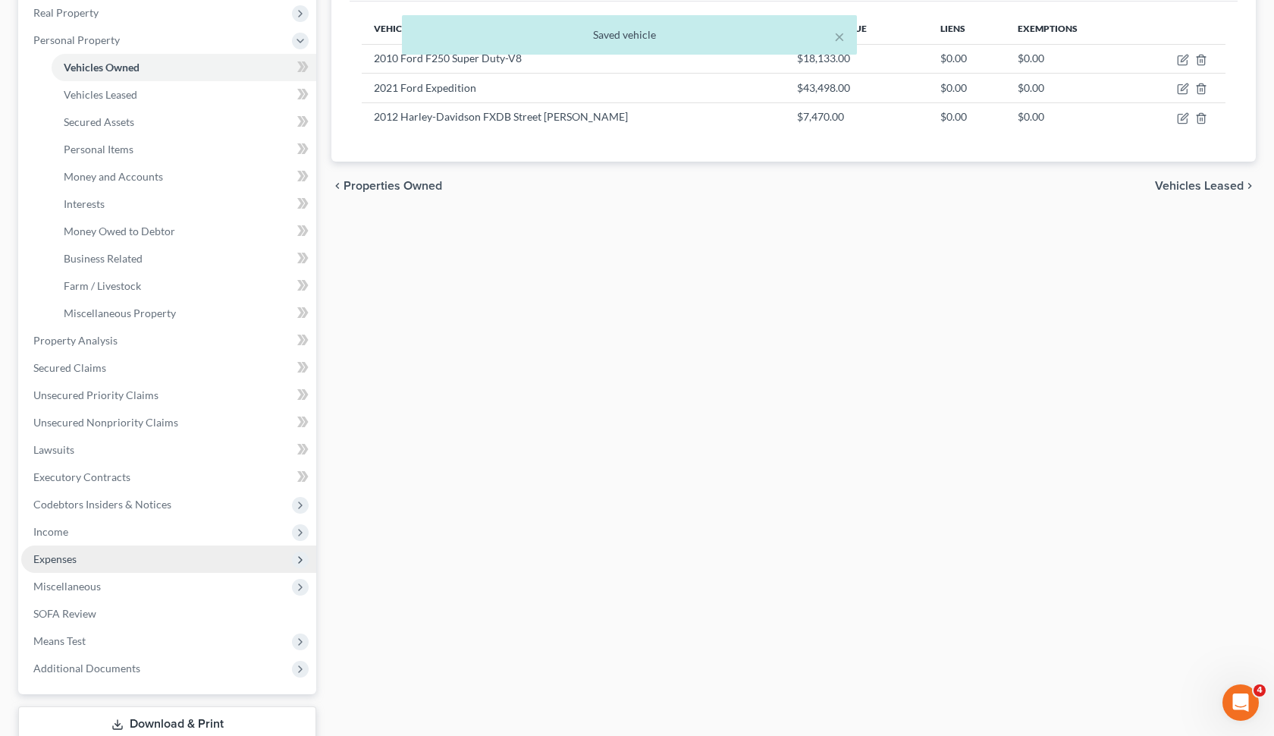
scroll to position [281, 0]
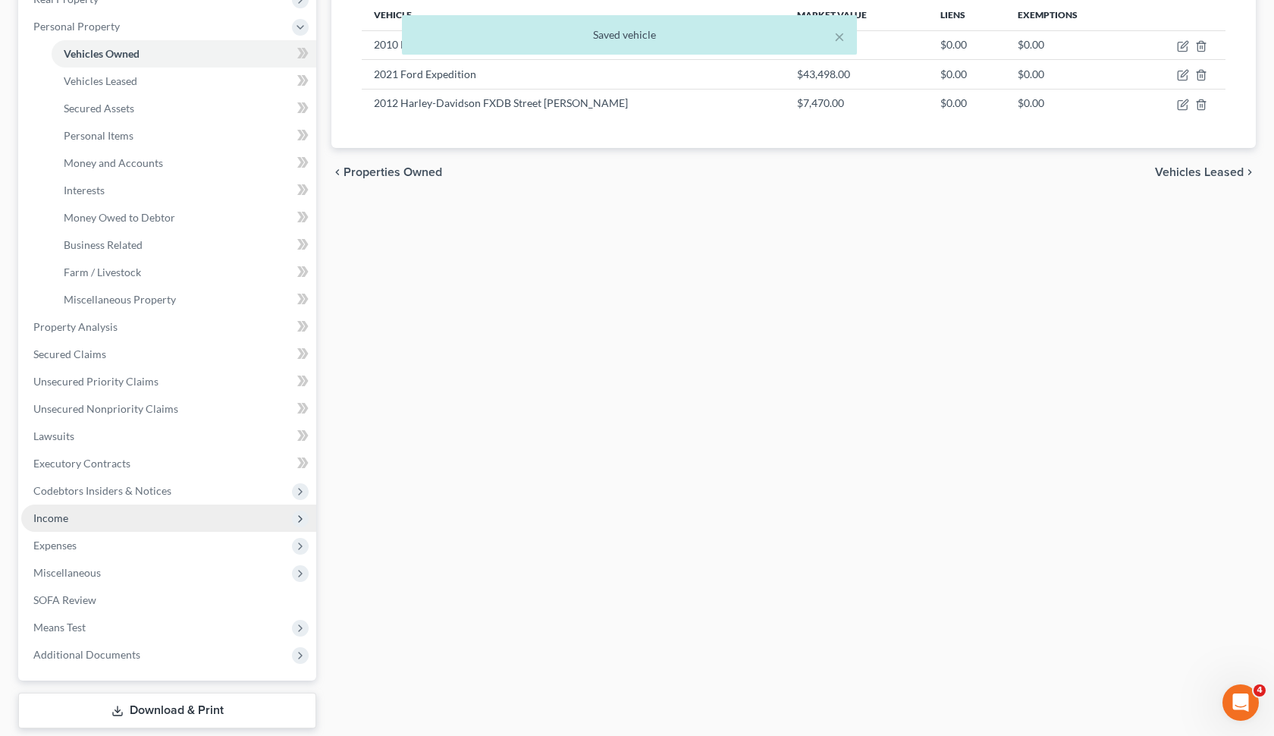
click at [140, 520] on span "Income" at bounding box center [168, 517] width 295 height 27
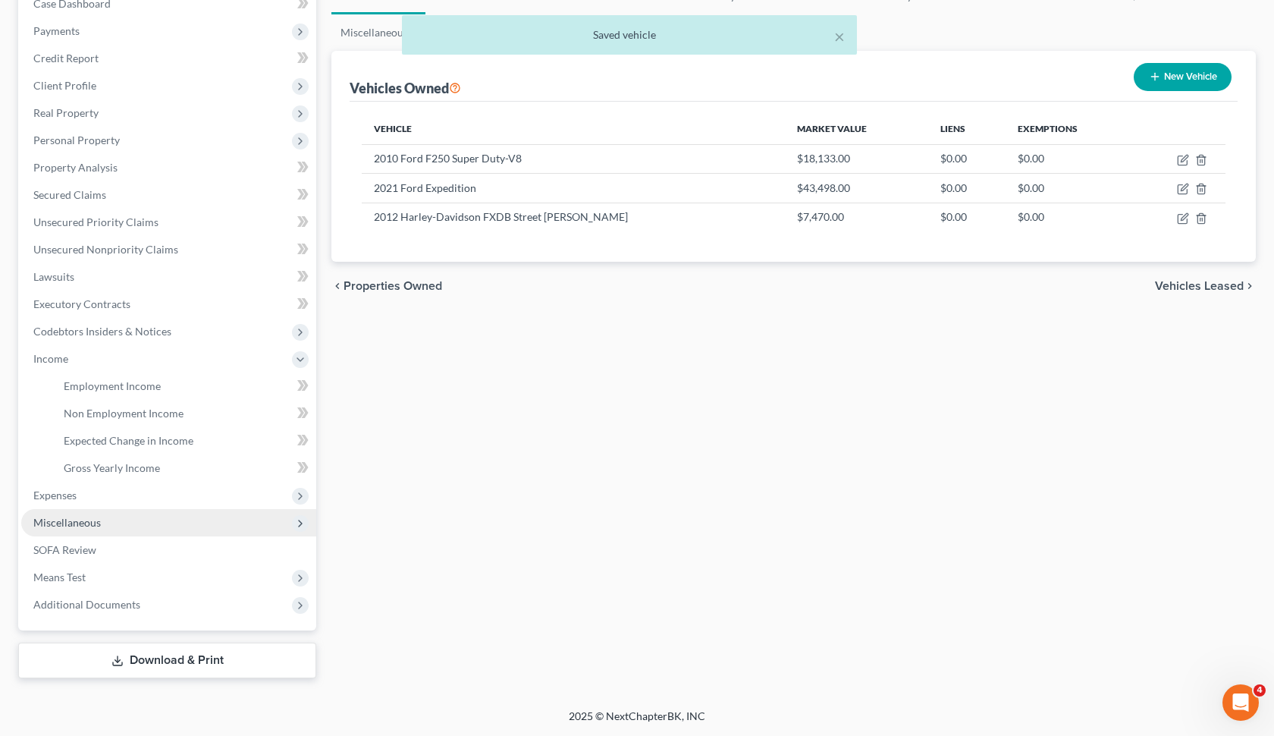
scroll to position [168, 0]
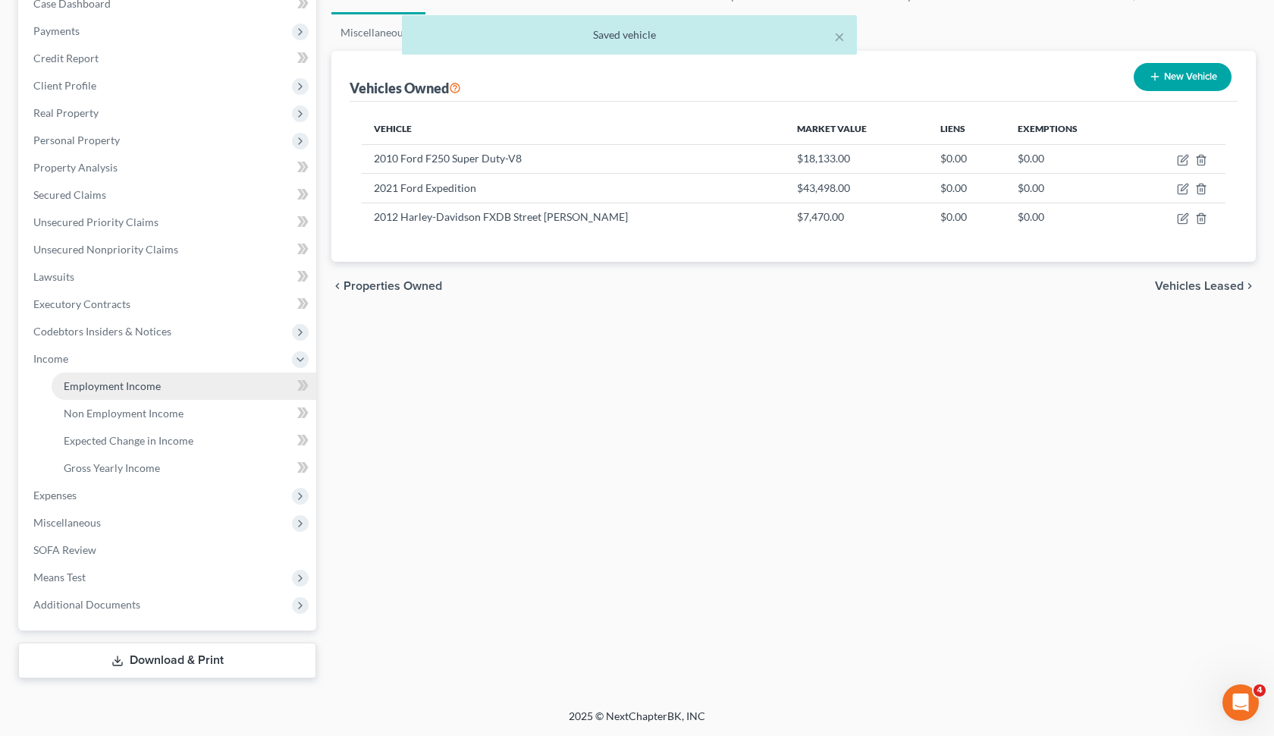
click at [210, 387] on link "Employment Income" at bounding box center [184, 385] width 265 height 27
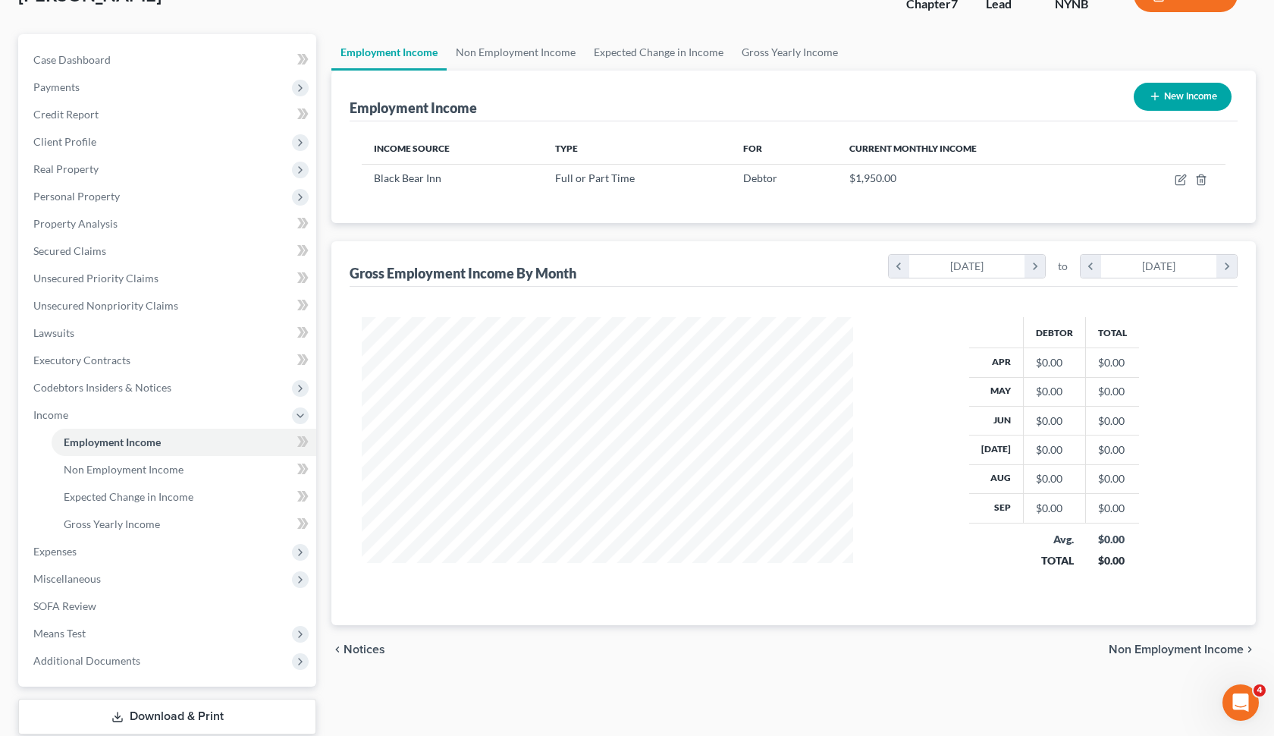
scroll to position [108, 0]
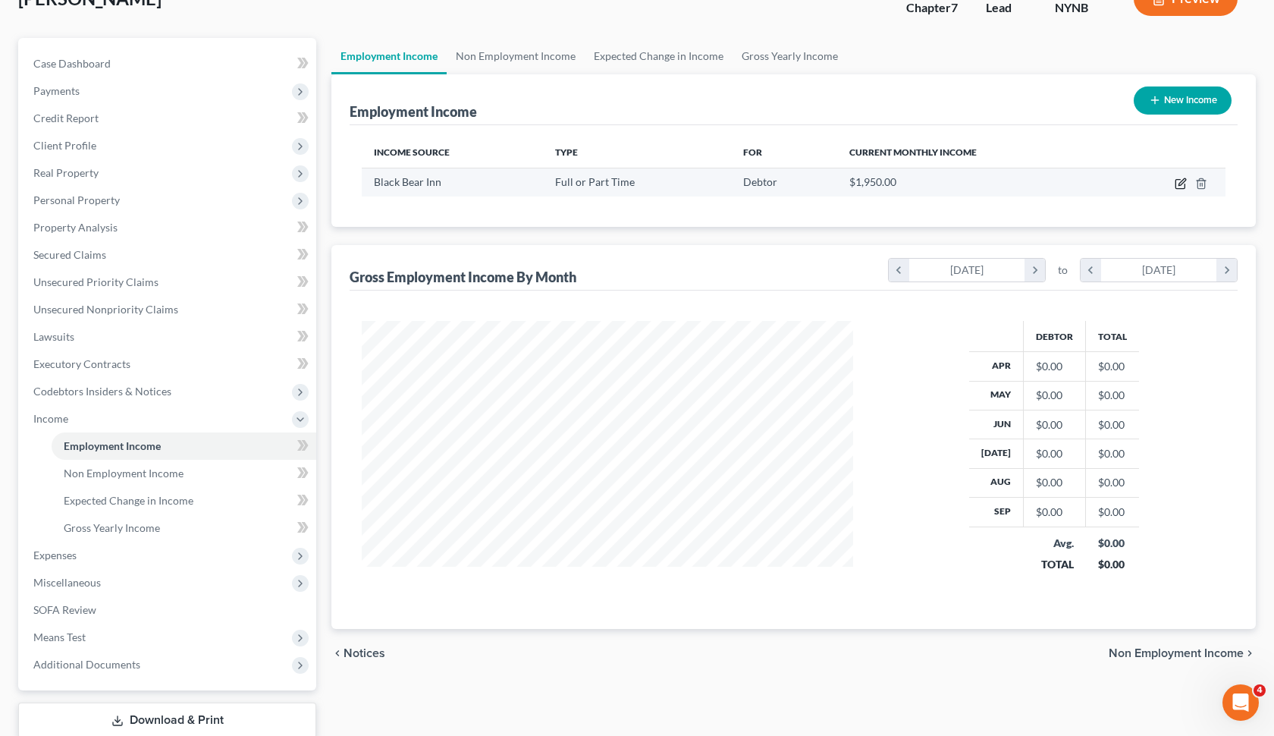
click at [1180, 184] on icon "button" at bounding box center [1181, 184] width 12 height 12
select select "0"
select select "35"
select select "3"
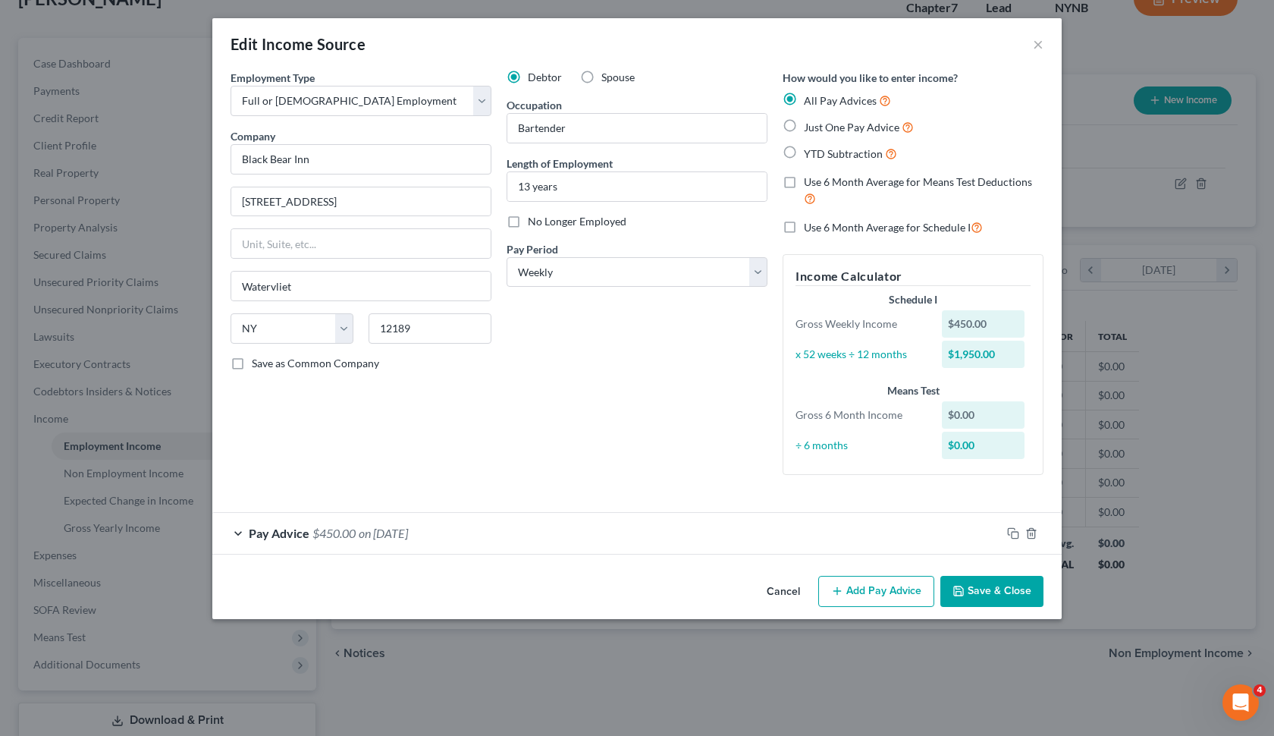
click at [840, 124] on span "Just One Pay Advice" at bounding box center [852, 127] width 96 height 13
click at [820, 124] on input "Just One Pay Advice" at bounding box center [815, 123] width 10 height 10
radio input "true"
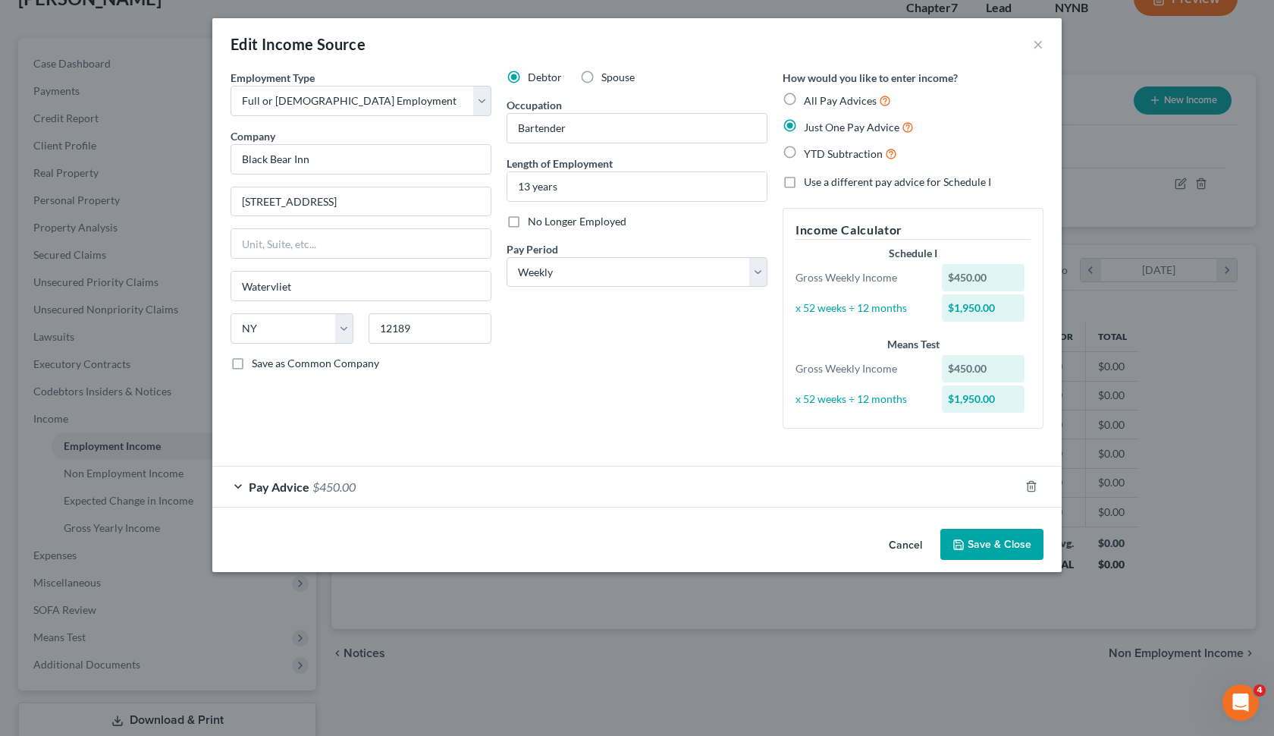
click at [989, 550] on button "Save & Close" at bounding box center [992, 545] width 103 height 32
